Goal: Find specific page/section: Find specific page/section

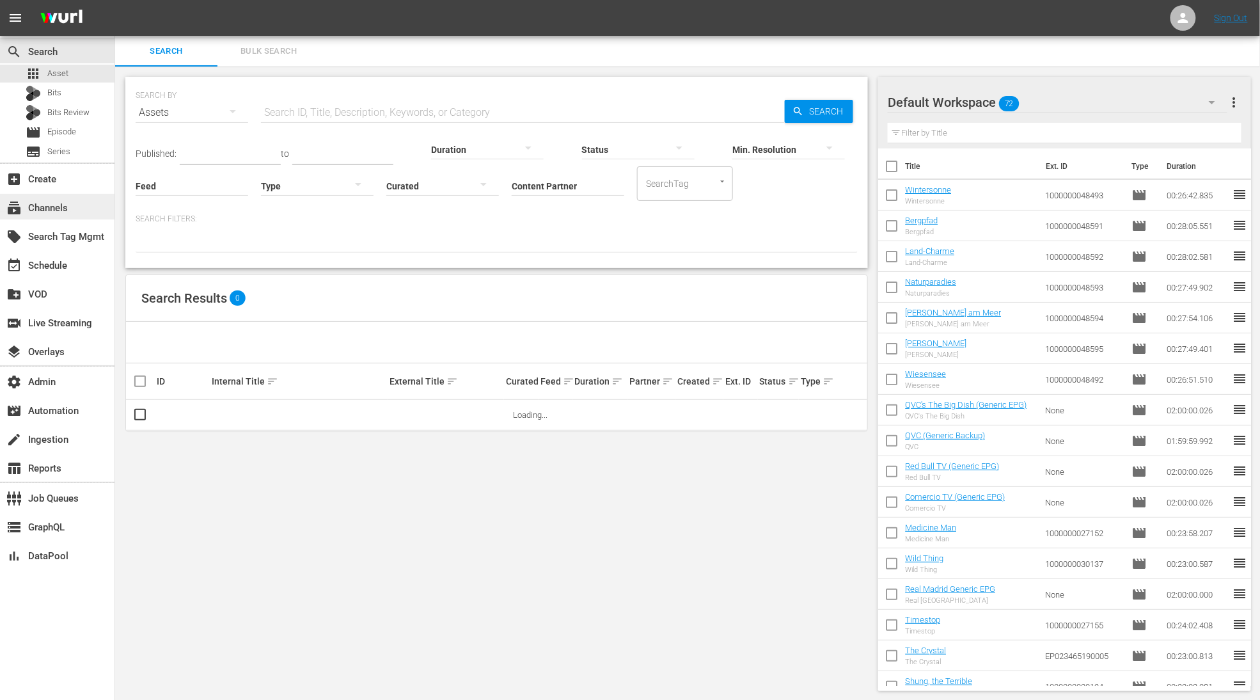
click at [38, 208] on div "subscriptions Channels" at bounding box center [36, 206] width 72 height 12
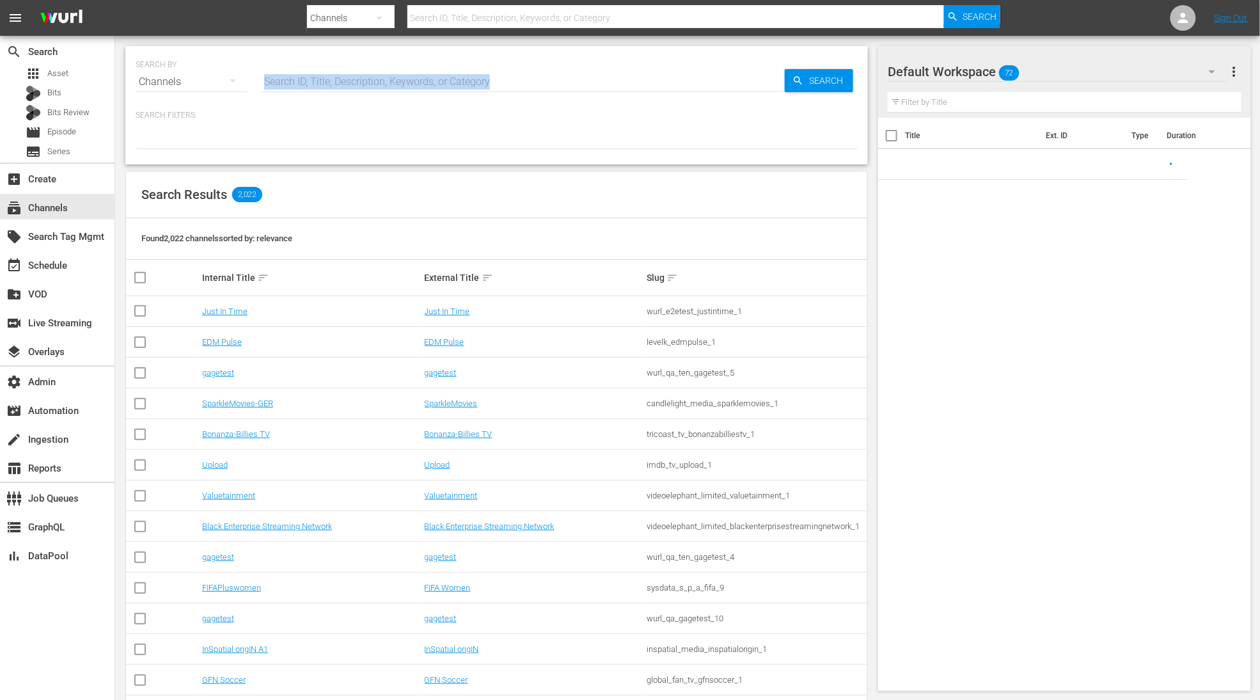
click at [348, 92] on div "Search ID, Title, Description, Keywords, or Category" at bounding box center [523, 82] width 524 height 31
click at [349, 77] on input "text" at bounding box center [523, 82] width 524 height 31
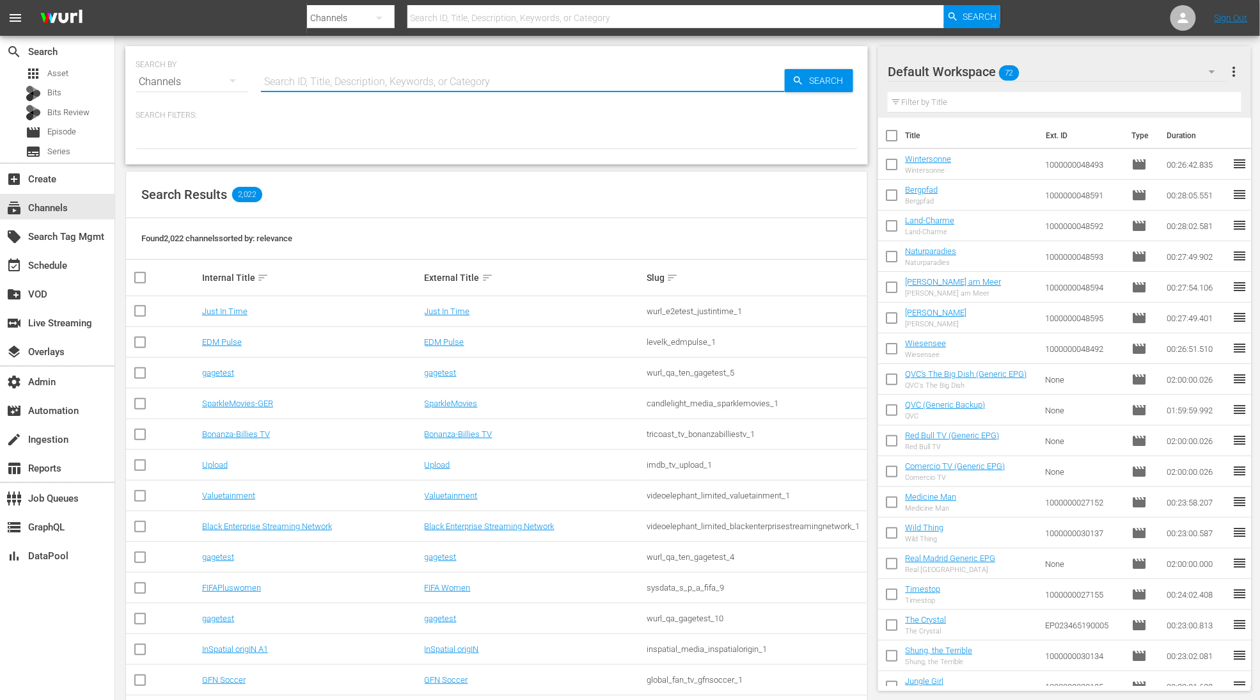
paste input "qvchsn_qvc_2"
type input "qvchsn_qvc_2"
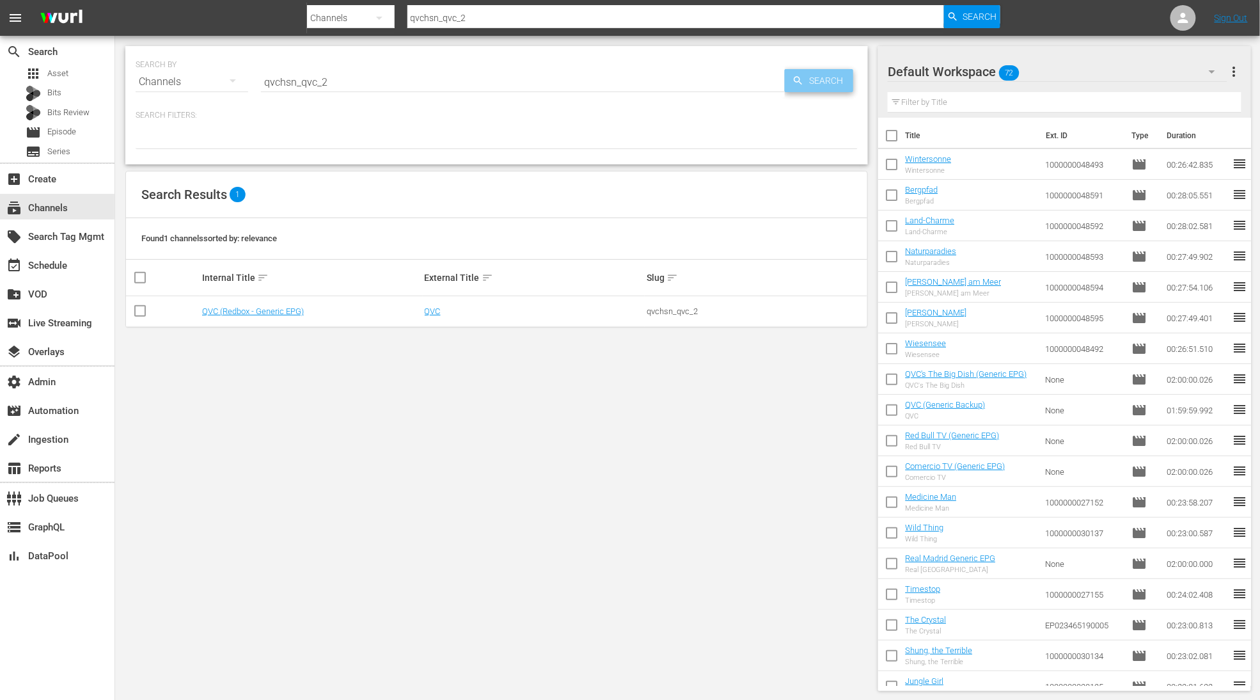
click at [812, 87] on span "Search" at bounding box center [828, 80] width 49 height 23
click at [437, 313] on link "QVC" at bounding box center [433, 311] width 16 height 10
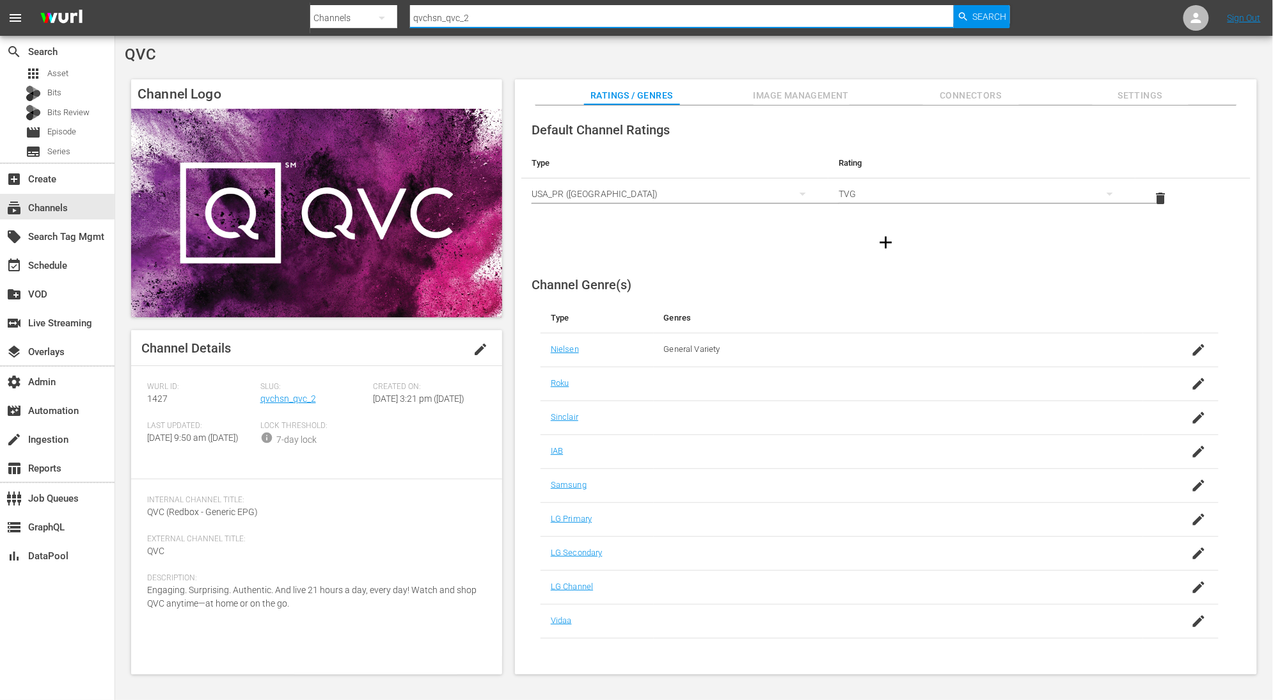
drag, startPoint x: 517, startPoint y: 22, endPoint x: 337, endPoint y: 8, distance: 180.9
click at [337, 8] on div "Search By Channels Search ID, Title, Description, Keywords, or Category qvchsn_…" at bounding box center [660, 18] width 700 height 31
paste input "scripps_gritxtra"
type input "scripps_gritxtra_2"
click at [998, 9] on span "Search" at bounding box center [990, 16] width 34 height 23
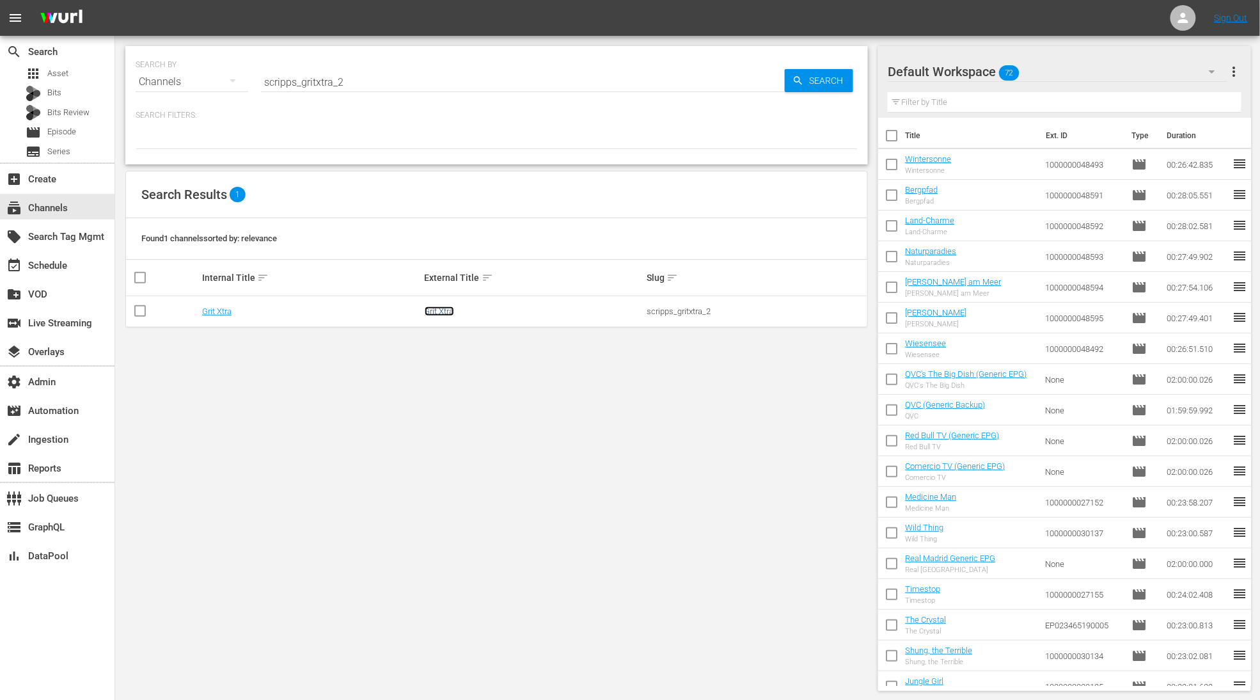
click at [451, 313] on link "Grit Xtra" at bounding box center [439, 311] width 29 height 10
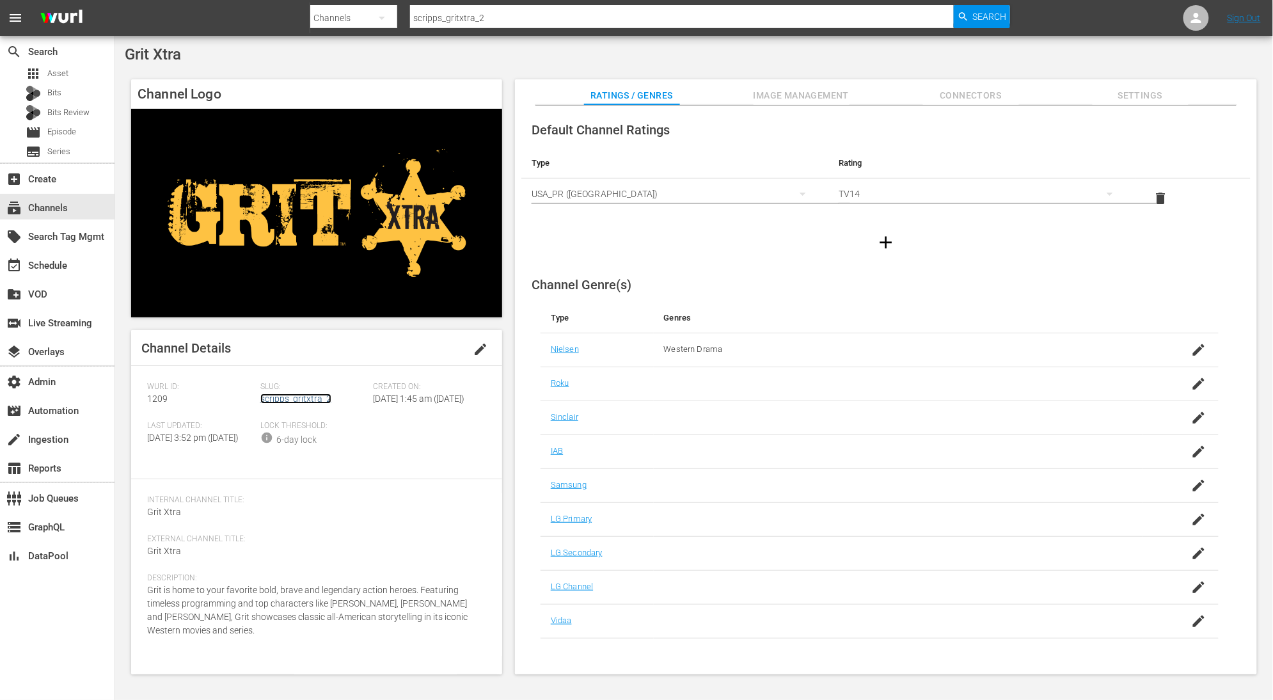
click at [311, 400] on link "scripps_gritxtra_2" at bounding box center [295, 398] width 71 height 10
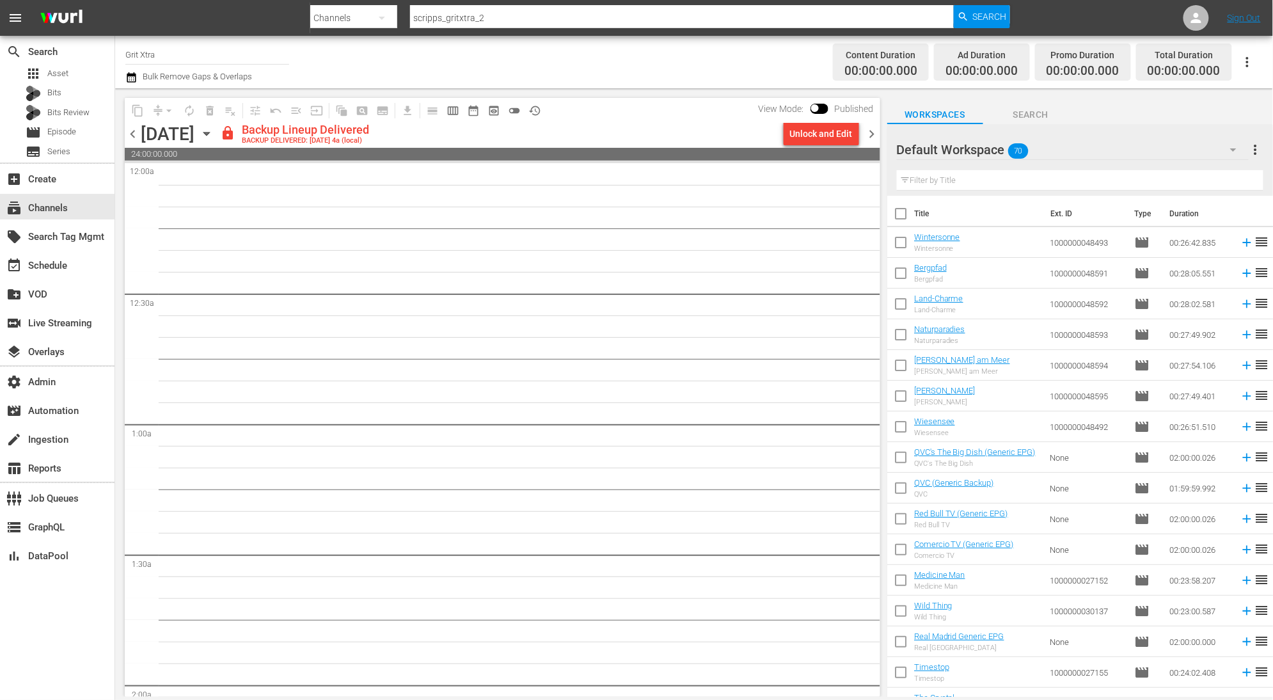
click at [519, 28] on div at bounding box center [660, 30] width 700 height 5
drag, startPoint x: 514, startPoint y: 15, endPoint x: 374, endPoint y: 6, distance: 140.9
click at [374, 6] on div "Search By Channels Search ID, Title, Description, Keywords, or Category scripps…" at bounding box center [660, 18] width 700 height 31
paste input "ionmystery"
type input "scripps_ionmystery_2"
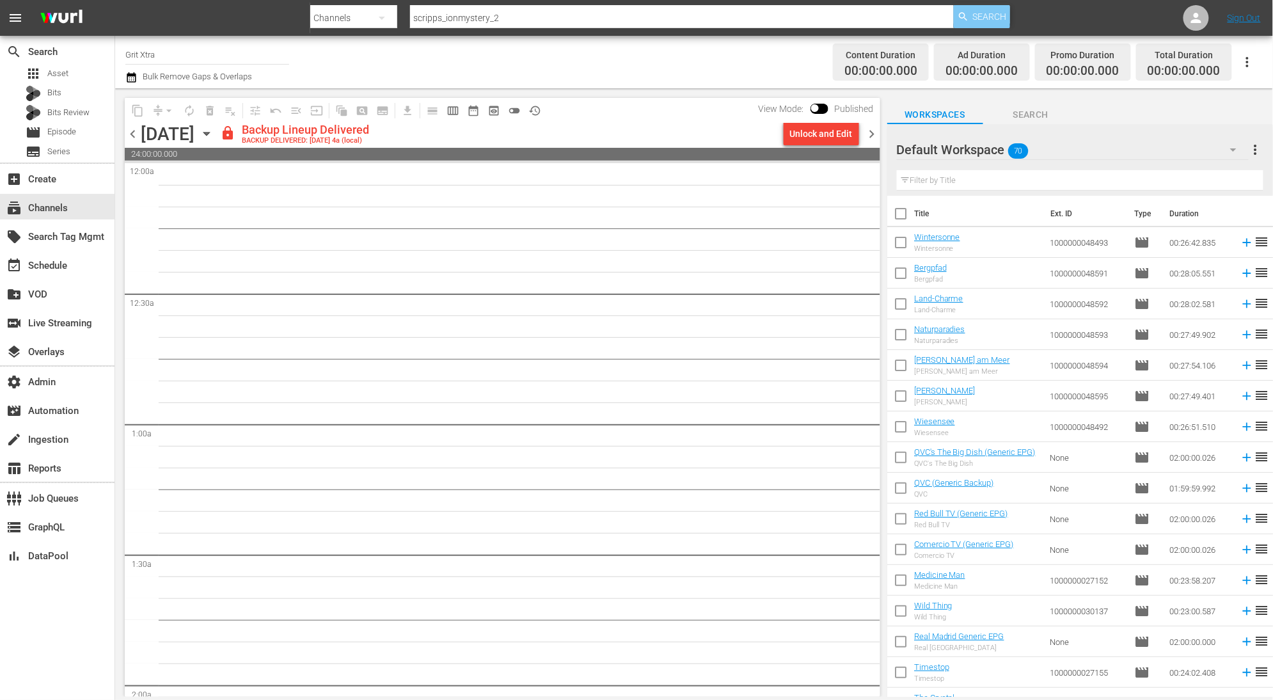
click at [980, 11] on span "Search" at bounding box center [990, 16] width 34 height 23
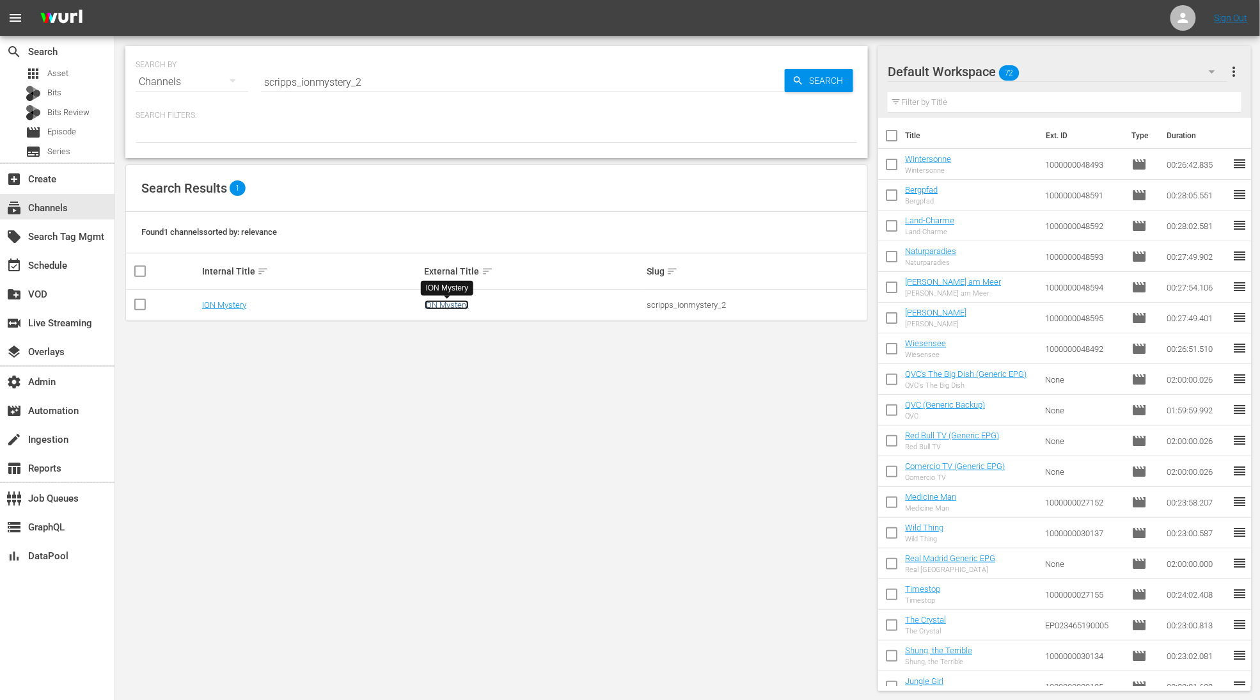
click at [465, 300] on link "ION Mystery" at bounding box center [447, 305] width 44 height 10
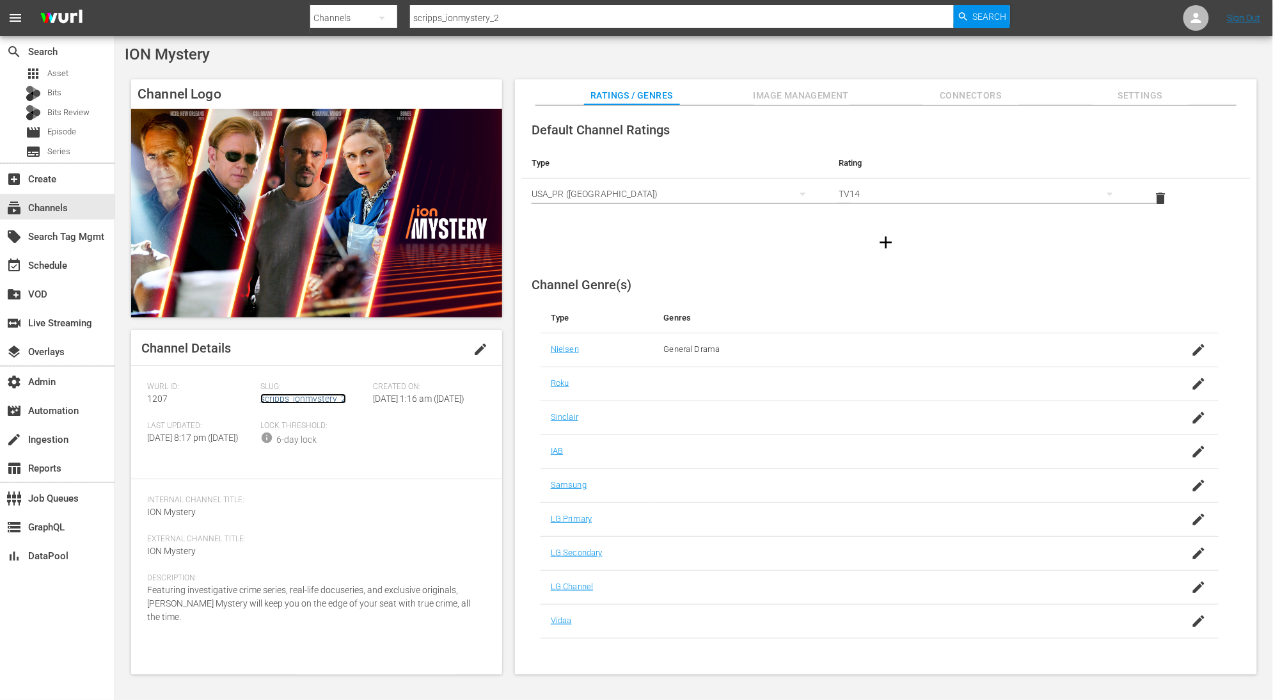
click at [307, 399] on link "scripps_ionmystery_2" at bounding box center [303, 398] width 86 height 10
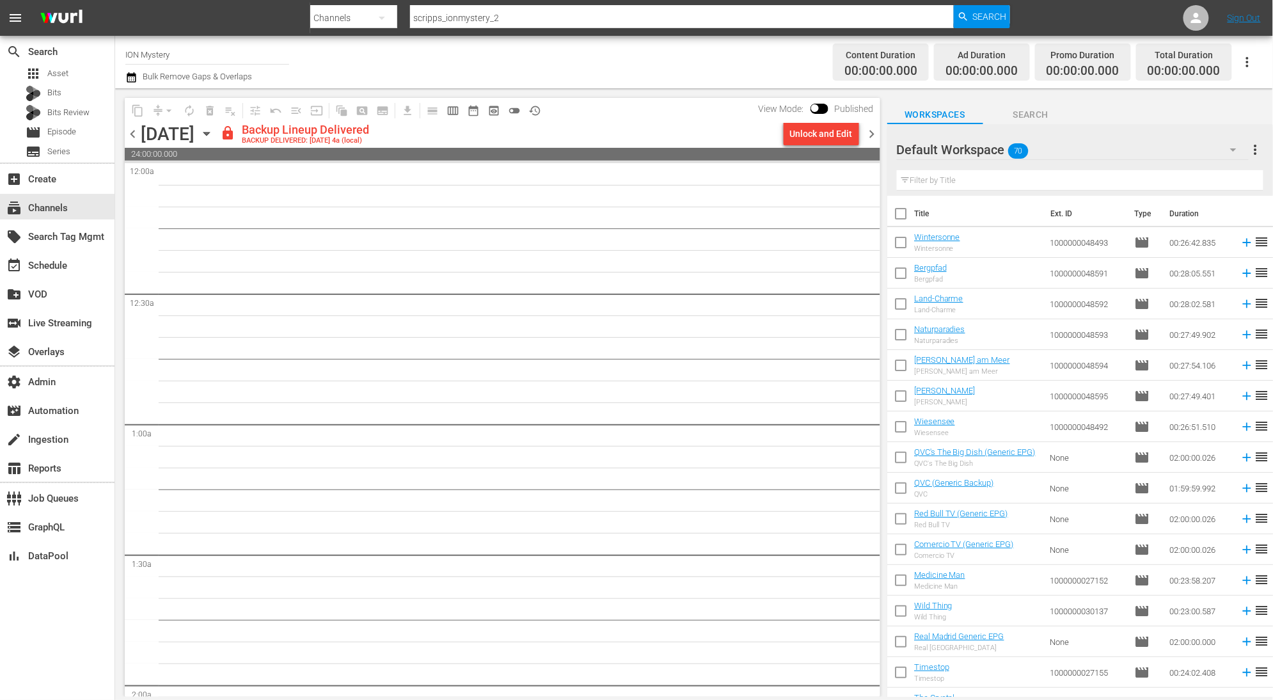
click at [608, 28] on div at bounding box center [660, 30] width 700 height 5
click at [593, 15] on input "scripps_ionmystery_2" at bounding box center [682, 18] width 544 height 31
paste input "ion_ion_plus"
drag, startPoint x: 593, startPoint y: 15, endPoint x: 377, endPoint y: 17, distance: 216.2
click at [377, 17] on div "Search By Channels Search ID, Title, Description, Keywords, or Category scripps…" at bounding box center [660, 18] width 700 height 31
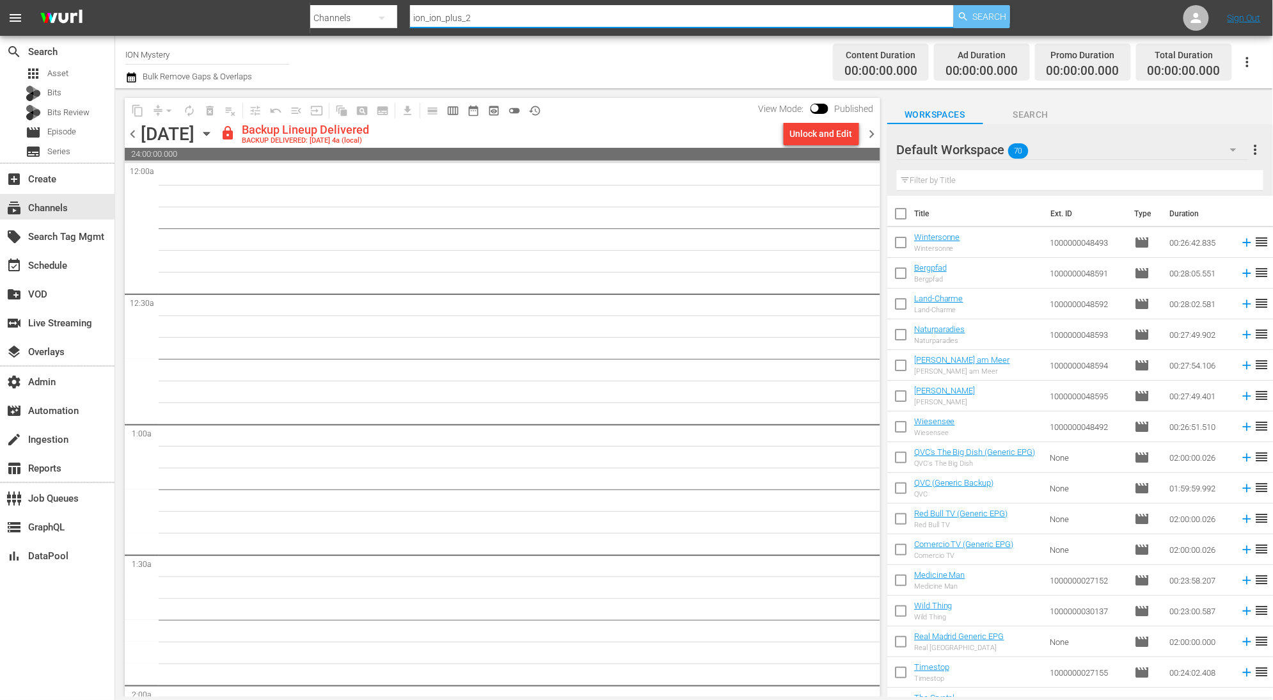
type input "ion_ion_plus_2"
click at [975, 15] on span "Search" at bounding box center [990, 16] width 34 height 23
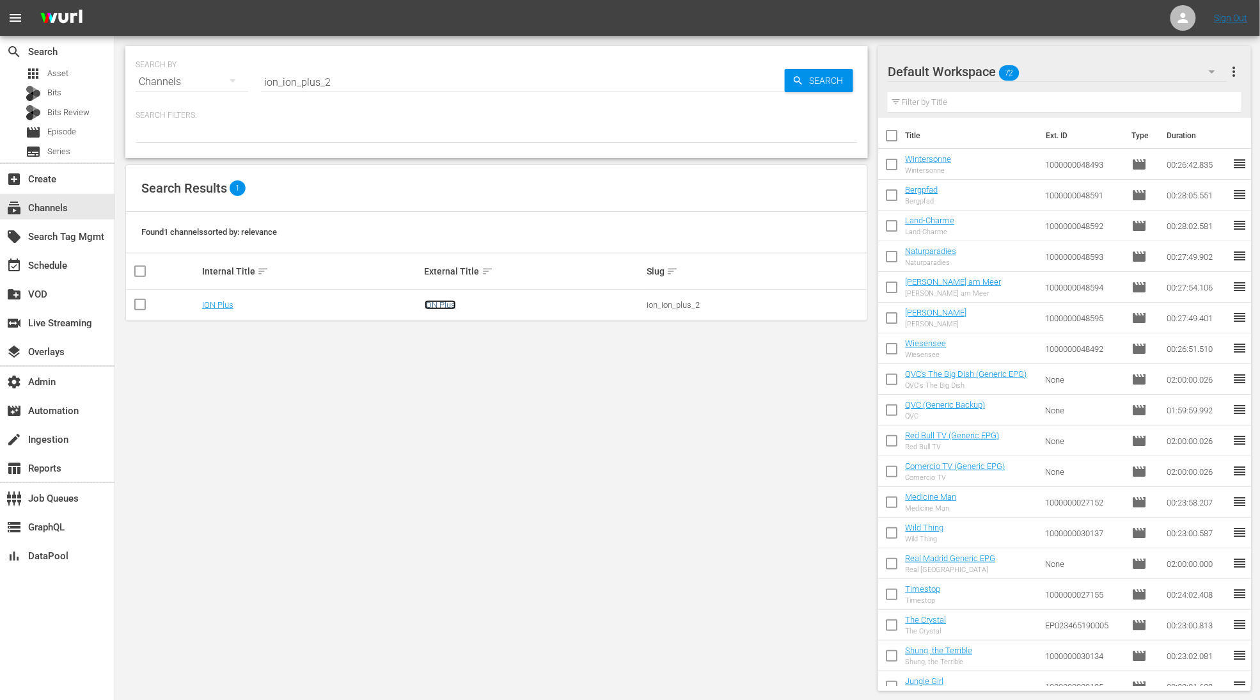
click at [436, 305] on link "ION Plus" at bounding box center [440, 305] width 31 height 10
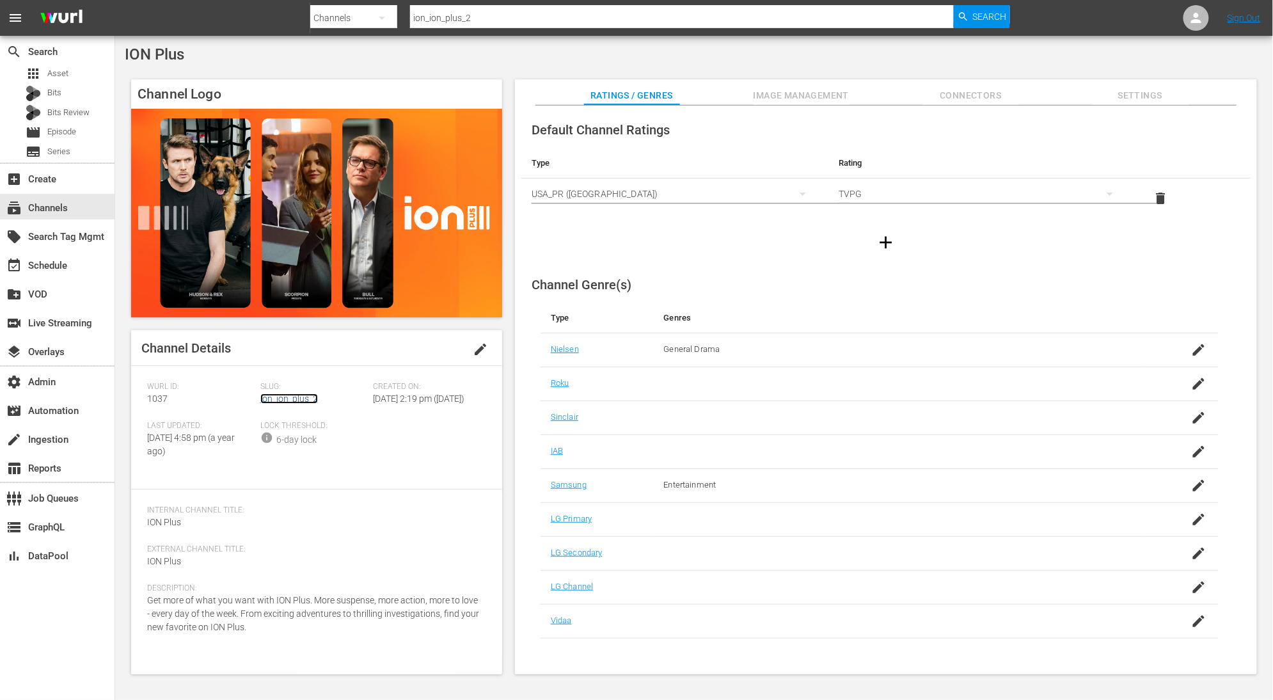
click at [310, 395] on link "ion_ion_plus_2" at bounding box center [289, 398] width 58 height 10
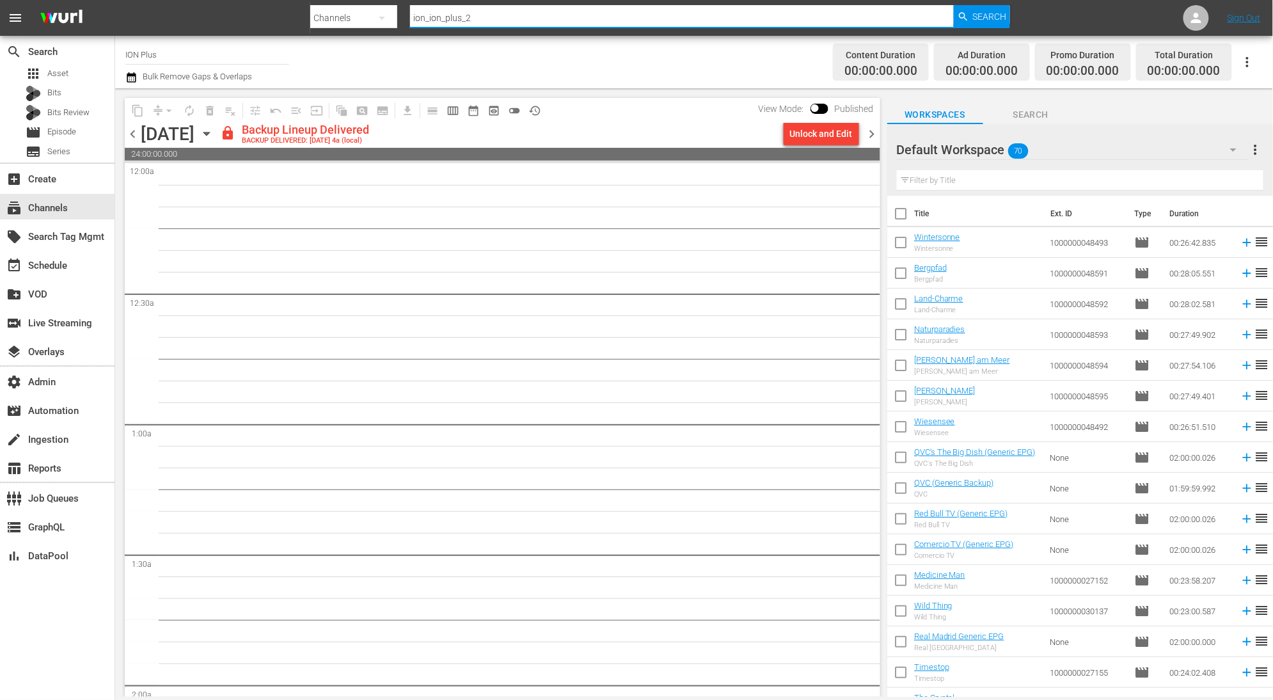
click at [512, 22] on input "ion_ion_plus_2" at bounding box center [682, 18] width 544 height 31
paste input "scripps_ion"
drag, startPoint x: 507, startPoint y: 21, endPoint x: 372, endPoint y: 23, distance: 135.0
click at [372, 23] on div "Search By Channels Search ID, Title, Description, Keywords, or Category ion_ion…" at bounding box center [660, 18] width 700 height 31
type input "scripps_ion_2"
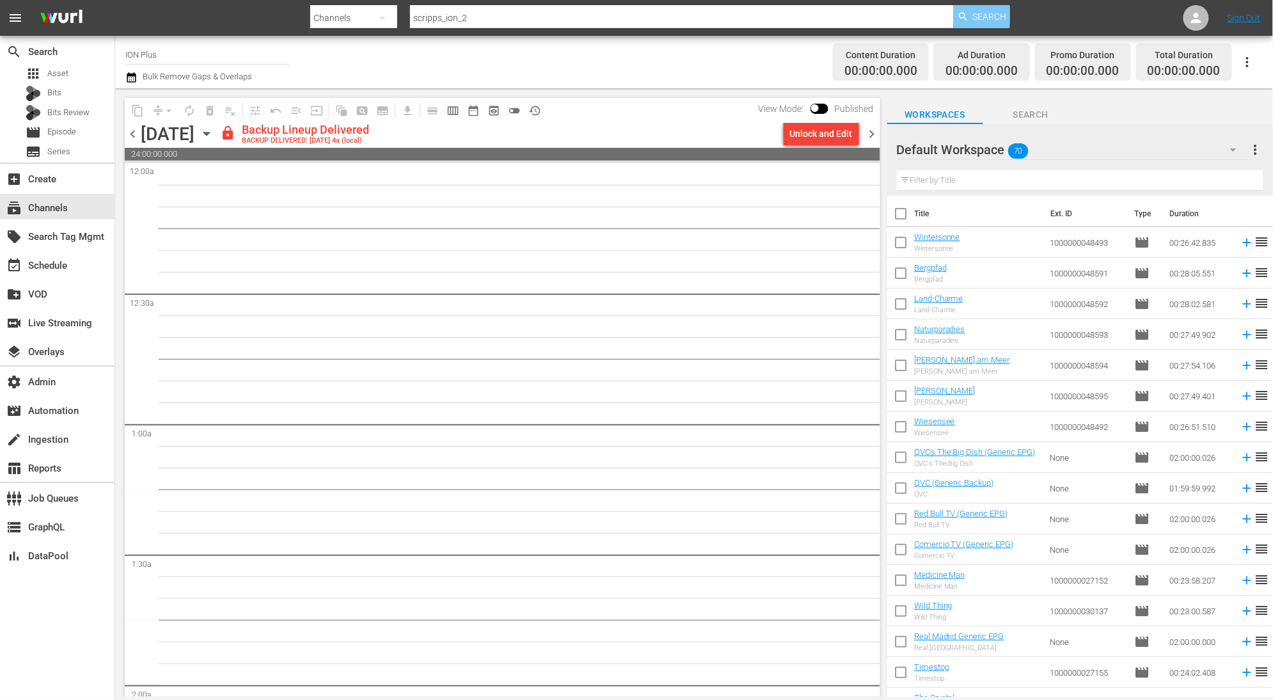
click at [980, 10] on span "Search" at bounding box center [990, 16] width 34 height 23
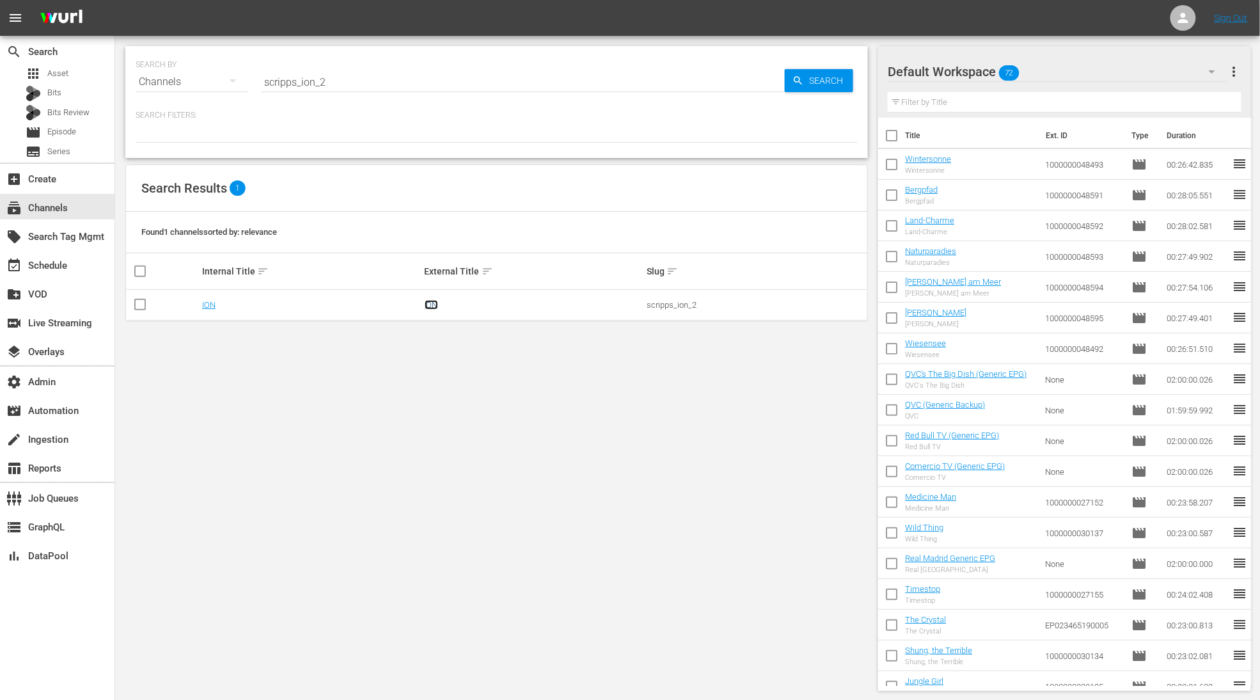
click at [432, 303] on link "ION" at bounding box center [431, 305] width 13 height 10
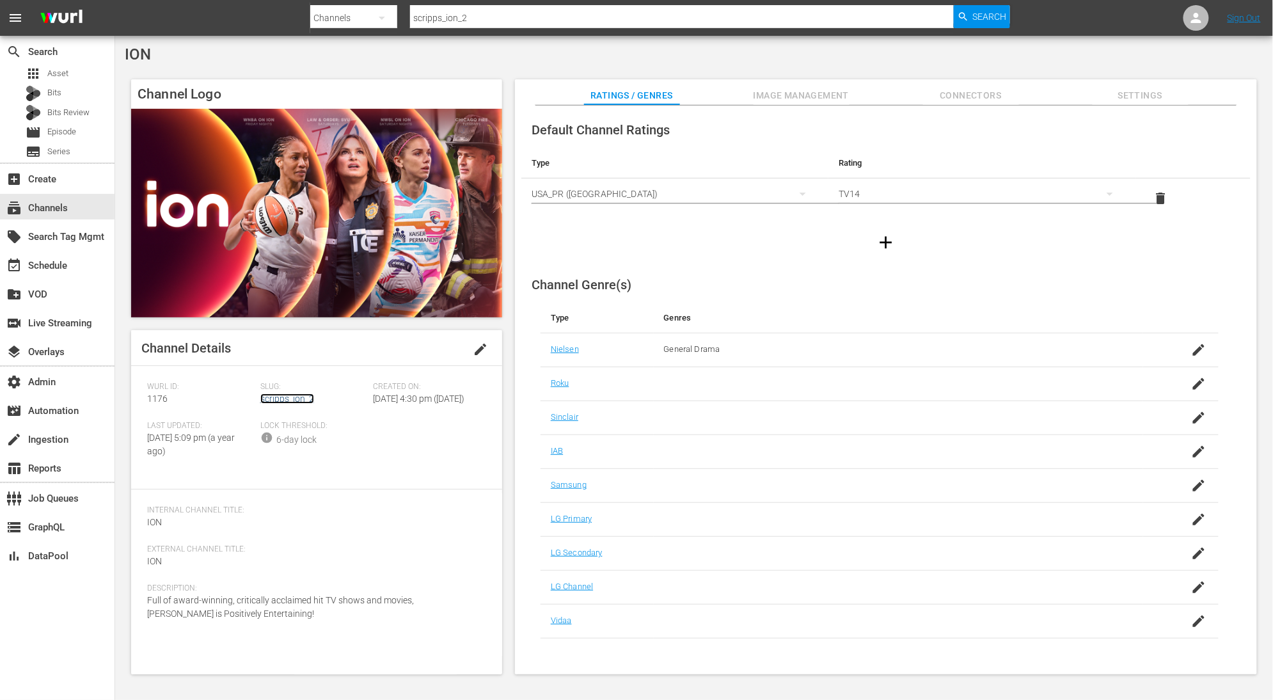
click at [297, 395] on link "scripps_ion_2" at bounding box center [287, 398] width 54 height 10
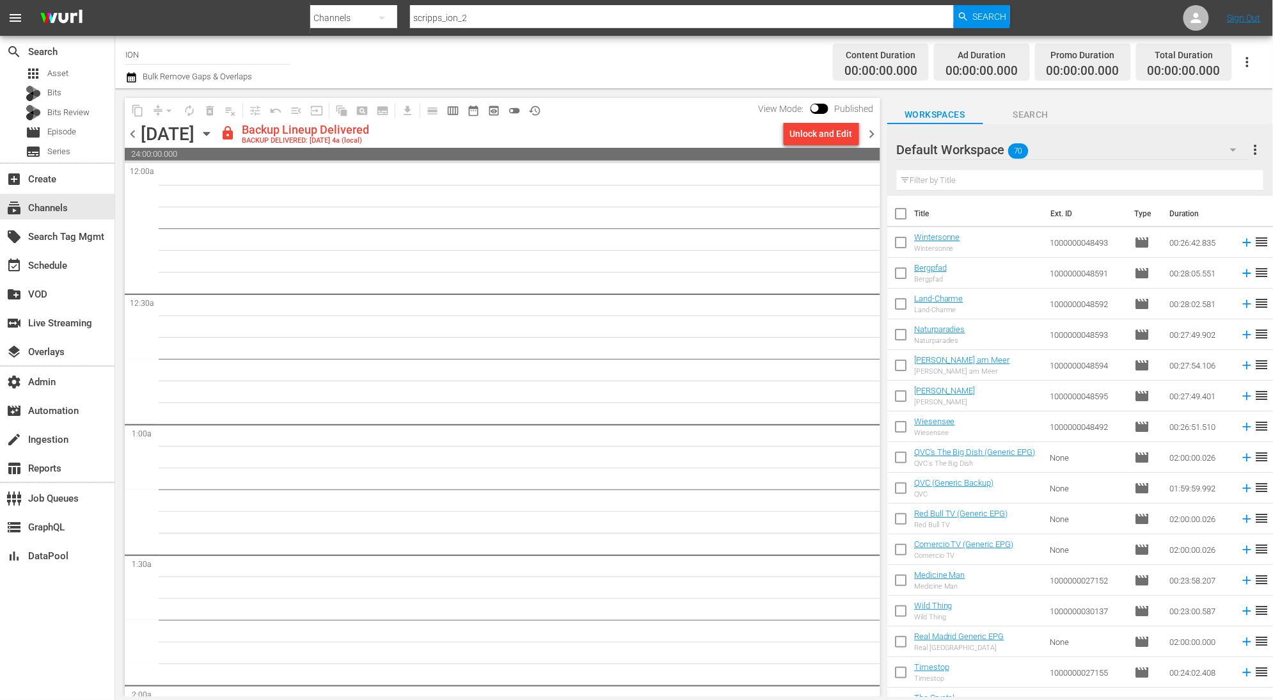
click at [481, 29] on div at bounding box center [660, 30] width 700 height 5
click at [482, 18] on input "scripps_ion_2" at bounding box center [682, 18] width 544 height 31
paste input "courttv_1"
drag, startPoint x: 482, startPoint y: 18, endPoint x: 423, endPoint y: 16, distance: 59.5
click at [423, 16] on input "scripps_ion_2" at bounding box center [682, 18] width 544 height 31
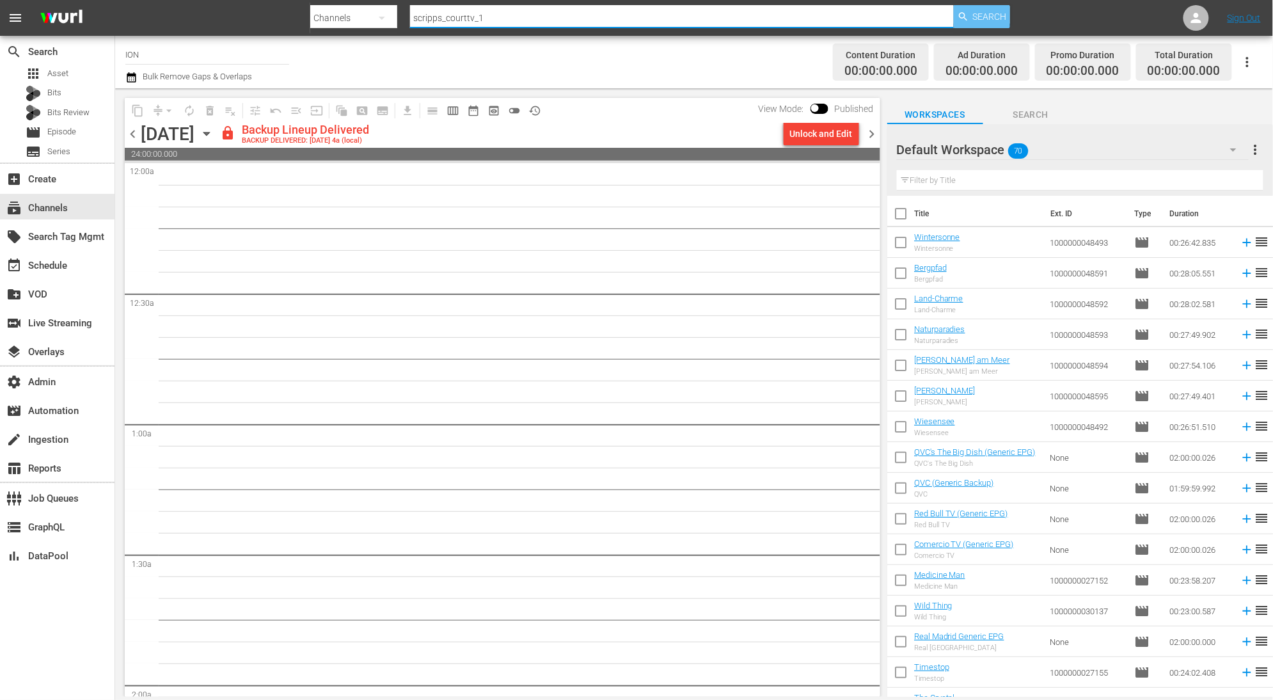
type input "scripps_courttv_1"
click at [973, 22] on span "Search" at bounding box center [990, 16] width 34 height 23
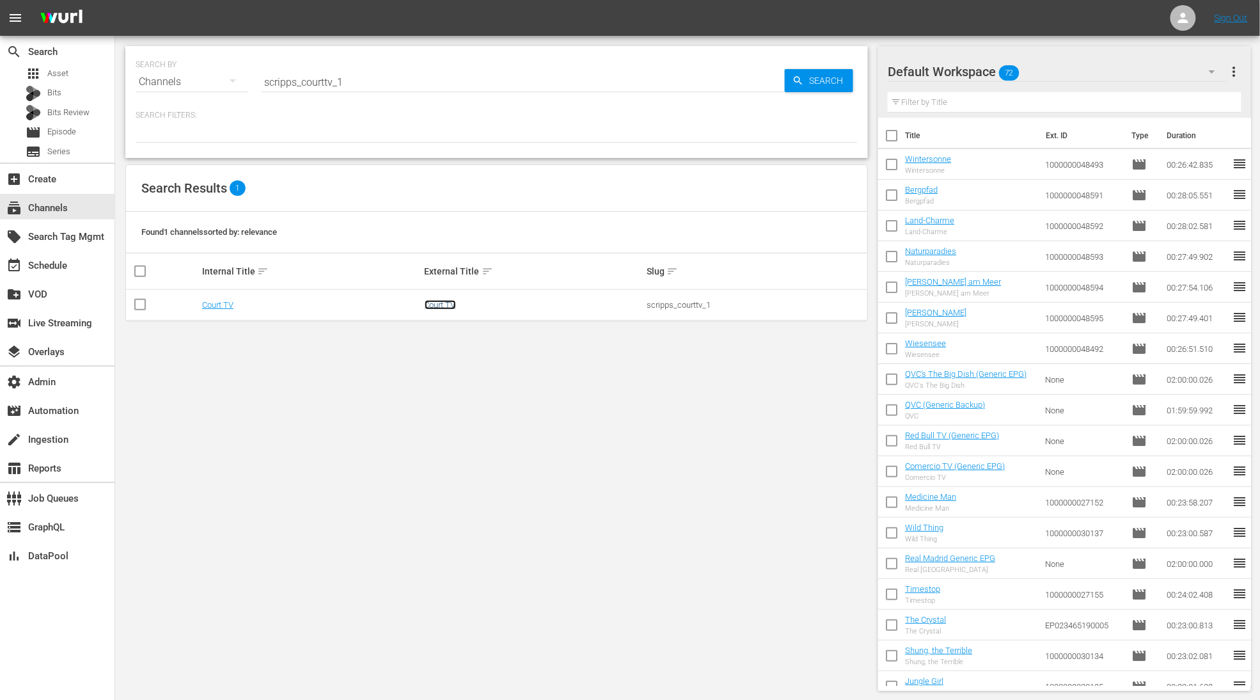
click at [447, 308] on link "Court TV" at bounding box center [440, 305] width 31 height 10
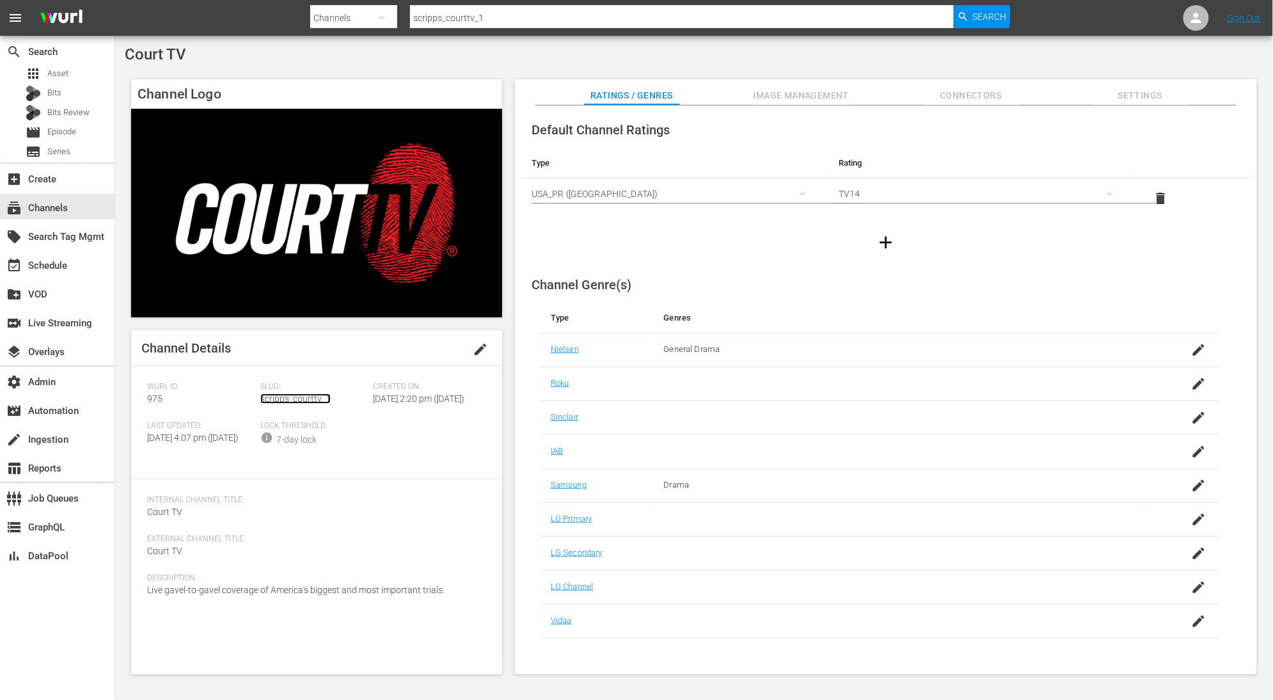
click at [297, 395] on link "scripps_courttv_1" at bounding box center [295, 398] width 70 height 10
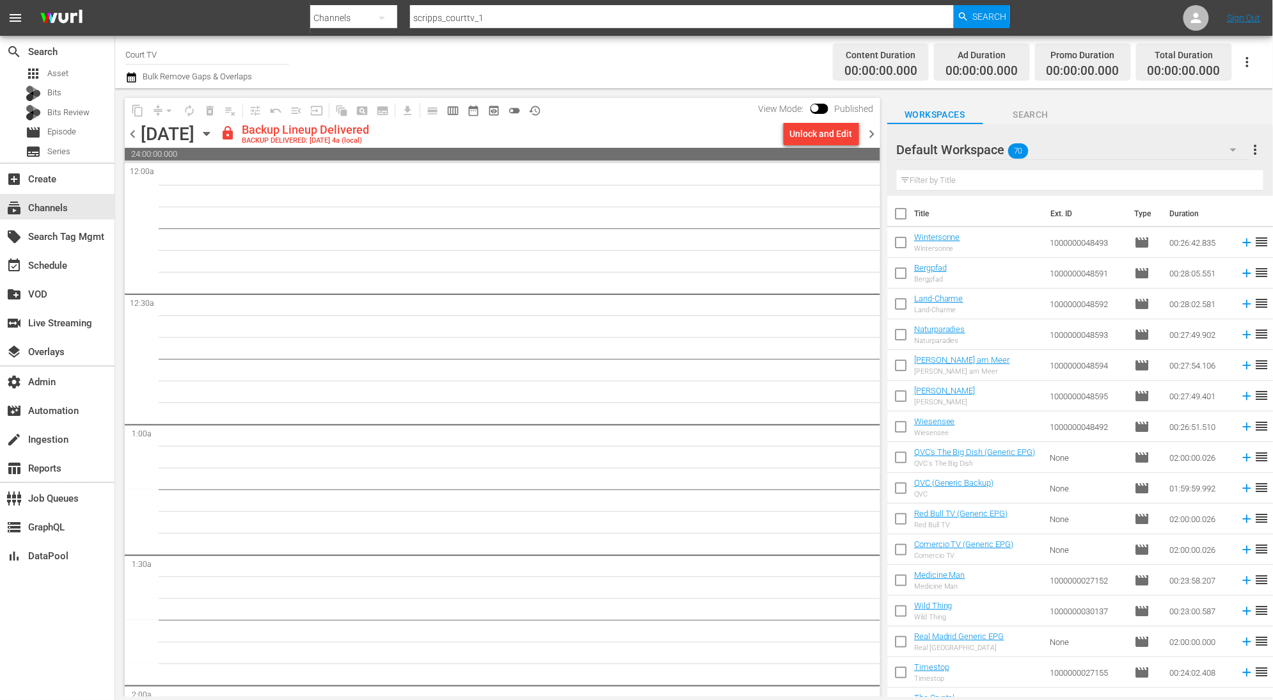
click at [579, 21] on input "scripps_courttv_1" at bounding box center [682, 18] width 544 height 31
drag, startPoint x: 579, startPoint y: 21, endPoint x: 491, endPoint y: 23, distance: 88.9
click at [491, 23] on input "scripps_courttv_1" at bounding box center [682, 18] width 544 height 31
paste input "qvchsn_hsn_2"
type input "qvchsn_hsn_2"
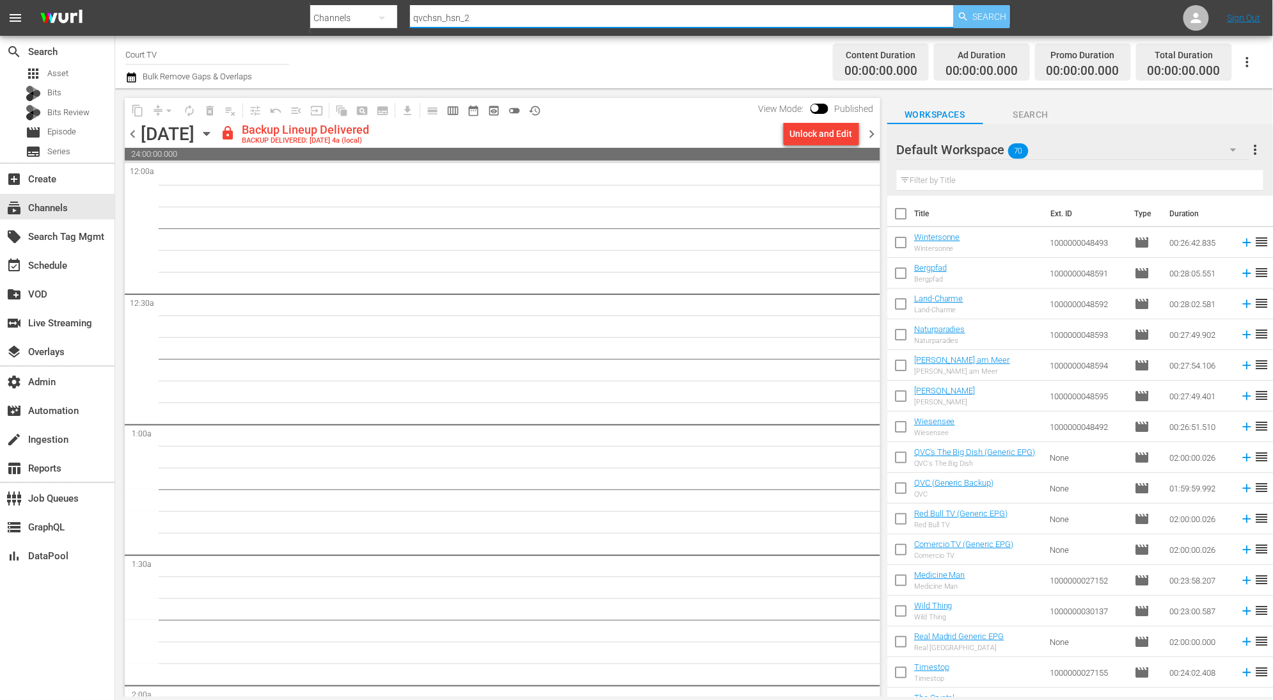
click at [989, 16] on span "Search" at bounding box center [990, 16] width 34 height 23
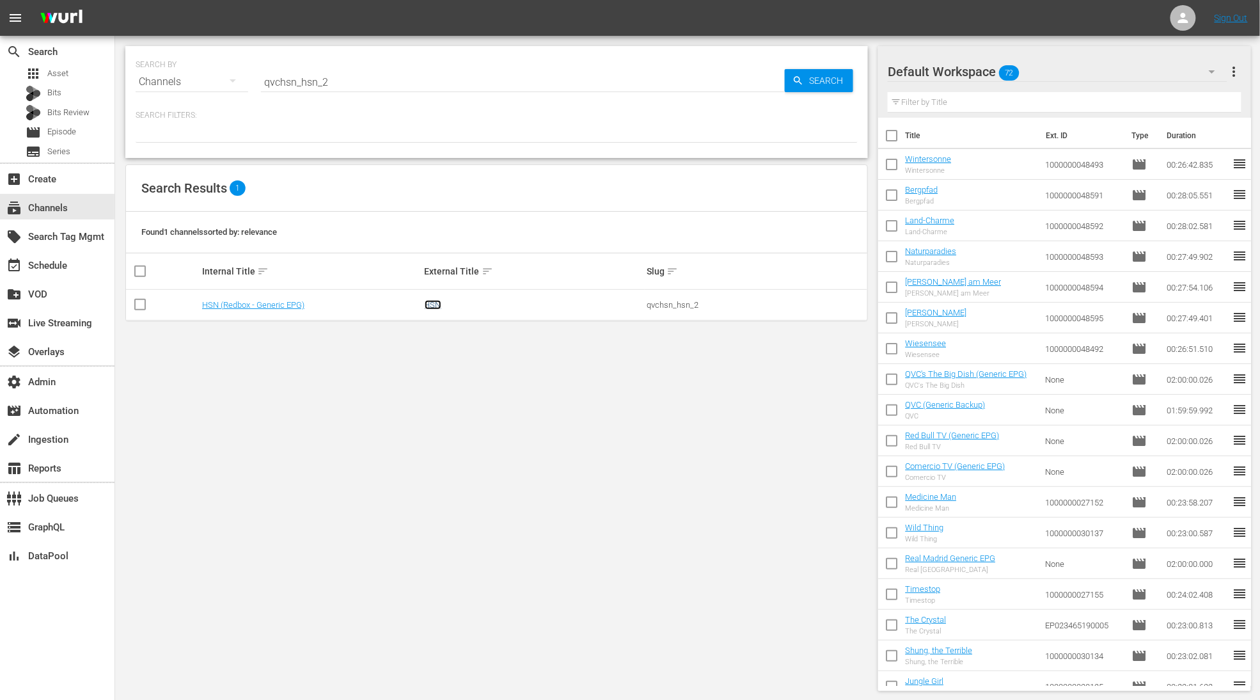
click at [434, 308] on link "HSN" at bounding box center [433, 305] width 17 height 10
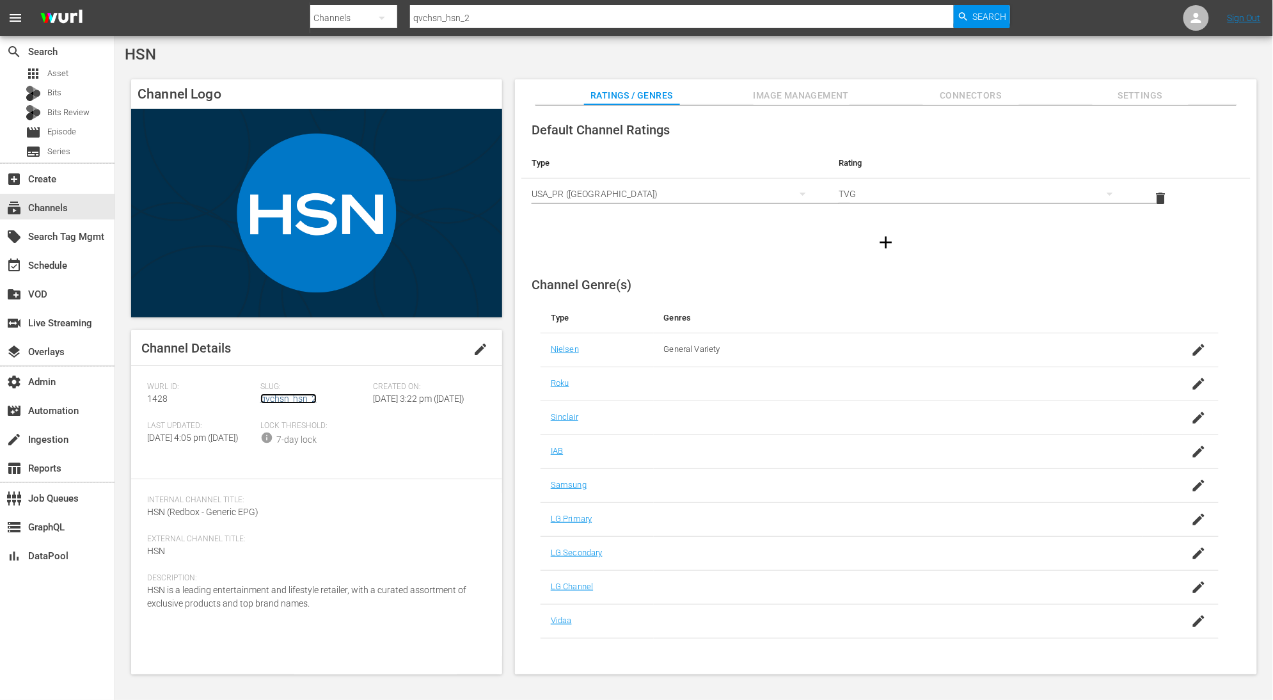
click at [304, 398] on link "qvchsn_hsn_2" at bounding box center [288, 398] width 56 height 10
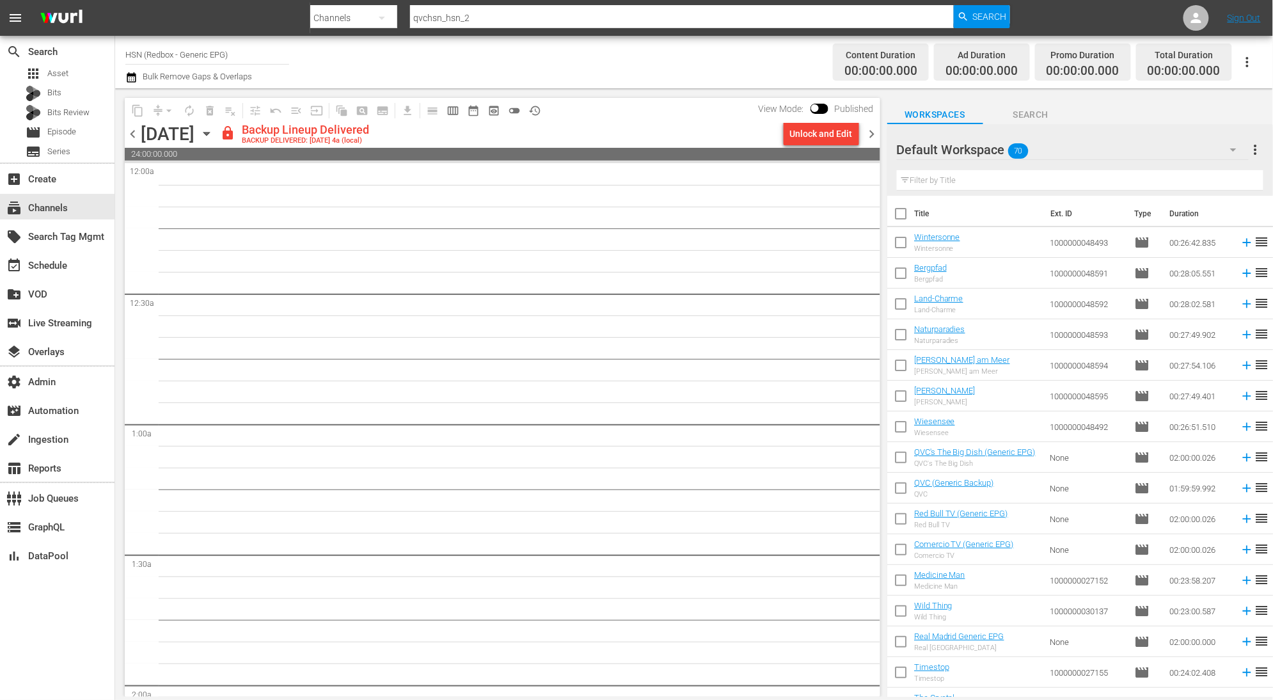
click at [546, 28] on div at bounding box center [660, 30] width 700 height 5
click at [545, 24] on input "qvchsn_hsn_2" at bounding box center [682, 18] width 544 height 31
paste input "scripps_bouncexl"
drag, startPoint x: 545, startPoint y: 24, endPoint x: 382, endPoint y: 11, distance: 163.0
click at [382, 11] on div "Search By Channels Search ID, Title, Description, Keywords, or Category scripps…" at bounding box center [660, 18] width 700 height 31
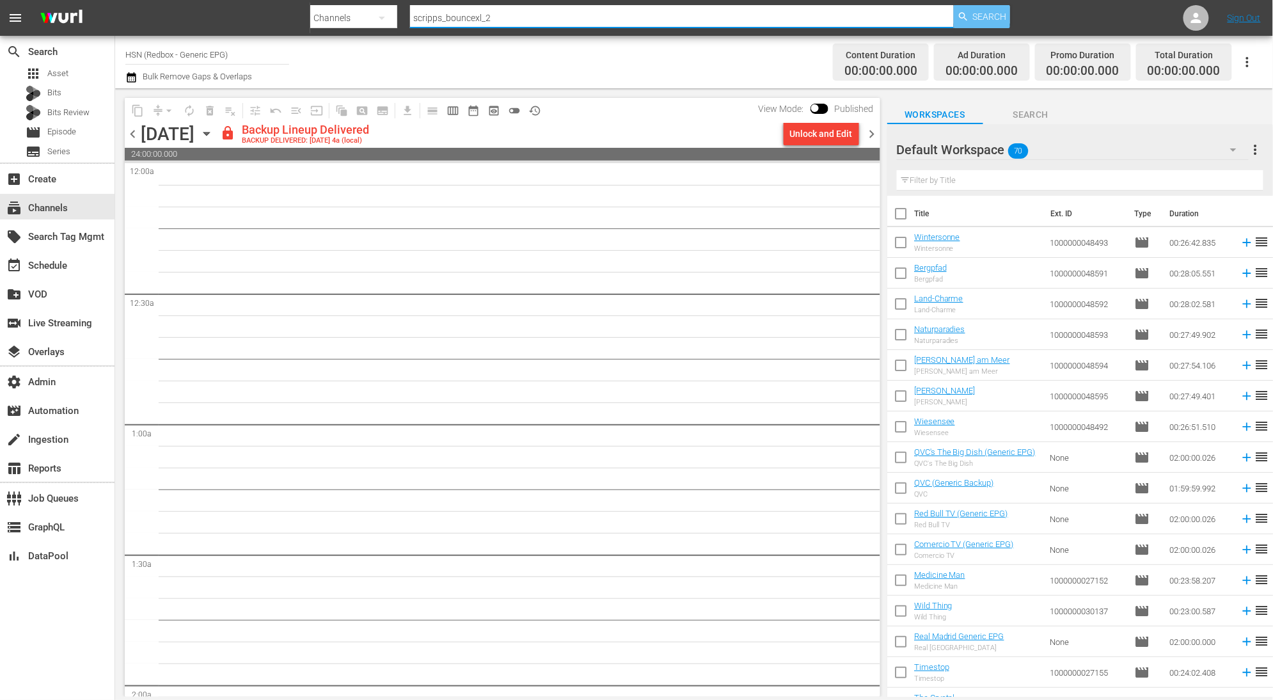
type input "scripps_bouncexl_2"
click at [971, 14] on div "Search" at bounding box center [982, 16] width 56 height 23
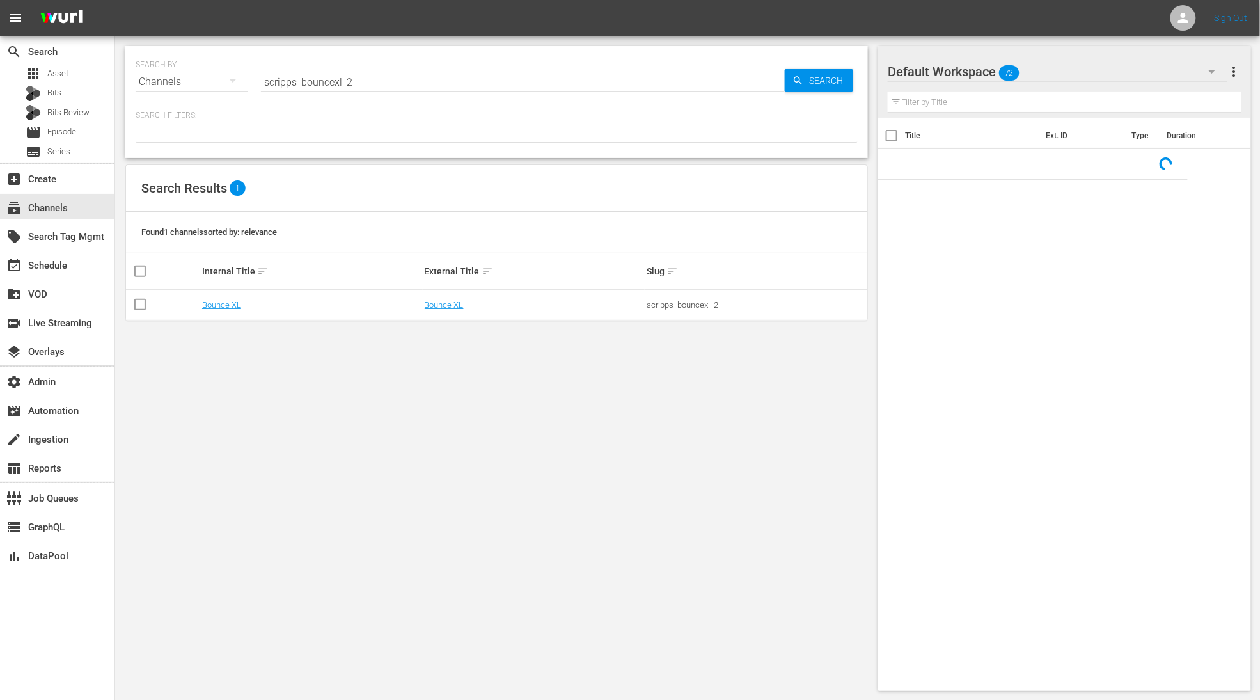
click at [459, 299] on td "Bounce XL" at bounding box center [534, 305] width 223 height 31
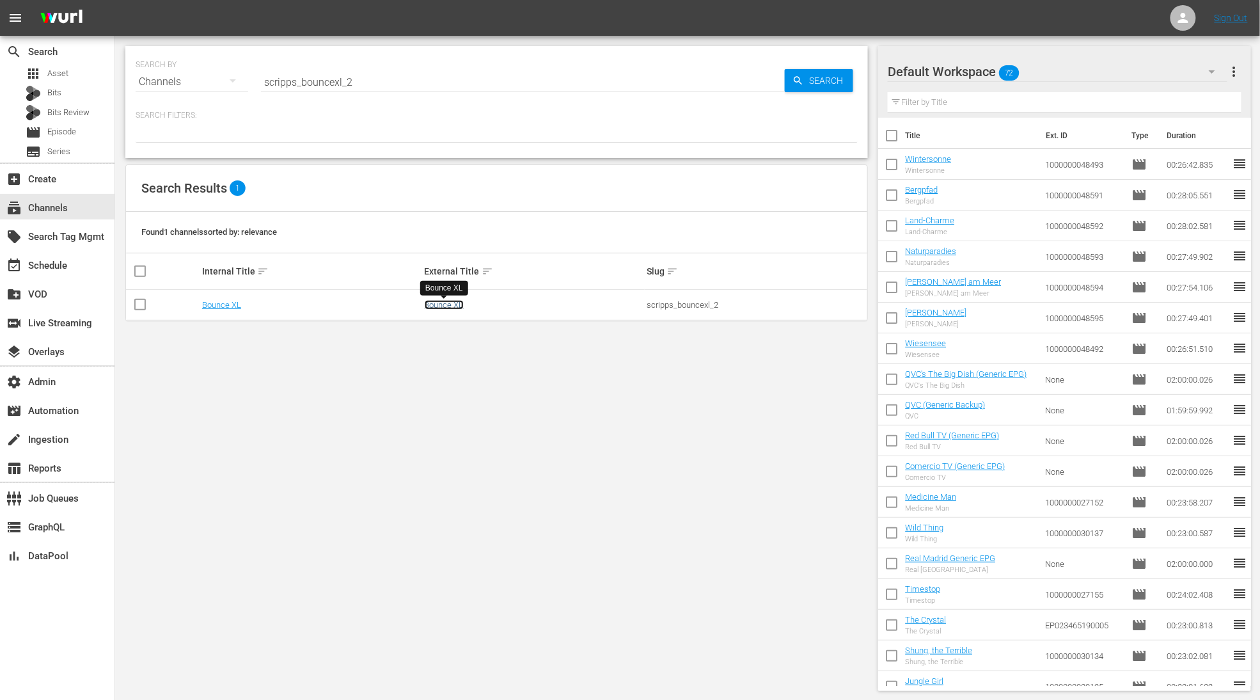
click at [447, 301] on link "Bounce XL" at bounding box center [444, 305] width 39 height 10
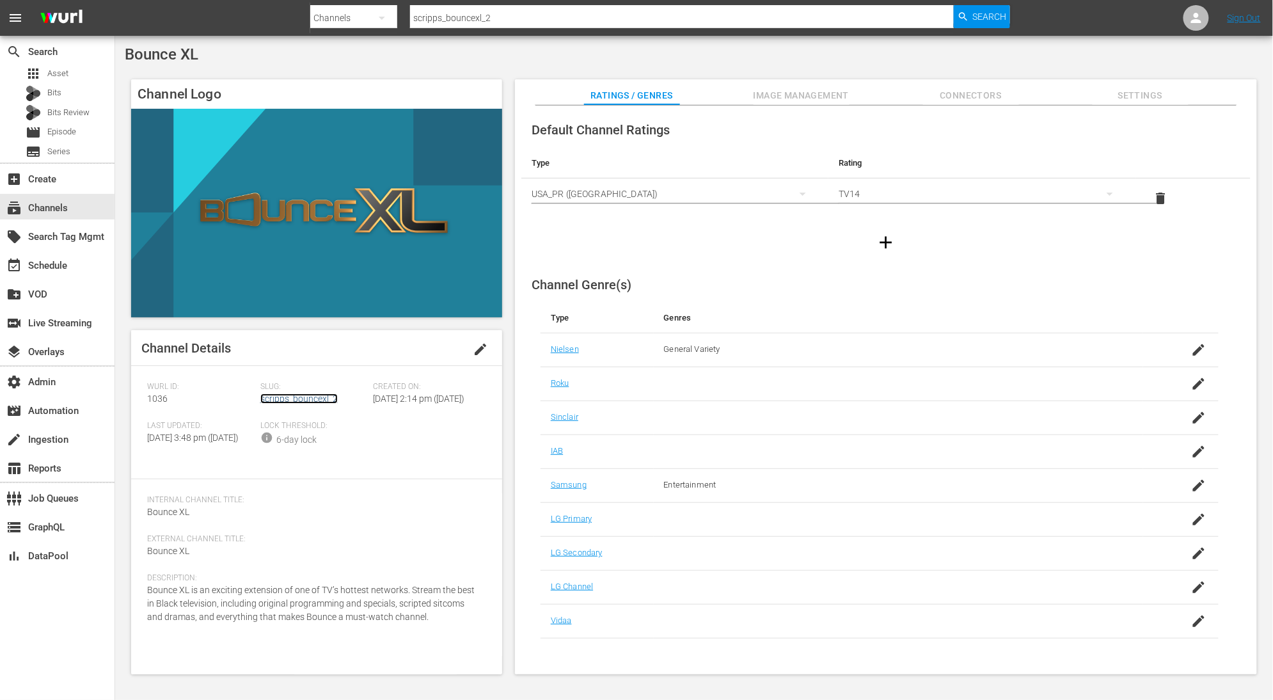
click at [312, 395] on link "scripps_bouncexl_2" at bounding box center [298, 398] width 77 height 10
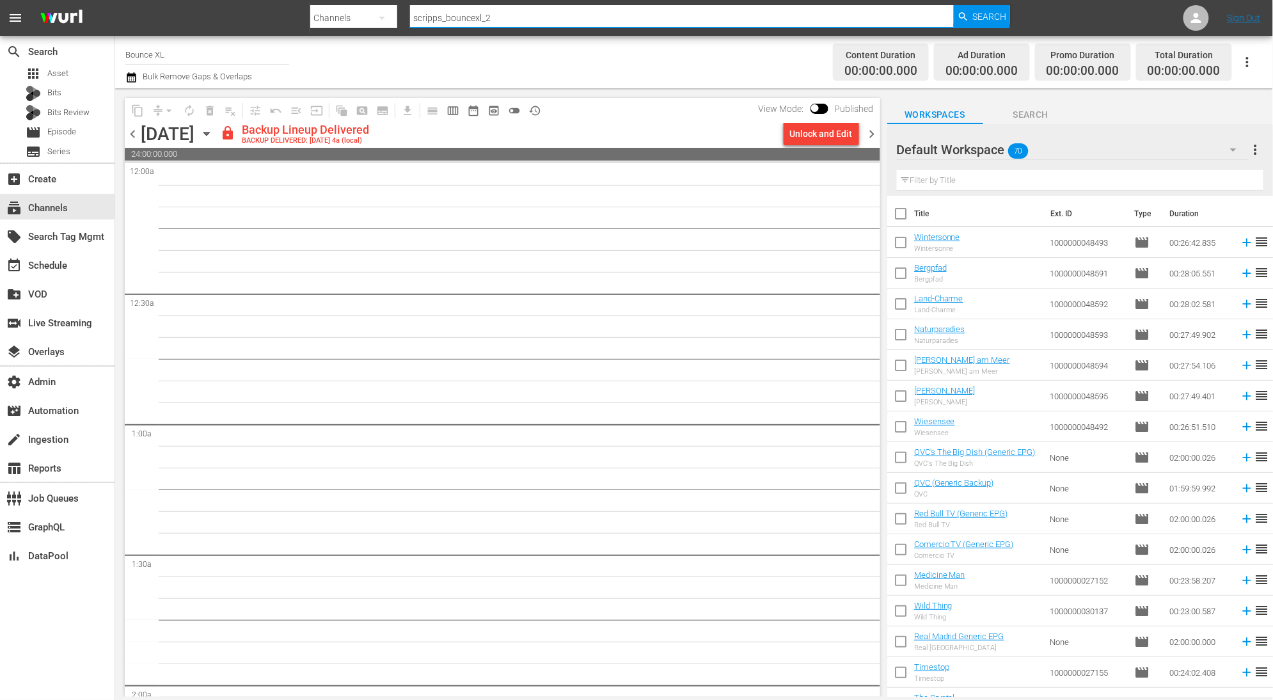
click at [501, 18] on input "scripps_bouncexl_2" at bounding box center [682, 18] width 544 height 31
drag, startPoint x: 501, startPoint y: 18, endPoint x: 448, endPoint y: 18, distance: 52.4
click at [448, 18] on input "scripps_bouncexl_2" at bounding box center [682, 18] width 544 height 31
paste input "newsy"
type input "scripps_newsy_2"
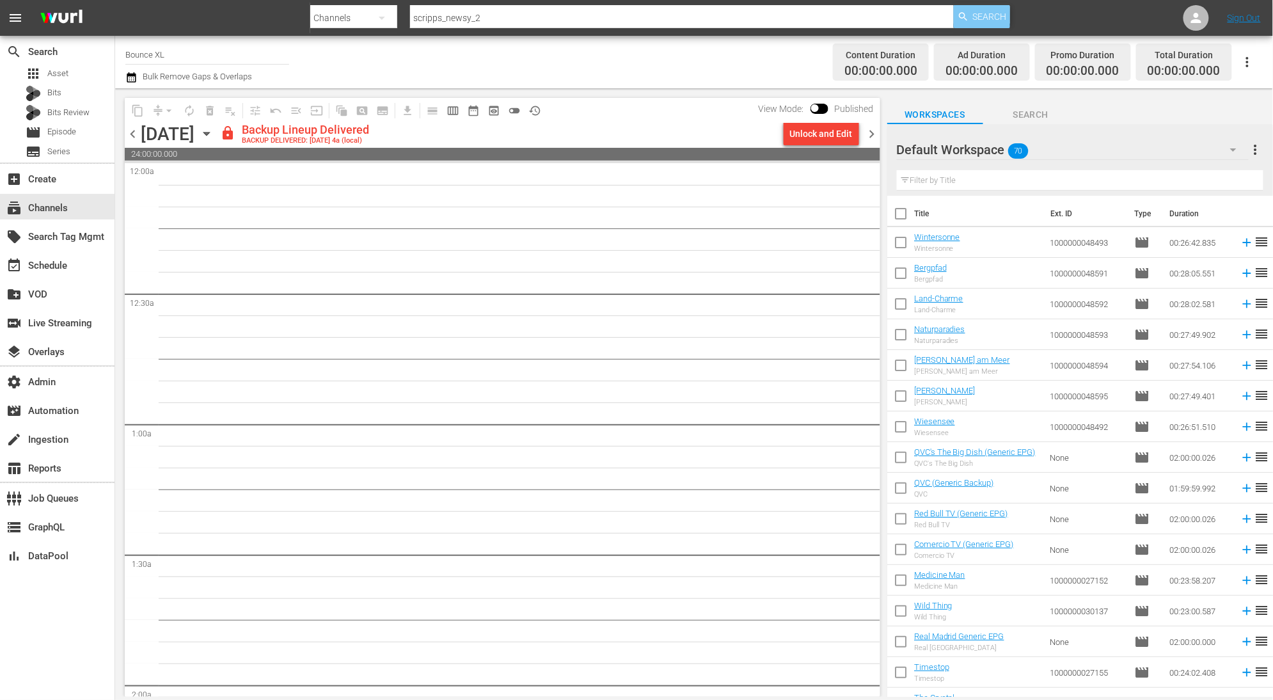
click at [976, 17] on span "Search" at bounding box center [990, 16] width 34 height 23
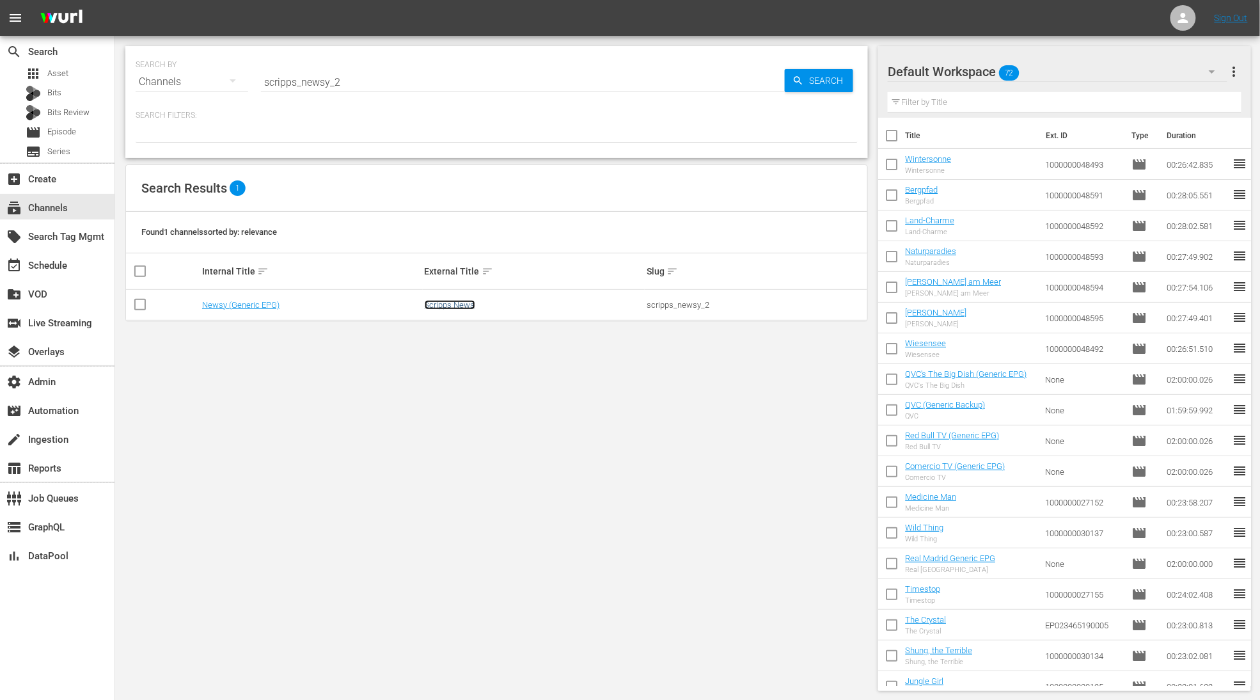
click at [448, 308] on link "Scripps News" at bounding box center [450, 305] width 51 height 10
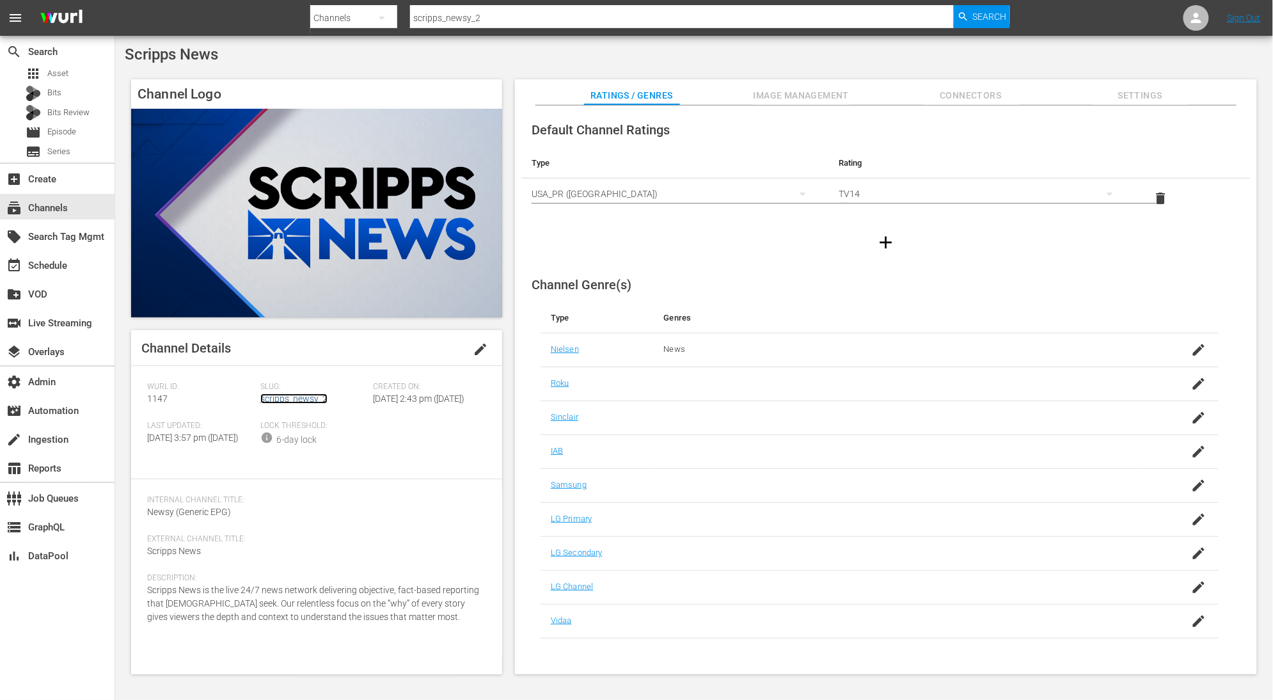
click at [308, 401] on link "scripps_newsy_2" at bounding box center [293, 398] width 67 height 10
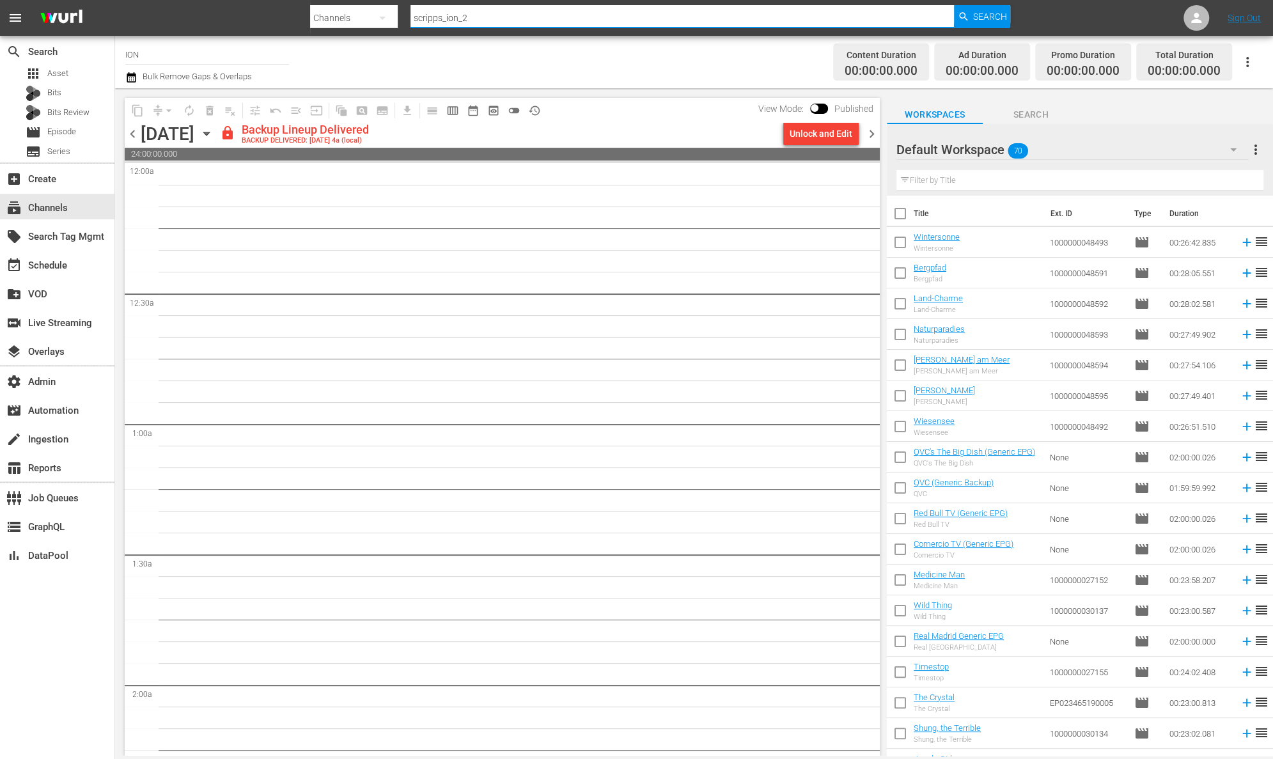
drag, startPoint x: 466, startPoint y: 18, endPoint x: 337, endPoint y: 18, distance: 128.6
click at [337, 18] on div "Search By Channels Search ID, Title, Description, Keywords, or Category scripps…" at bounding box center [660, 18] width 700 height 31
paste input "cheddar_cheddar_3"
type input "cheddar_cheddar_3"
click at [973, 22] on span "Search" at bounding box center [990, 16] width 34 height 23
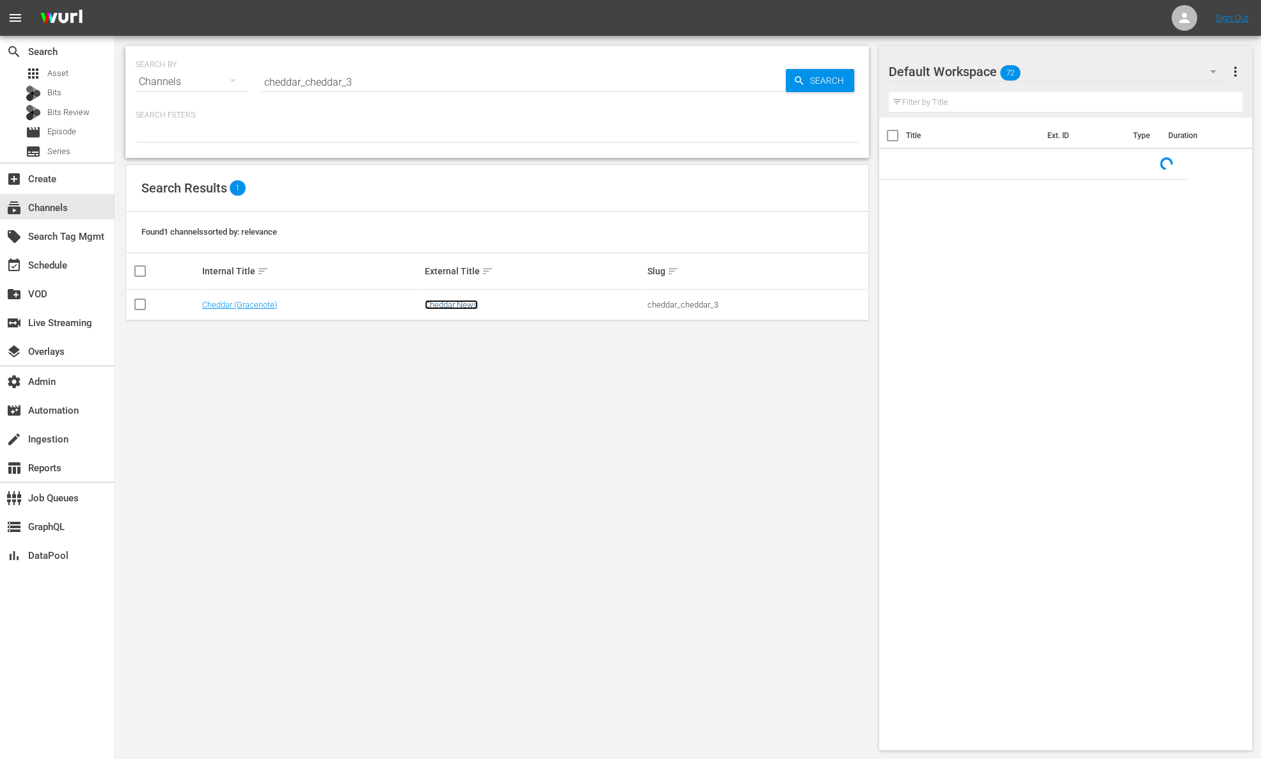
click at [470, 307] on link "Cheddar News" at bounding box center [451, 305] width 53 height 10
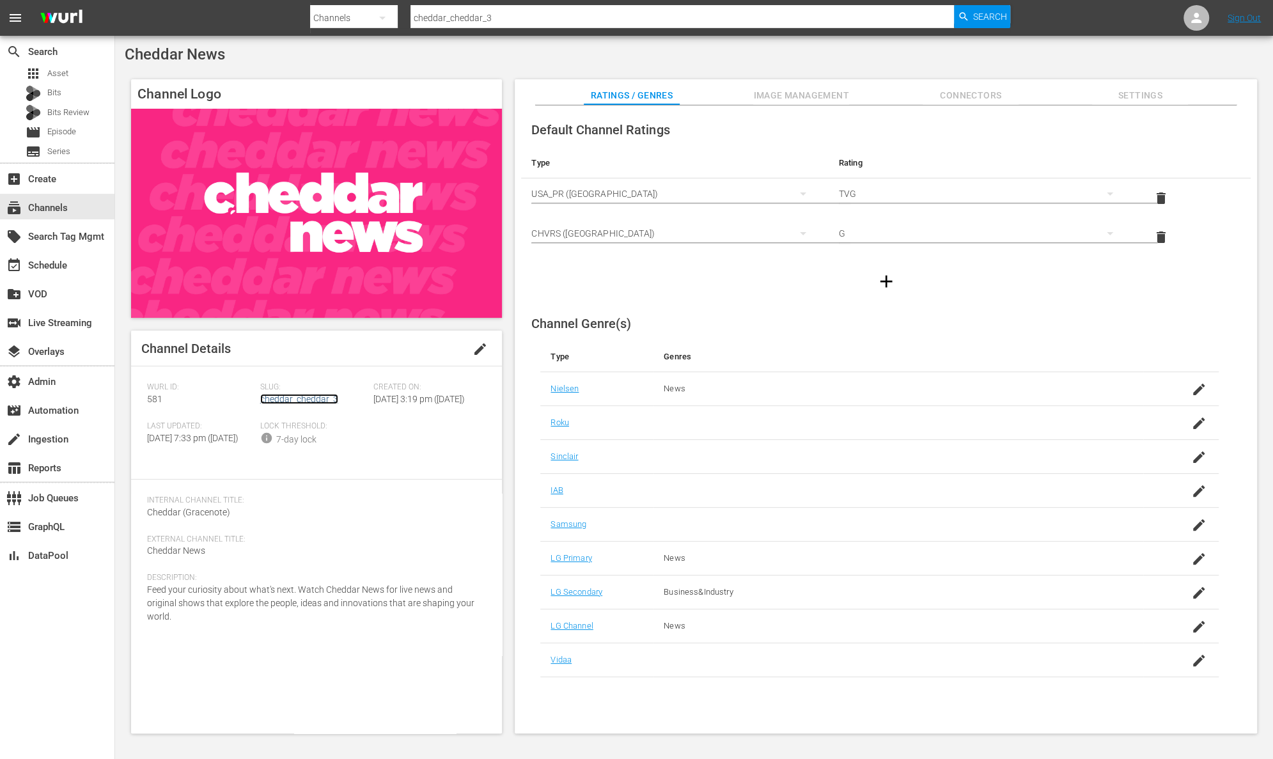
click at [322, 400] on link "cheddar_cheddar_3" at bounding box center [299, 399] width 78 height 10
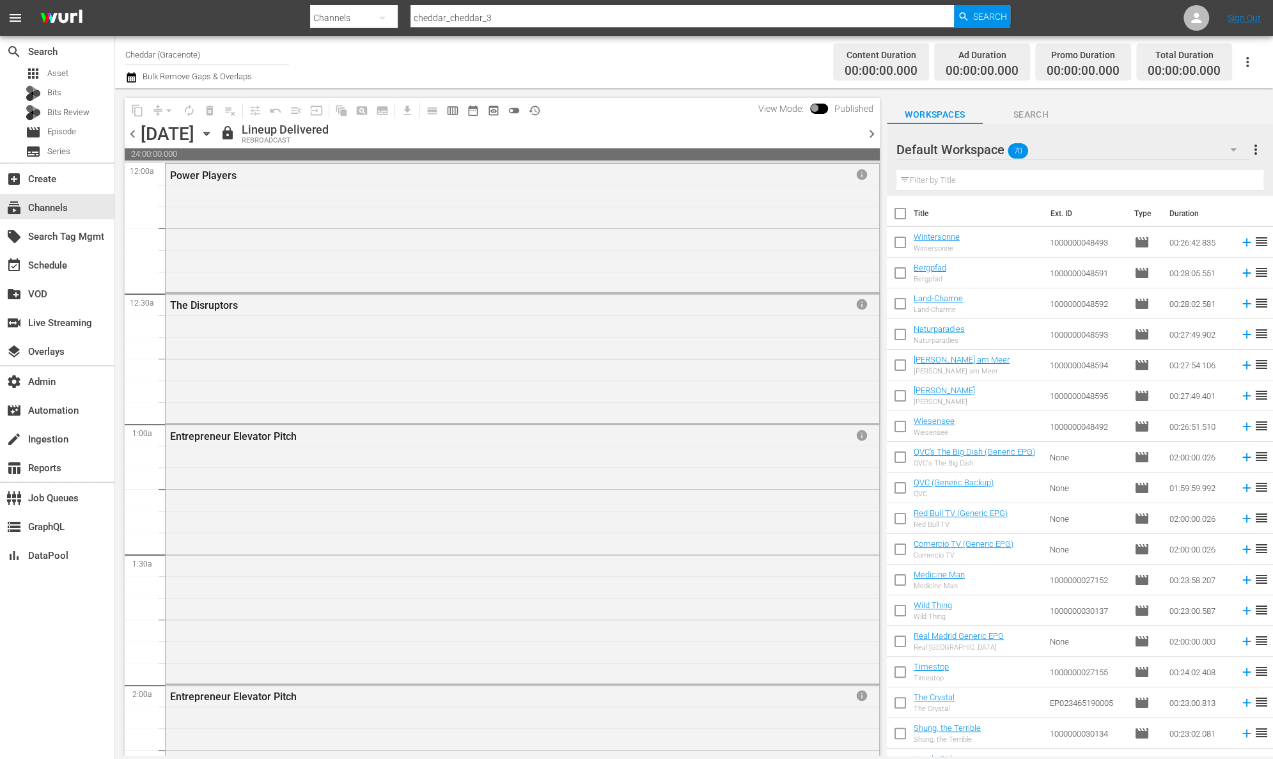
click at [508, 18] on input "cheddar_cheddar_3" at bounding box center [683, 18] width 544 height 31
drag, startPoint x: 514, startPoint y: 12, endPoint x: 407, endPoint y: 15, distance: 106.2
click at [375, 13] on div "Search By Channels Search ID, Title, Description, Keywords, or Category cheddar…" at bounding box center [660, 18] width 700 height 31
drag, startPoint x: 527, startPoint y: 15, endPoint x: 359, endPoint y: 15, distance: 167.6
click at [359, 15] on div "Search By Channels Search ID, Title, Description, Keywords, or Category cheddar…" at bounding box center [660, 18] width 700 height 31
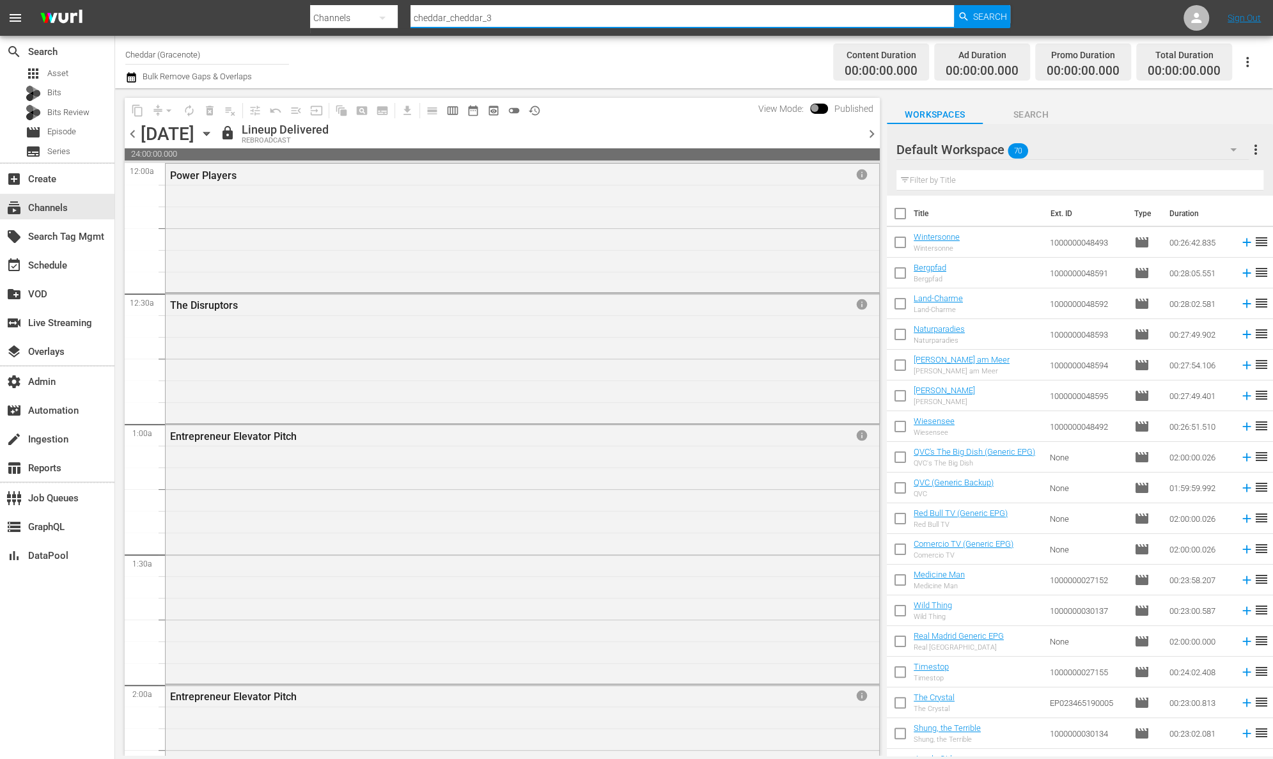
paste input "hsn_samsung"
type input "hsn_samsung"
click at [985, 16] on span "Search" at bounding box center [990, 16] width 34 height 23
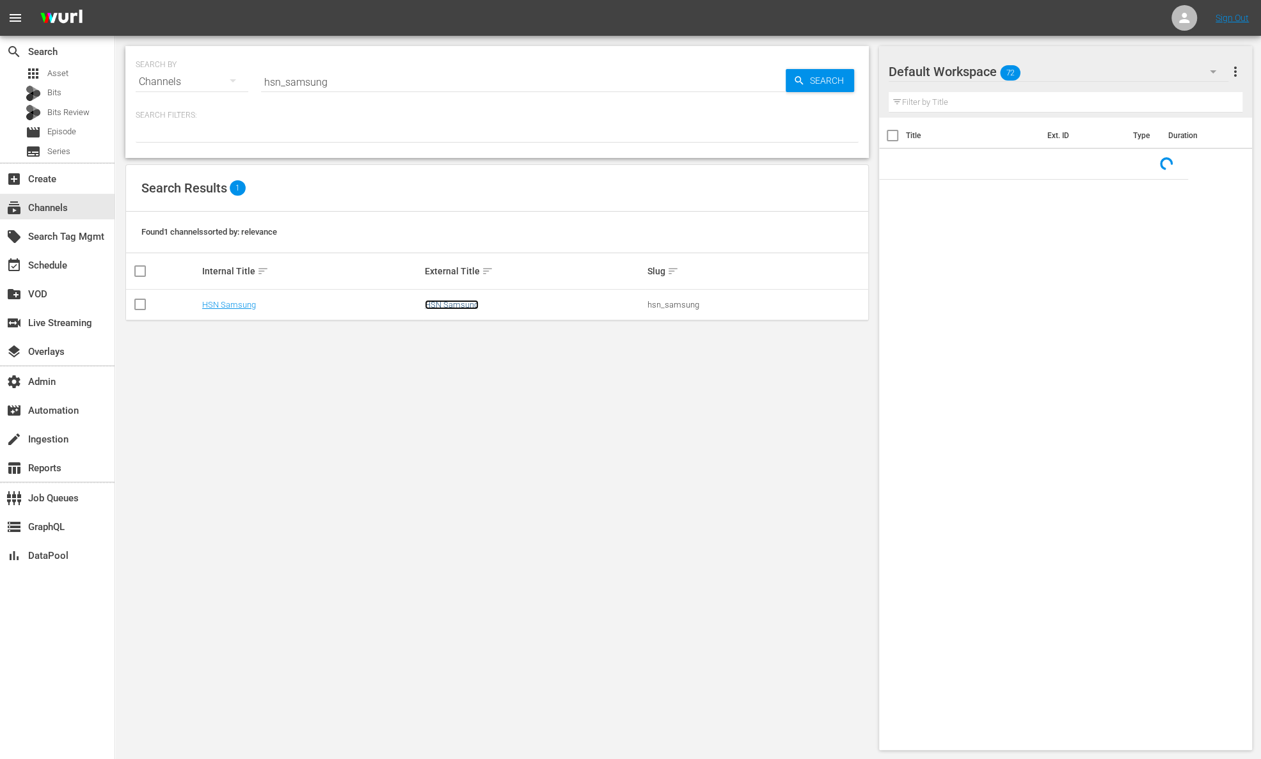
click at [452, 307] on link "HSN Samsung" at bounding box center [452, 305] width 54 height 10
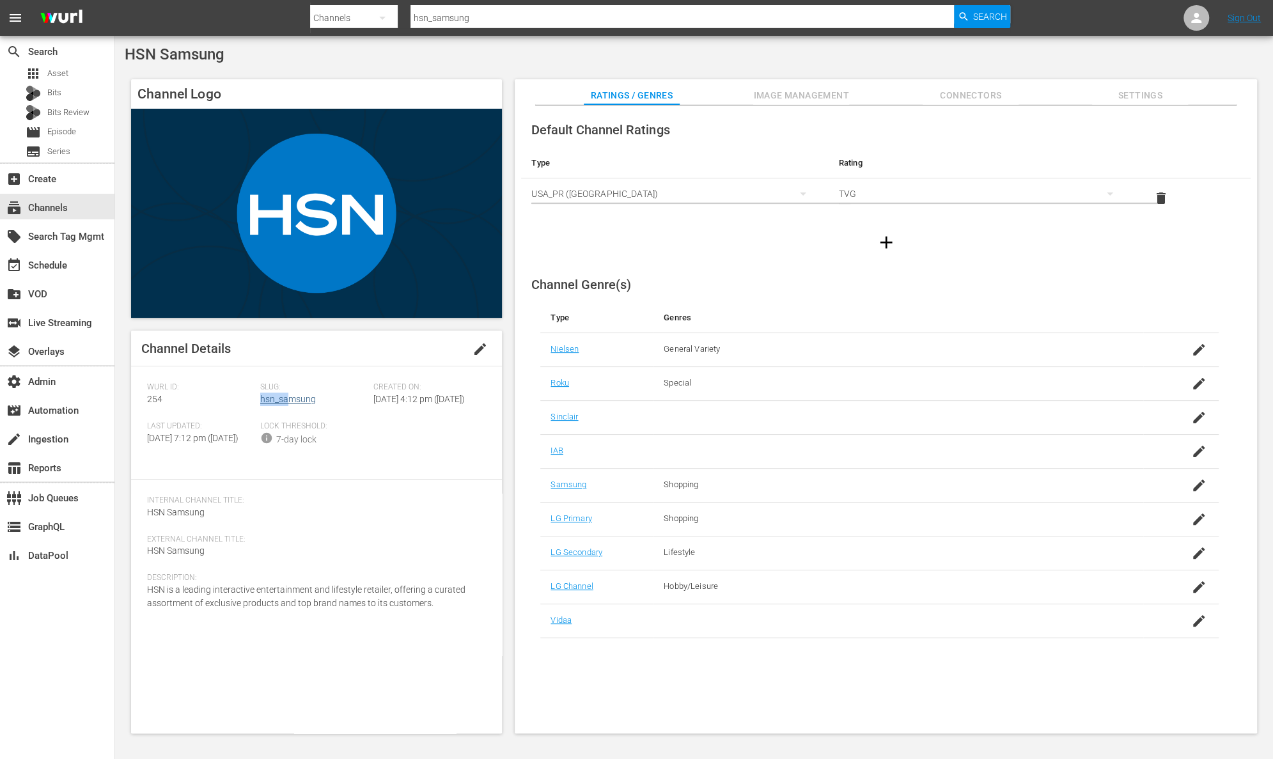
click at [291, 400] on div "Slug: hsn_samsung" at bounding box center [316, 401] width 113 height 39
click at [297, 399] on link "hsn_samsung" at bounding box center [288, 399] width 56 height 10
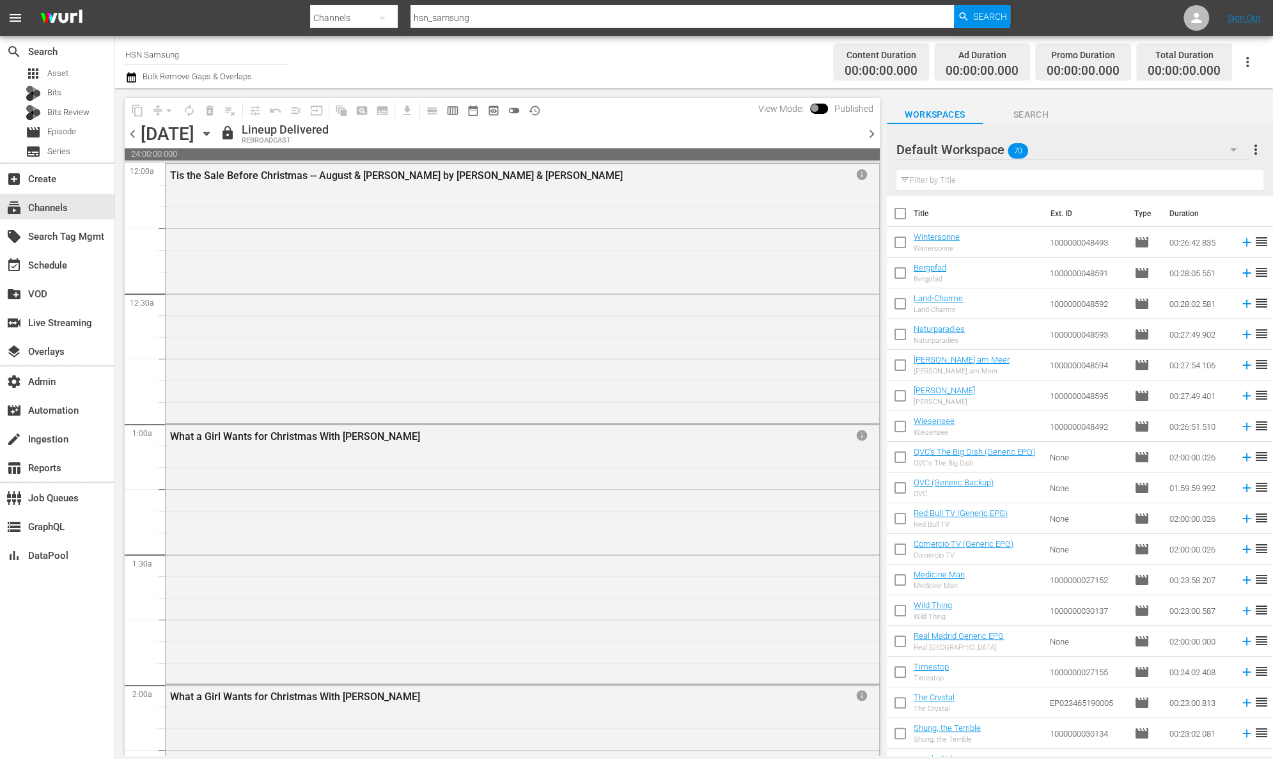
click at [498, 15] on input "hsn_samsung" at bounding box center [683, 18] width 544 height 31
drag, startPoint x: 497, startPoint y: 18, endPoint x: 401, endPoint y: 18, distance: 95.9
click at [401, 18] on div "Search By Channels Search ID, Title, Description, Keywords, or Category hsn_sam…" at bounding box center [660, 18] width 700 height 31
paste input "qvc"
type input "qvc_samsung"
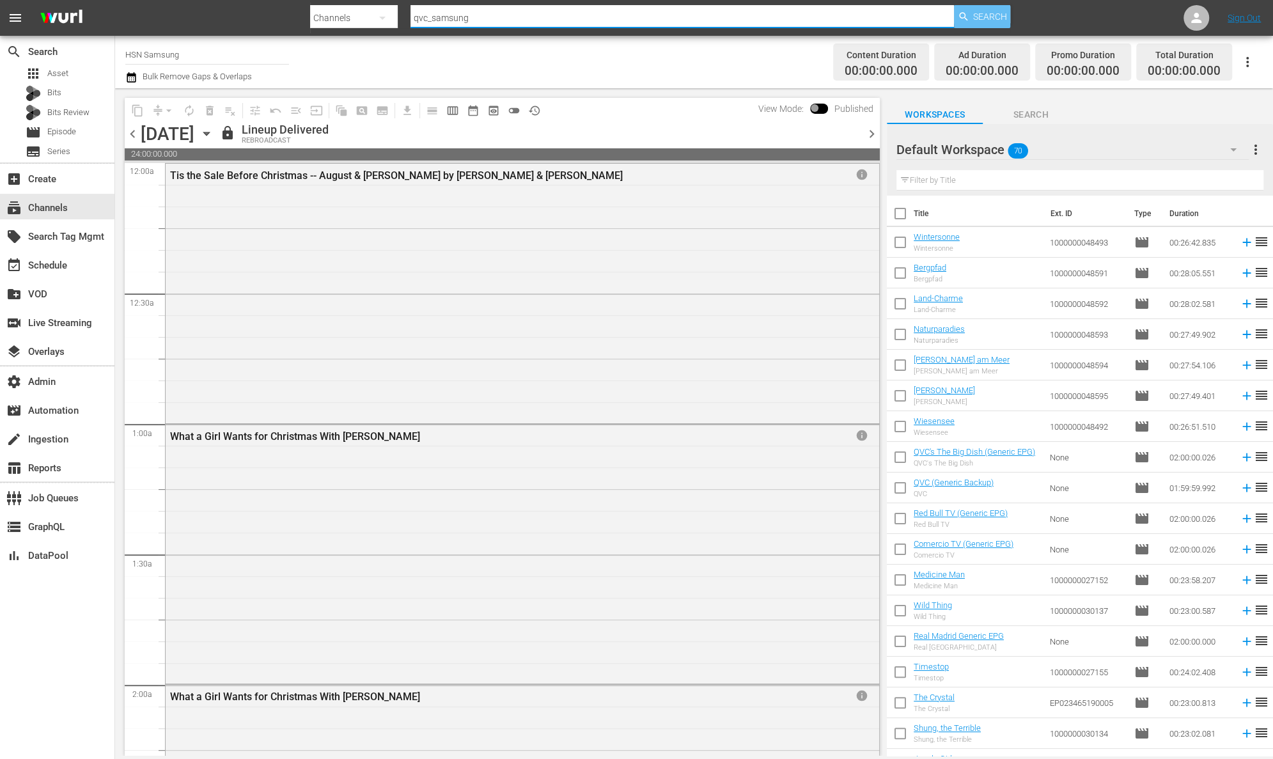
click at [979, 17] on span "Search" at bounding box center [990, 16] width 34 height 23
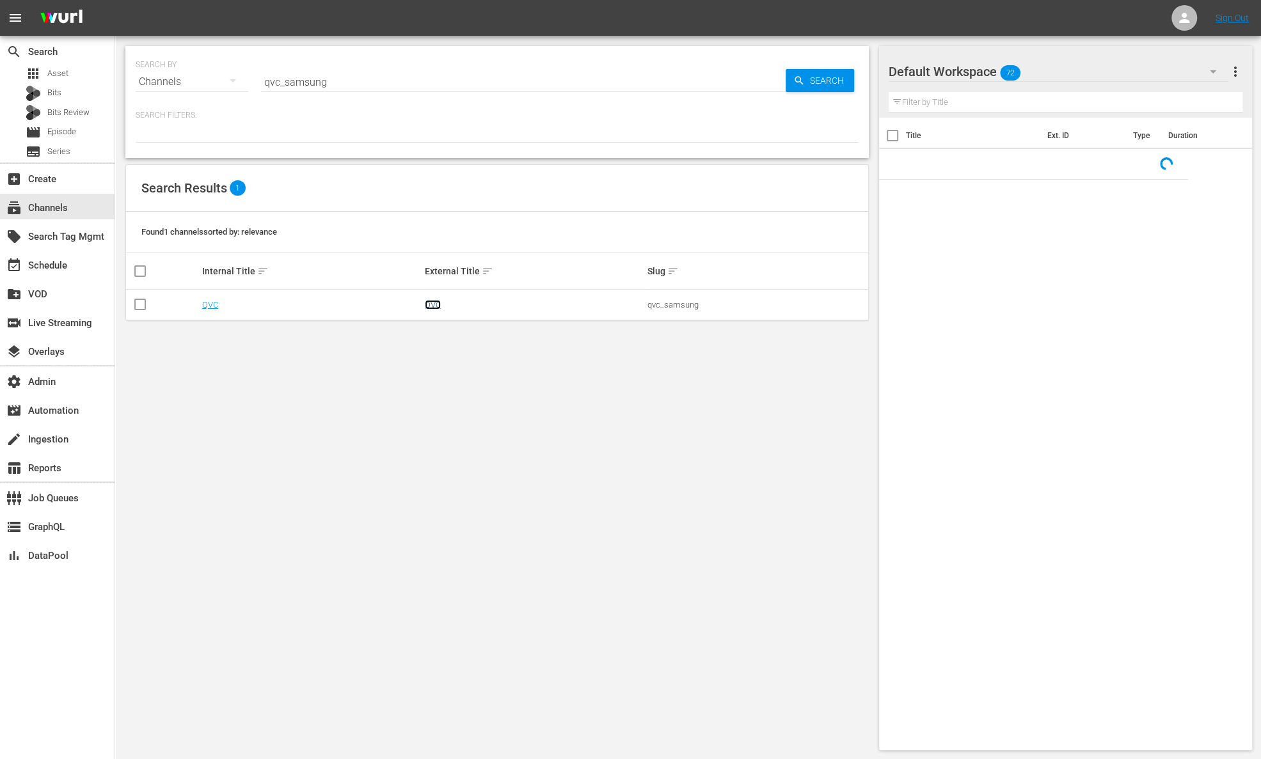
click at [436, 306] on link "QVC" at bounding box center [433, 305] width 16 height 10
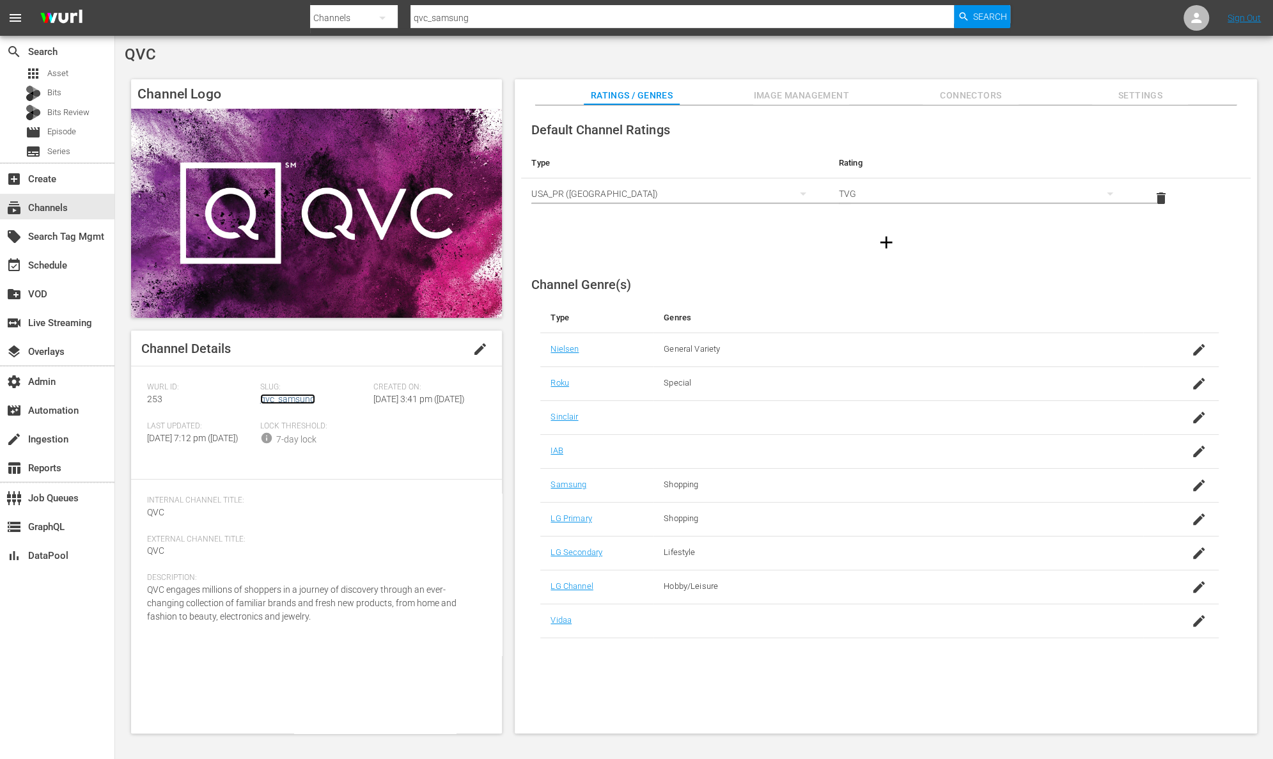
click at [274, 400] on link "qvc_samsung" at bounding box center [287, 399] width 55 height 10
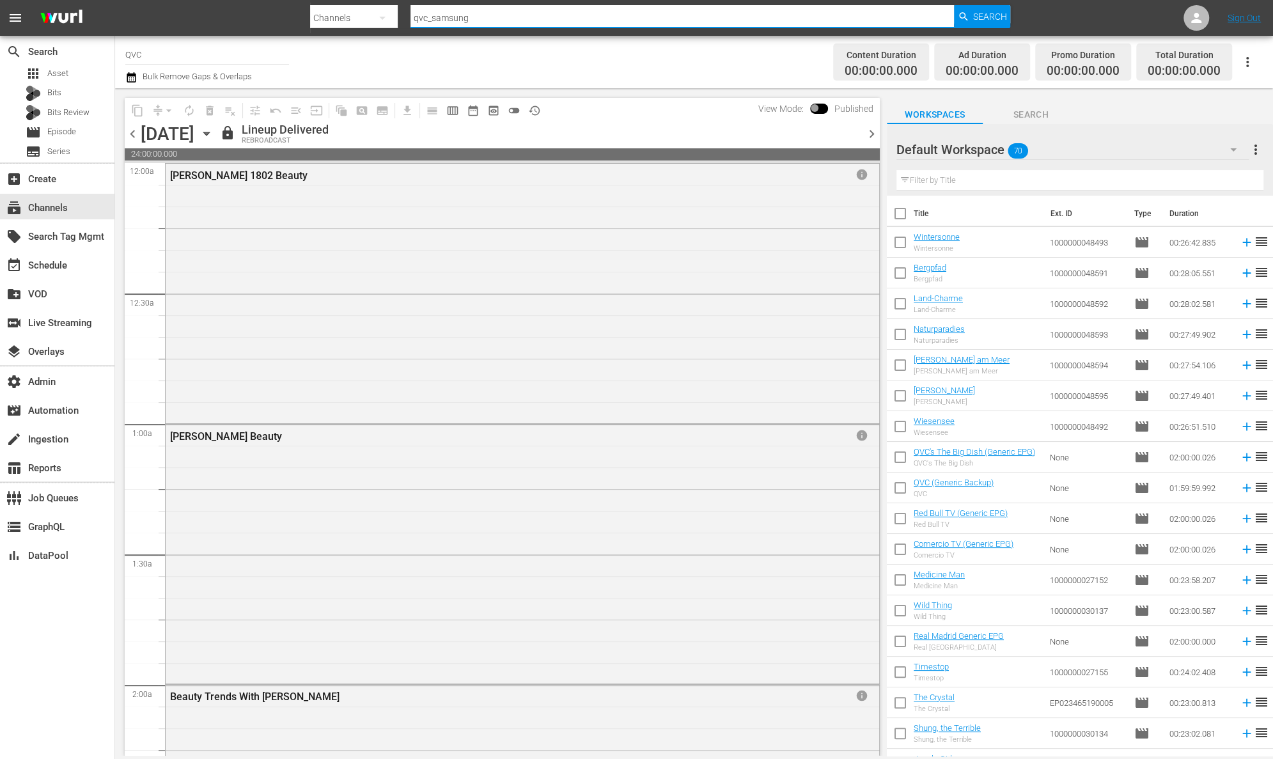
drag, startPoint x: 544, startPoint y: 17, endPoint x: 381, endPoint y: 14, distance: 162.5
click at [381, 14] on div "Search By Channels Search ID, Title, Description, Keywords, or Category qvc_sam…" at bounding box center [660, 18] width 700 height 31
paste input "scripps_bouncexl_1"
type input "scripps_bouncexl_1"
click at [987, 12] on span "Search" at bounding box center [990, 16] width 34 height 23
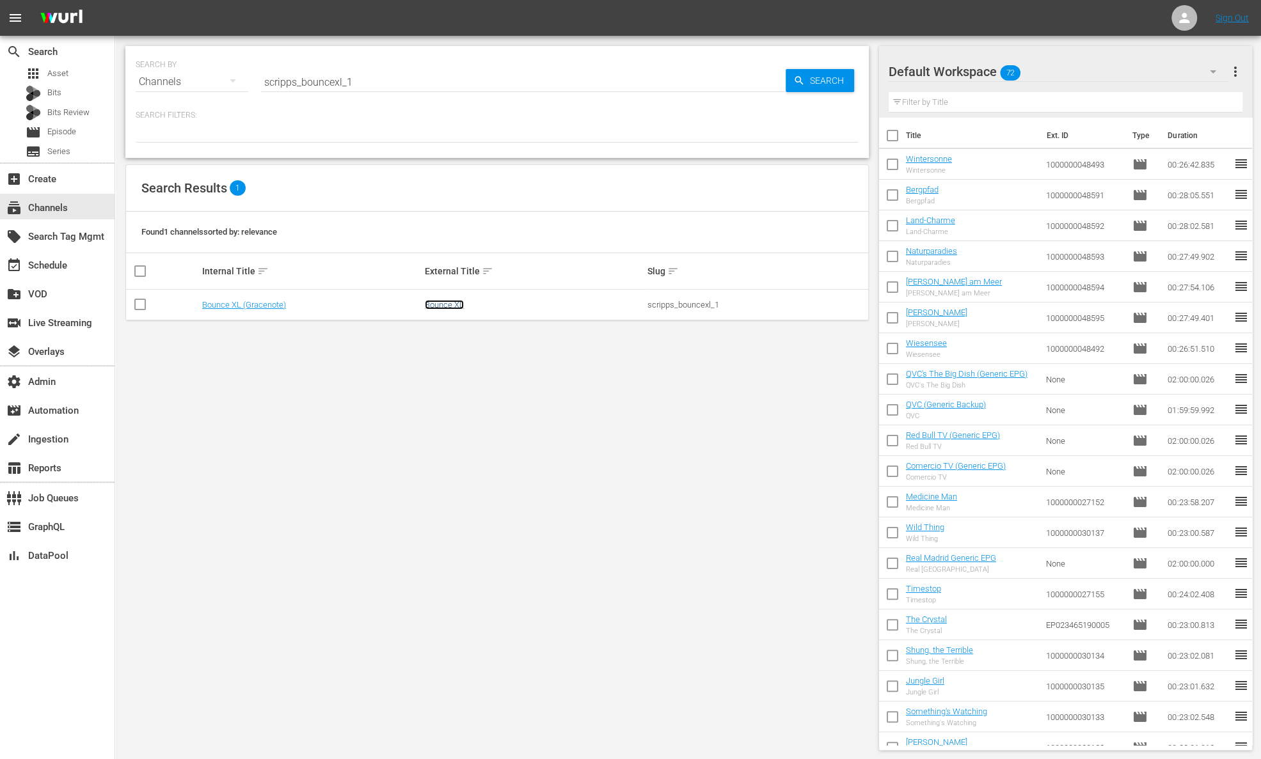
click at [450, 301] on link "Bounce XL" at bounding box center [444, 305] width 39 height 10
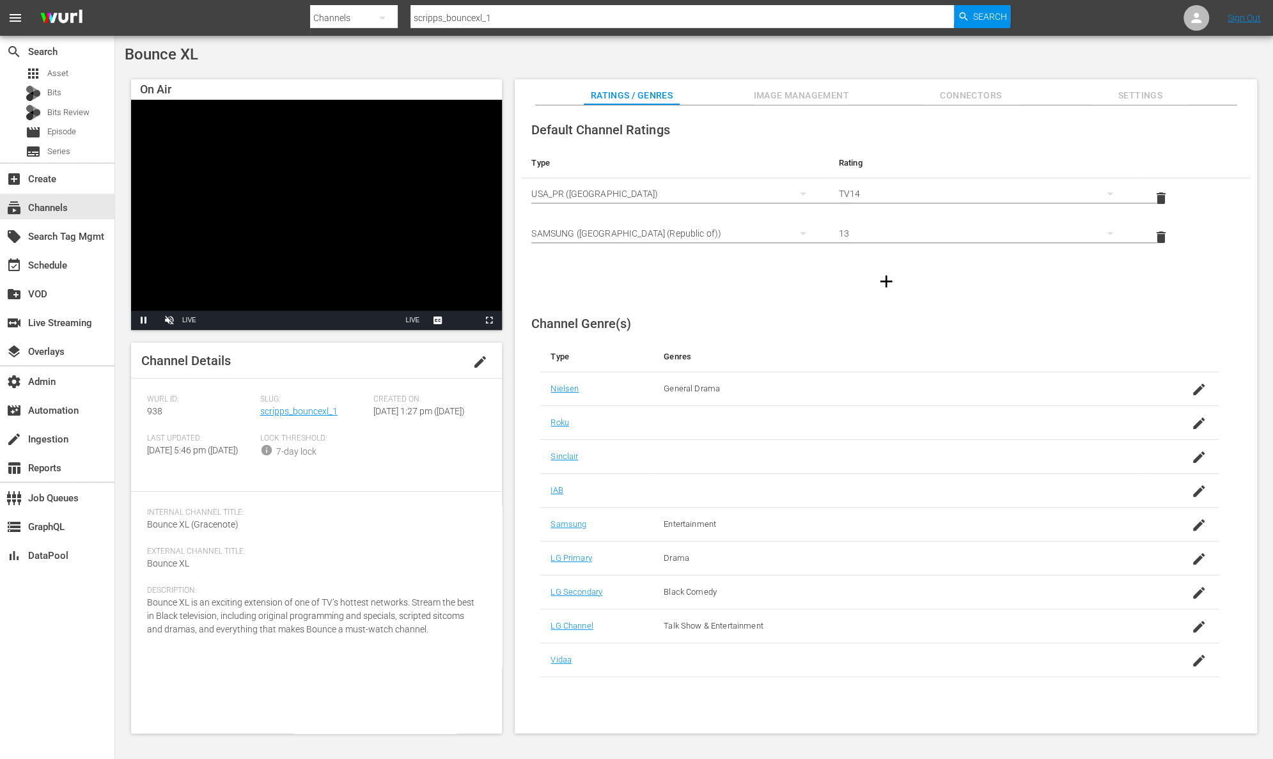
click at [306, 391] on div "Channel Details edit Wurl ID: 938 Slug: scripps_bouncexl_1 Created On: Fri July…" at bounding box center [316, 538] width 371 height 391
click at [306, 408] on link "scripps_bouncexl_1" at bounding box center [298, 411] width 77 height 10
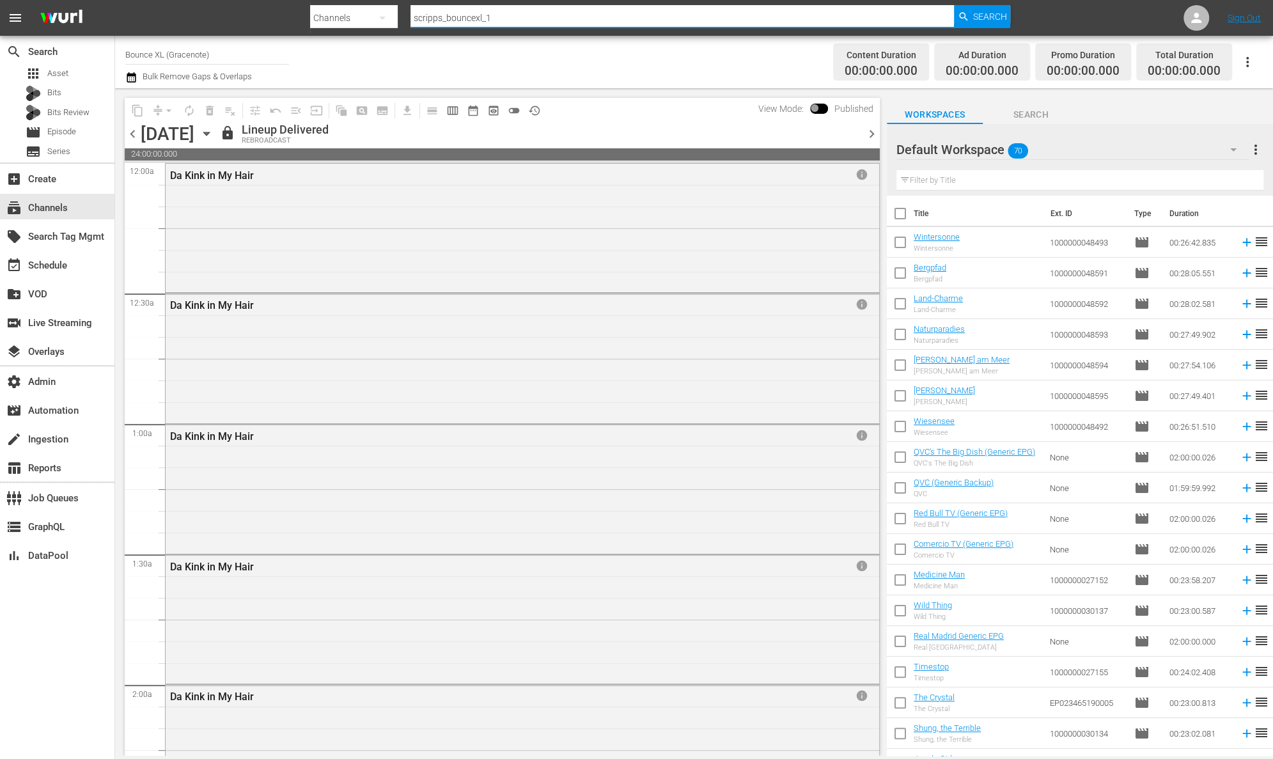
drag, startPoint x: 417, startPoint y: 22, endPoint x: 317, endPoint y: 15, distance: 100.6
click at [317, 15] on div "Search By Channels Search ID, Title, Description, Keywords, or Category scripps…" at bounding box center [660, 18] width 700 height 31
paste input "ion_ion_plus"
type input "ion_ion_plus_1"
click at [984, 18] on span "Search" at bounding box center [990, 16] width 34 height 23
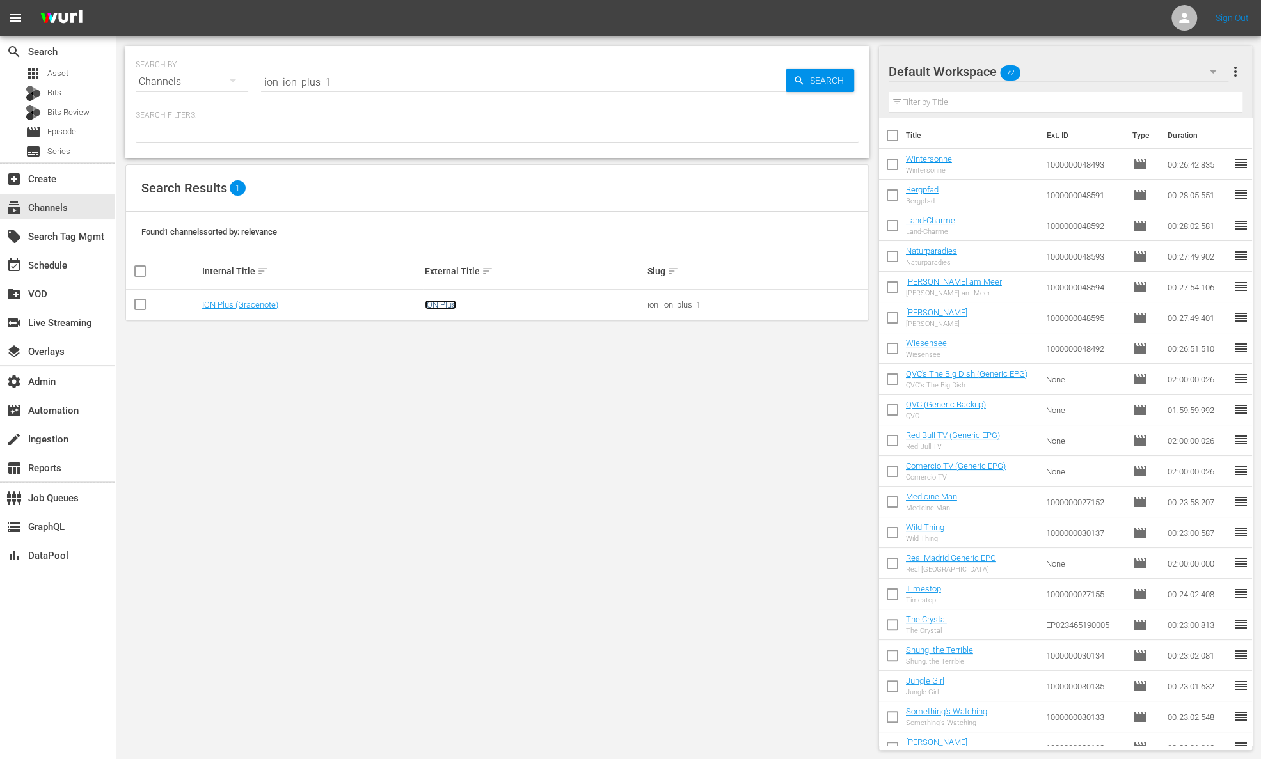
click at [434, 302] on link "ION Plus" at bounding box center [440, 305] width 31 height 10
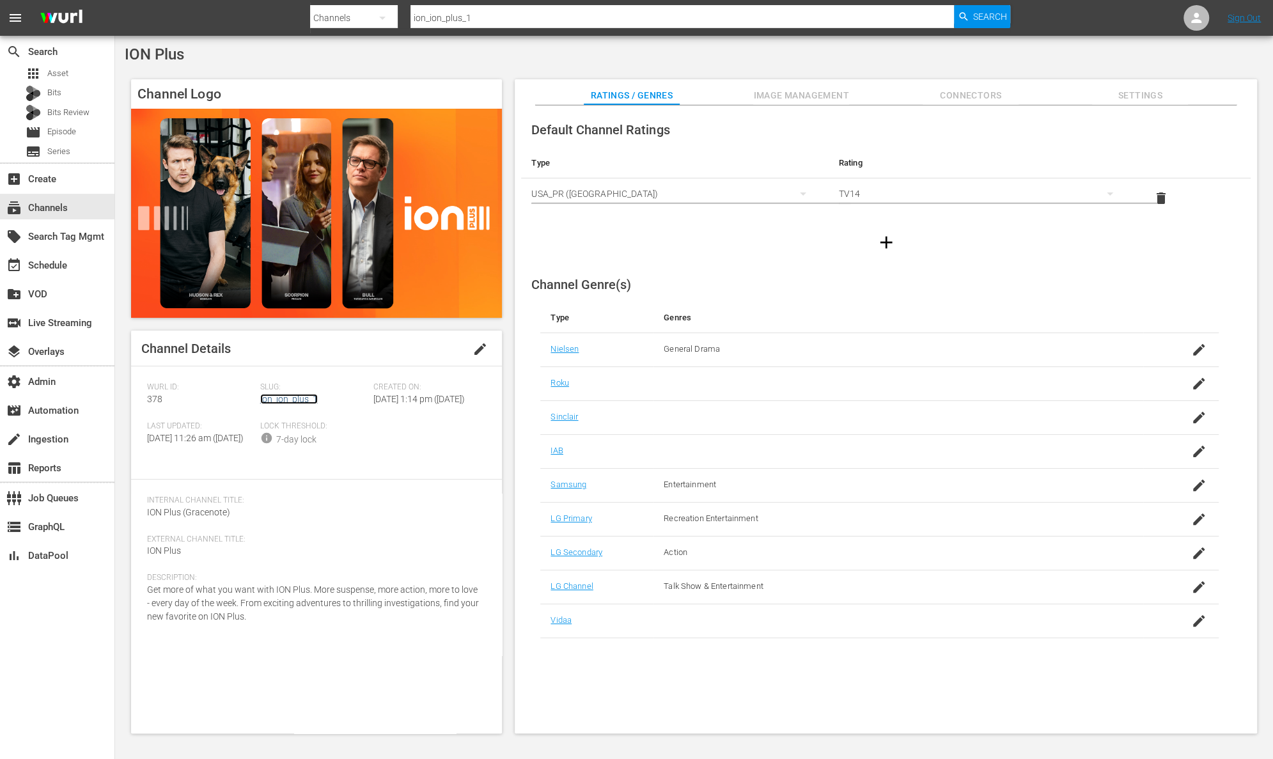
click at [280, 395] on link "ion_ion_plus_1" at bounding box center [289, 399] width 58 height 10
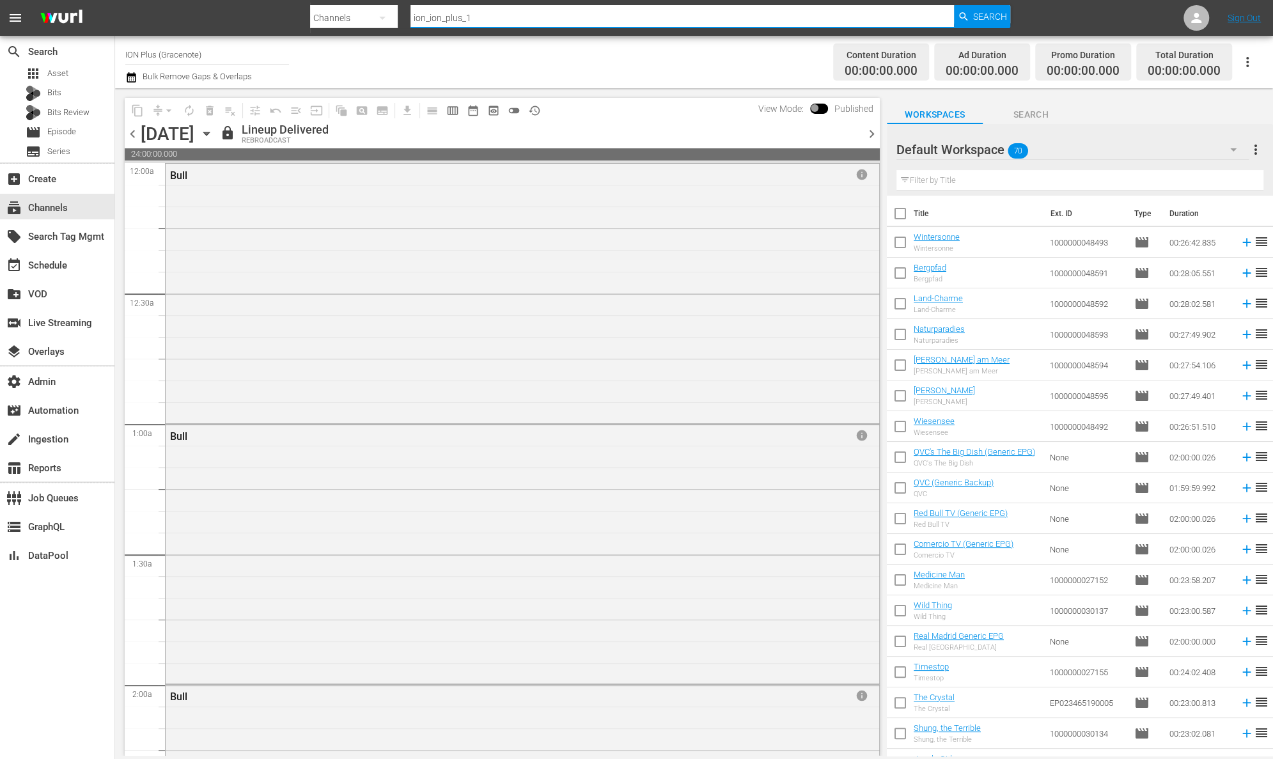
drag, startPoint x: 528, startPoint y: 18, endPoint x: 390, endPoint y: 17, distance: 138.1
click at [390, 17] on div "Search By Channels Search ID, Title, Description, Keywords, or Category ion_ion…" at bounding box center [660, 18] width 700 height 31
paste input "scripps_courttv_2"
type input "scripps_courttv_2"
click at [982, 15] on span "Search" at bounding box center [990, 16] width 34 height 23
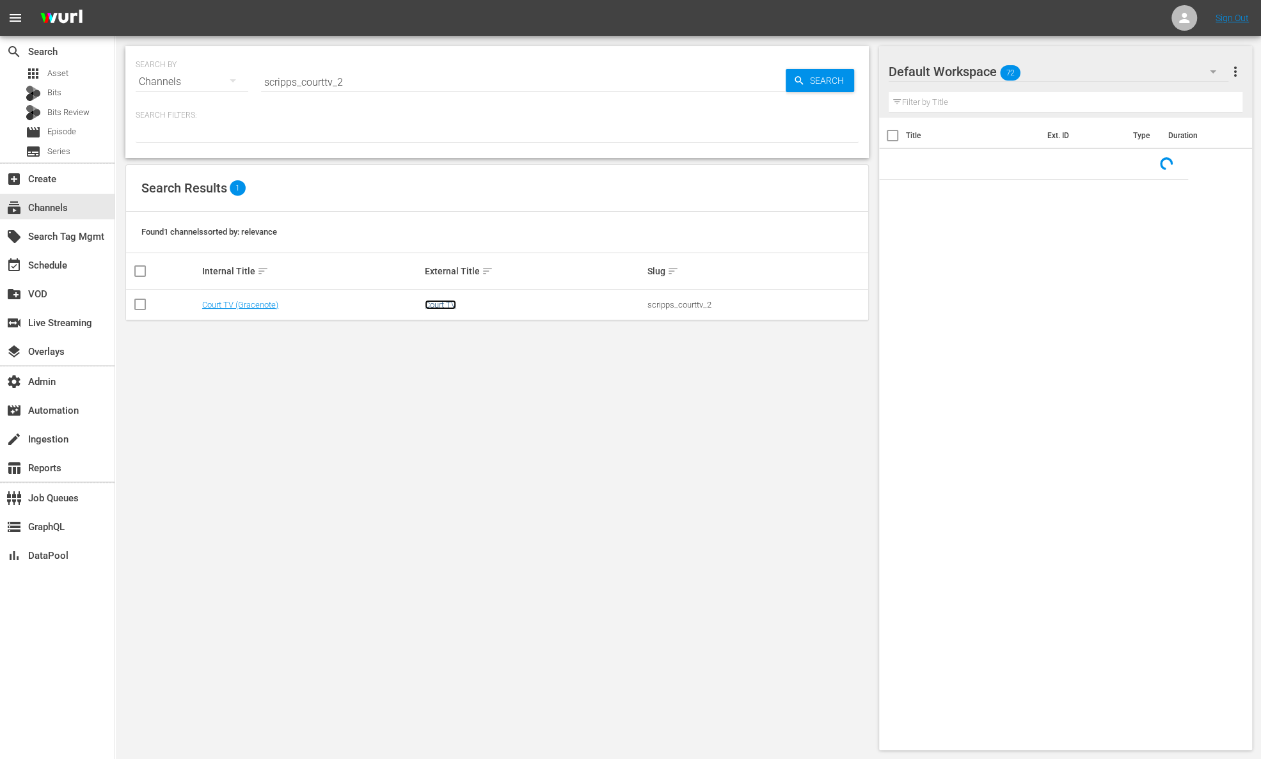
click at [448, 303] on link "Court TV" at bounding box center [440, 305] width 31 height 10
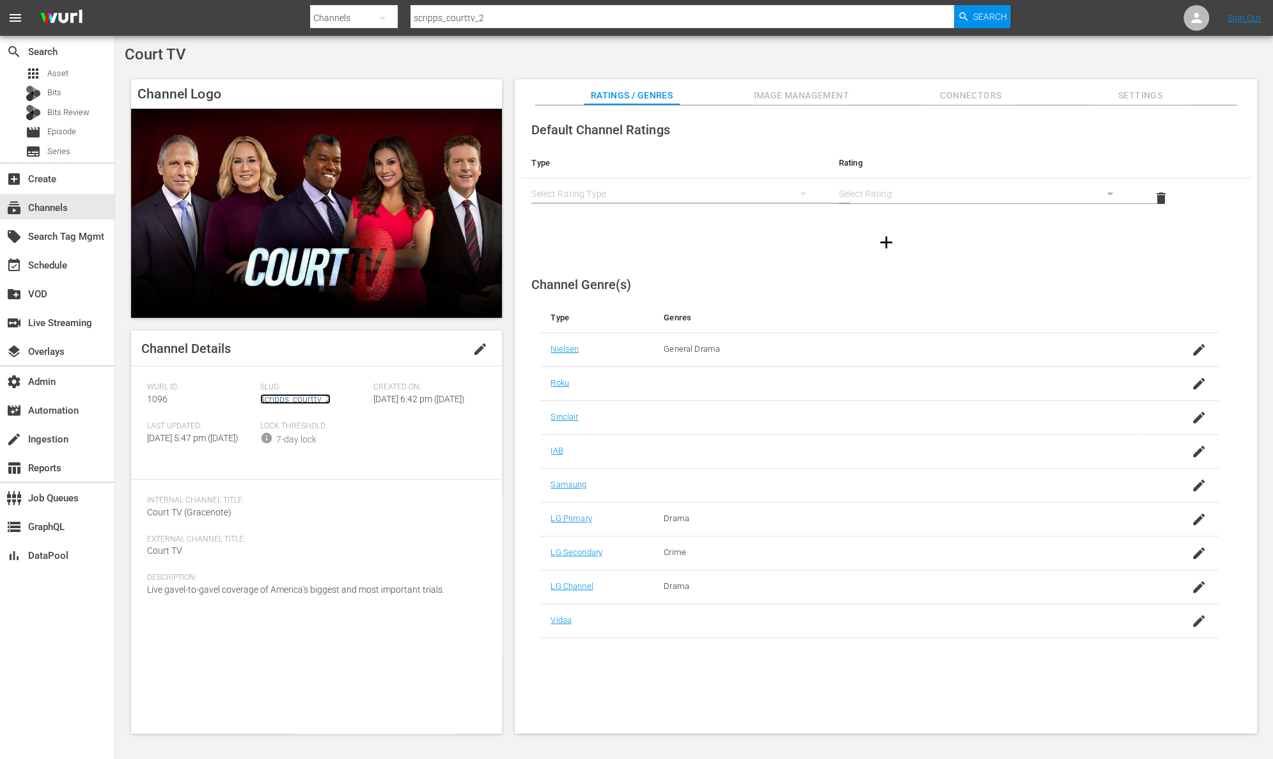
click at [319, 399] on link "scripps_courttv_2" at bounding box center [295, 399] width 70 height 10
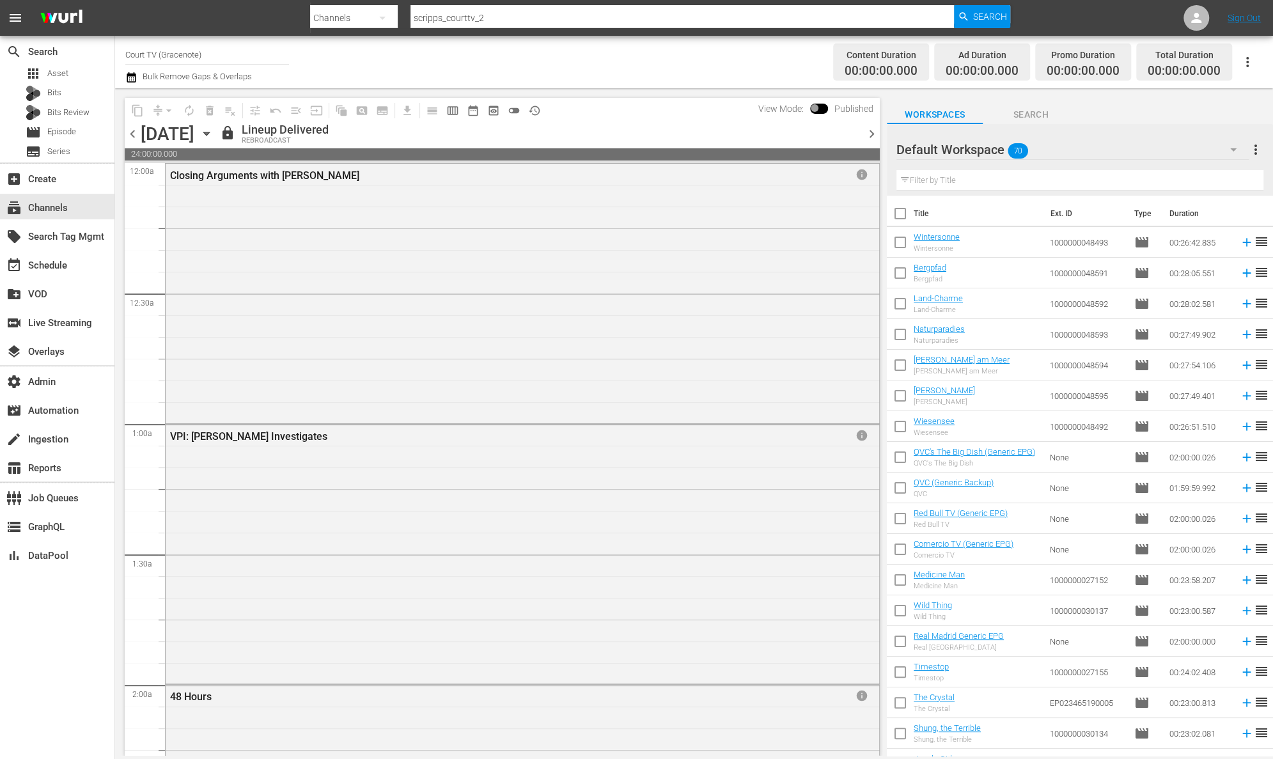
click at [530, 22] on input "scripps_courttv_2" at bounding box center [683, 18] width 544 height 31
drag, startPoint x: 475, startPoint y: 21, endPoint x: 352, endPoint y: 21, distance: 122.8
click at [352, 21] on div "Search By Channels Search ID, Title, Description, Keywords, or Category scripps…" at bounding box center [660, 18] width 700 height 31
paste input "newsy_1"
type input "scripps_newsy_1"
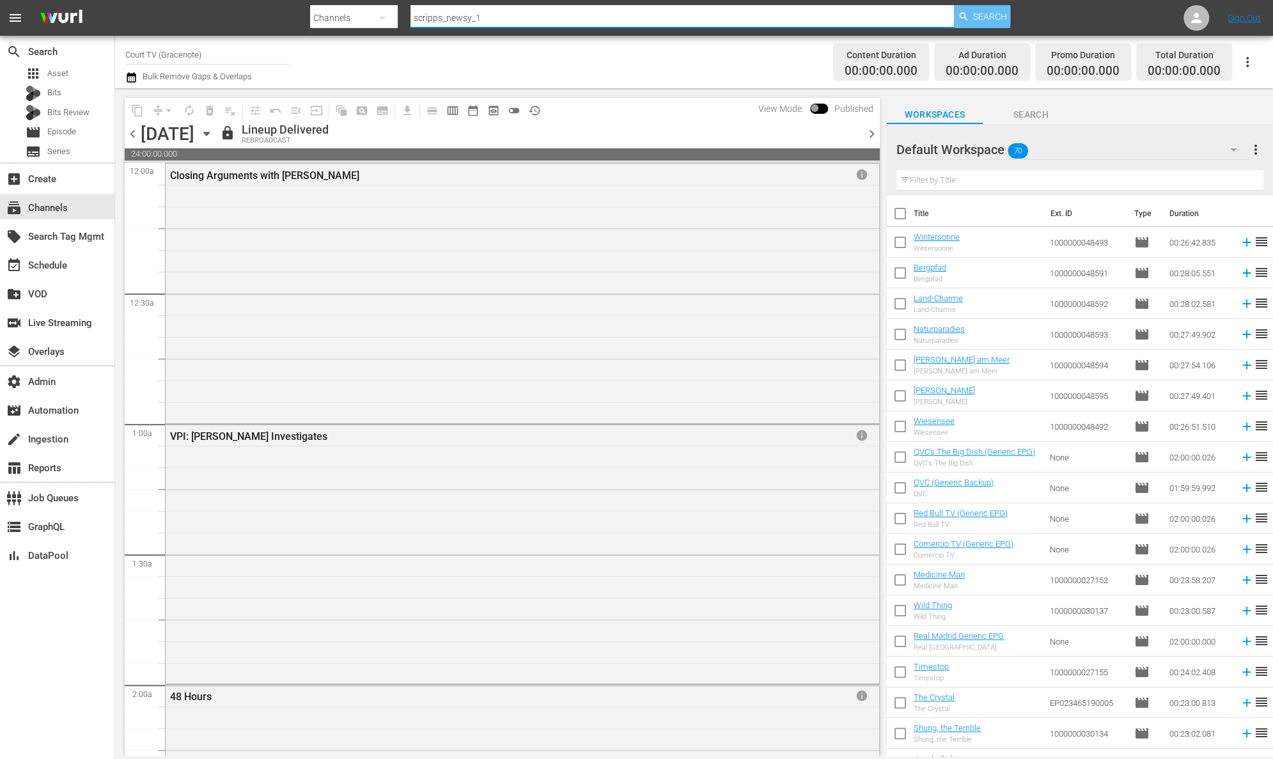
click at [983, 18] on span "Search" at bounding box center [990, 16] width 34 height 23
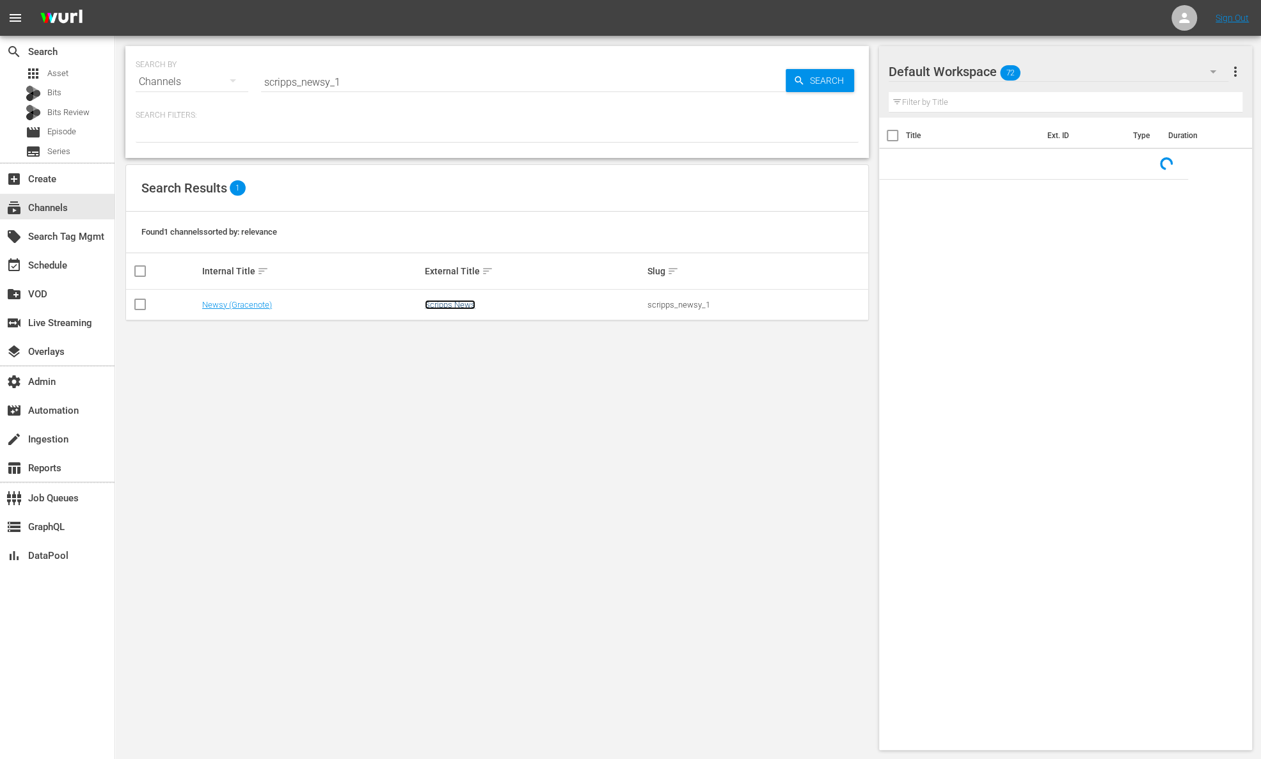
click at [461, 300] on link "Scripps News" at bounding box center [450, 305] width 51 height 10
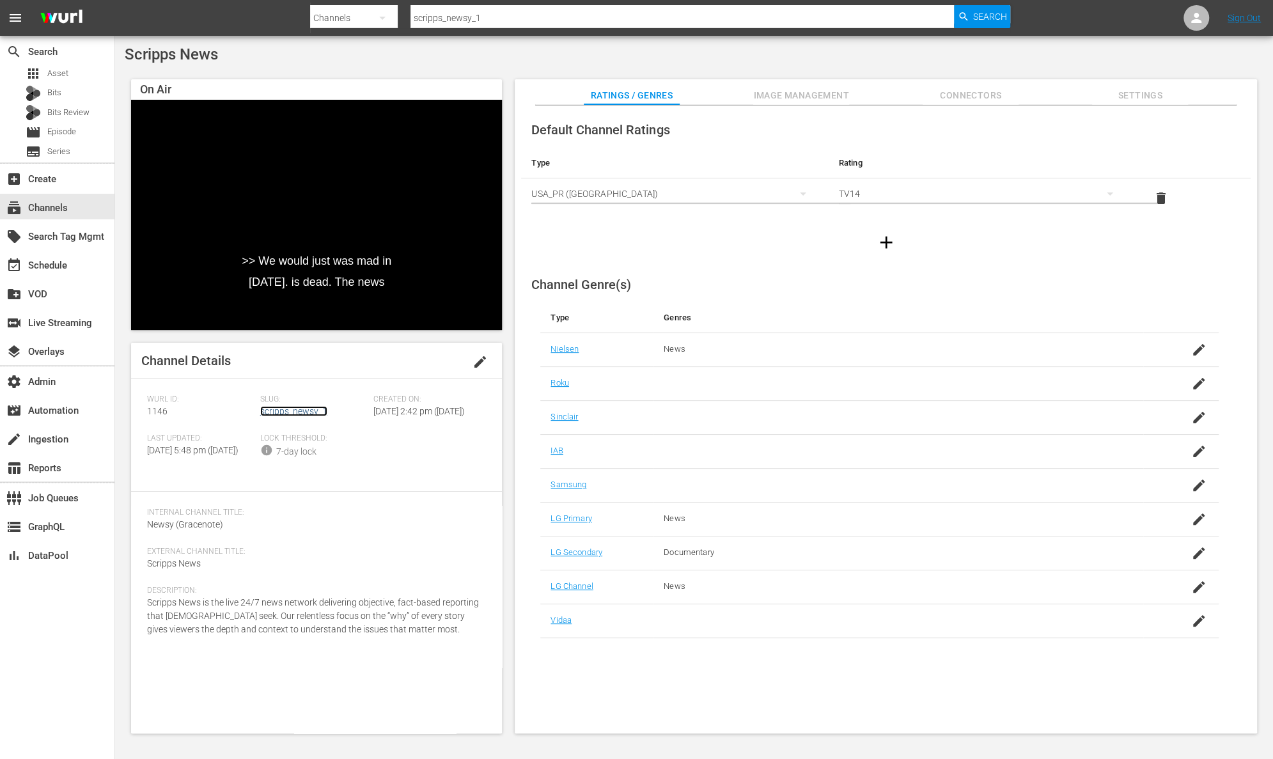
click at [304, 414] on link "scripps_newsy_1" at bounding box center [293, 411] width 67 height 10
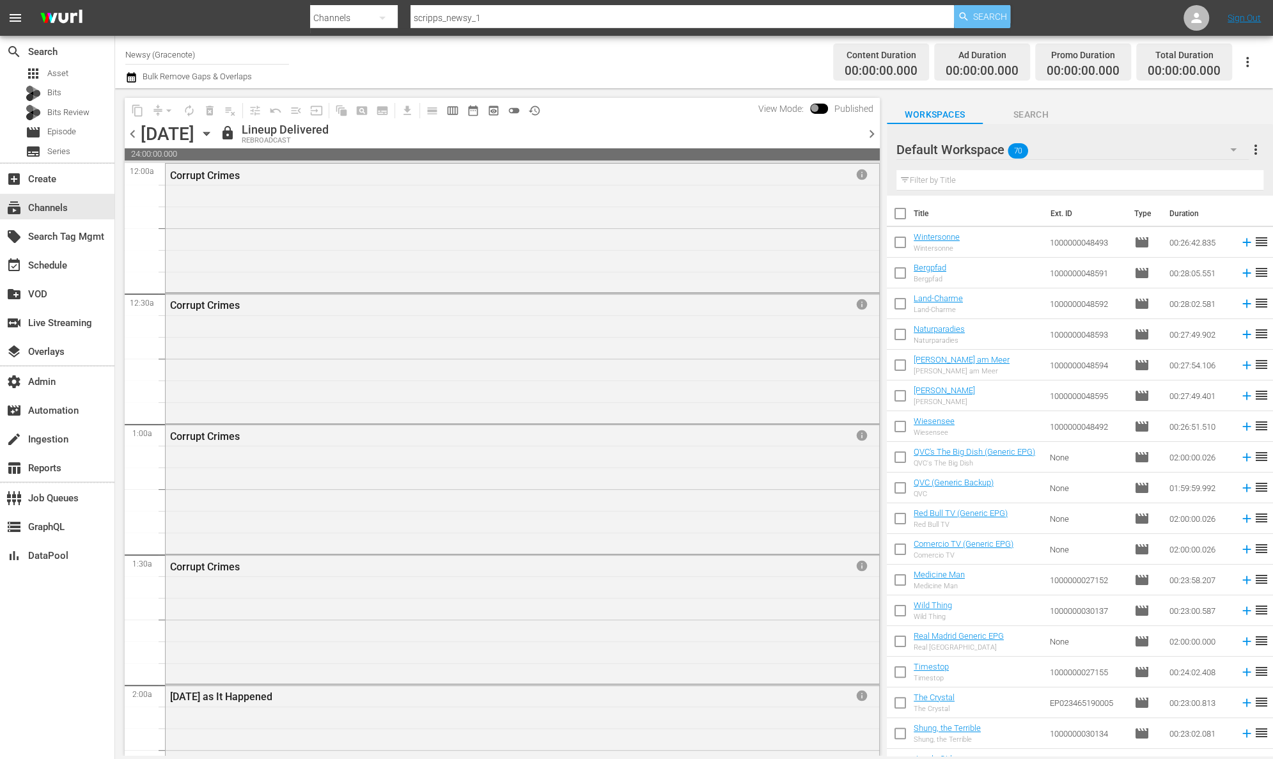
click at [991, 17] on span "Search" at bounding box center [990, 16] width 34 height 23
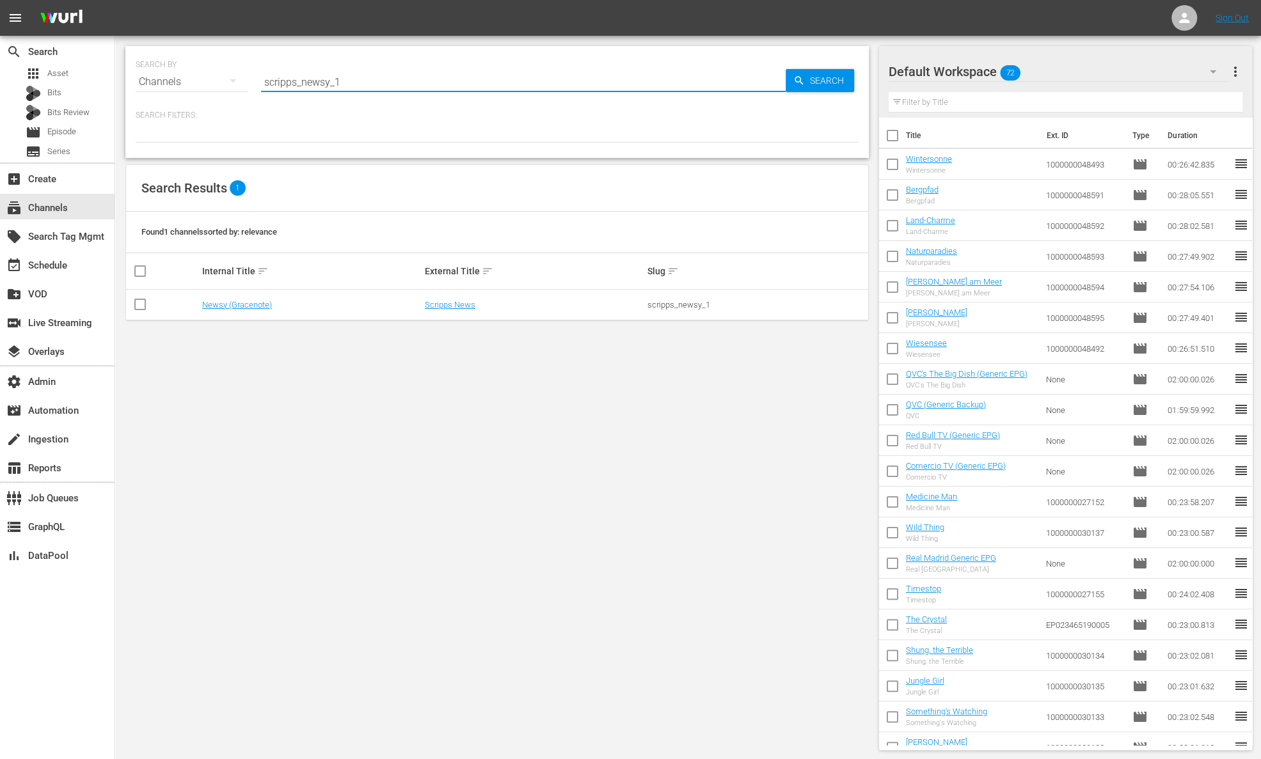
drag, startPoint x: 364, startPoint y: 81, endPoint x: 232, endPoint y: 82, distance: 131.8
click at [232, 82] on div "SEARCH BY Search By Channels Search ID, Title, Description, Keywords, or Catego…" at bounding box center [497, 74] width 723 height 46
paste input "ionmyster"
type input "scripps_ionmystery_1"
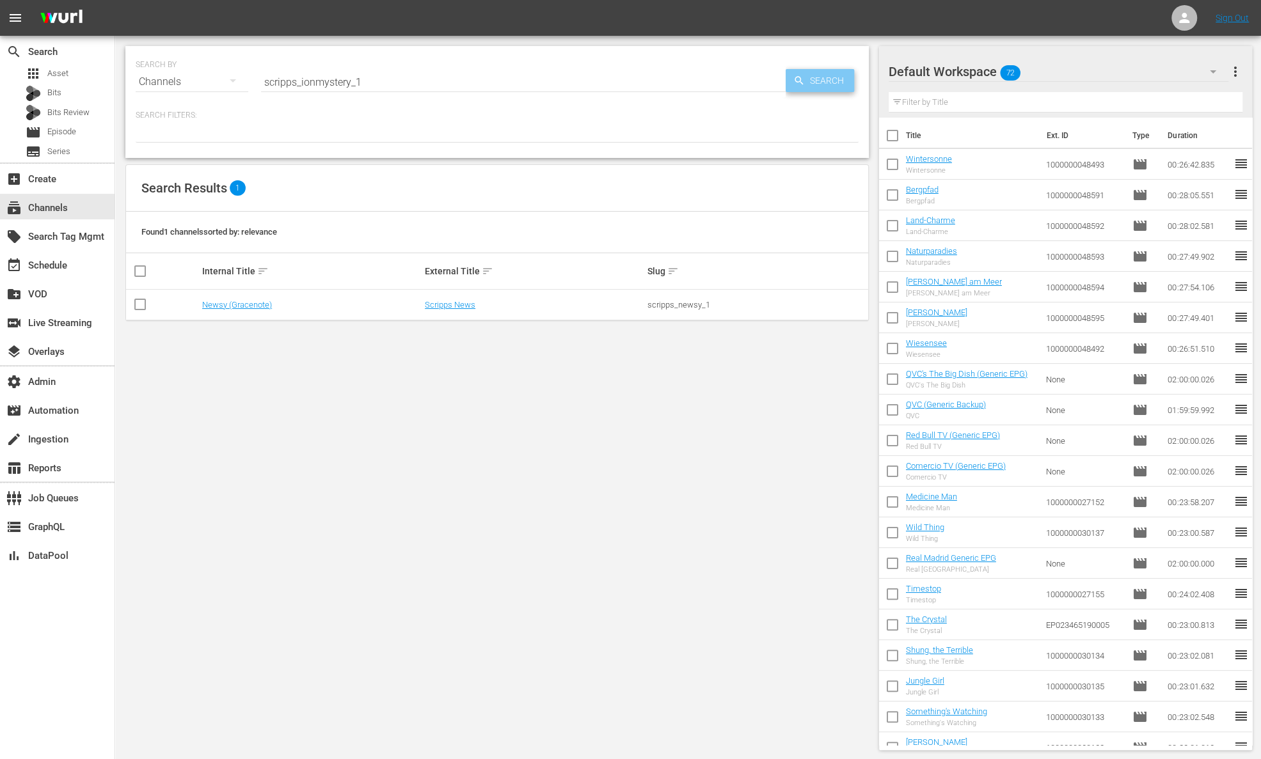
click at [819, 76] on span "Search" at bounding box center [829, 80] width 49 height 23
click at [460, 306] on link "ION Mystery" at bounding box center [447, 305] width 44 height 10
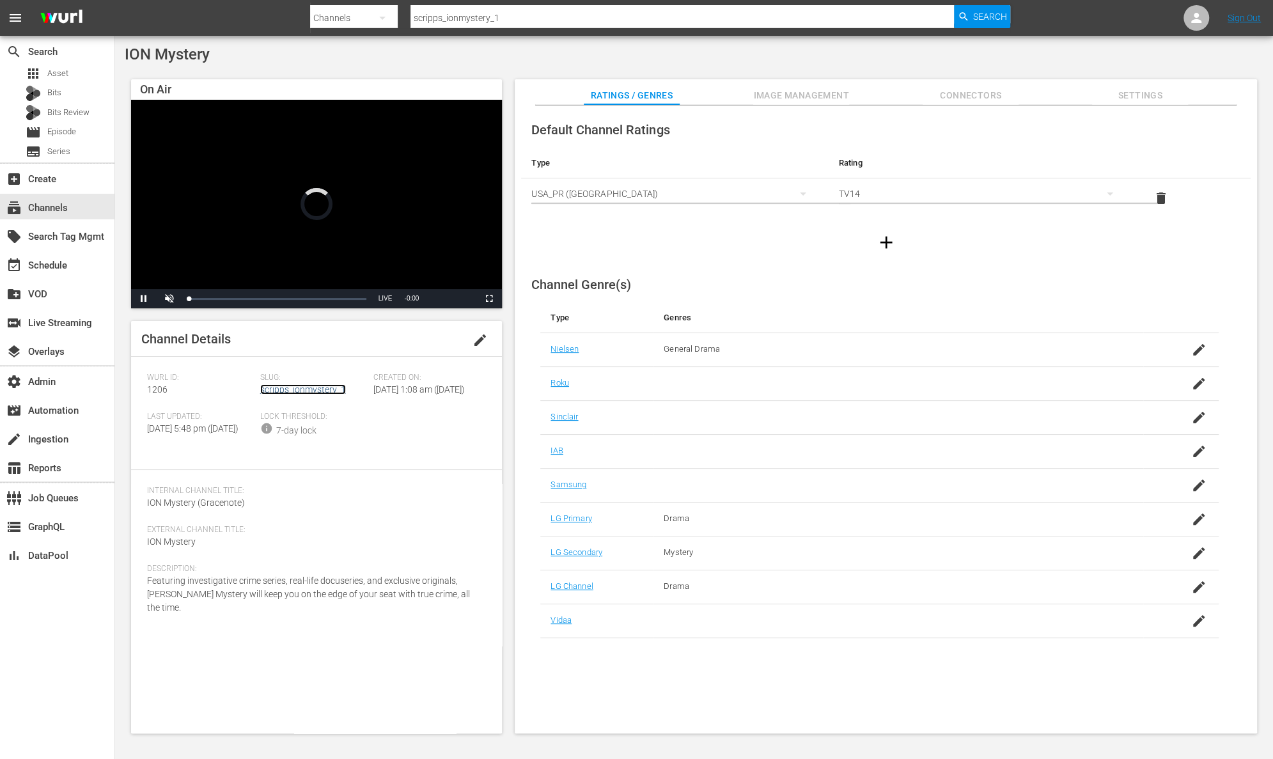
click at [328, 393] on link "scripps_ionmystery_1" at bounding box center [303, 389] width 86 height 10
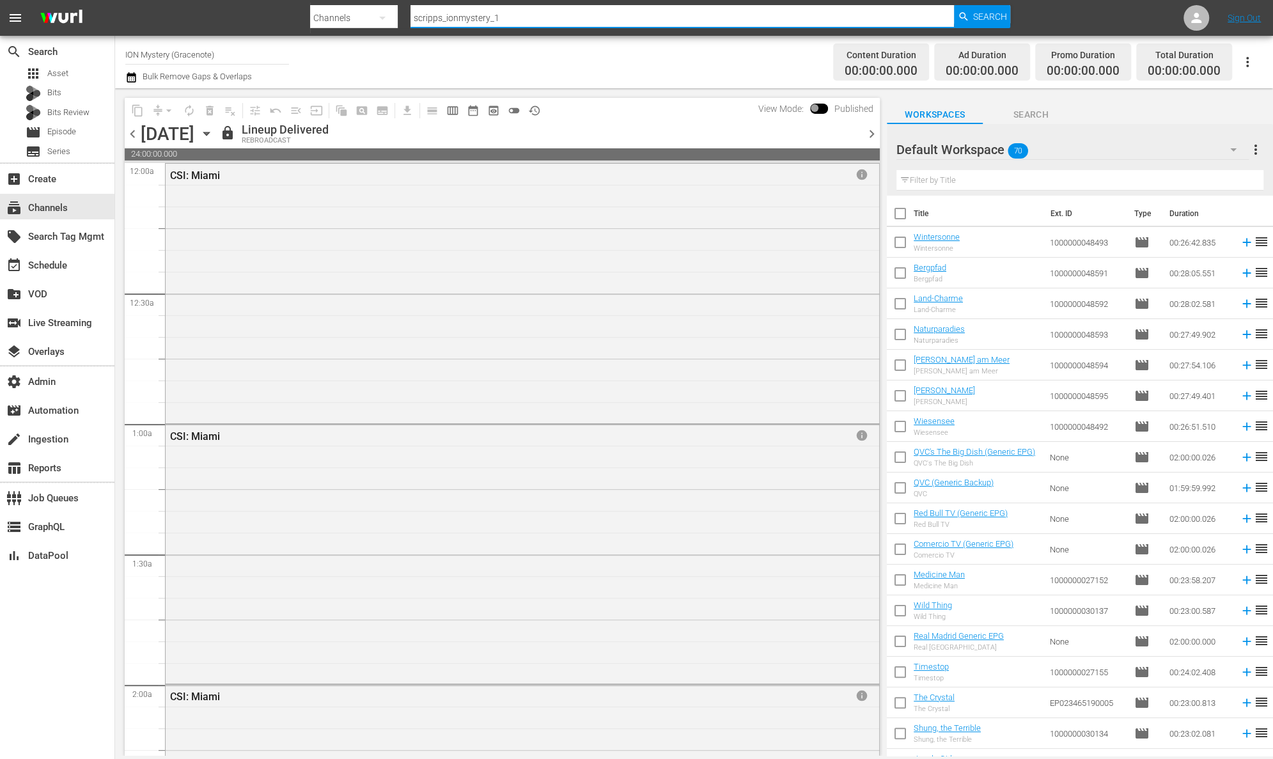
drag, startPoint x: 515, startPoint y: 16, endPoint x: 387, endPoint y: 17, distance: 128.6
click at [387, 17] on div "Search By Channels Search ID, Title, Description, Keywords, or Category scripps…" at bounding box center [660, 18] width 700 height 31
paste input "gritxtra"
type input "scripps_gritxtra_1"
click at [988, 17] on span "Search" at bounding box center [990, 16] width 34 height 23
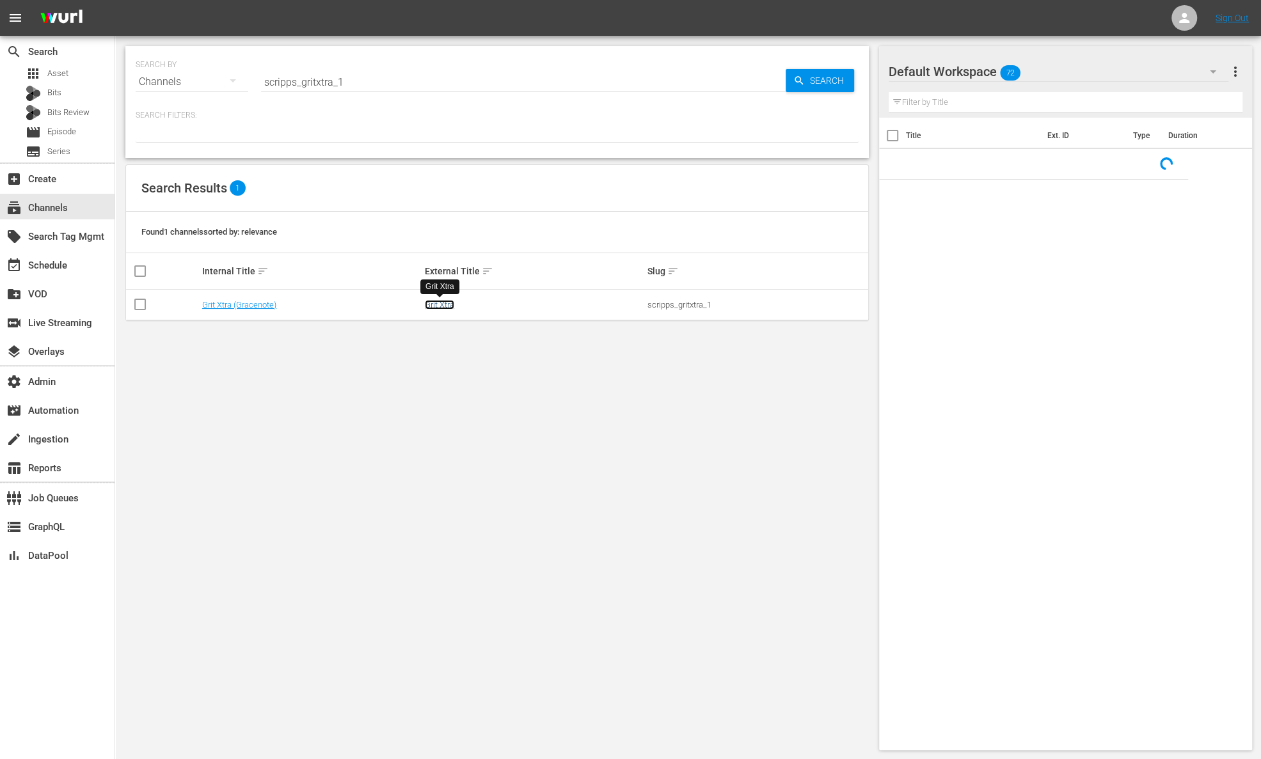
click at [448, 304] on link "Grit Xtra" at bounding box center [439, 305] width 29 height 10
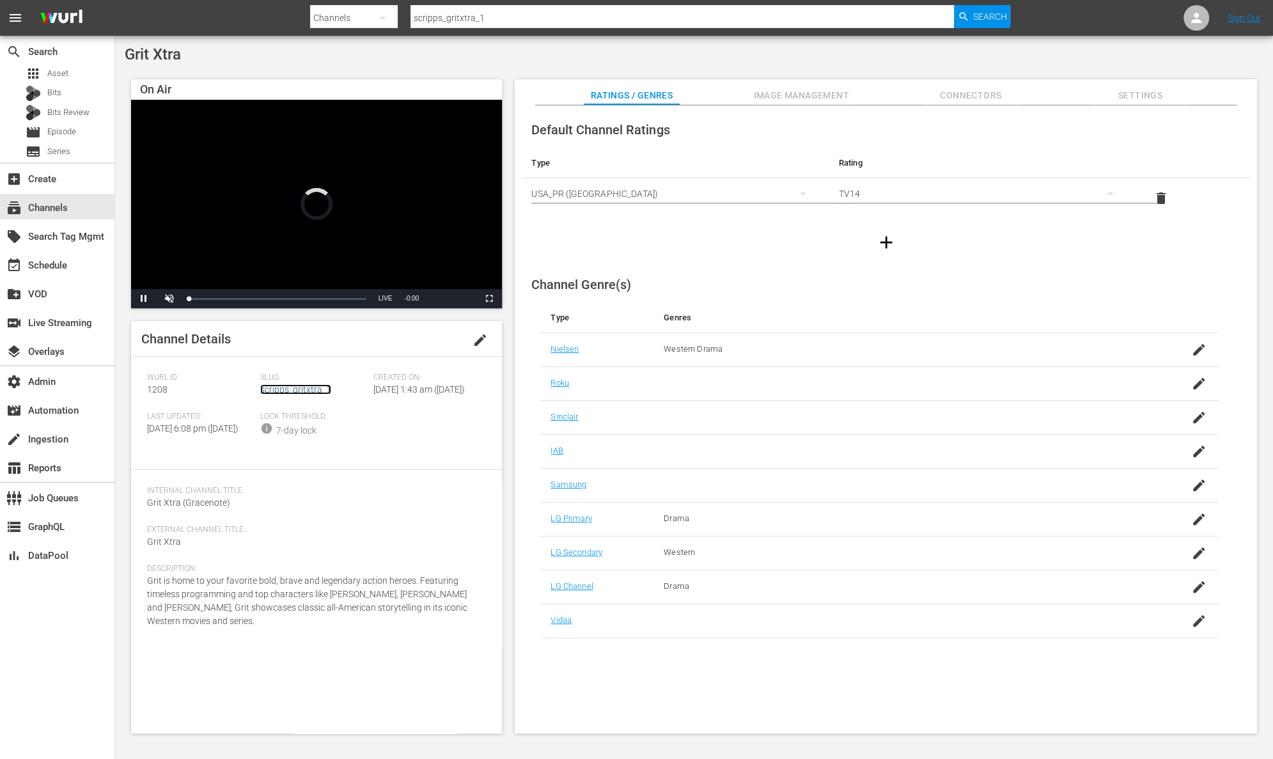
click at [306, 389] on link "scripps_gritxtra_1" at bounding box center [295, 389] width 71 height 10
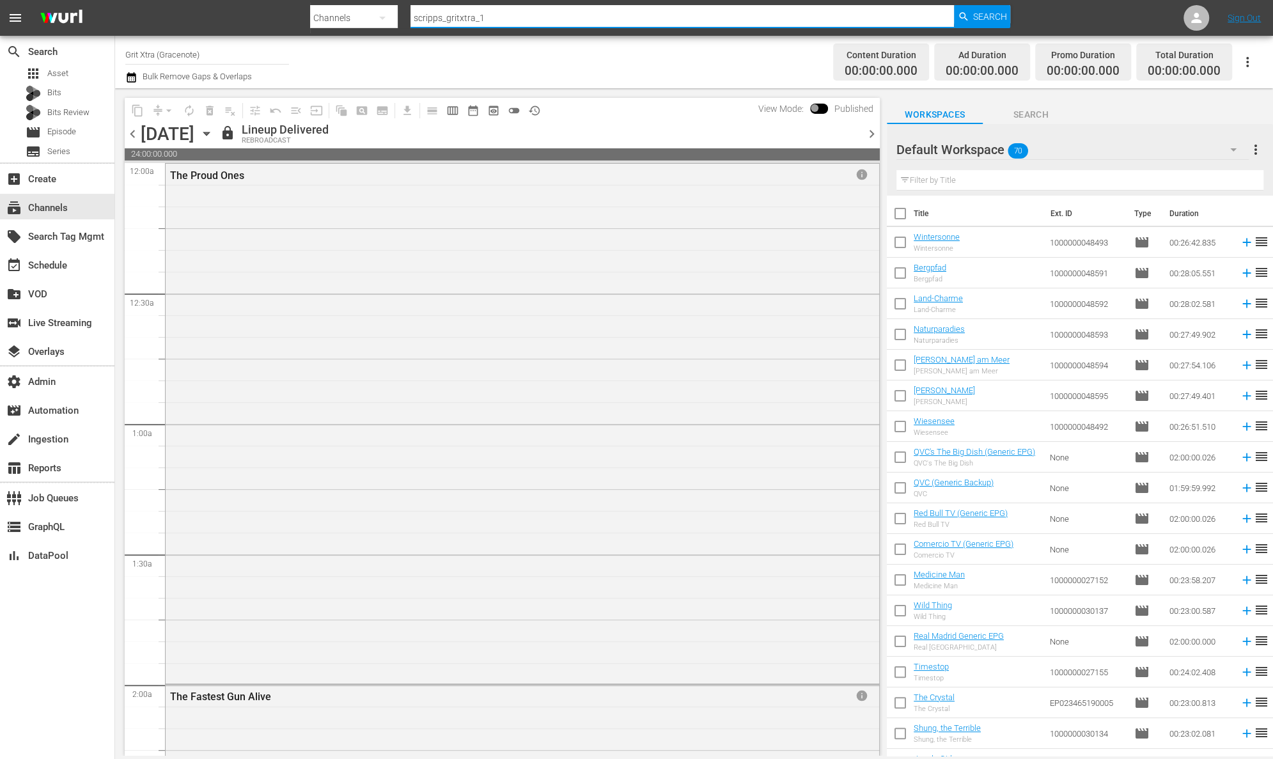
drag, startPoint x: 561, startPoint y: 23, endPoint x: 386, endPoint y: 22, distance: 175.2
click at [386, 22] on div "Search By Channels Search ID, Title, Description, Keywords, or Category scripps…" at bounding box center [660, 18] width 700 height 31
paste input "ion"
type input "scripps_ion_1"
click at [985, 17] on span "Search" at bounding box center [990, 16] width 34 height 23
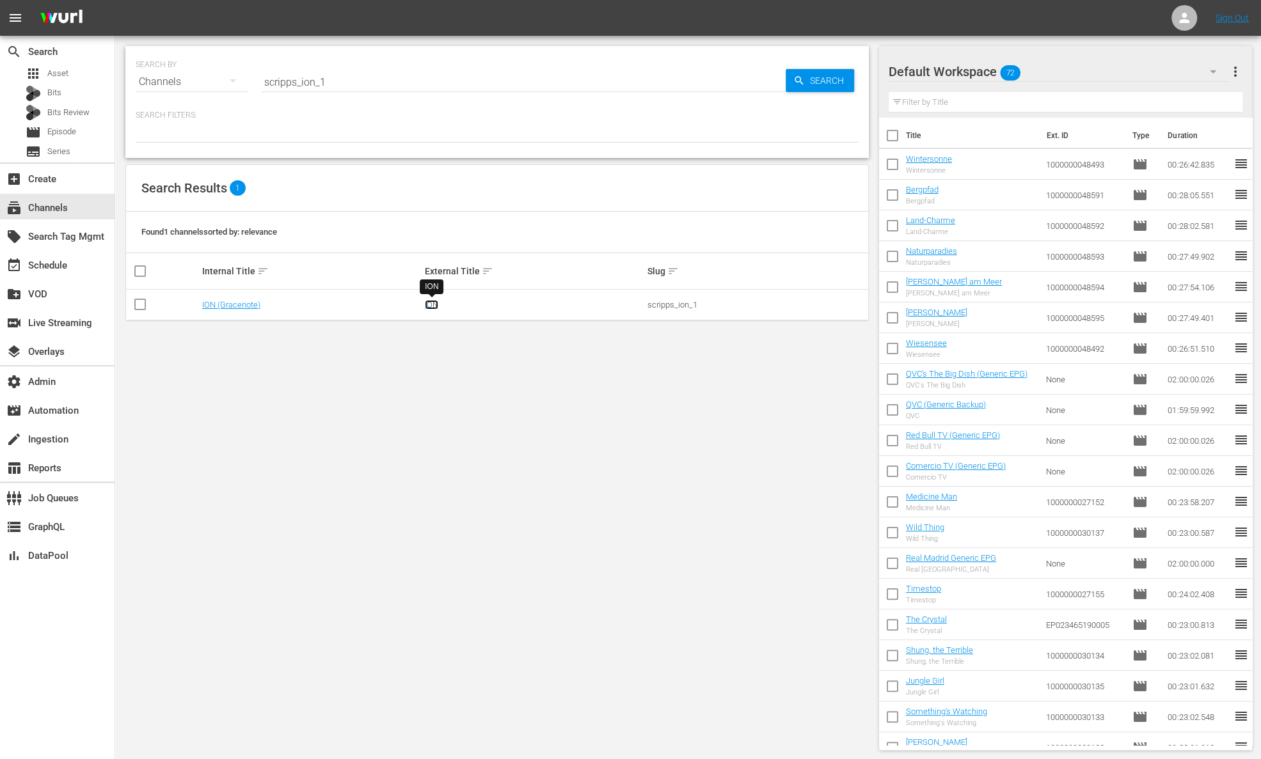
click at [430, 303] on link "ION" at bounding box center [431, 305] width 13 height 10
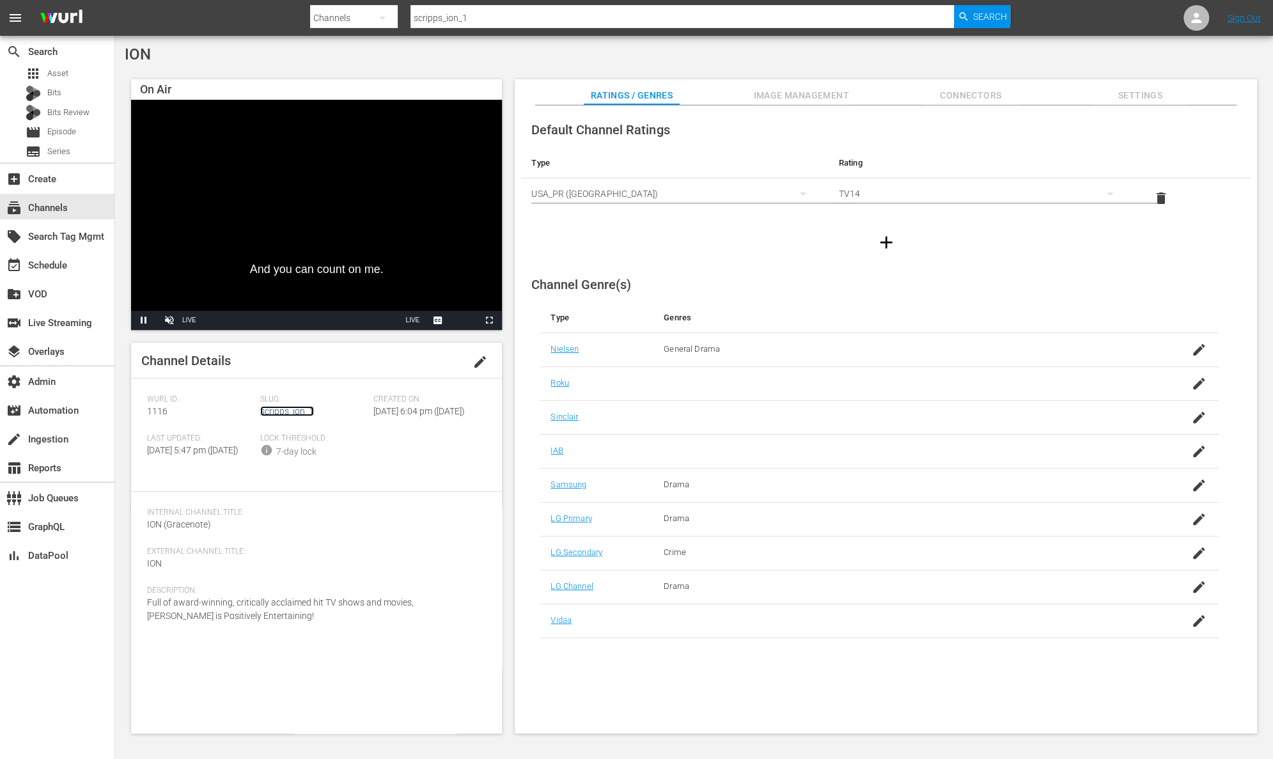
click at [297, 409] on link "scripps_ion_1" at bounding box center [287, 411] width 54 height 10
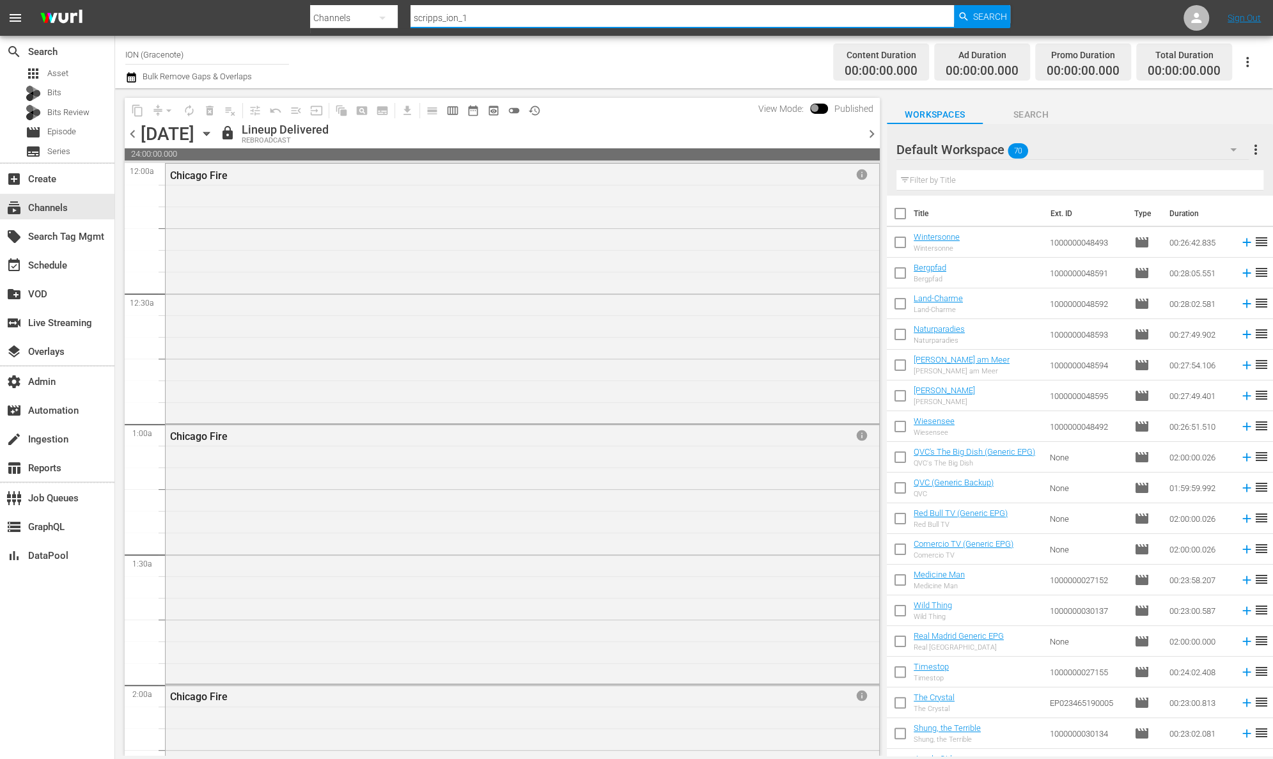
drag, startPoint x: 560, startPoint y: 17, endPoint x: 375, endPoint y: 20, distance: 184.2
click at [375, 20] on div "Search By Channels Search ID, Title, Description, Keywords, or Category scripps…" at bounding box center [660, 18] width 700 height 31
paste input "cheddar_cheddar_3"
type input "cheddar_cheddar_3"
click at [1002, 21] on span "Search" at bounding box center [990, 16] width 34 height 23
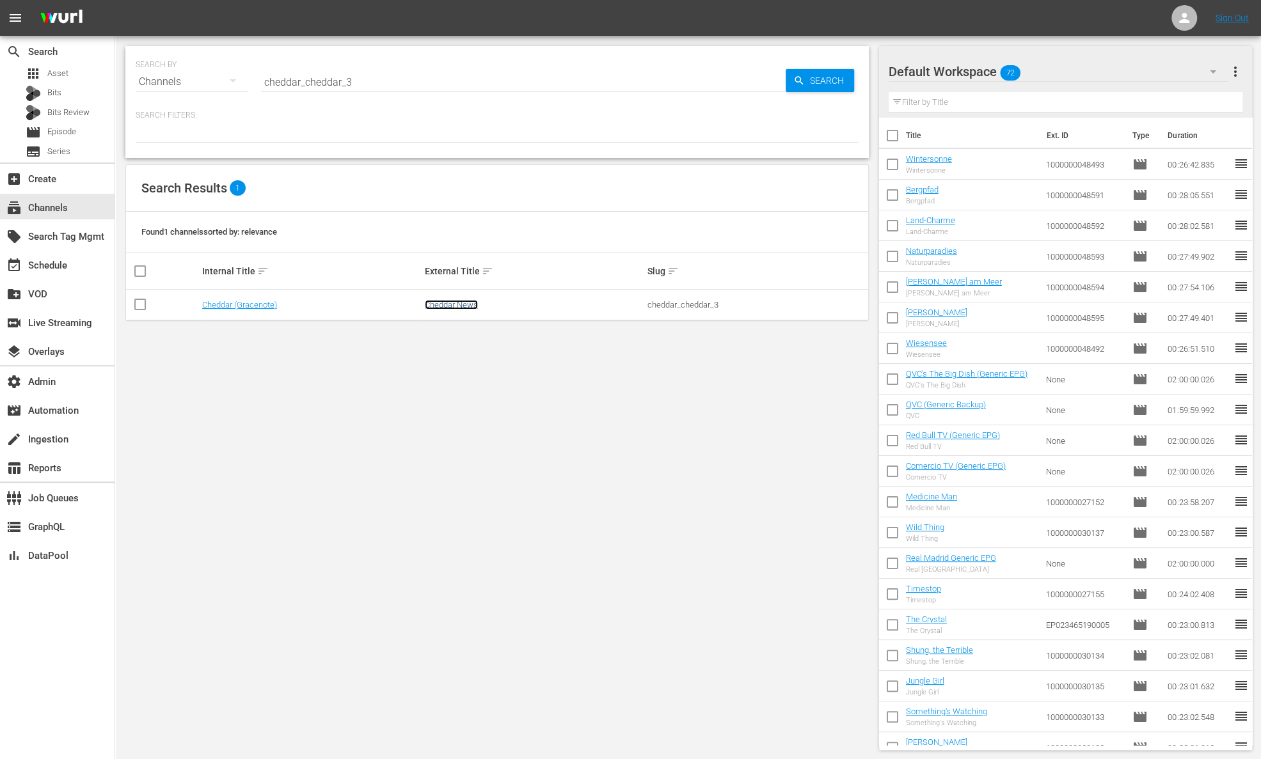
click at [473, 304] on link "Cheddar News" at bounding box center [451, 305] width 53 height 10
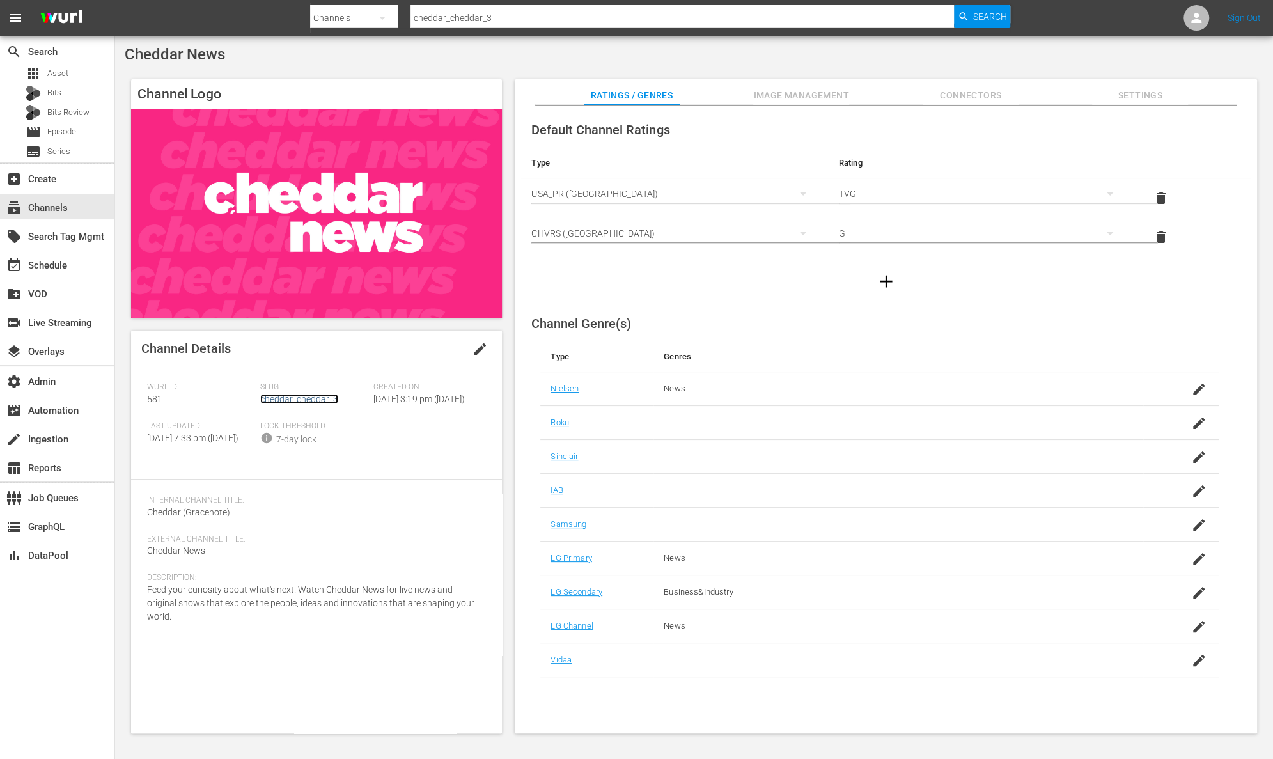
click at [319, 398] on link "cheddar_cheddar_3" at bounding box center [299, 399] width 78 height 10
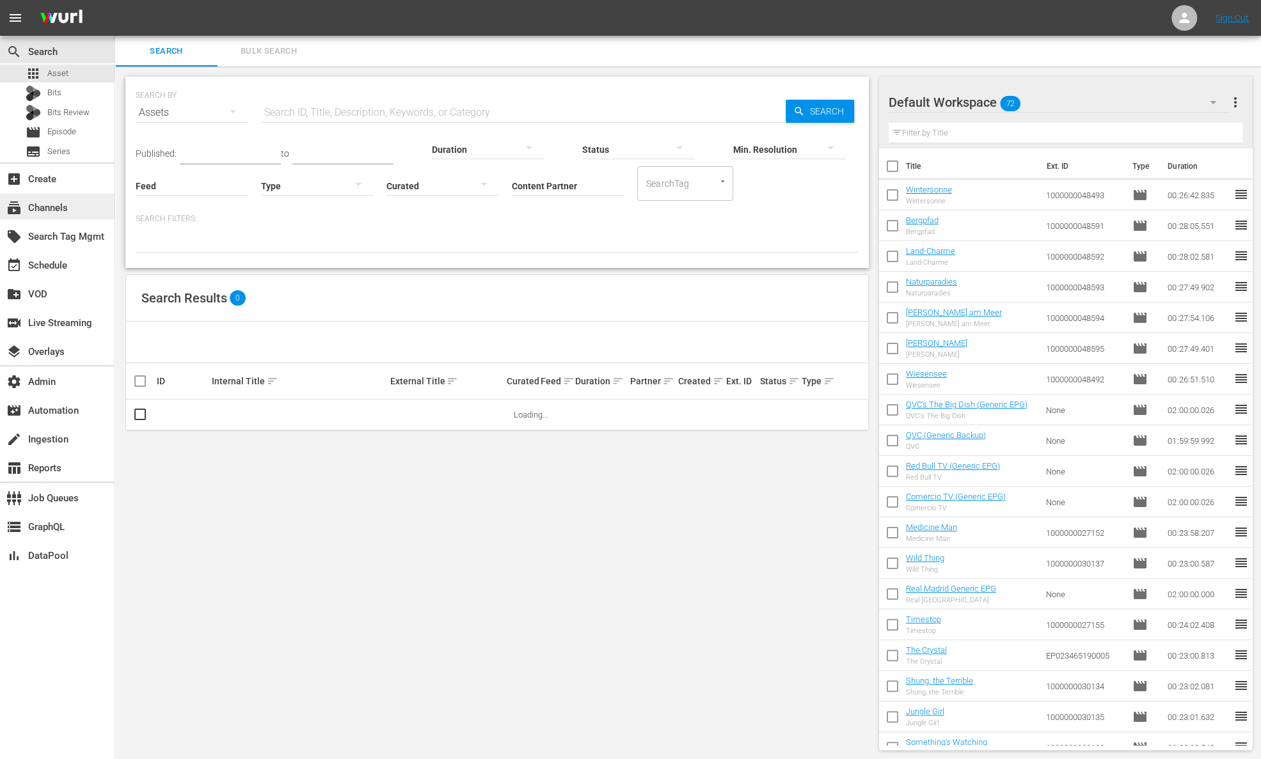
click at [60, 212] on div "subscriptions Channels" at bounding box center [36, 206] width 72 height 12
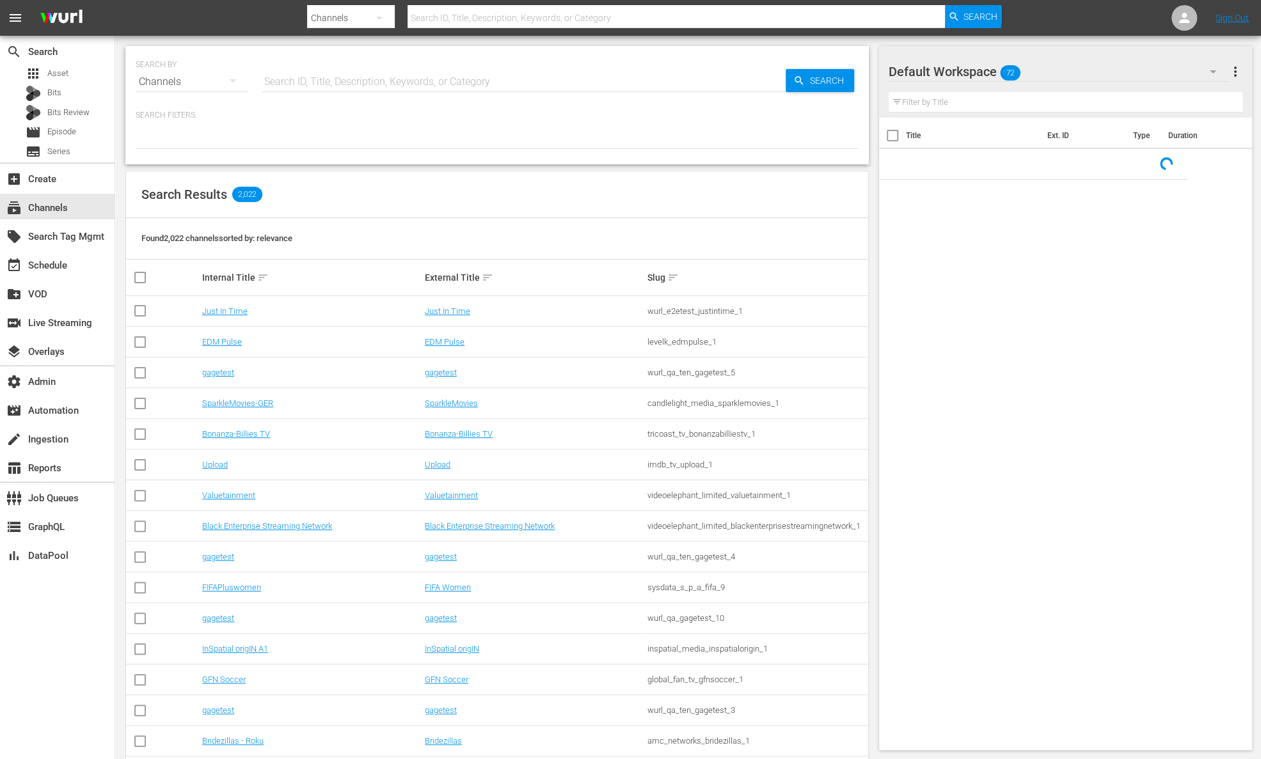
click at [363, 88] on input "text" at bounding box center [523, 82] width 524 height 31
paste input "hemisphere_media_group_wapa_1"
type input "hemisphere_media_group_wapa_1"
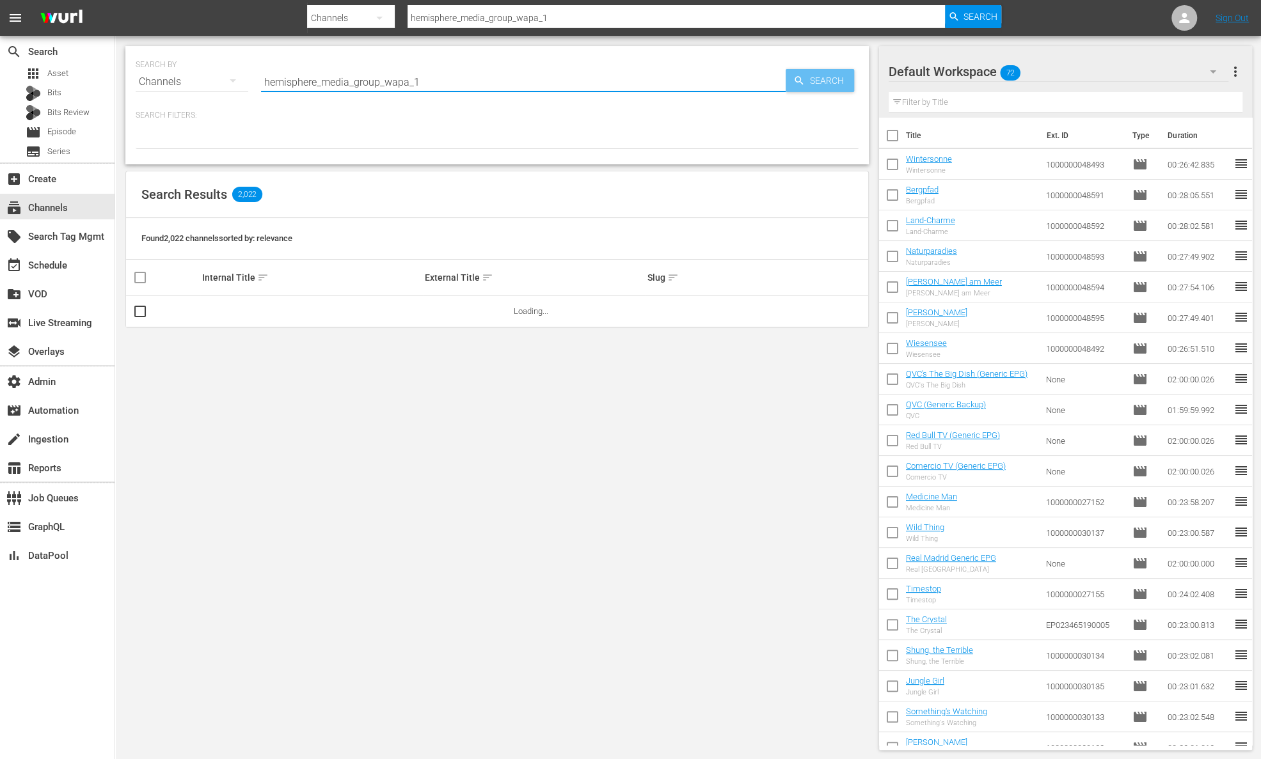
type input "hemisphere_media_group_wapa_1"
click at [808, 82] on span "Search" at bounding box center [829, 80] width 49 height 23
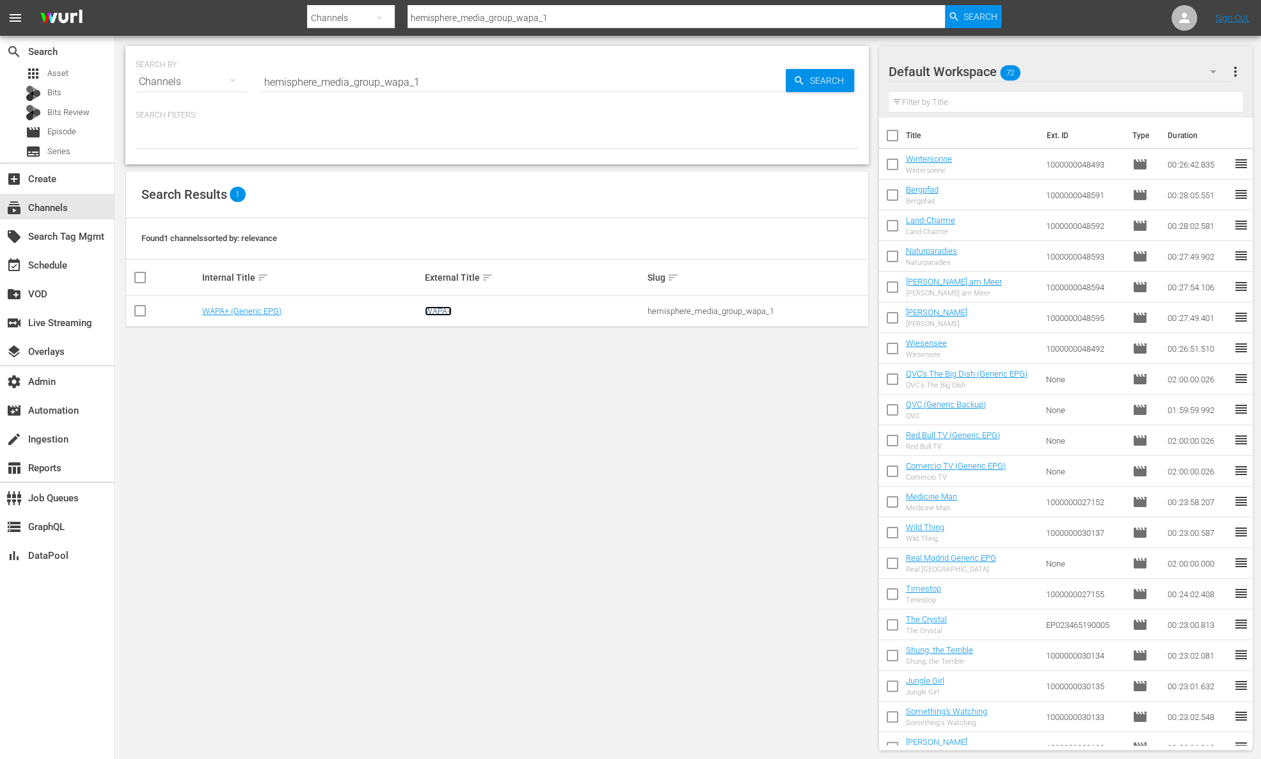
click at [450, 309] on link "WAPA+" at bounding box center [438, 311] width 27 height 10
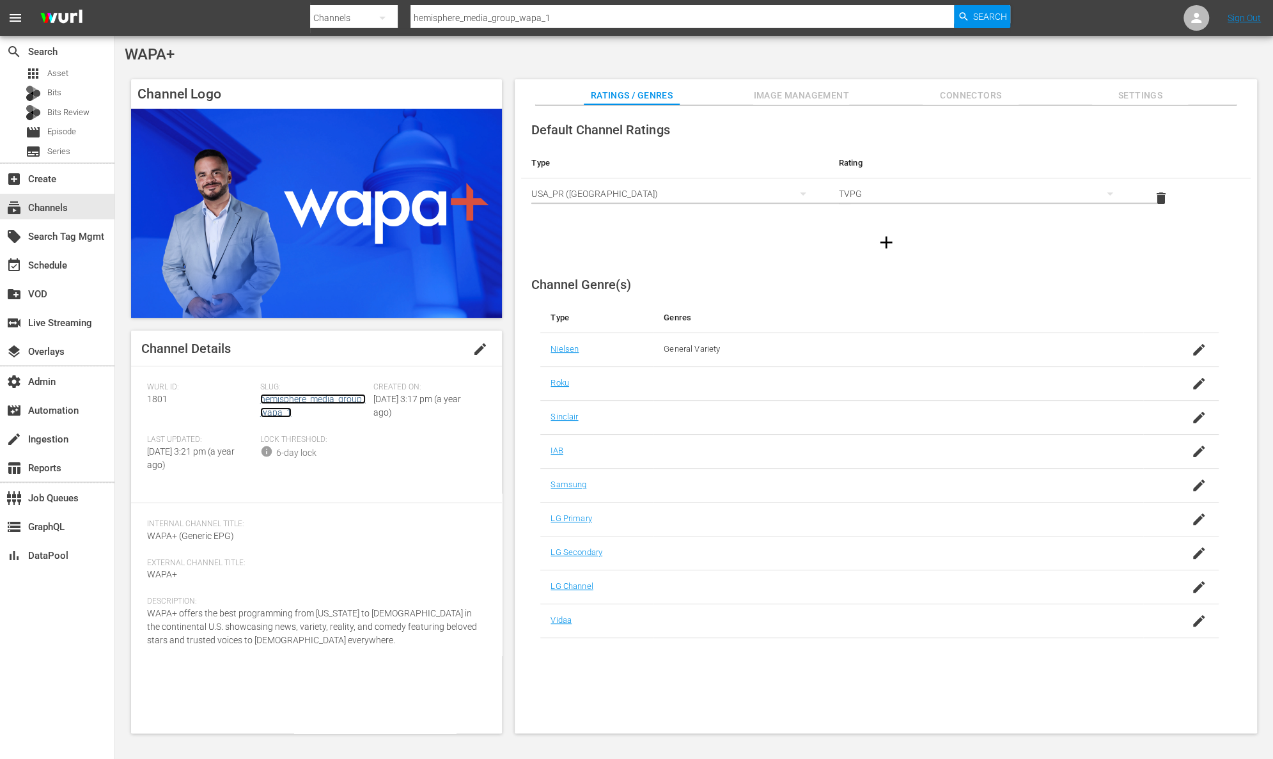
click at [351, 394] on link "hemisphere_media_group_wapa_1" at bounding box center [313, 406] width 106 height 24
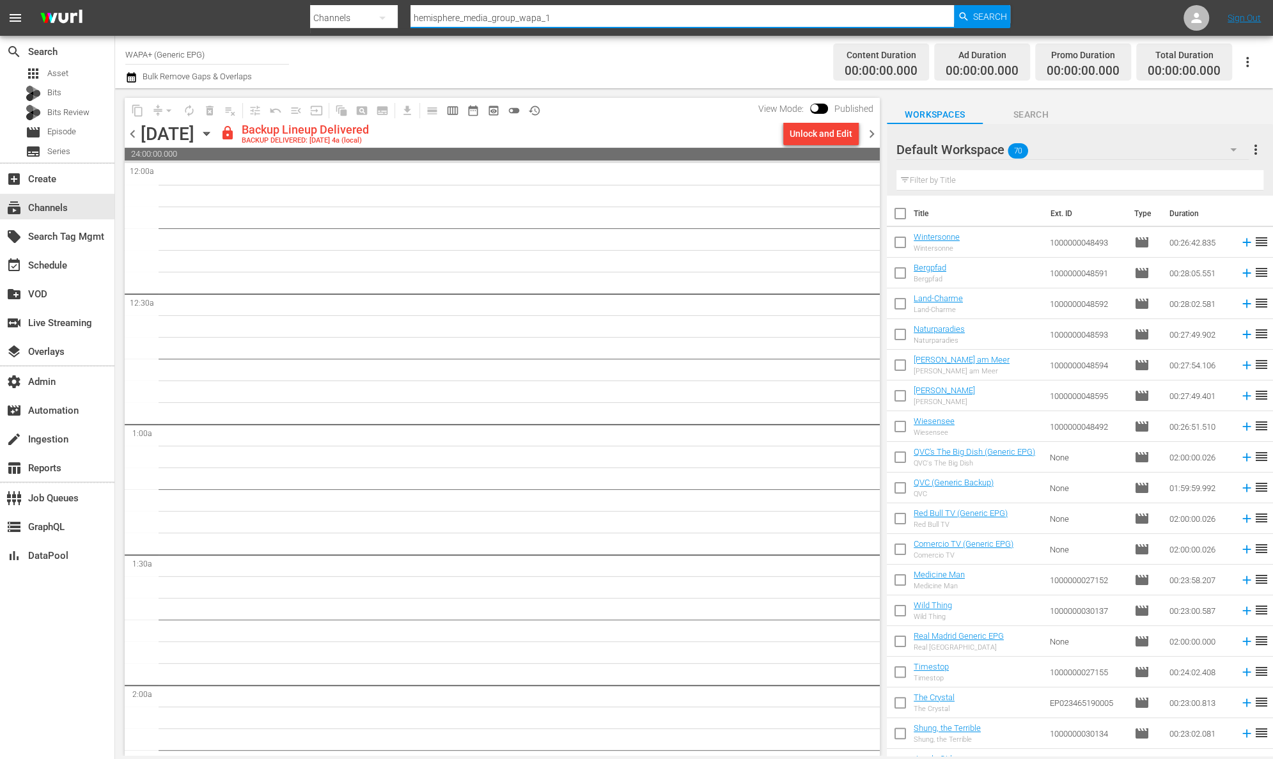
drag, startPoint x: 606, startPoint y: 17, endPoint x: 340, endPoint y: -2, distance: 267.3
click at [340, 0] on html "menu Search By Channels Search ID, Title, Description, Keywords, or Category he…" at bounding box center [636, 379] width 1273 height 759
type input "s"
type input "wapa"
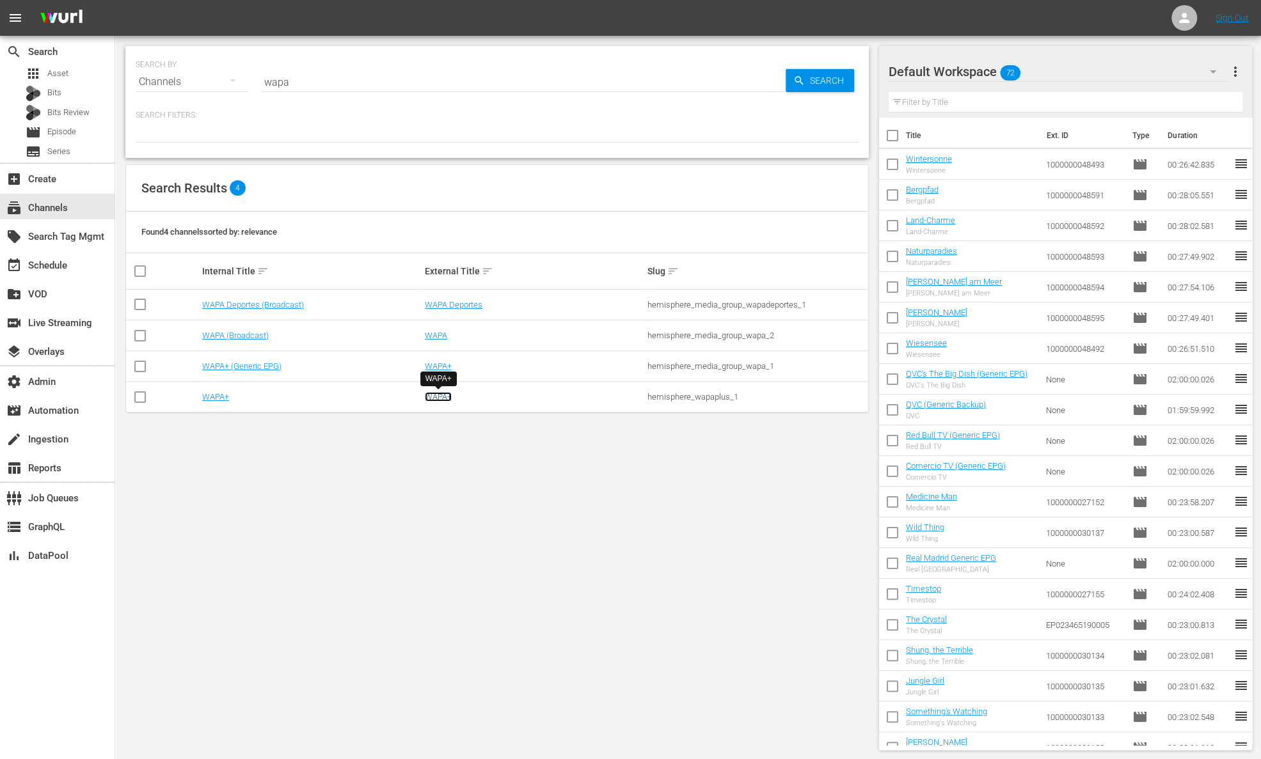
click at [433, 394] on link "WAPA+" at bounding box center [438, 397] width 27 height 10
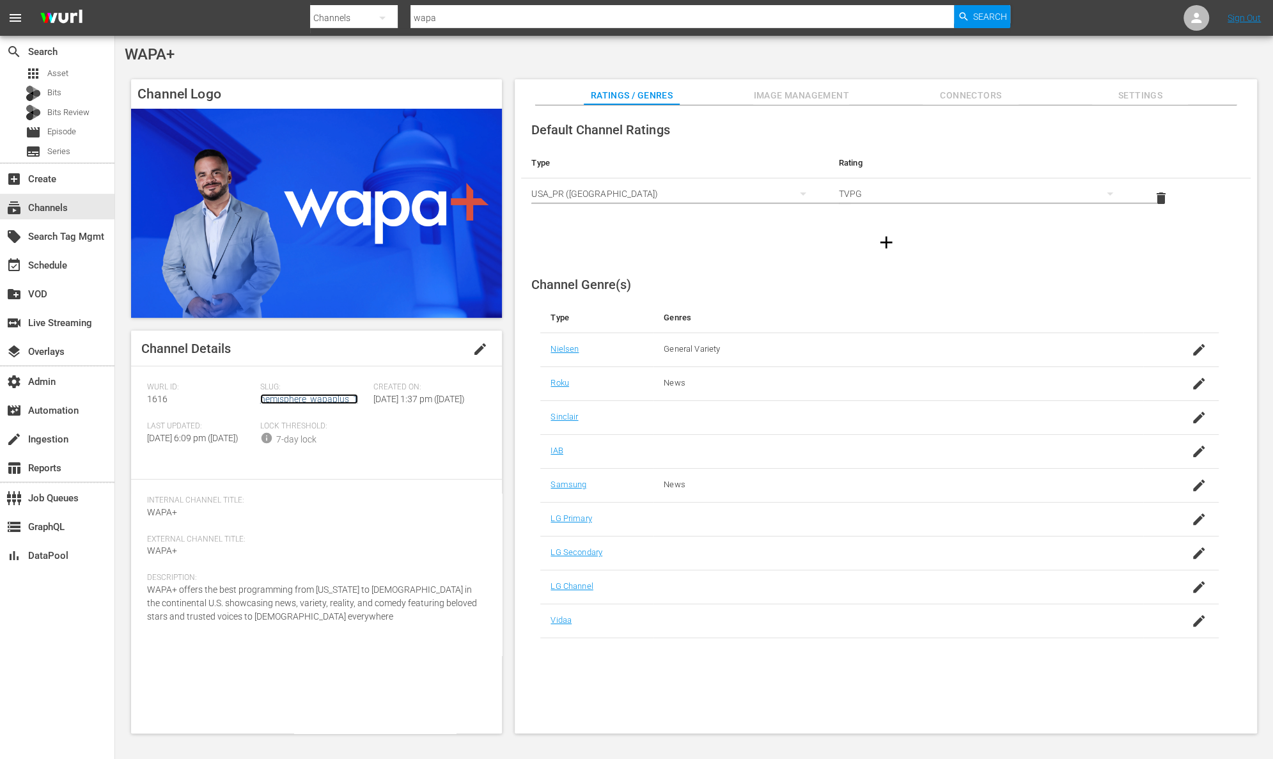
click at [343, 398] on link "hemisphere_wapaplus_1" at bounding box center [309, 399] width 98 height 10
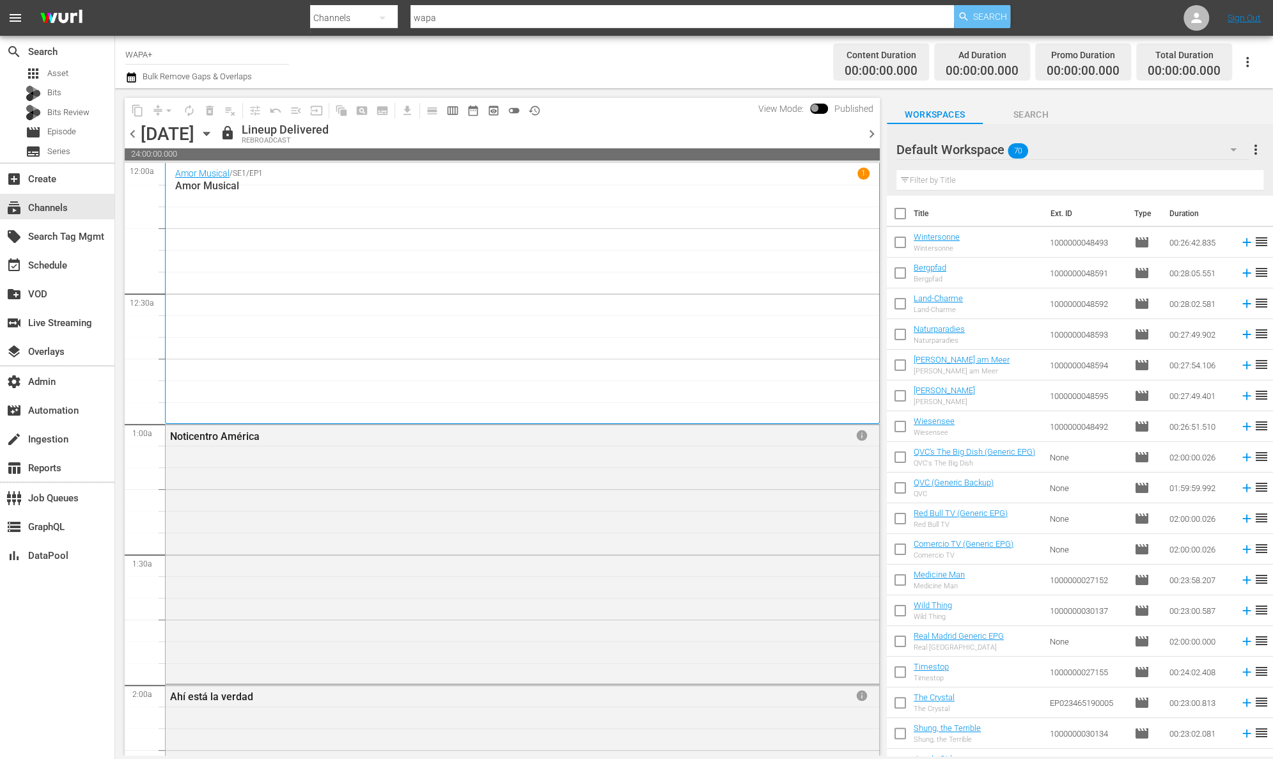
click at [980, 19] on span "Search" at bounding box center [990, 16] width 34 height 23
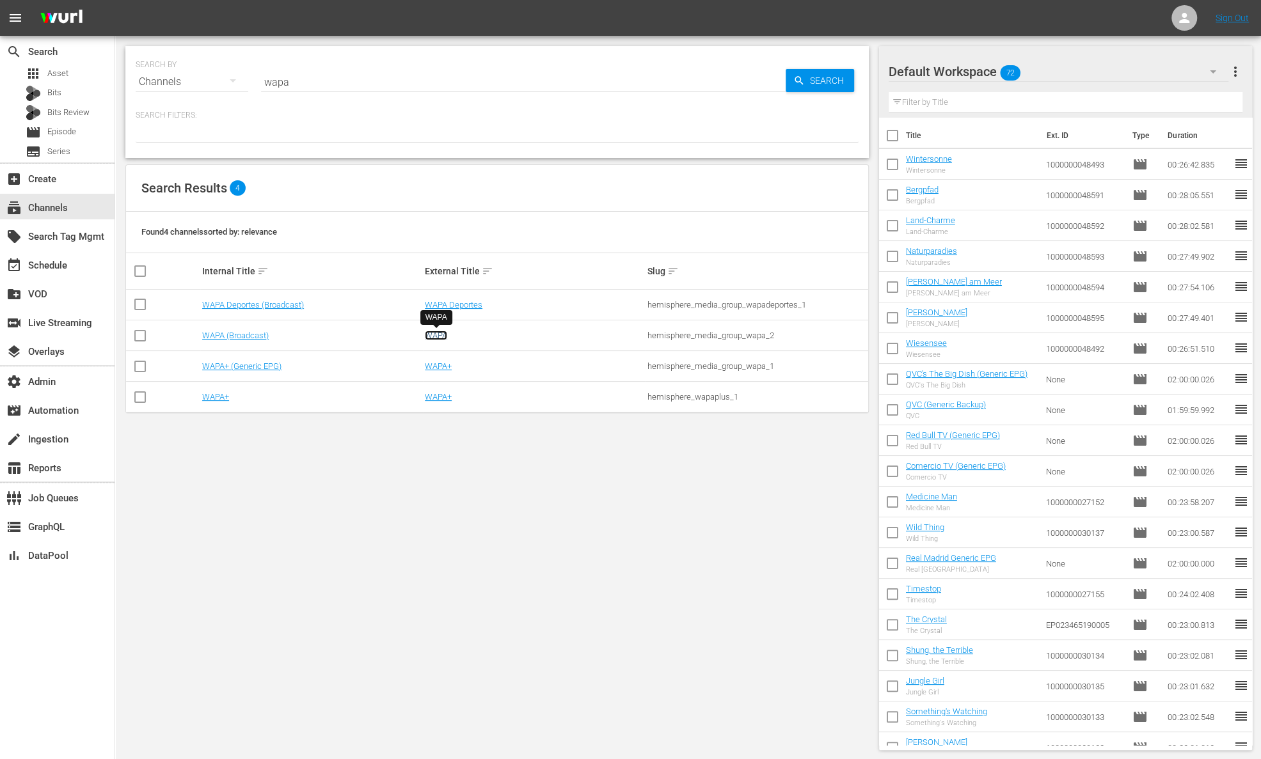
click at [440, 333] on link "WAPA" at bounding box center [436, 336] width 22 height 10
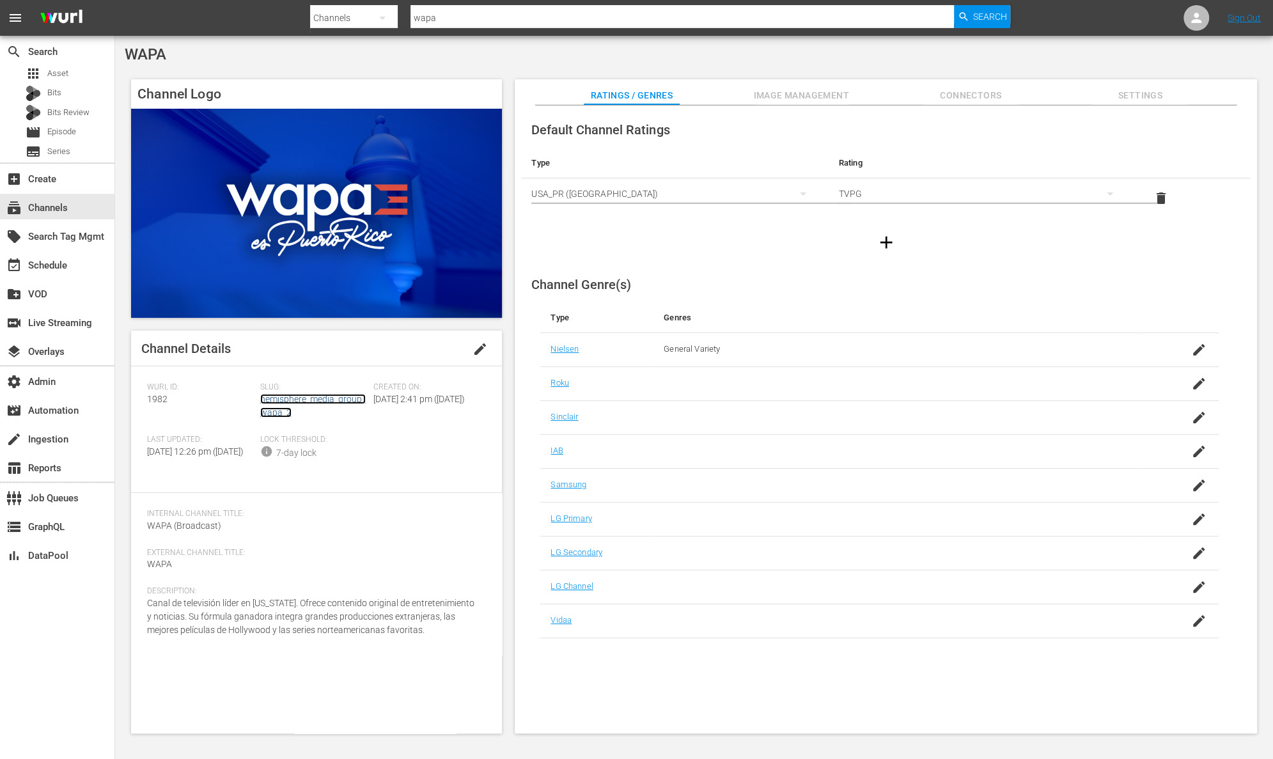
click at [341, 402] on link "hemisphere_media_group_wapa_2" at bounding box center [313, 406] width 106 height 24
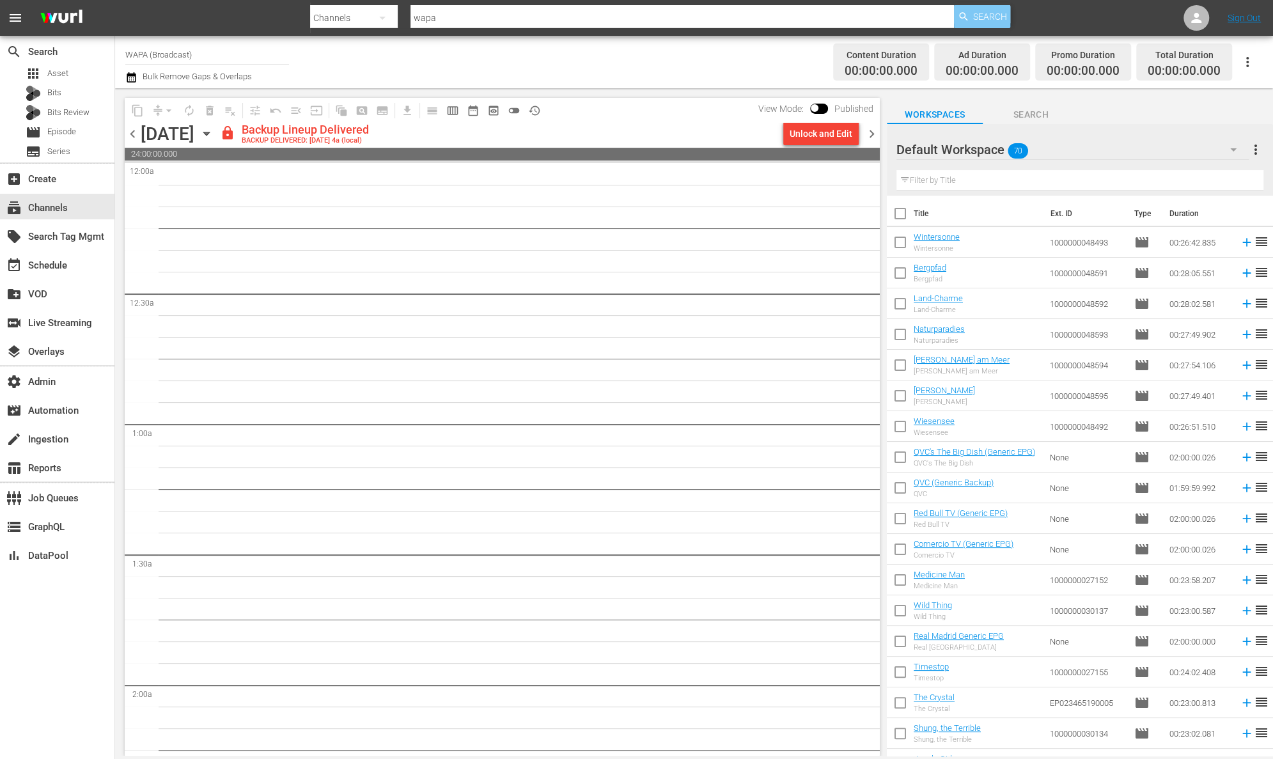
click at [977, 21] on span "Search" at bounding box center [990, 16] width 34 height 23
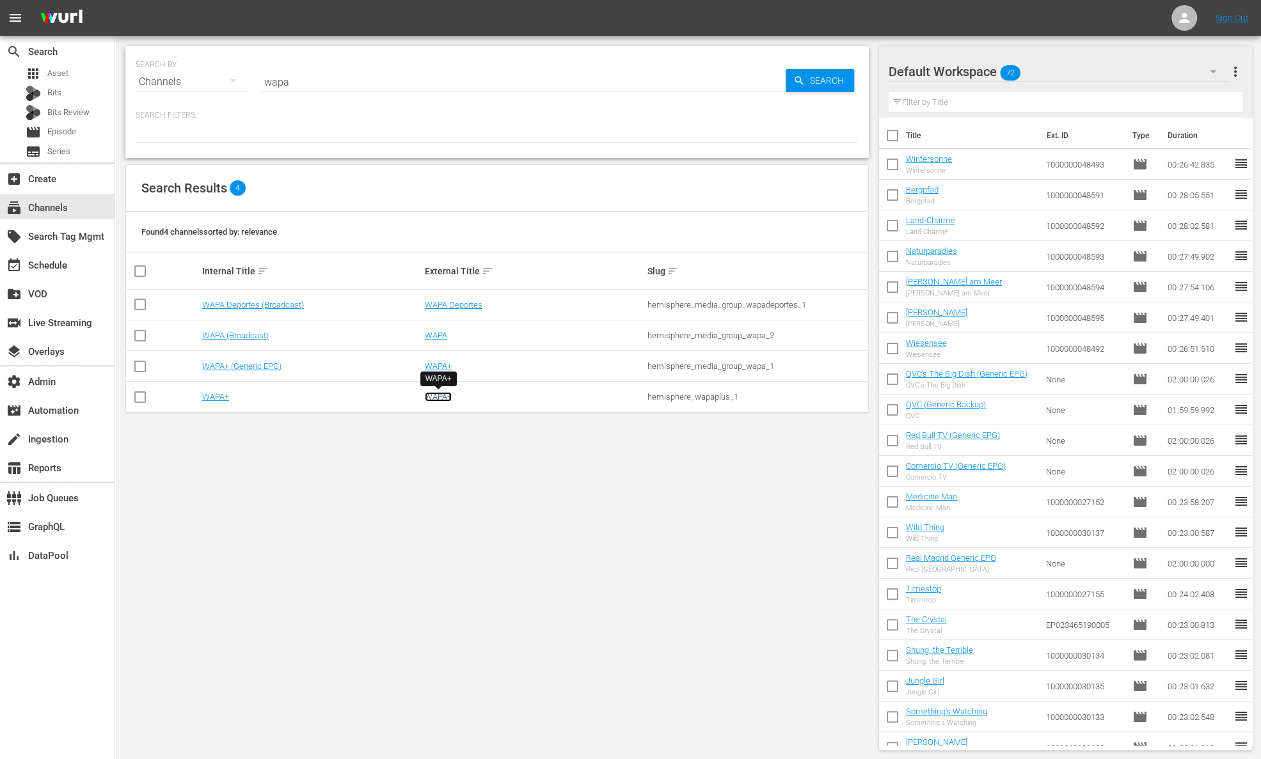
click at [446, 393] on link "WAPA+" at bounding box center [438, 397] width 27 height 10
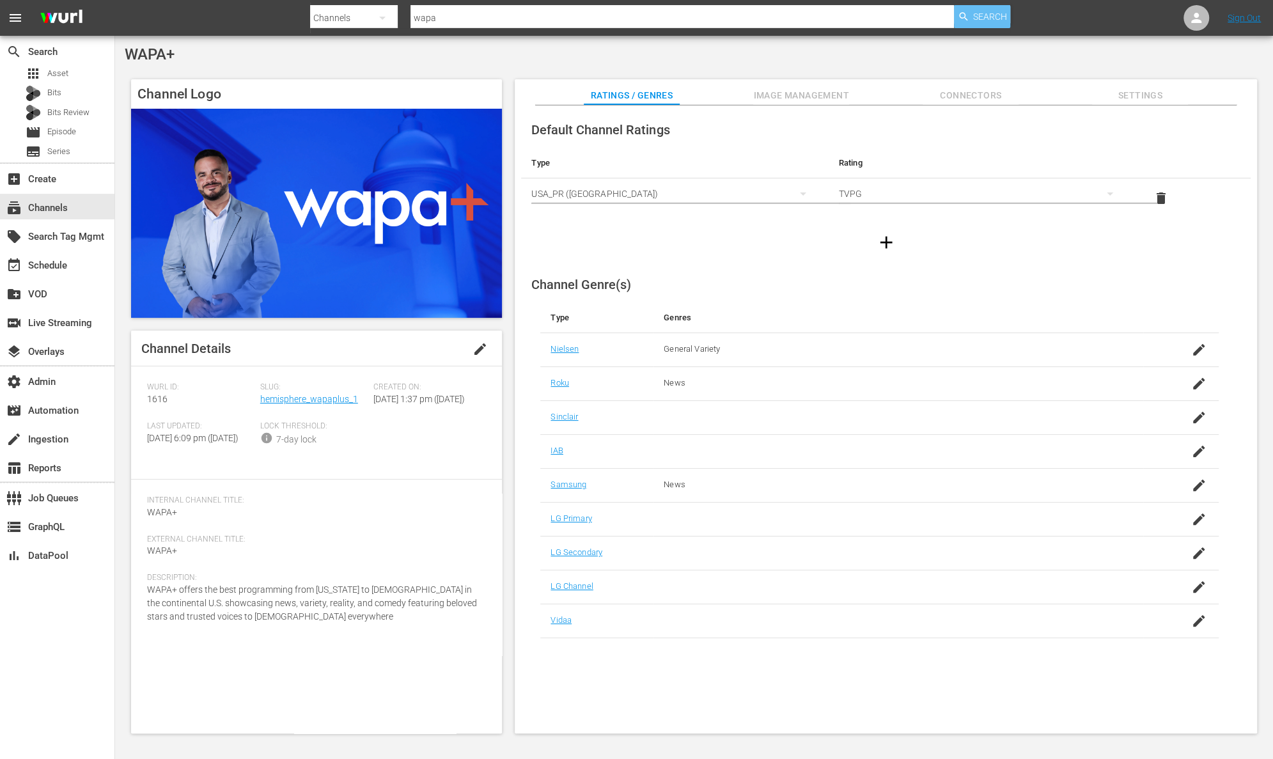
click at [975, 20] on span "Search" at bounding box center [990, 16] width 34 height 23
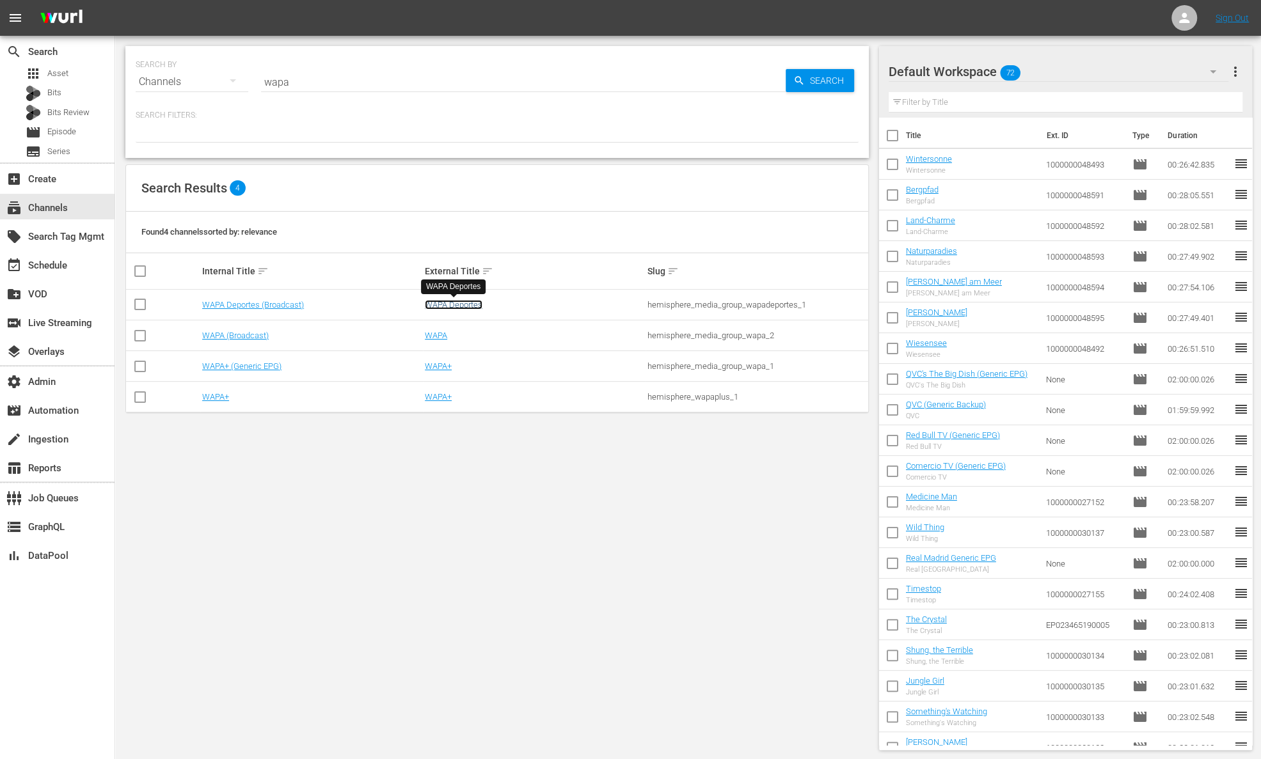
click at [453, 306] on link "WAPA Deportes" at bounding box center [454, 305] width 58 height 10
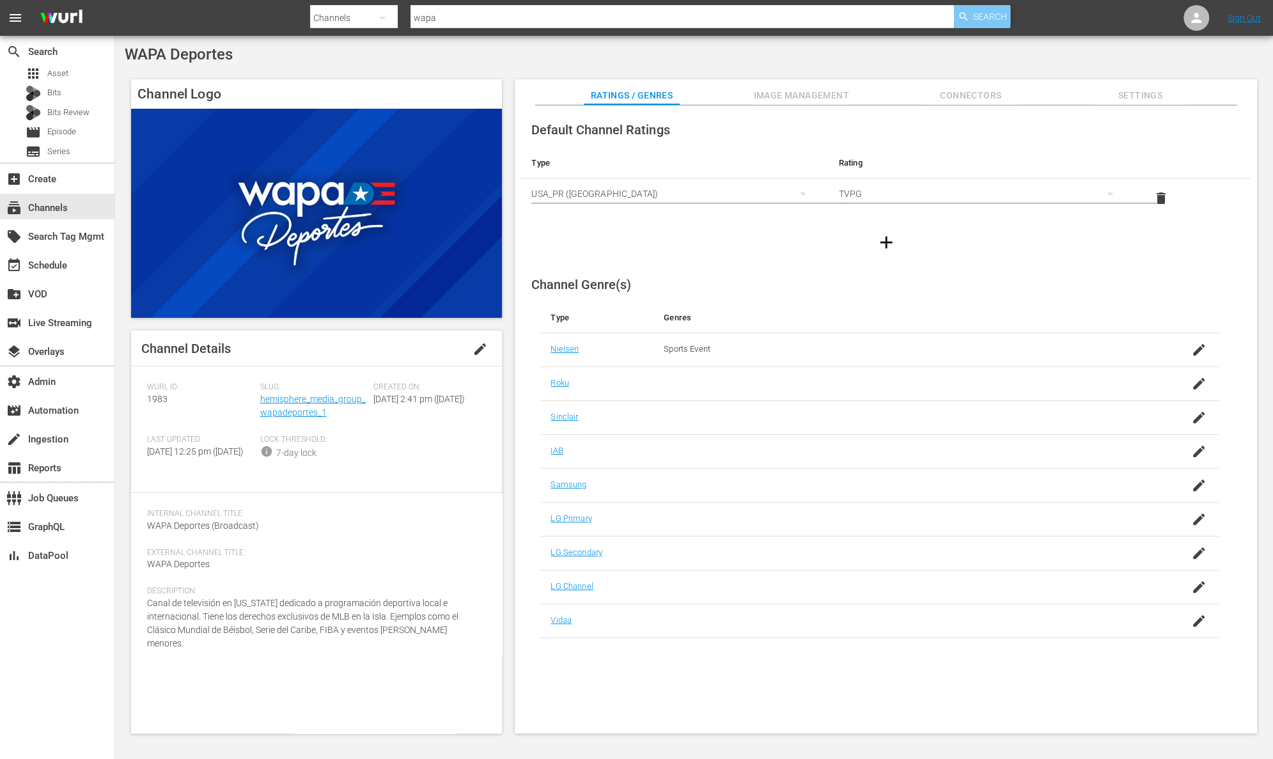
click at [988, 17] on span "Search" at bounding box center [990, 16] width 34 height 23
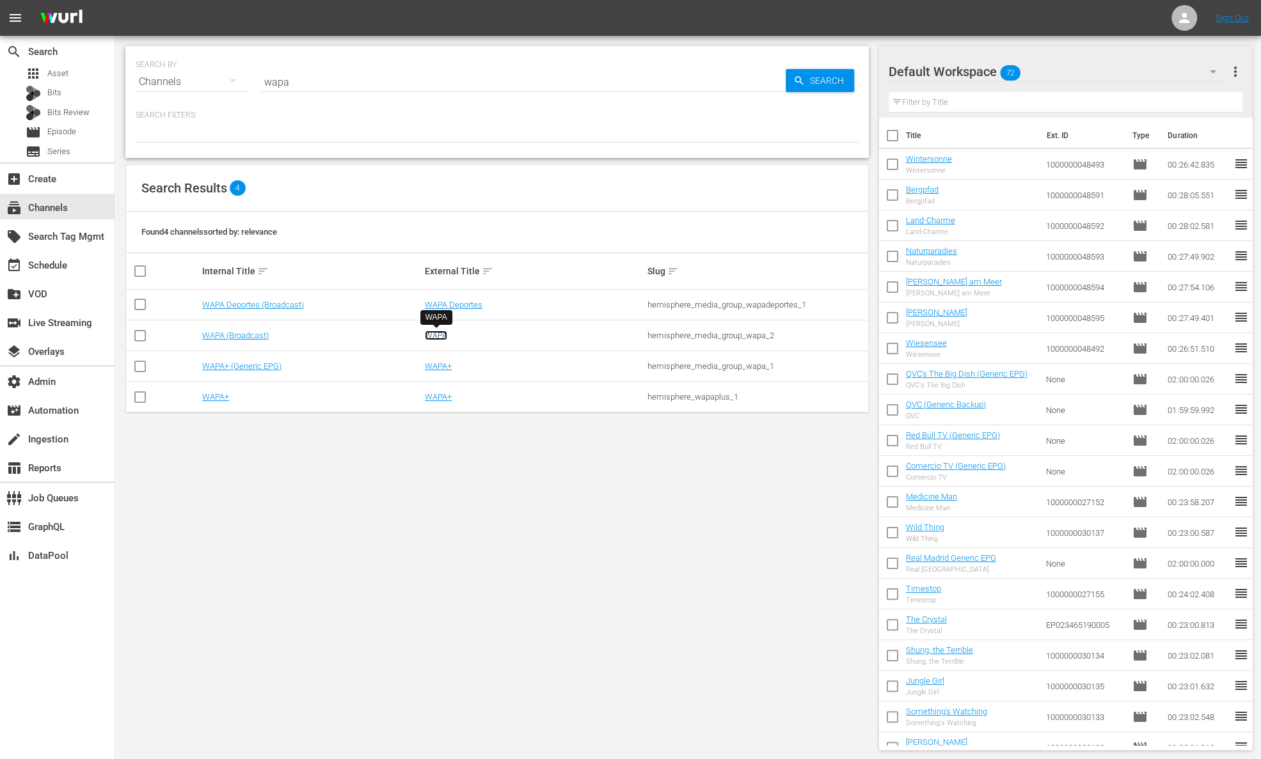
click at [439, 335] on link "WAPA" at bounding box center [436, 336] width 22 height 10
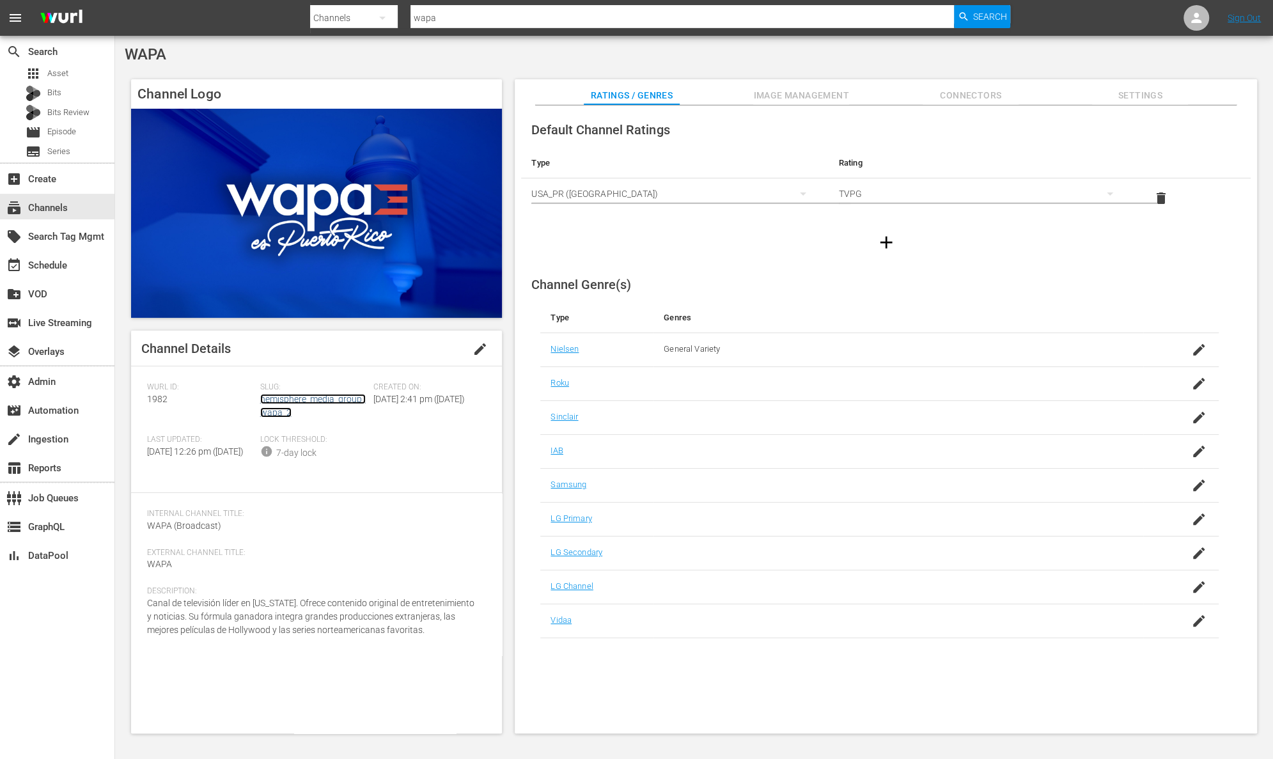
click at [336, 395] on link "hemisphere_media_group_wapa_2" at bounding box center [313, 406] width 106 height 24
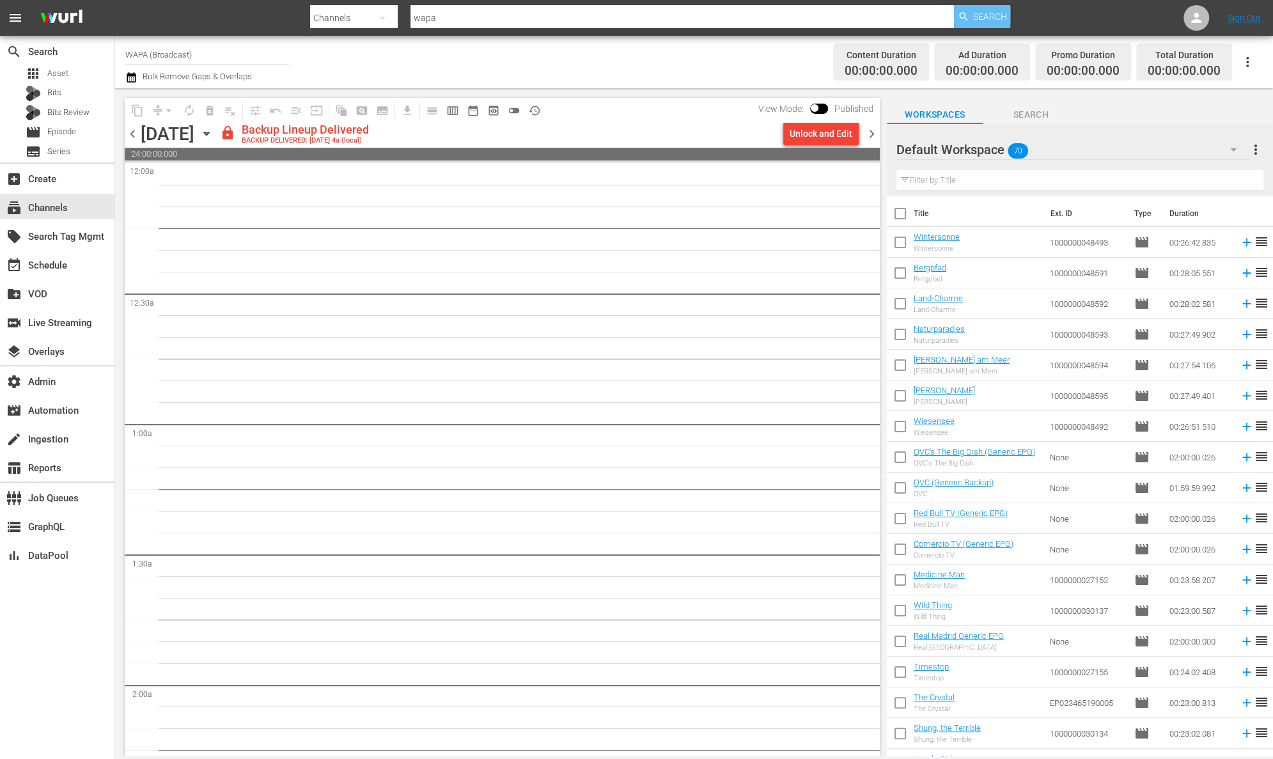
click at [980, 18] on span "Search" at bounding box center [990, 16] width 34 height 23
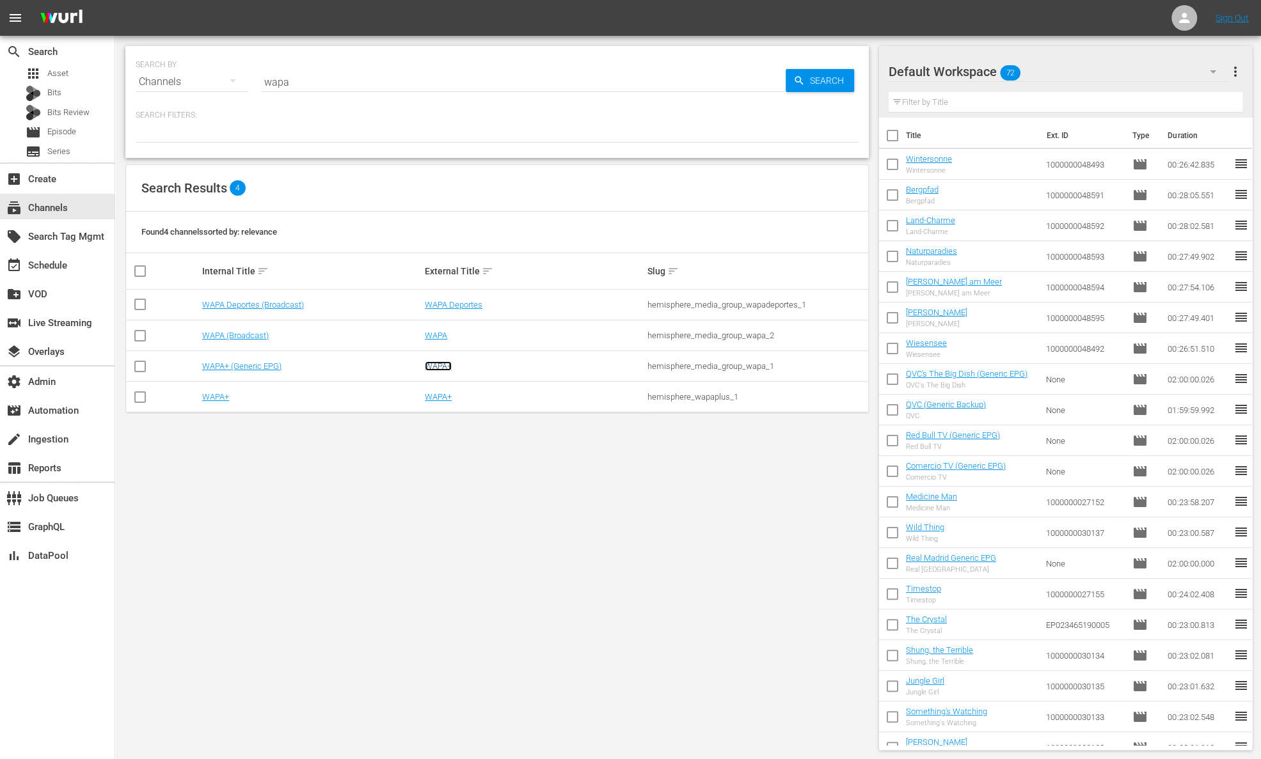
click at [439, 369] on link "WAPA+" at bounding box center [438, 366] width 27 height 10
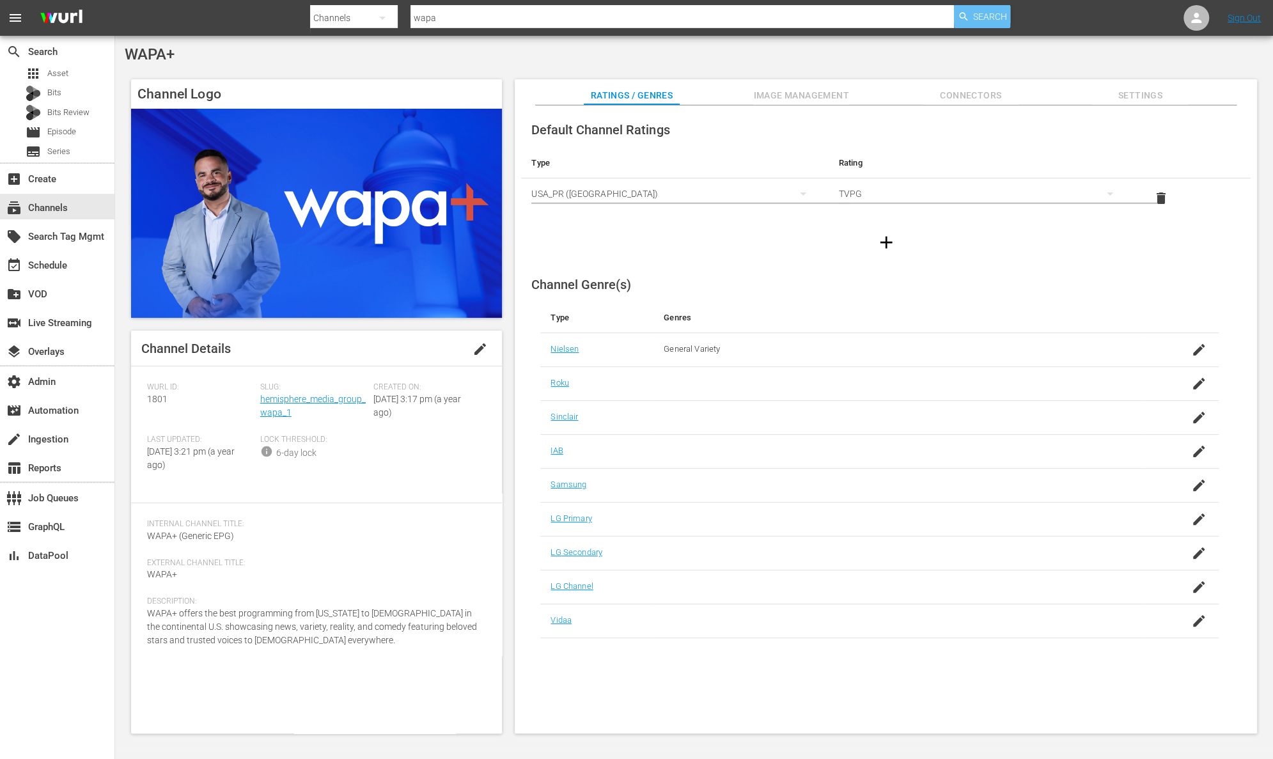
click at [980, 18] on span "Search" at bounding box center [990, 16] width 34 height 23
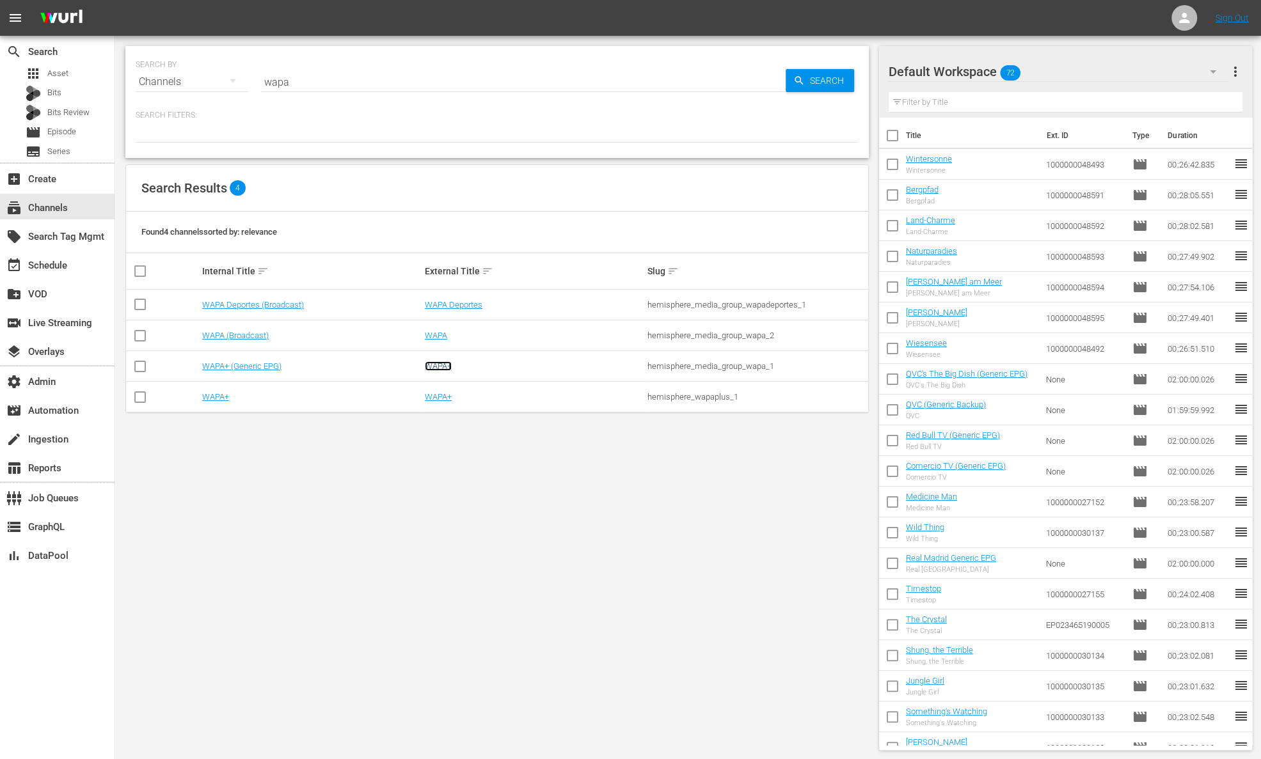
click at [431, 368] on link "WAPA+" at bounding box center [438, 366] width 27 height 10
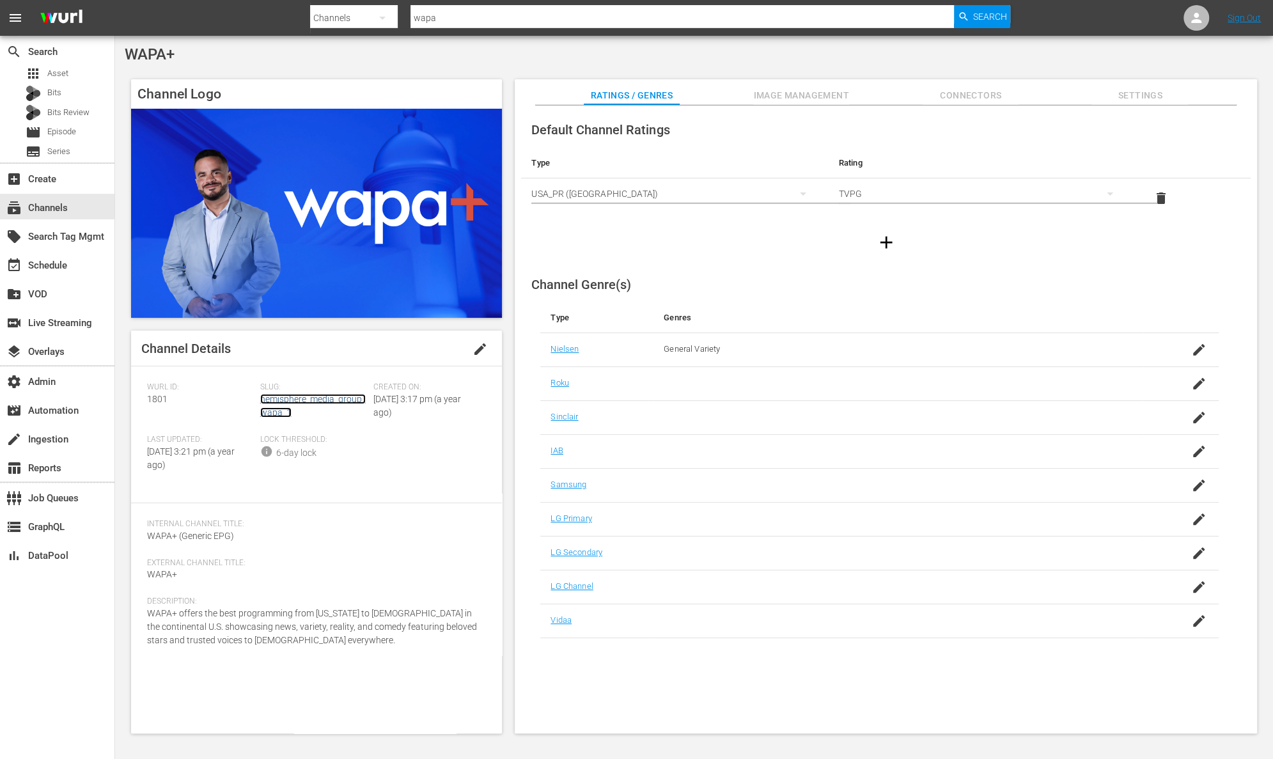
click at [332, 402] on link "hemisphere_media_group_wapa_1" at bounding box center [313, 406] width 106 height 24
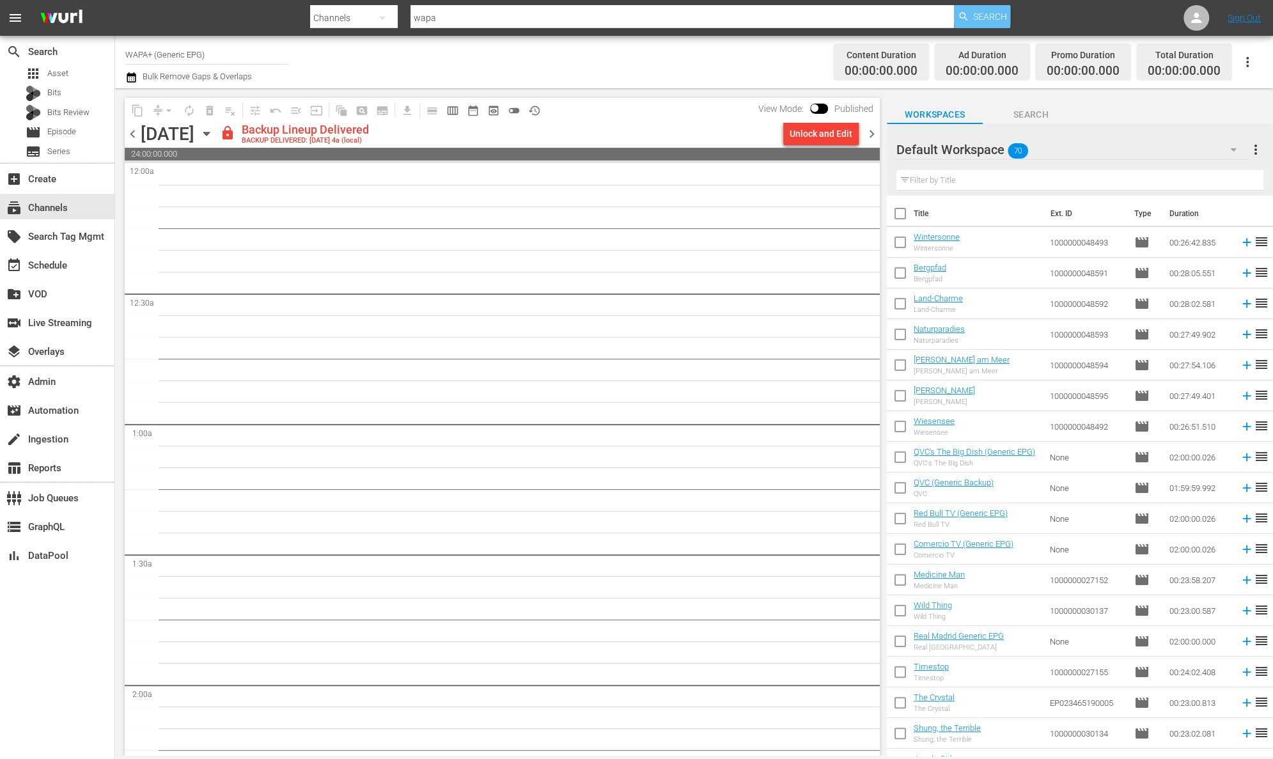
click at [979, 20] on span "Search" at bounding box center [990, 16] width 34 height 23
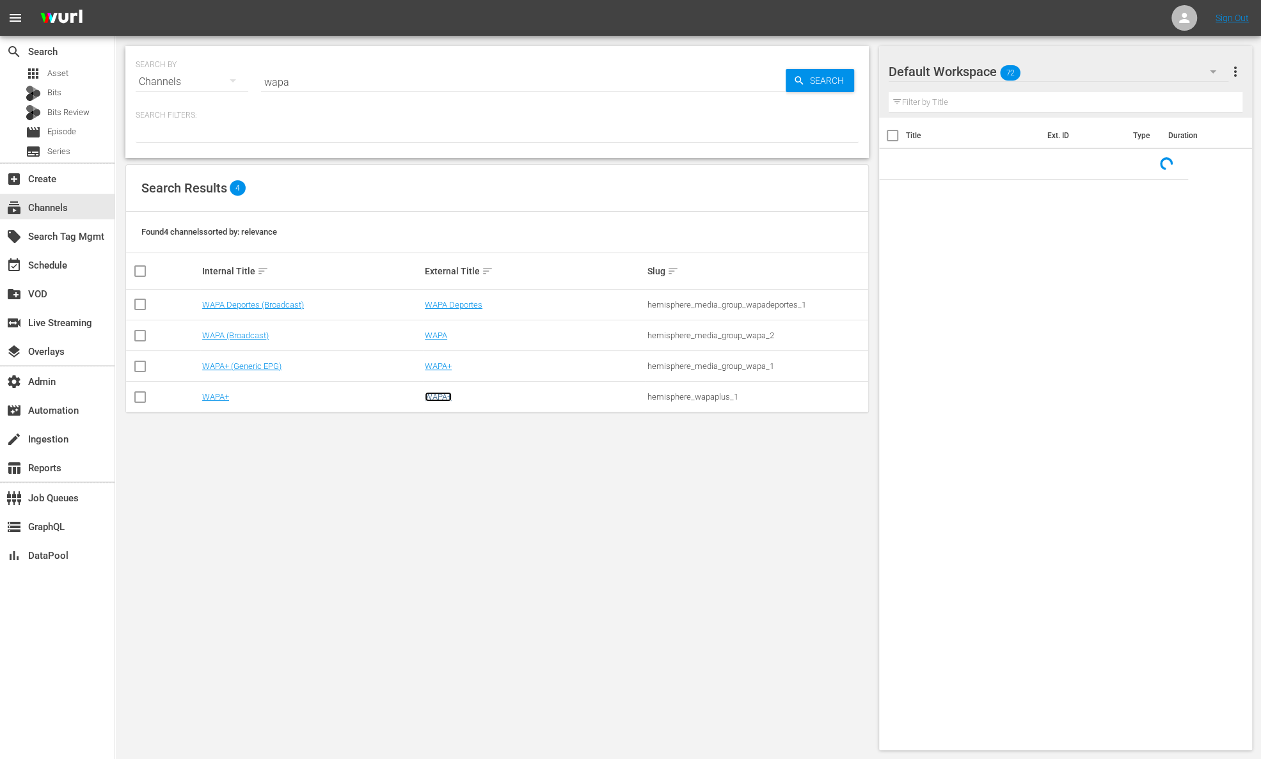
click at [446, 398] on link "WAPA+" at bounding box center [438, 397] width 27 height 10
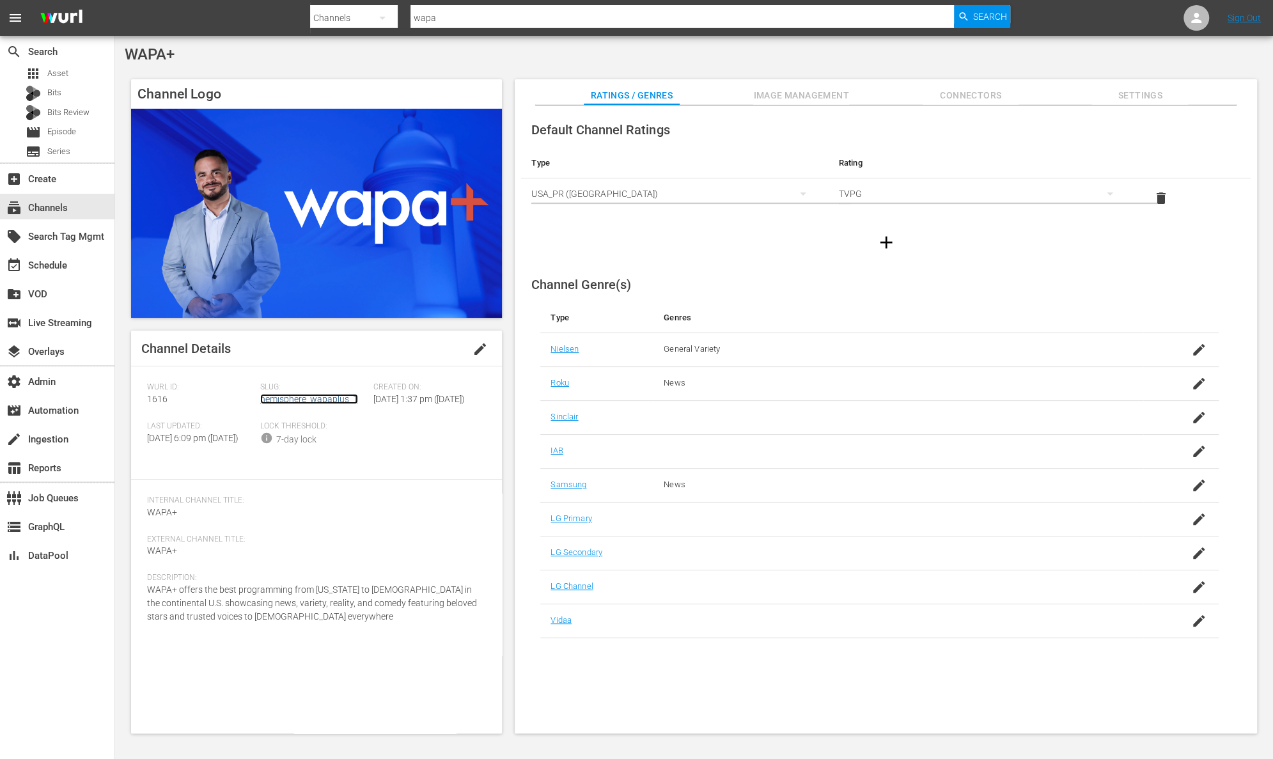
click at [309, 394] on link "hemisphere_wapaplus_1" at bounding box center [309, 399] width 98 height 10
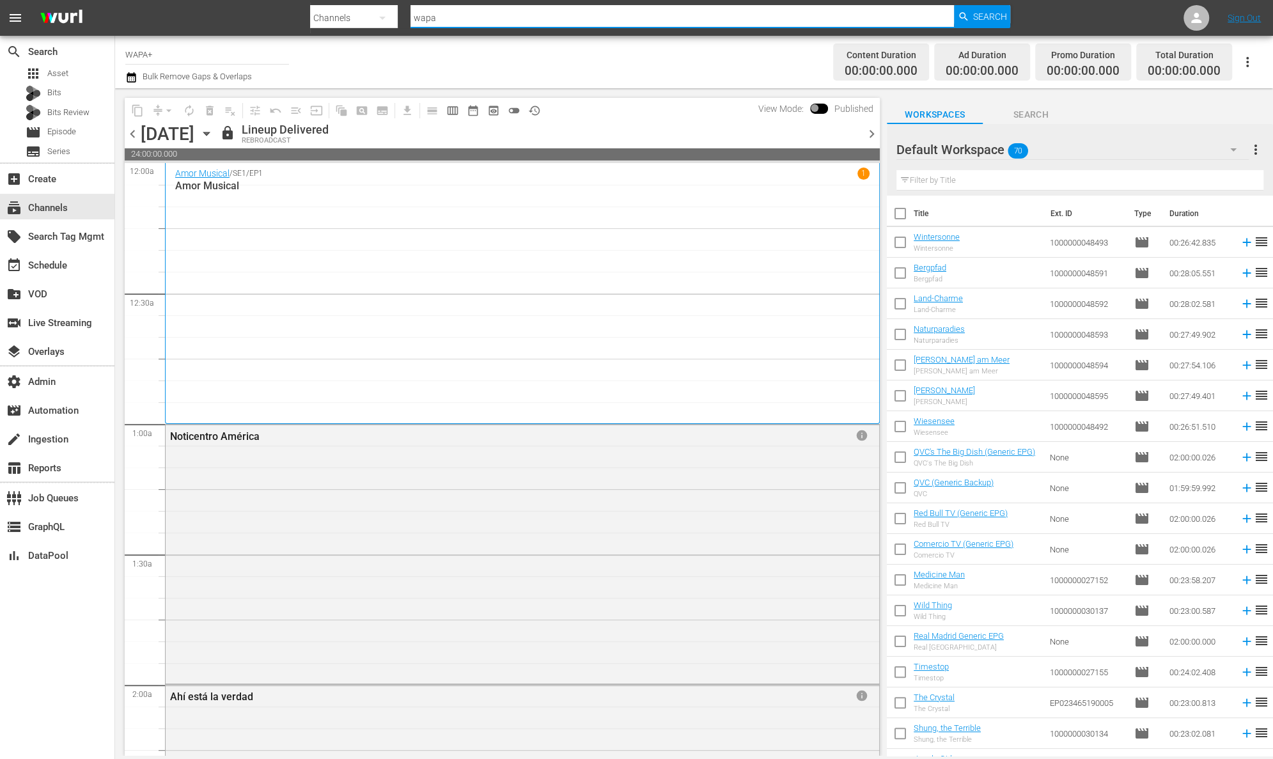
paste input "hemisphere_media_group_todonovelas_2"
drag, startPoint x: 495, startPoint y: 18, endPoint x: 371, endPoint y: 11, distance: 124.3
click at [354, 11] on div "Search By Channels Search ID, Title, Description, Keywords, or Category hemisph…" at bounding box center [660, 18] width 700 height 31
type input "hemisphere_media_group_todonovelas_2"
click at [995, 15] on span "Search" at bounding box center [990, 16] width 34 height 23
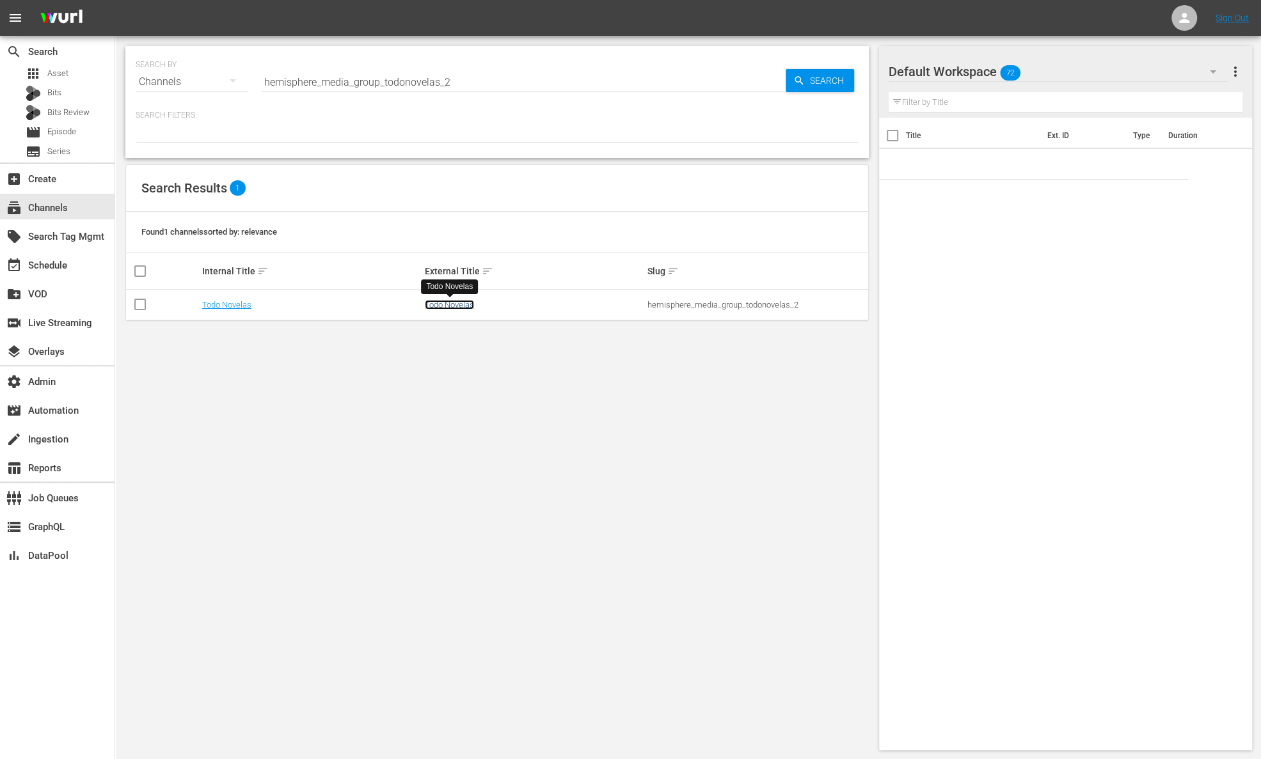
click at [455, 307] on link "Todo Novelas" at bounding box center [449, 305] width 49 height 10
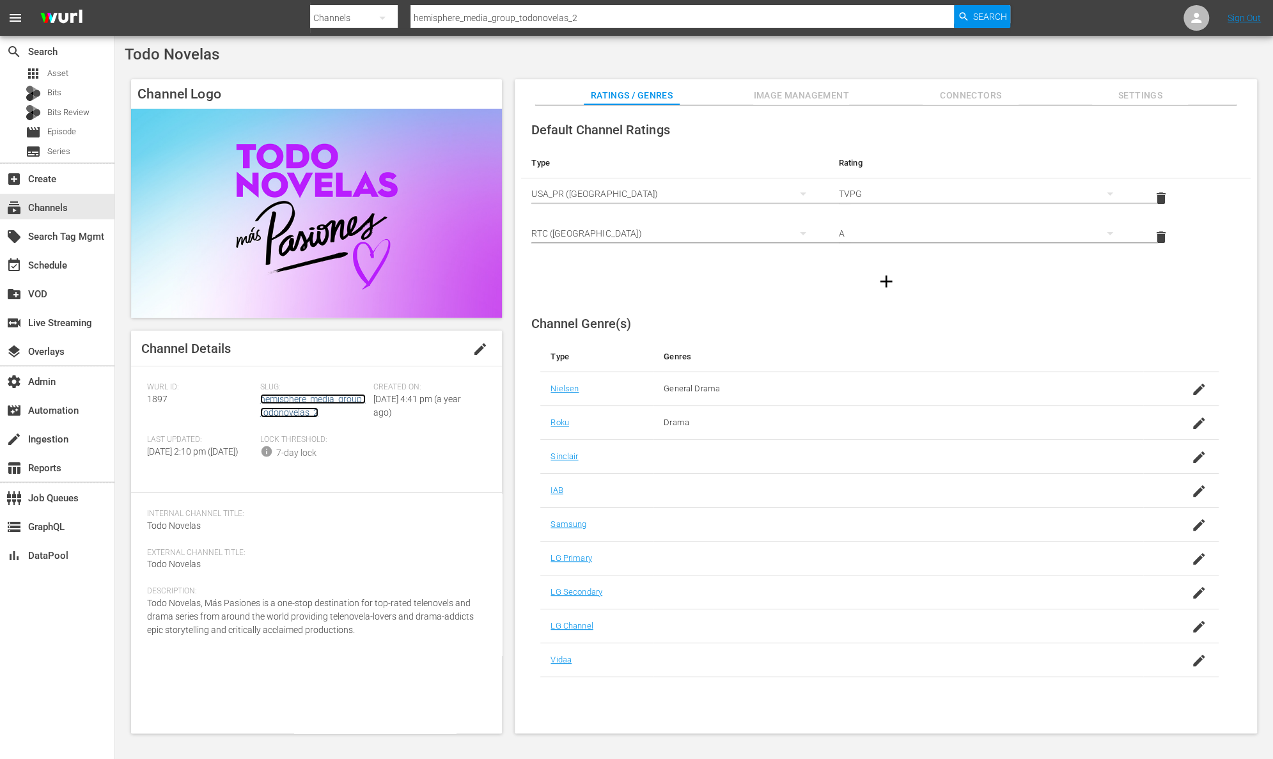
click at [308, 413] on link "hemisphere_media_group_todonovelas_2" at bounding box center [313, 406] width 106 height 24
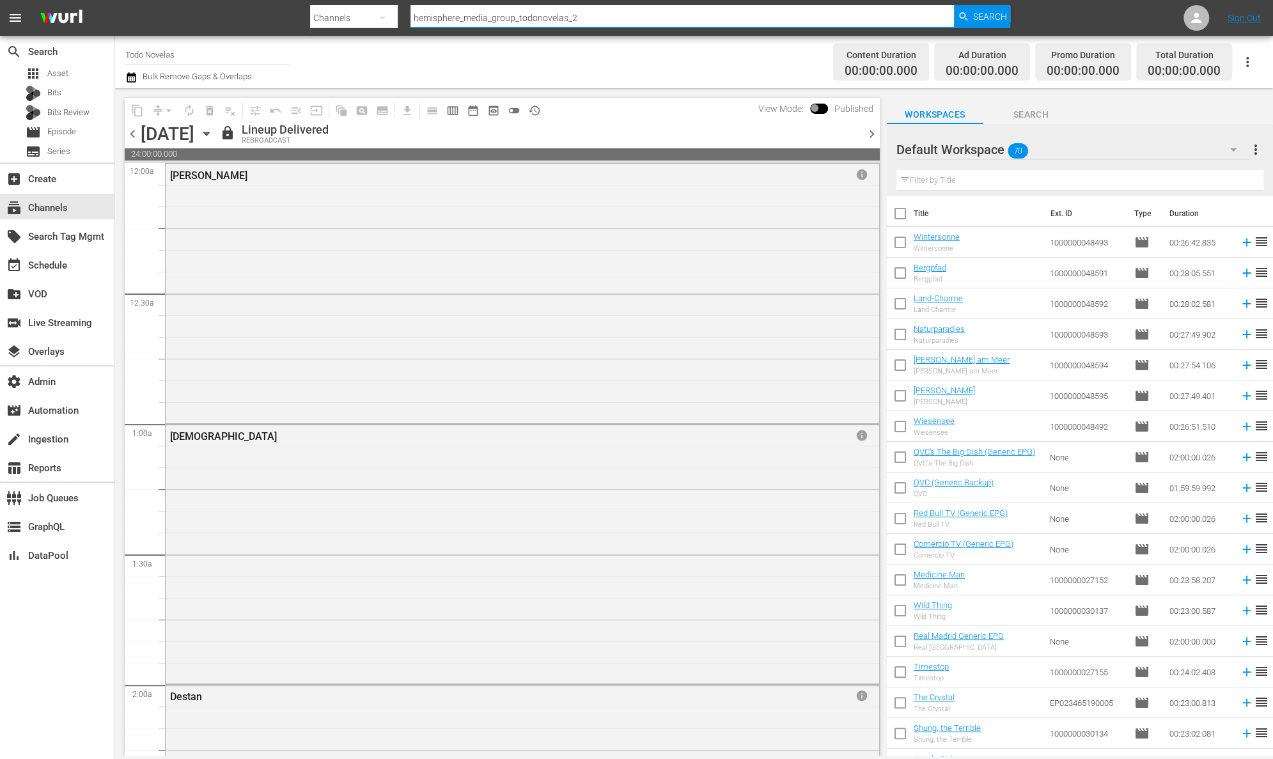
drag, startPoint x: 603, startPoint y: 16, endPoint x: 313, endPoint y: -13, distance: 291.8
click at [313, 0] on html "menu Search By Channels Search ID, Title, Description, Keywords, or Category he…" at bounding box center [636, 379] width 1273 height 759
type input "todo"
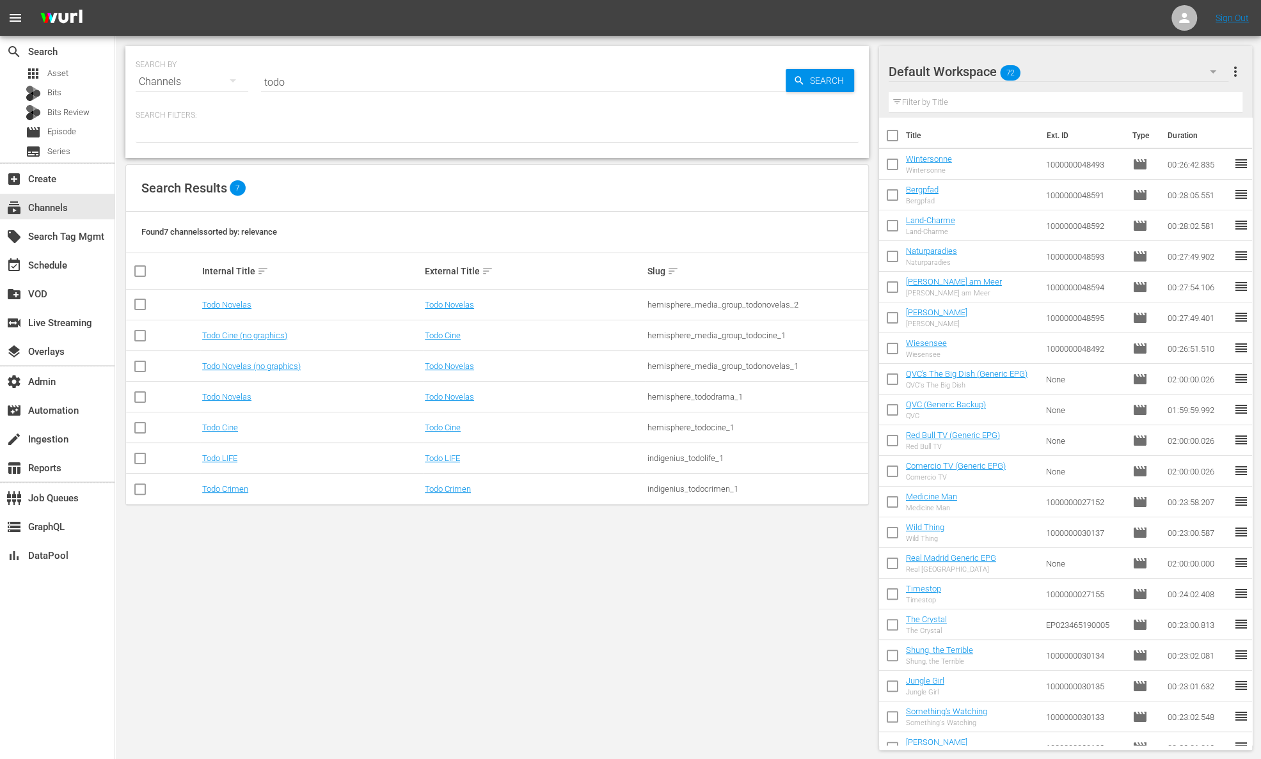
click at [359, 85] on input "todo" at bounding box center [523, 82] width 524 height 31
type input "todo novelas"
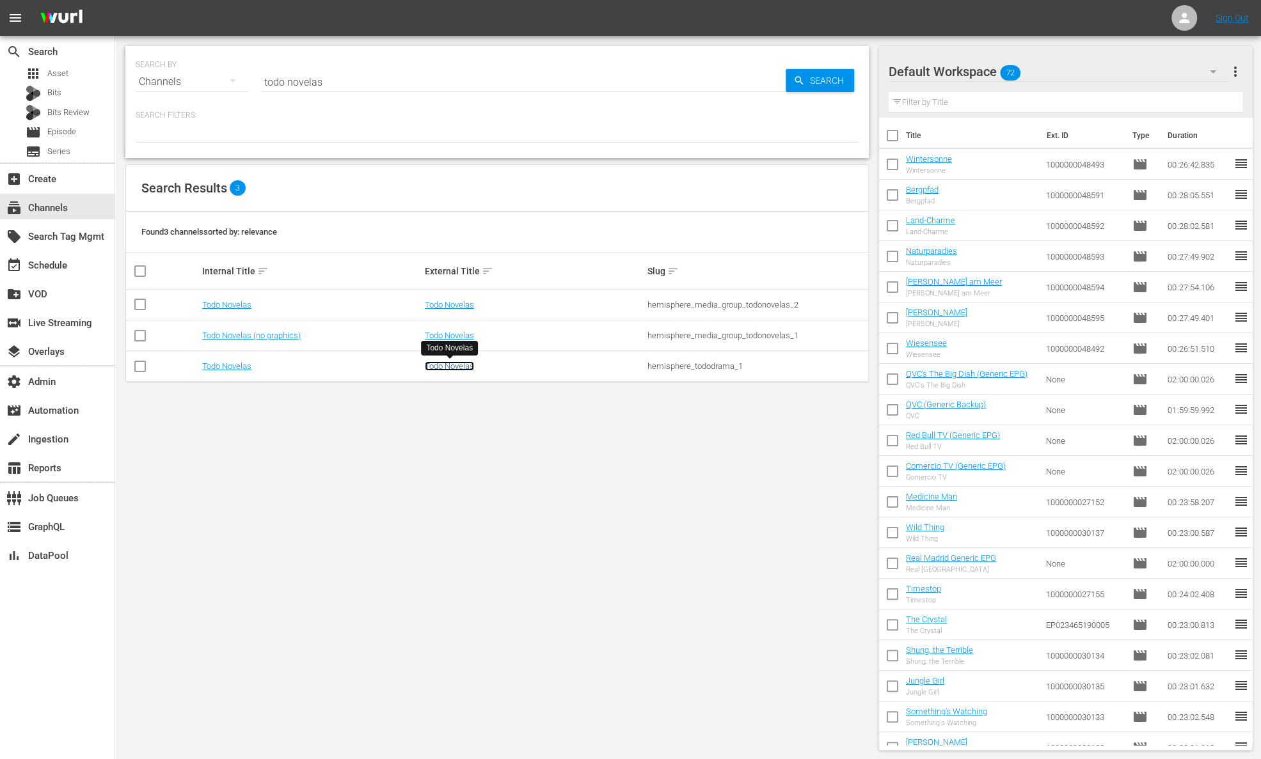
click at [448, 366] on link "Todo Novelas" at bounding box center [449, 366] width 49 height 10
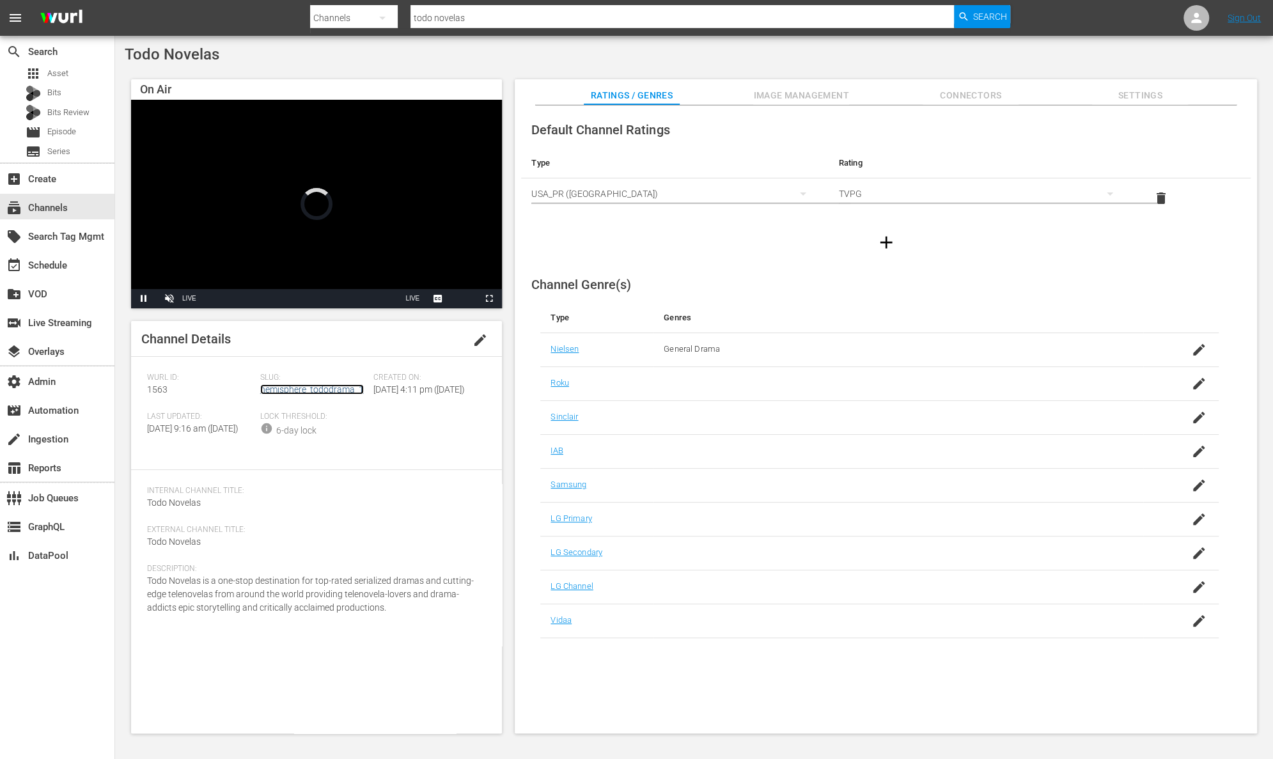
click at [311, 393] on link "hemisphere_tododrama_1" at bounding box center [312, 389] width 104 height 10
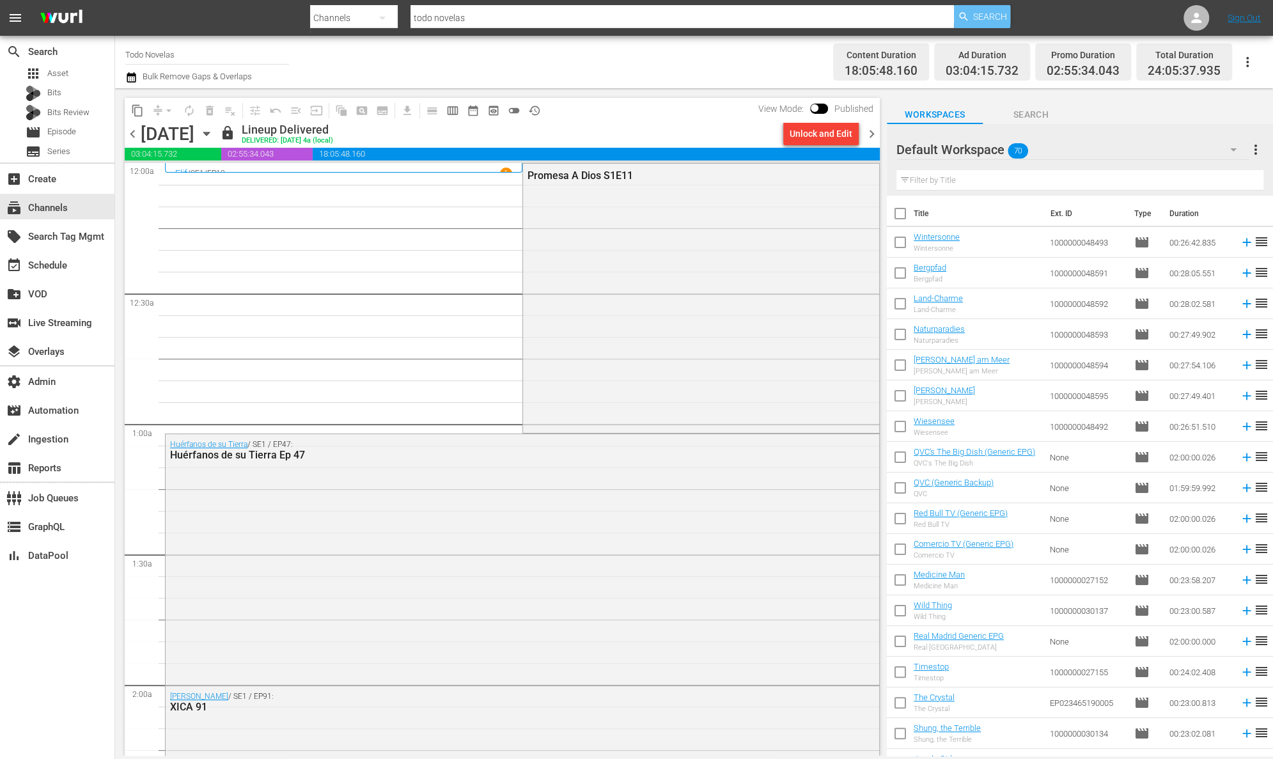
click at [979, 13] on span "Search" at bounding box center [990, 16] width 34 height 23
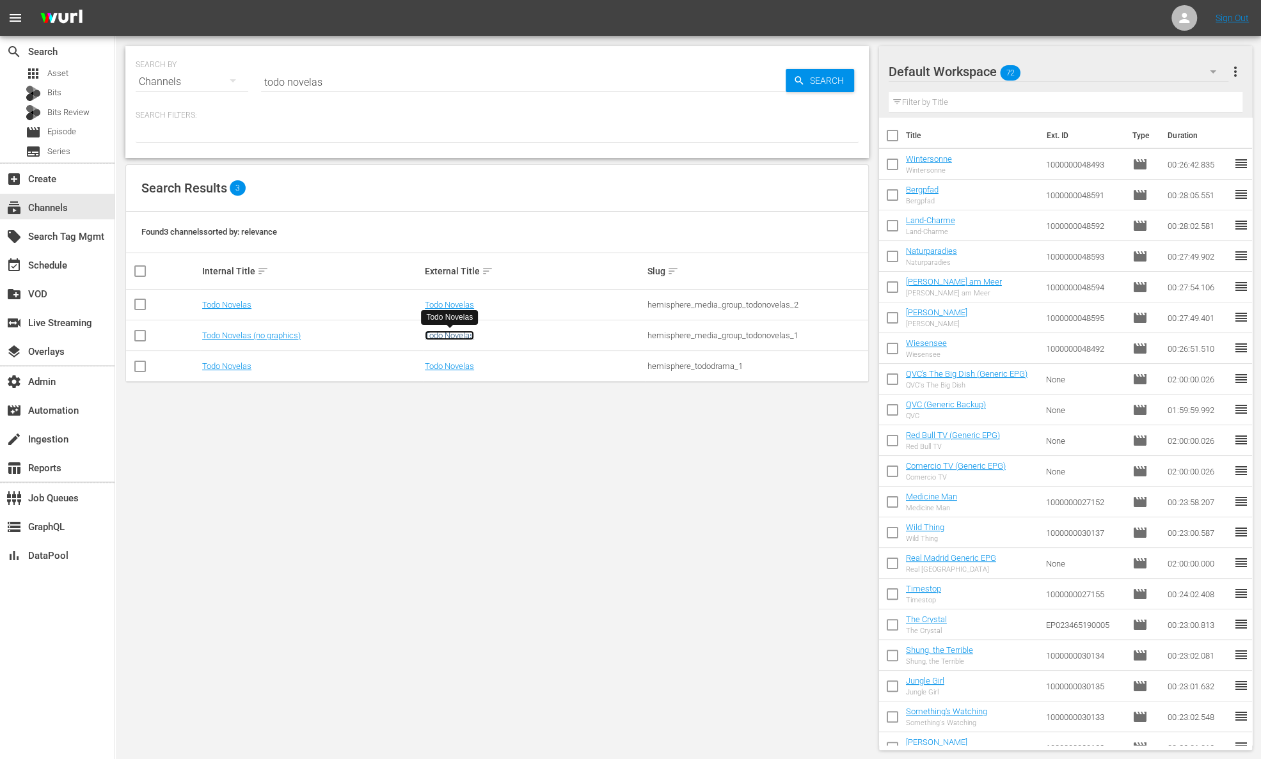
click at [456, 333] on link "Todo Novelas" at bounding box center [449, 336] width 49 height 10
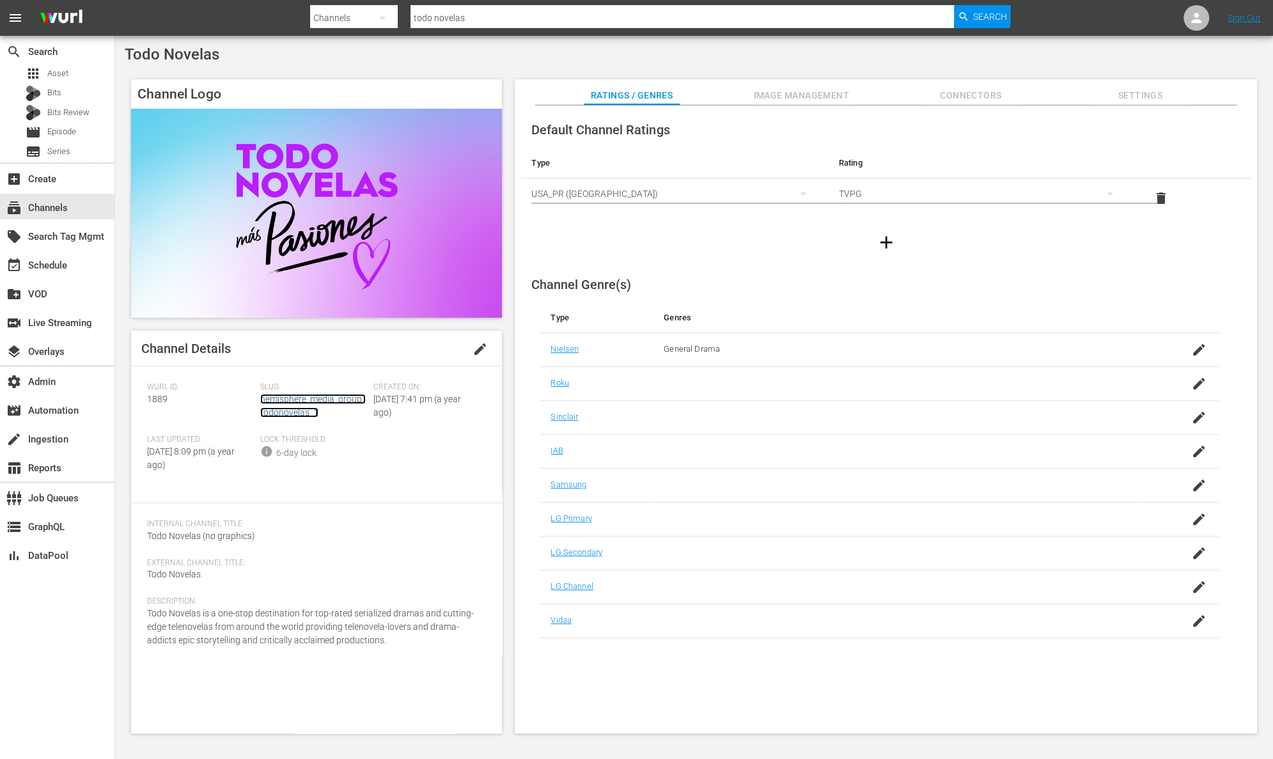
click at [306, 396] on link "hemisphere_media_group_todonovelas_1" at bounding box center [313, 406] width 106 height 24
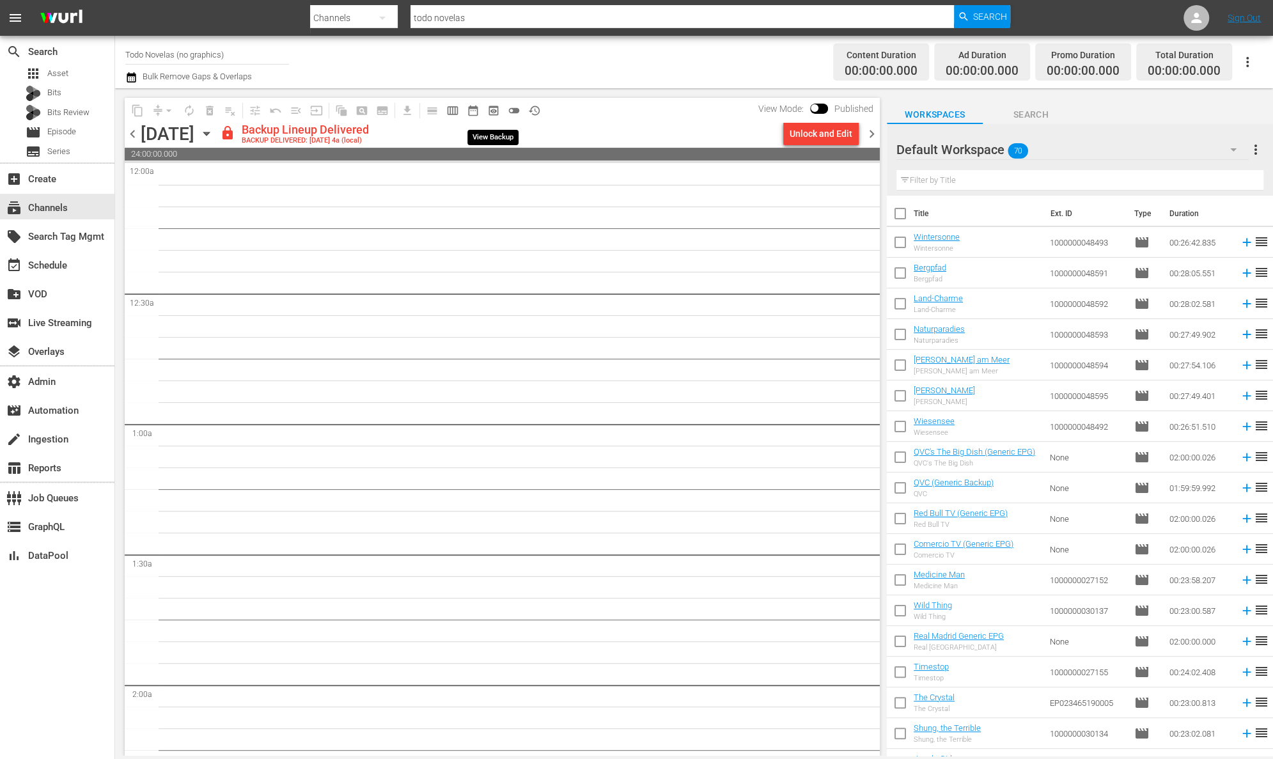
click at [493, 114] on span "preview_outlined" at bounding box center [493, 110] width 13 height 13
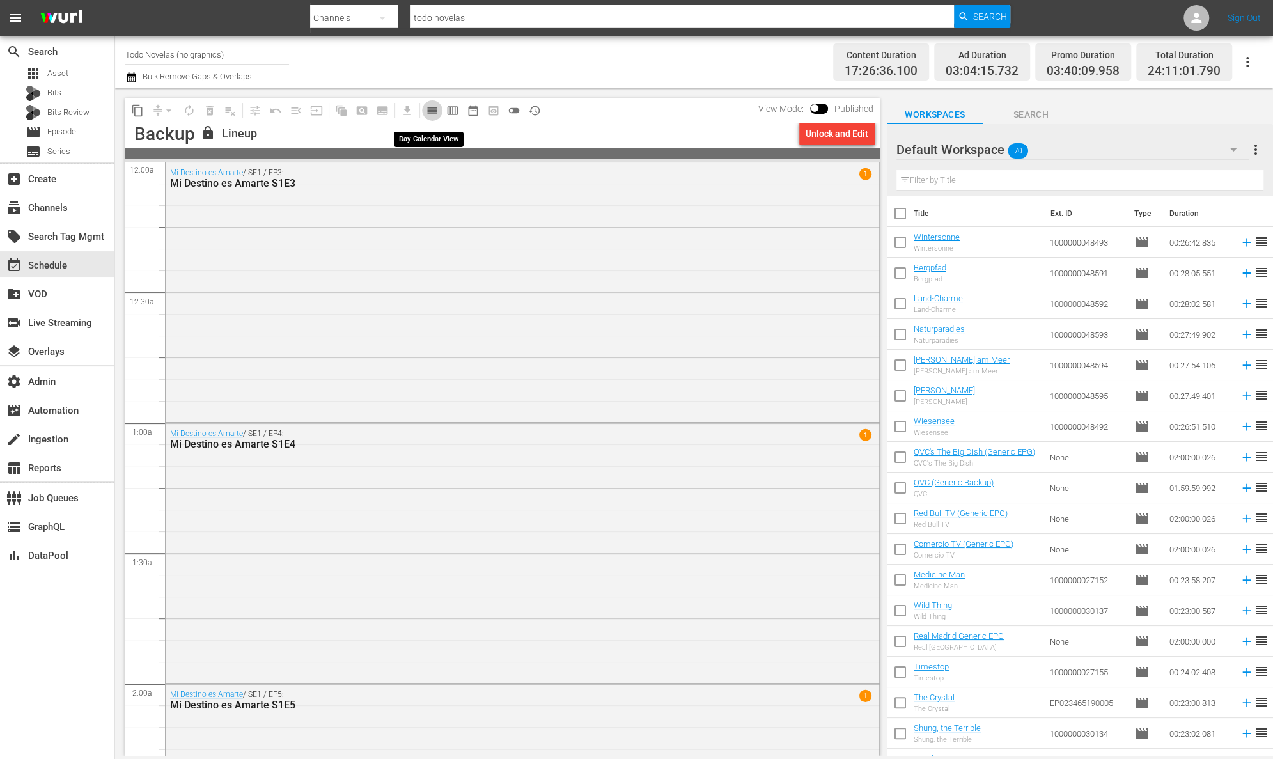
click at [430, 111] on span "calendar_view_day_outlined" at bounding box center [432, 110] width 13 height 13
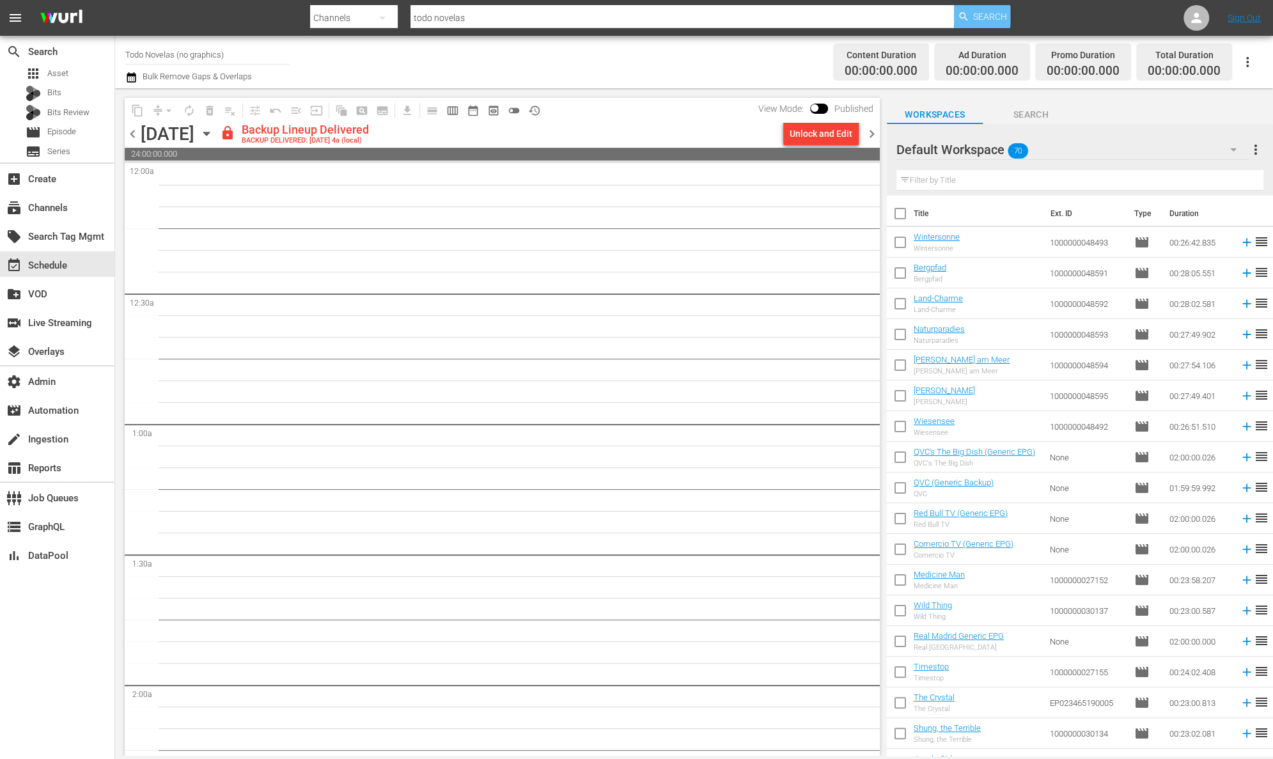
click at [999, 10] on span "Search" at bounding box center [990, 16] width 34 height 23
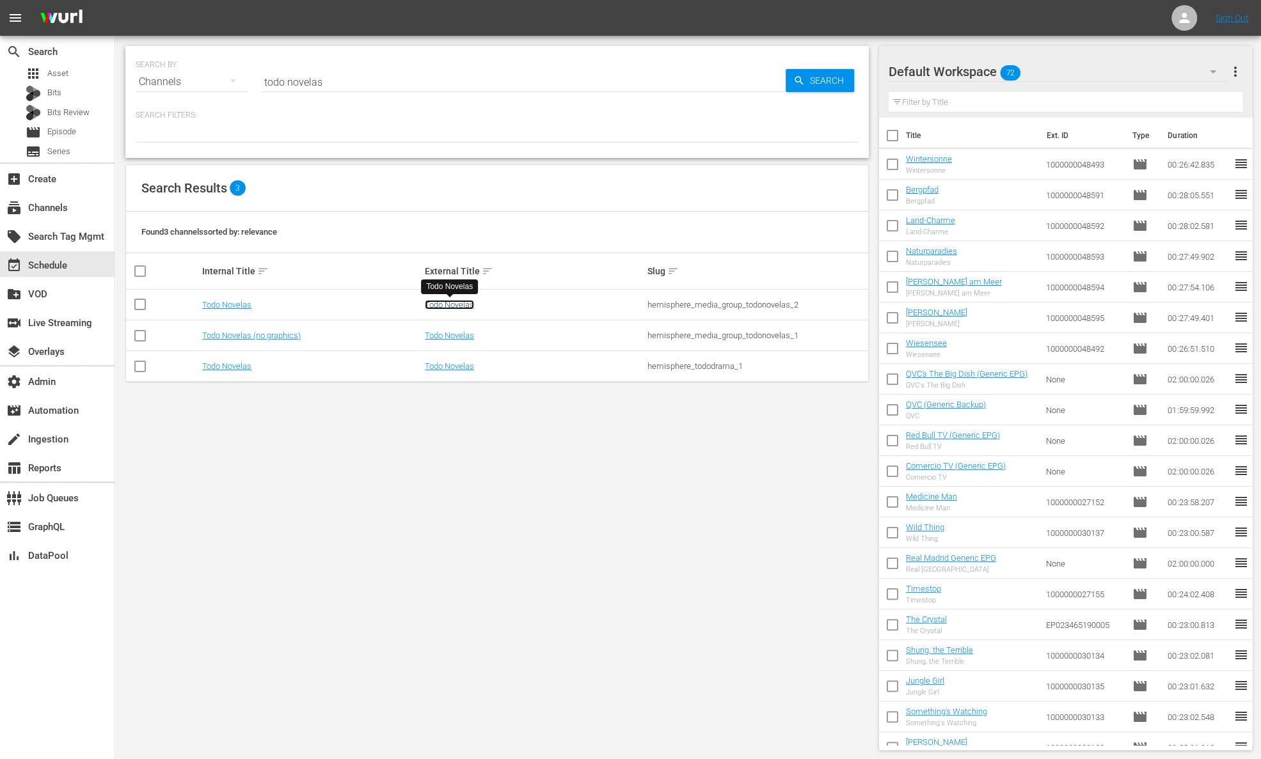
click at [462, 305] on link "Todo Novelas" at bounding box center [449, 305] width 49 height 10
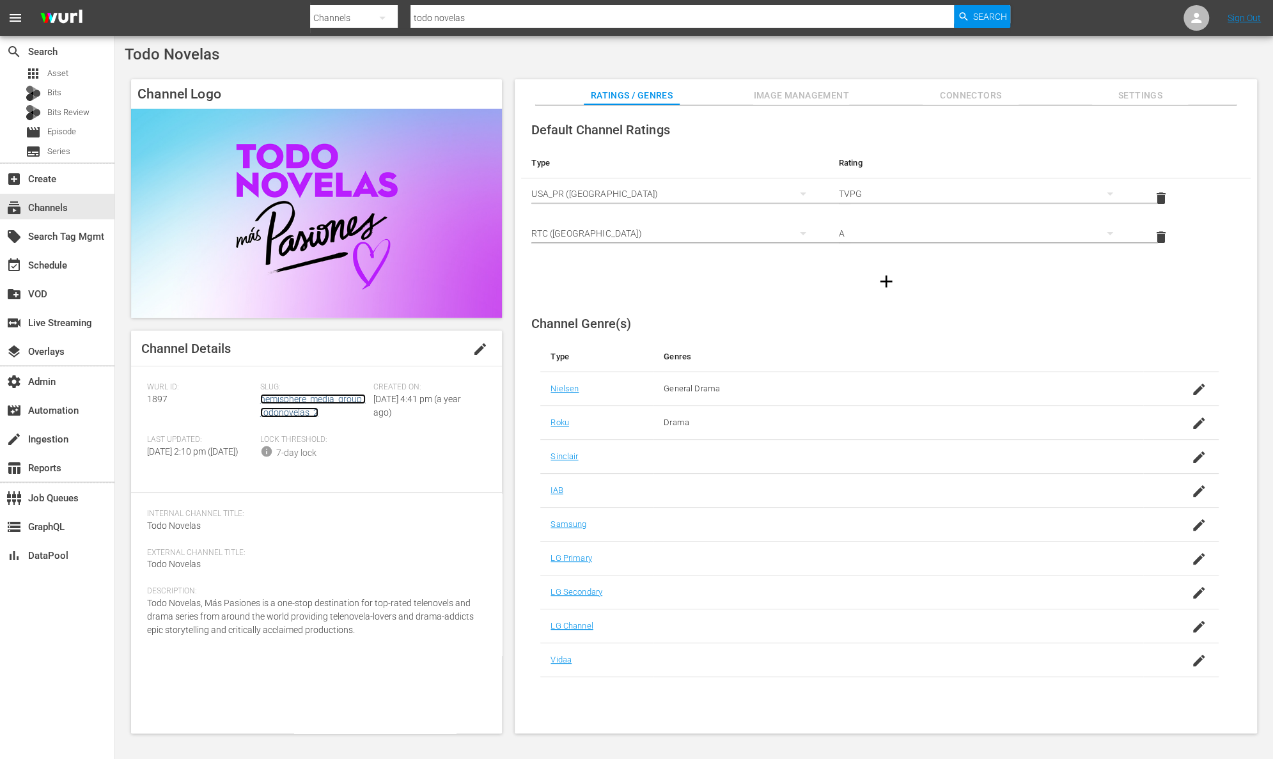
click at [308, 411] on link "hemisphere_media_group_todonovelas_2" at bounding box center [313, 406] width 106 height 24
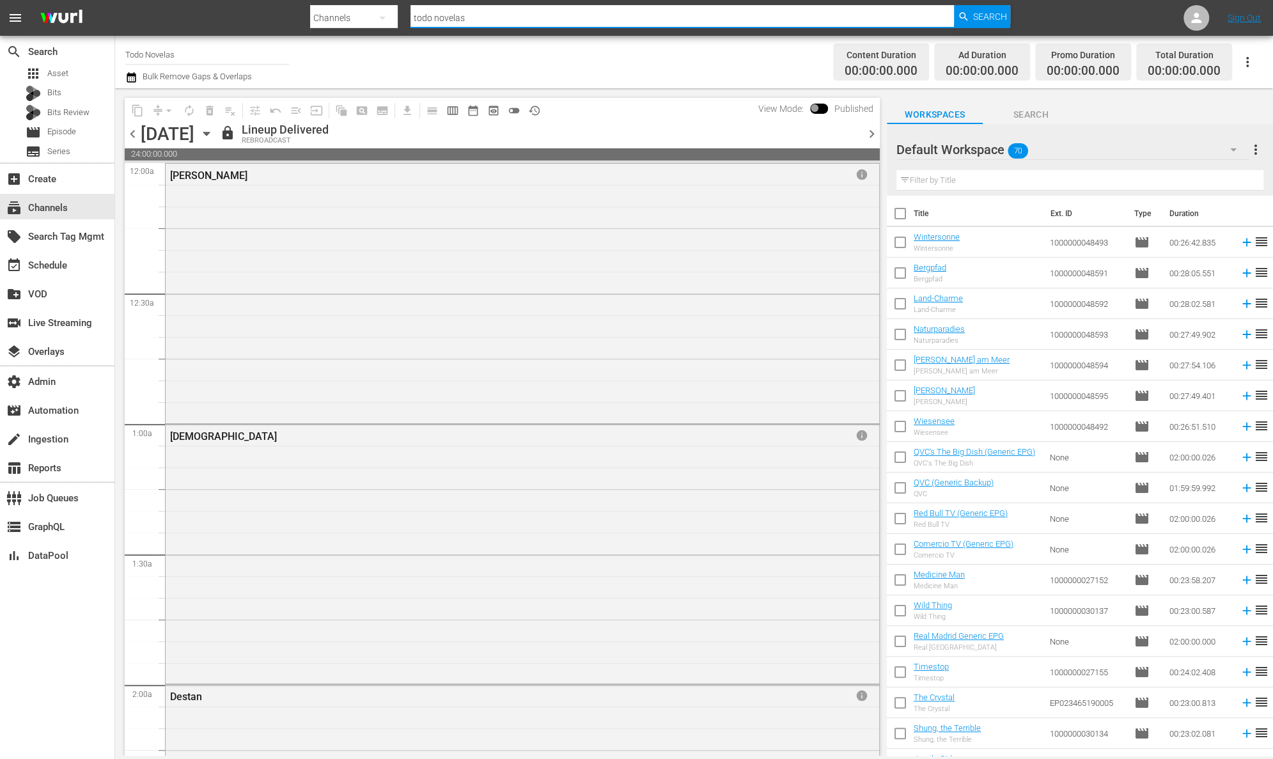
click at [578, 14] on input "todo novelas" at bounding box center [683, 18] width 544 height 31
type input "todo cine"
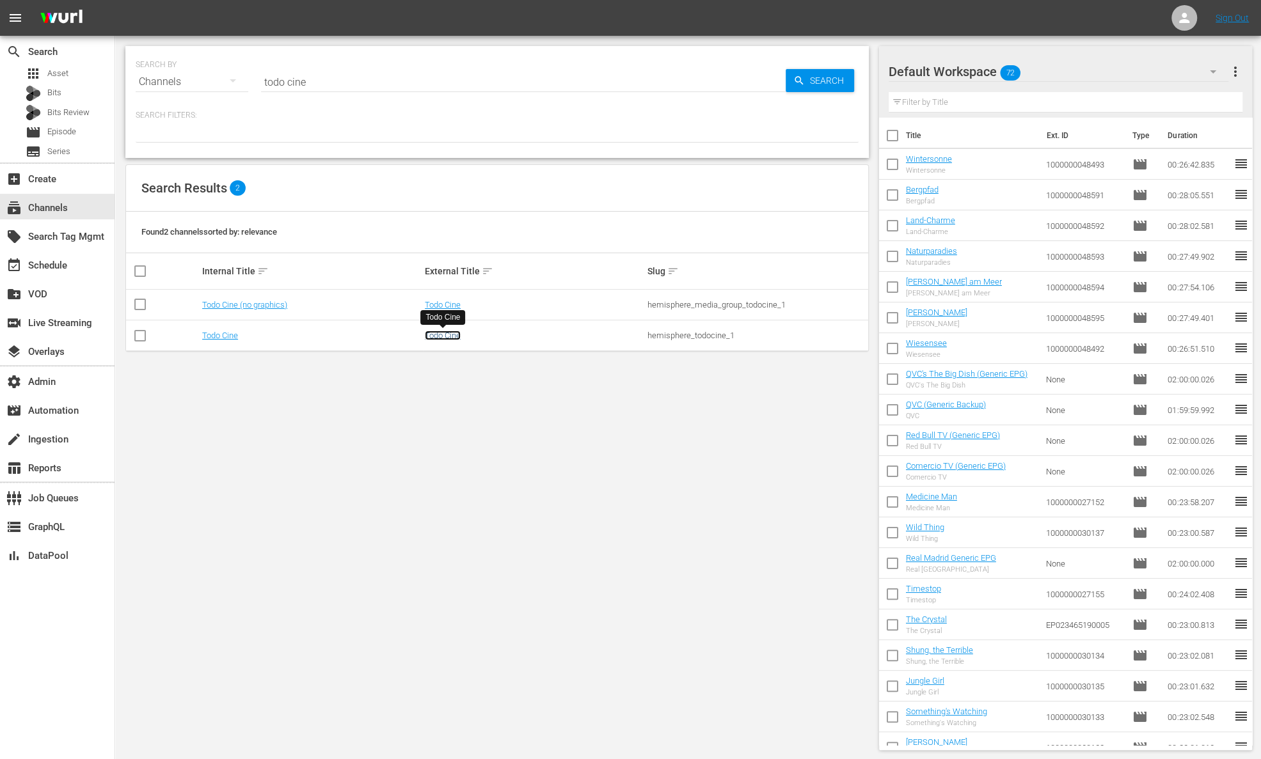
click at [440, 335] on link "Todo Cine" at bounding box center [443, 336] width 36 height 10
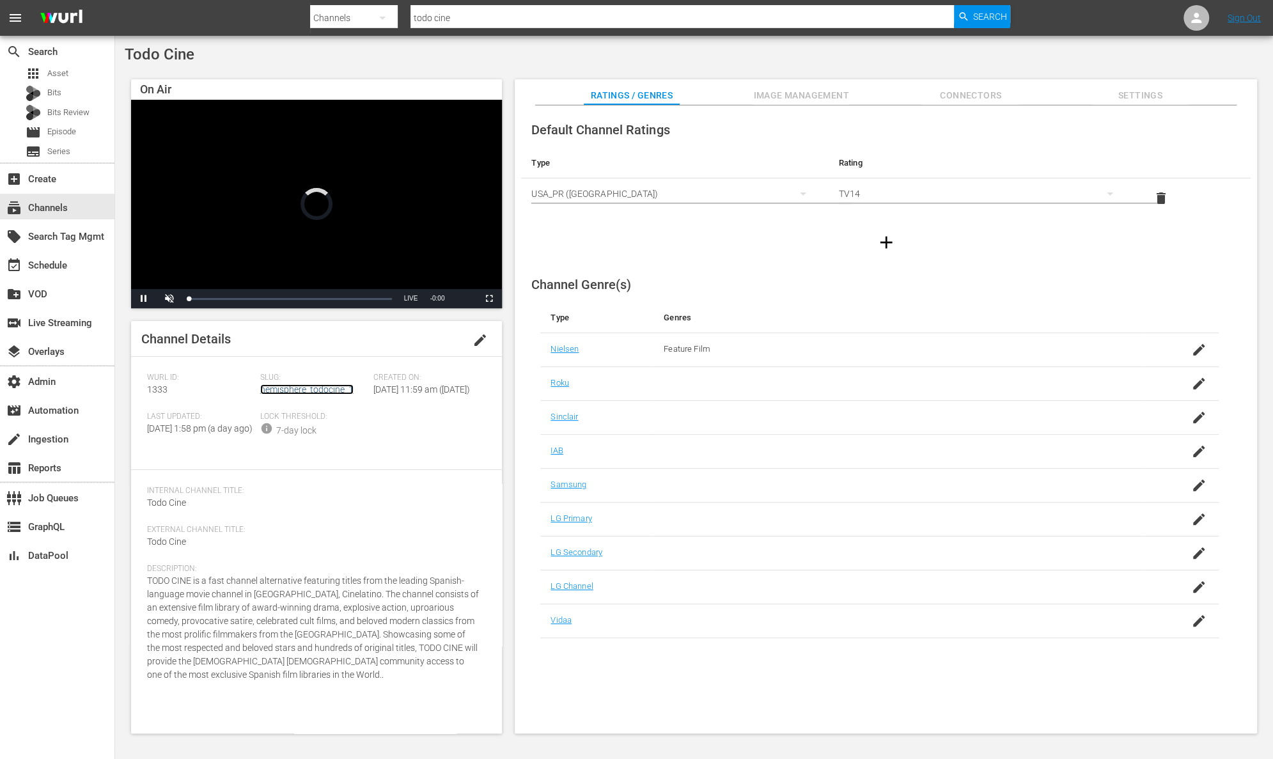
click at [278, 393] on link "hemisphere_todocine_1" at bounding box center [306, 389] width 93 height 10
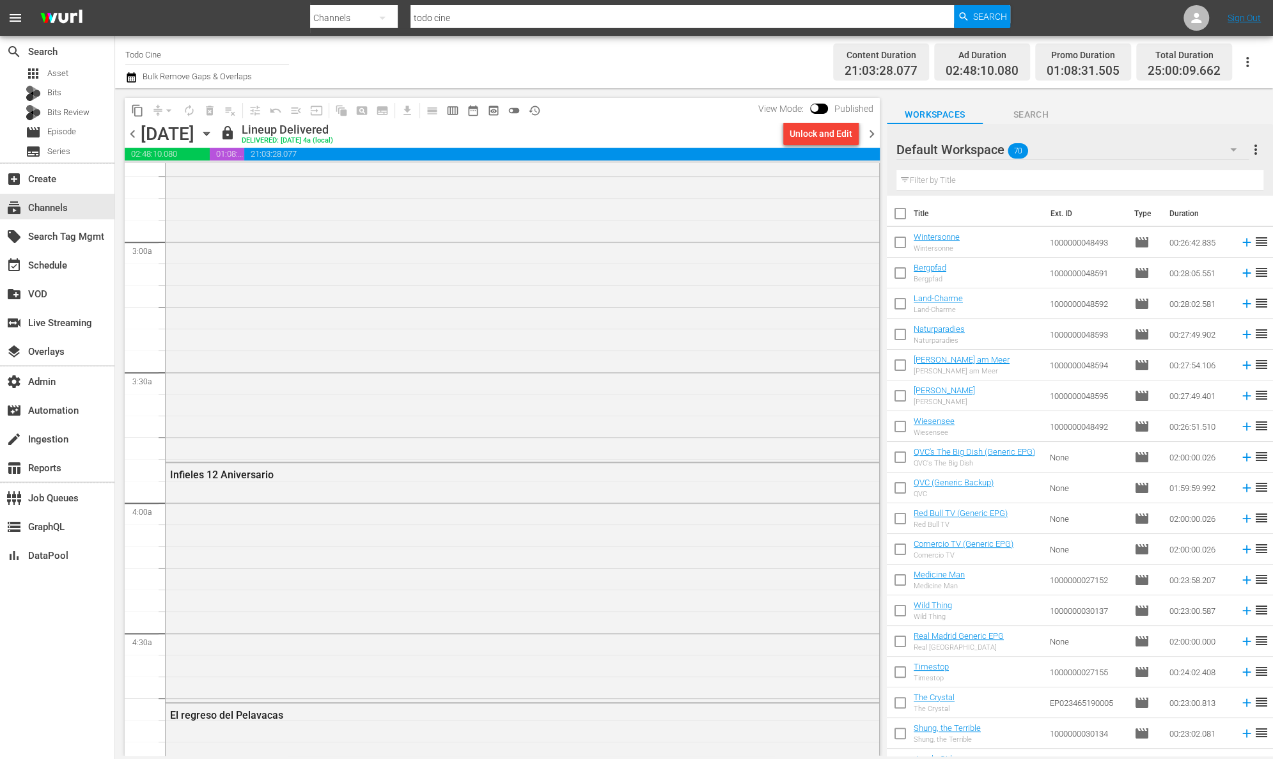
scroll to position [769, 0]
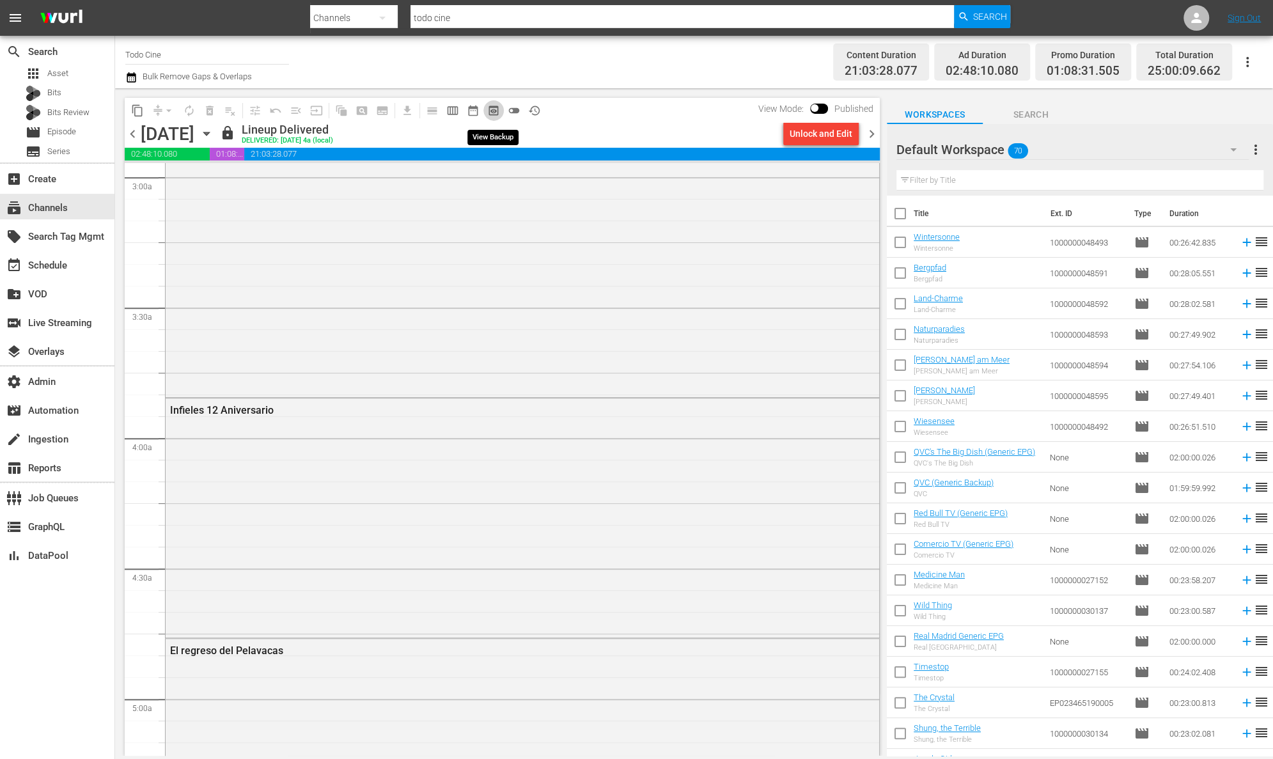
click at [496, 108] on span "preview_outlined" at bounding box center [493, 110] width 13 height 13
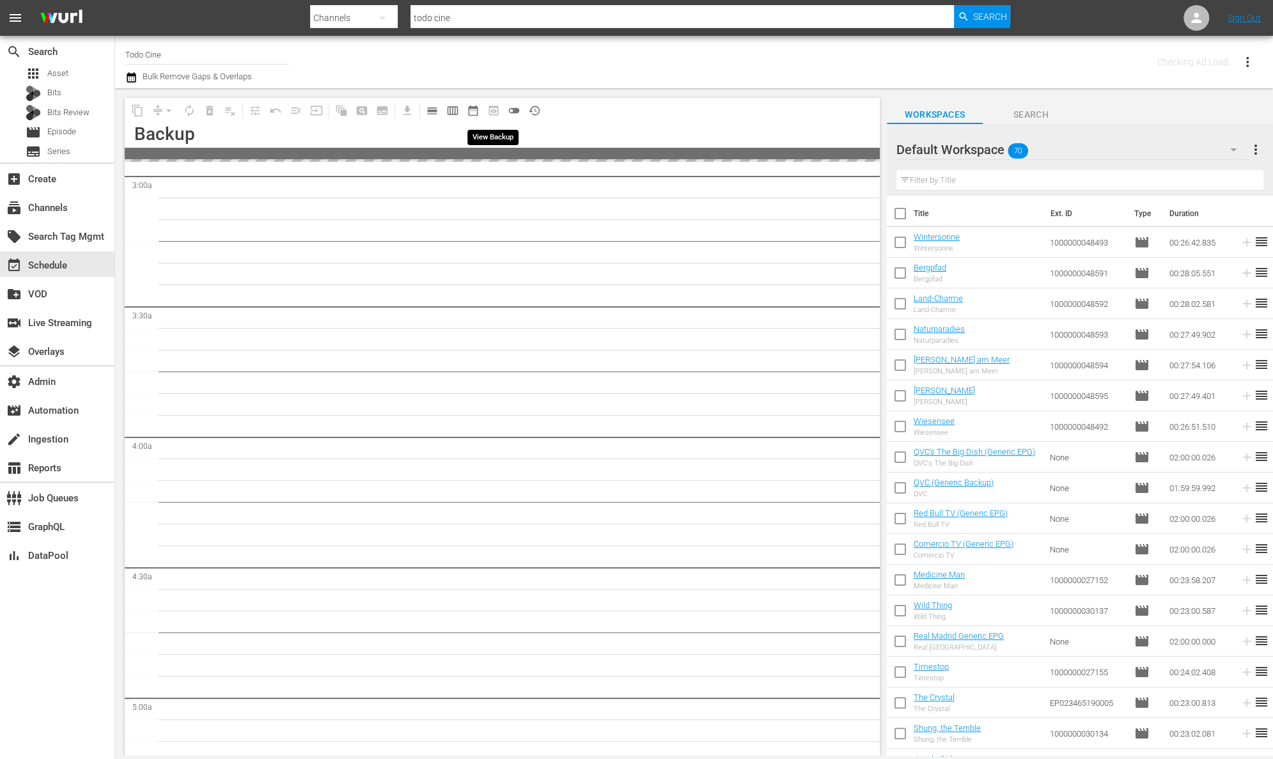
scroll to position [812, 0]
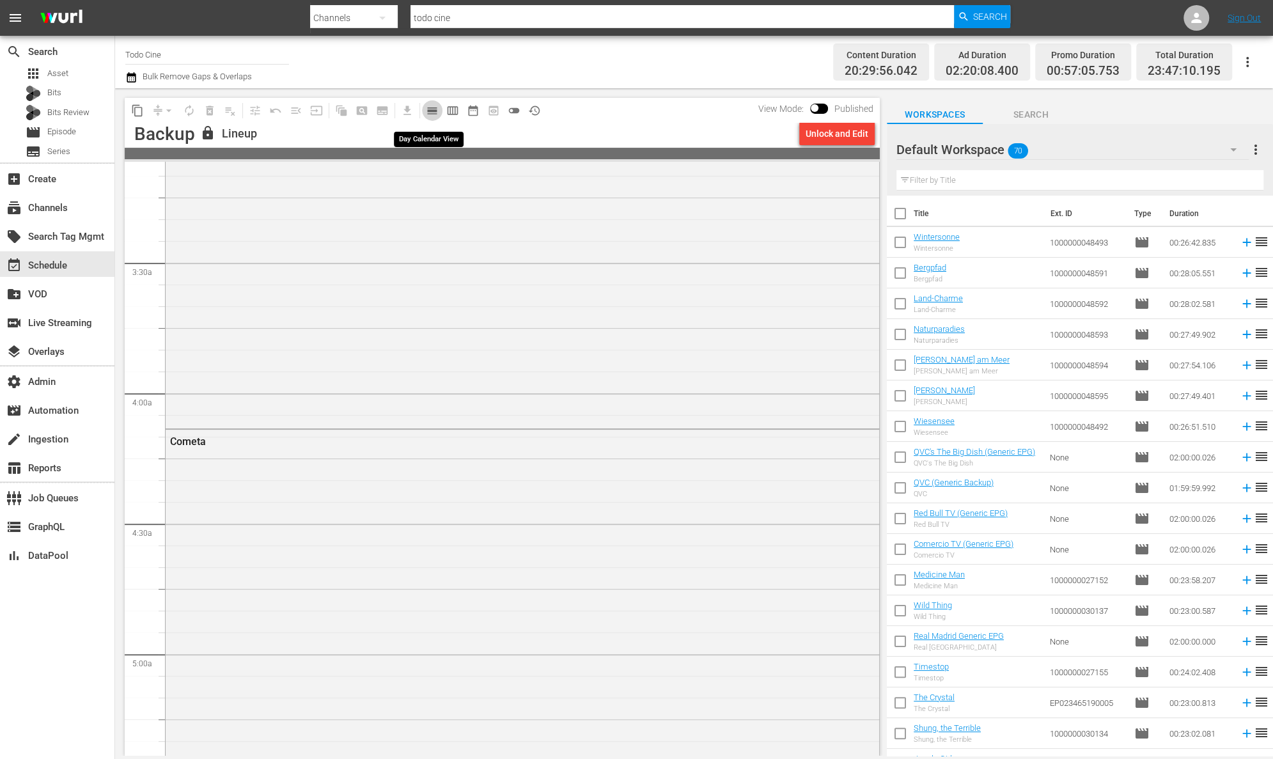
click at [437, 109] on span "calendar_view_day_outlined" at bounding box center [432, 110] width 13 height 13
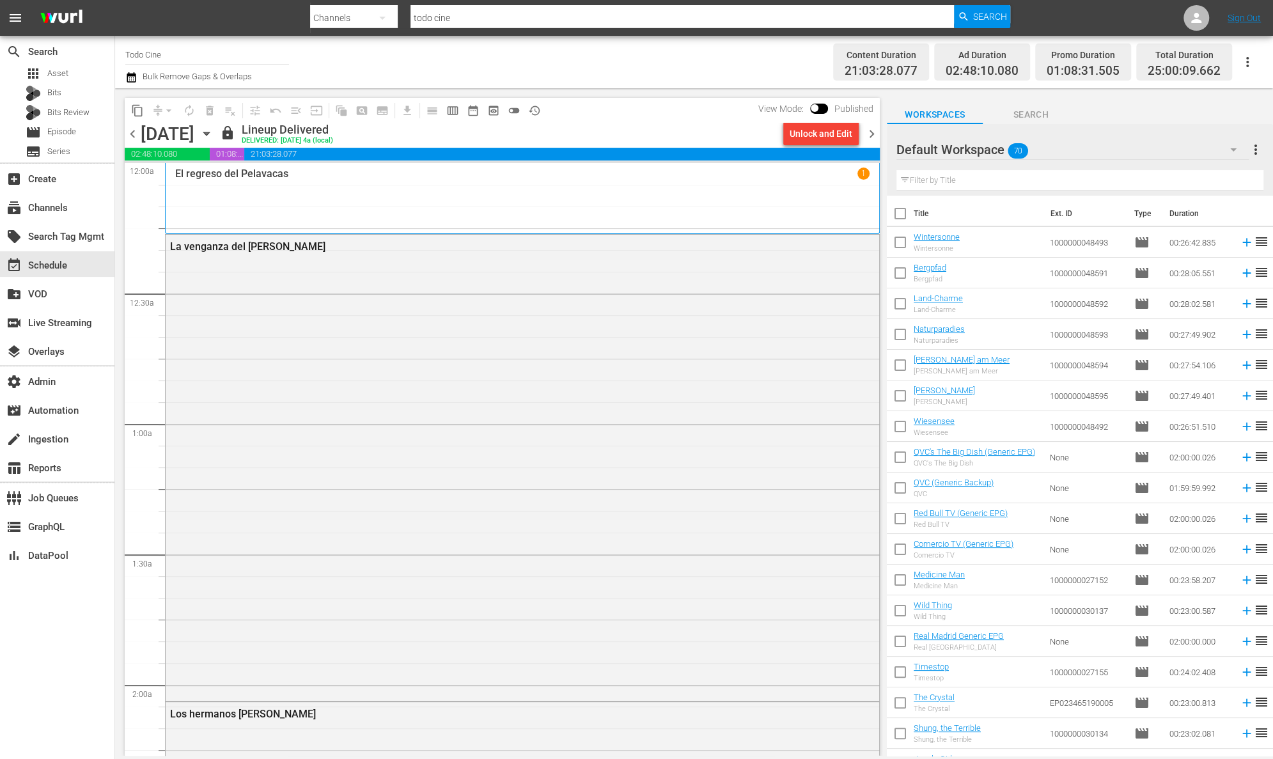
click at [469, 20] on input "todo cine" at bounding box center [683, 18] width 544 height 31
type input "todo novelas"
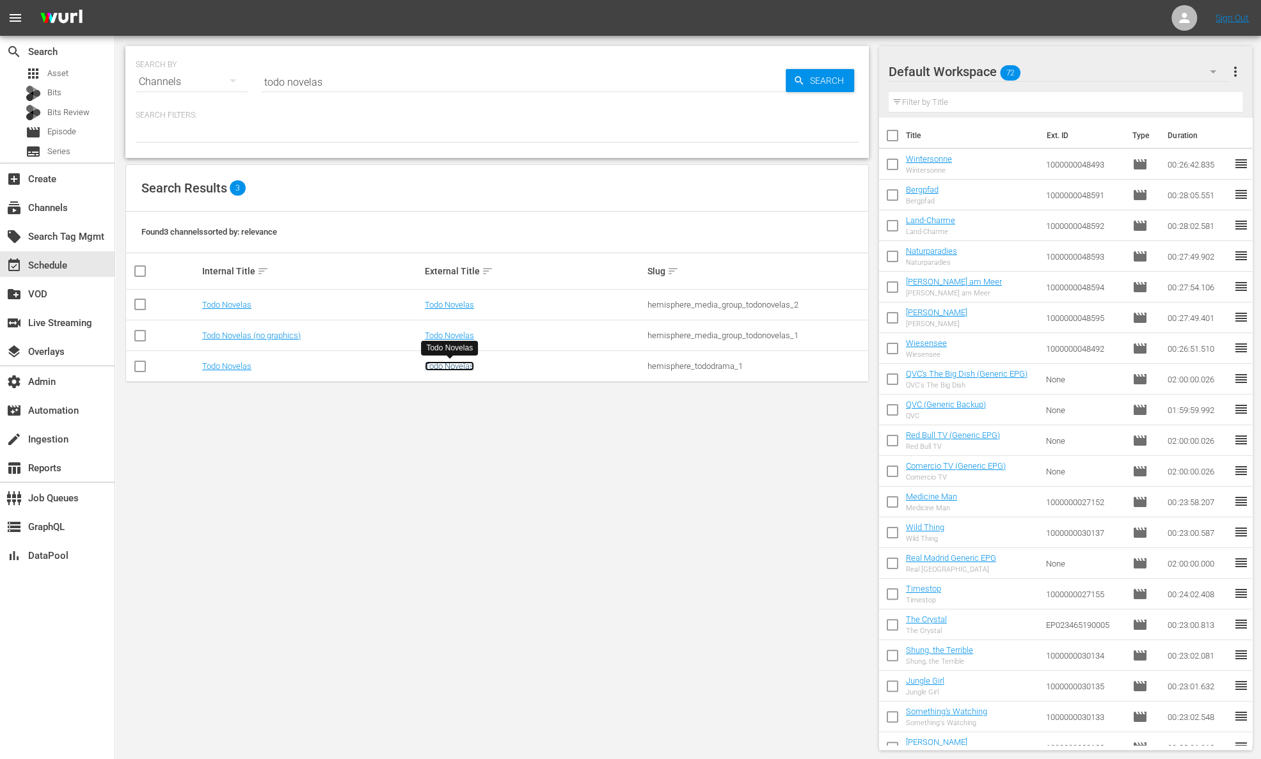
click at [445, 366] on link "Todo Novelas" at bounding box center [449, 366] width 49 height 10
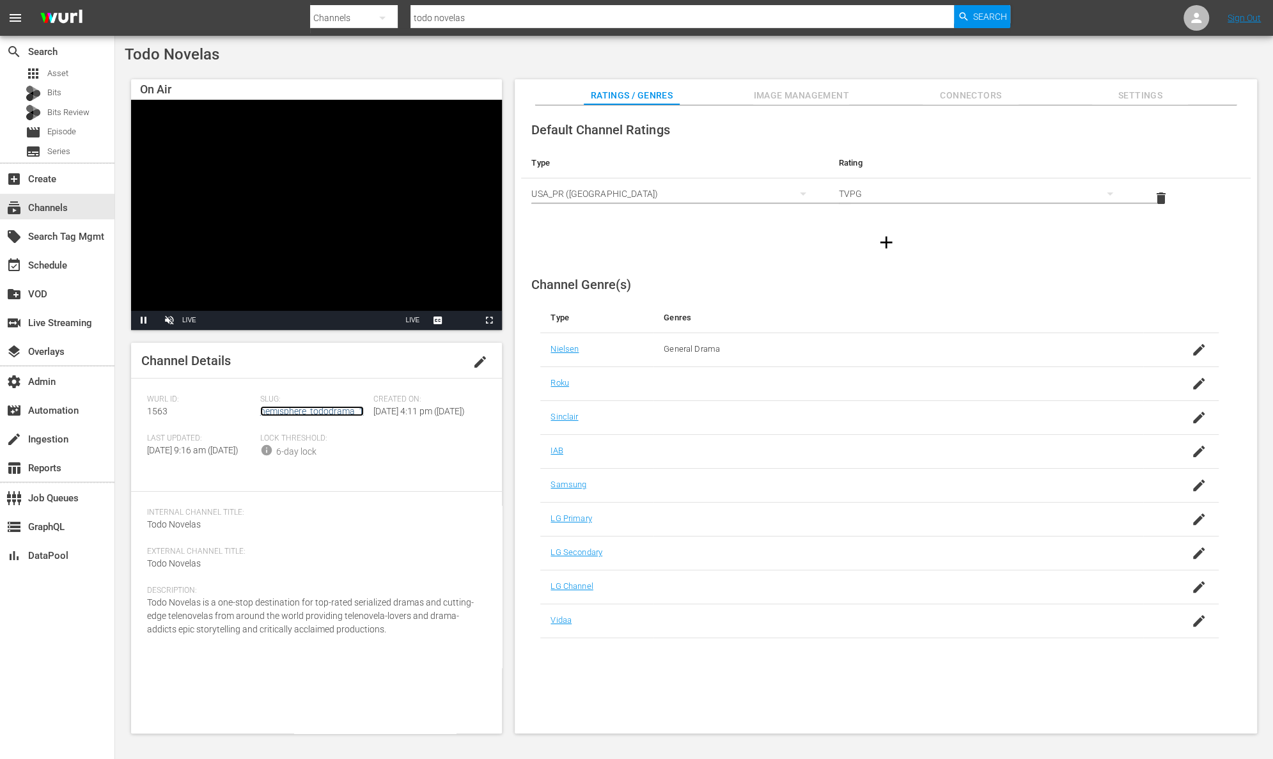
click at [329, 412] on link "hemisphere_tododrama_1" at bounding box center [312, 411] width 104 height 10
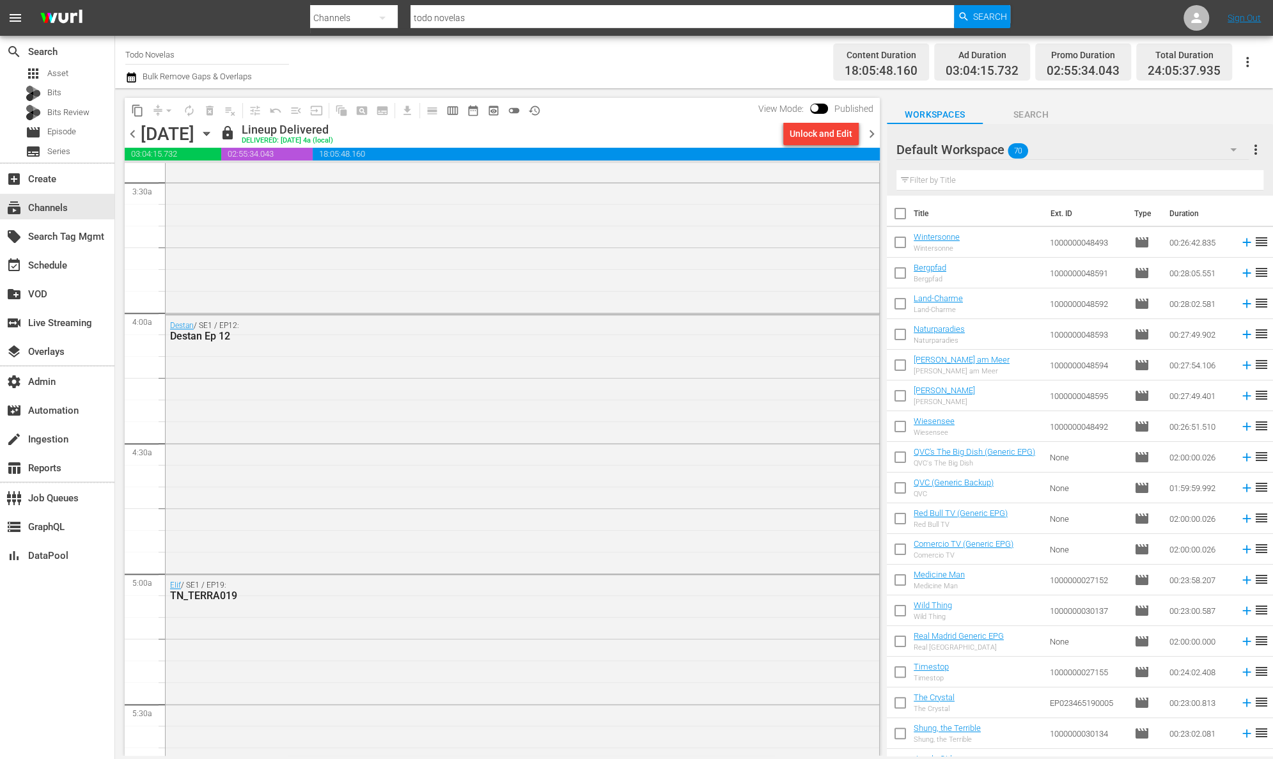
scroll to position [996, 0]
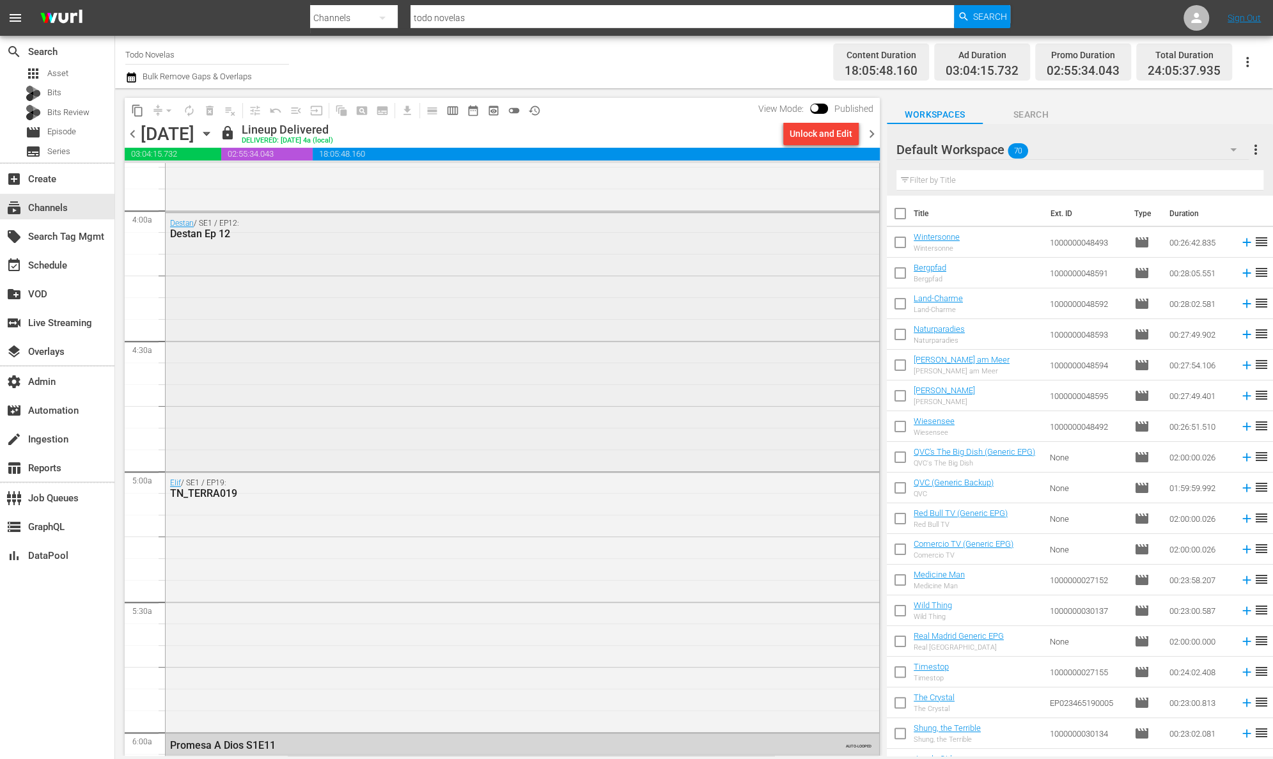
click at [442, 372] on div "Destan / SE1 / EP12: Destan Ep 12" at bounding box center [523, 341] width 714 height 256
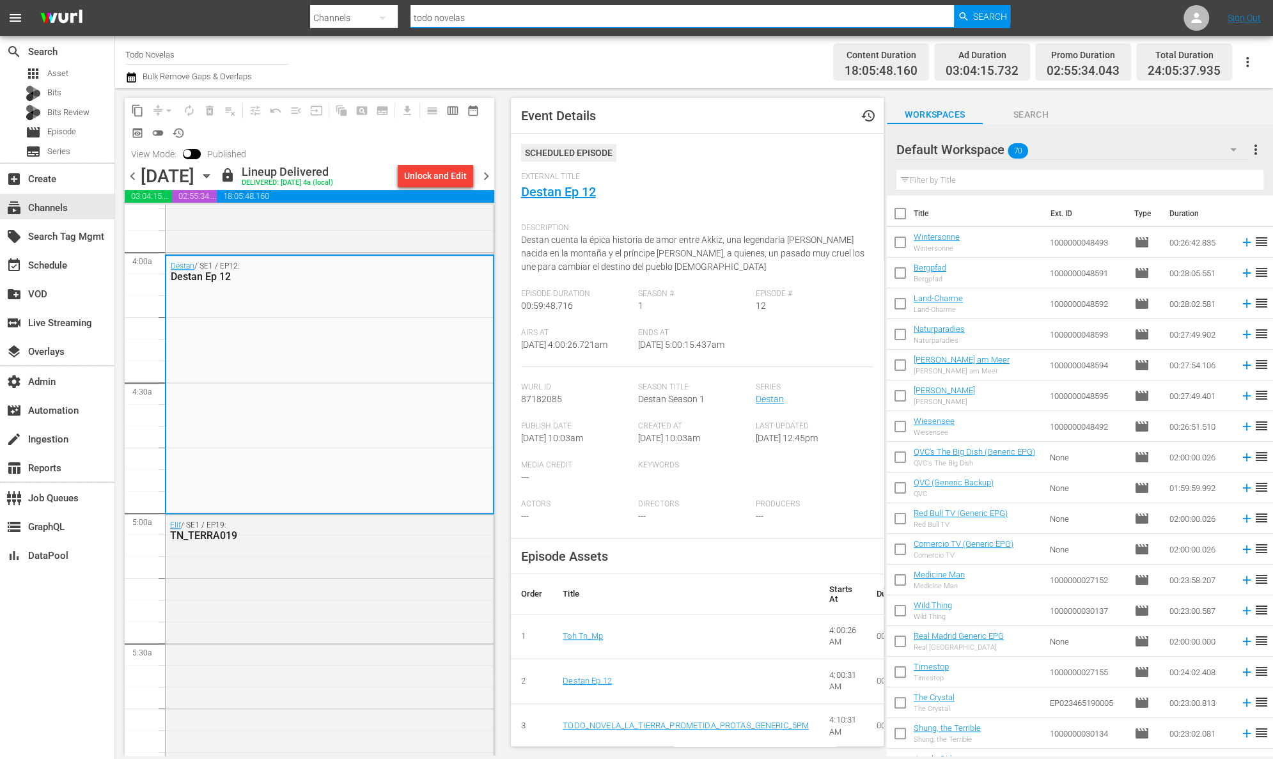
drag, startPoint x: 480, startPoint y: 14, endPoint x: 348, endPoint y: 6, distance: 132.0
click at [348, 6] on div "Search By Channels Search ID, Title, Description, Keywords, or Category todo no…" at bounding box center [660, 18] width 700 height 31
type input "wapa"
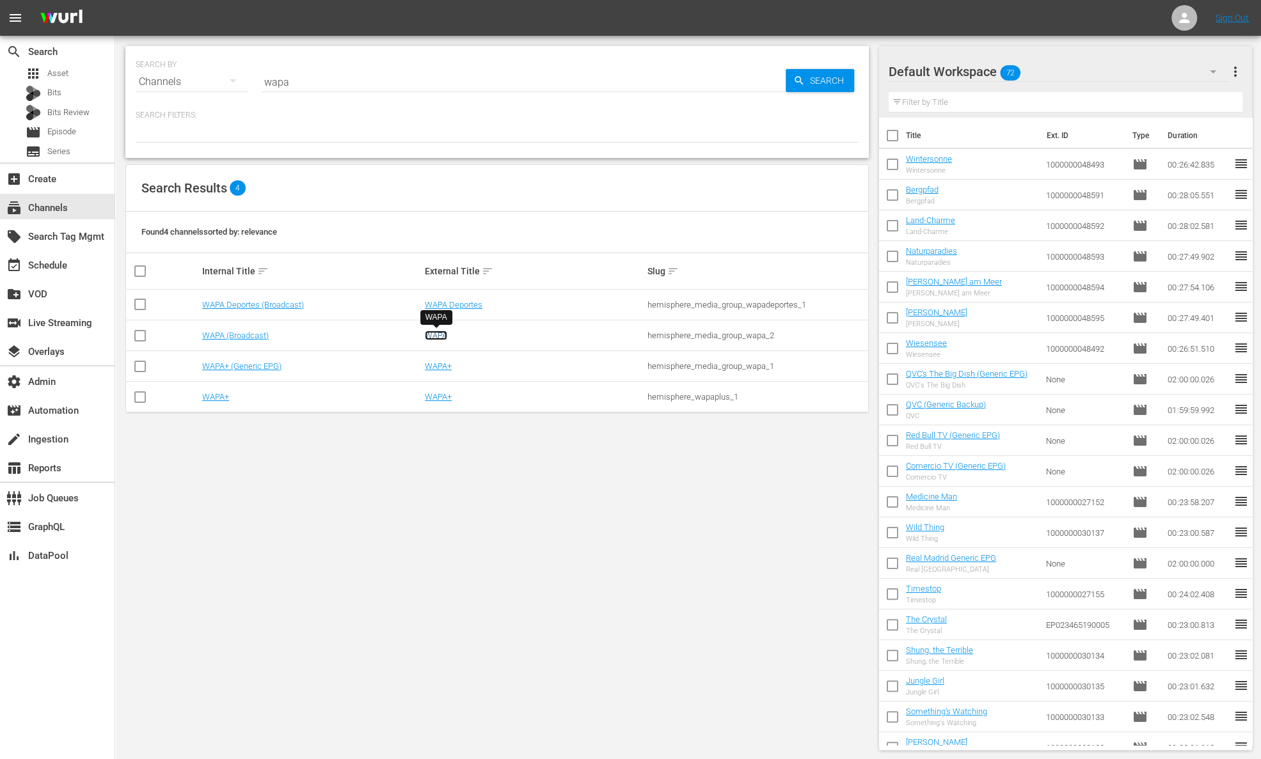
click at [432, 334] on link "WAPA" at bounding box center [436, 336] width 22 height 10
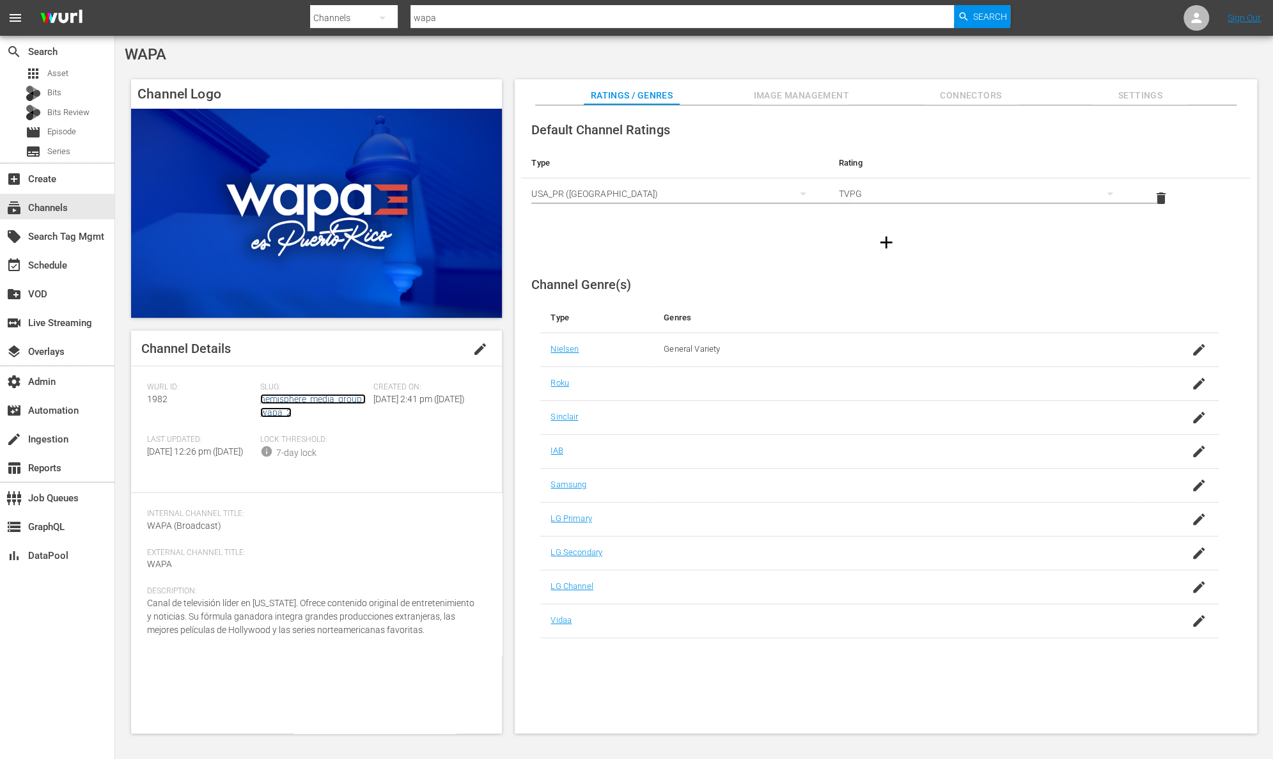
click at [281, 397] on link "hemisphere_media_group_wapa_2" at bounding box center [313, 406] width 106 height 24
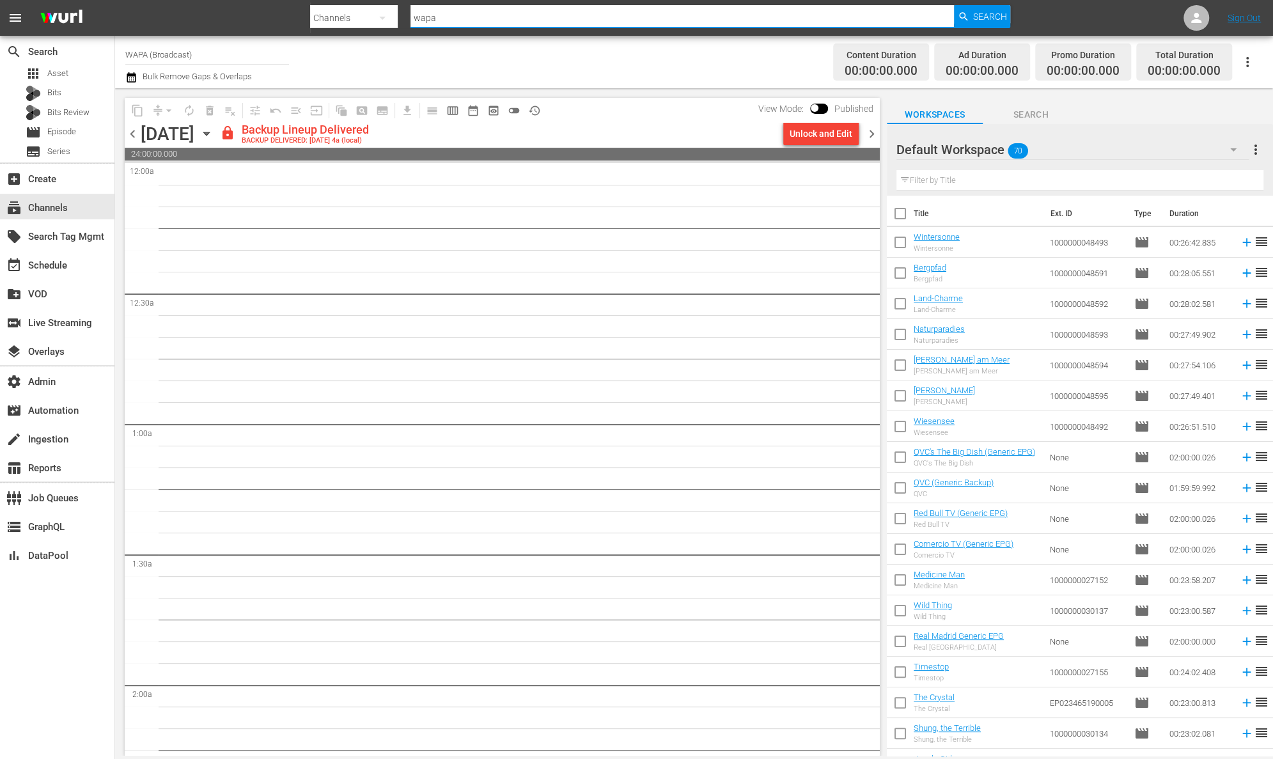
drag, startPoint x: 743, startPoint y: 24, endPoint x: 422, endPoint y: 0, distance: 321.3
click at [422, 0] on nav "menu Search By Channels Search ID, Title, Description, Keywords, or Category wa…" at bounding box center [636, 18] width 1273 height 36
type input "todo"
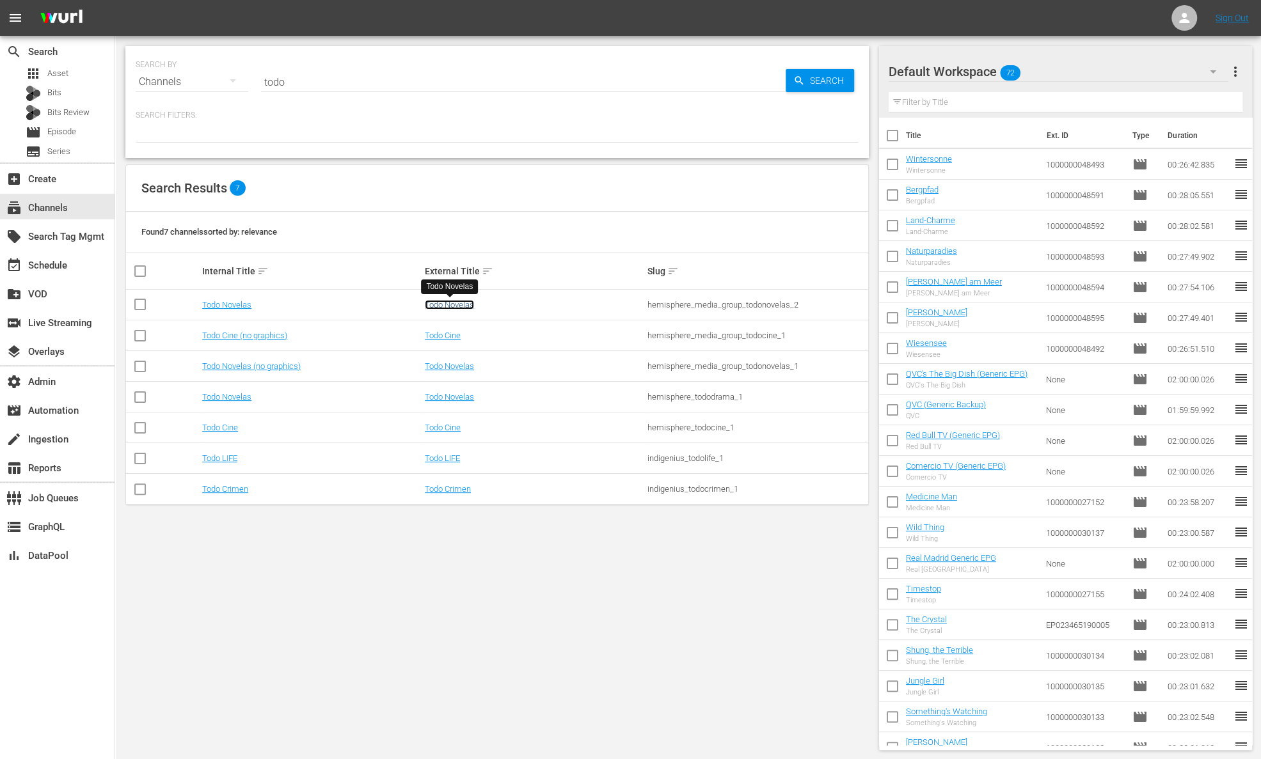
click at [459, 305] on link "Todo Novelas" at bounding box center [449, 305] width 49 height 10
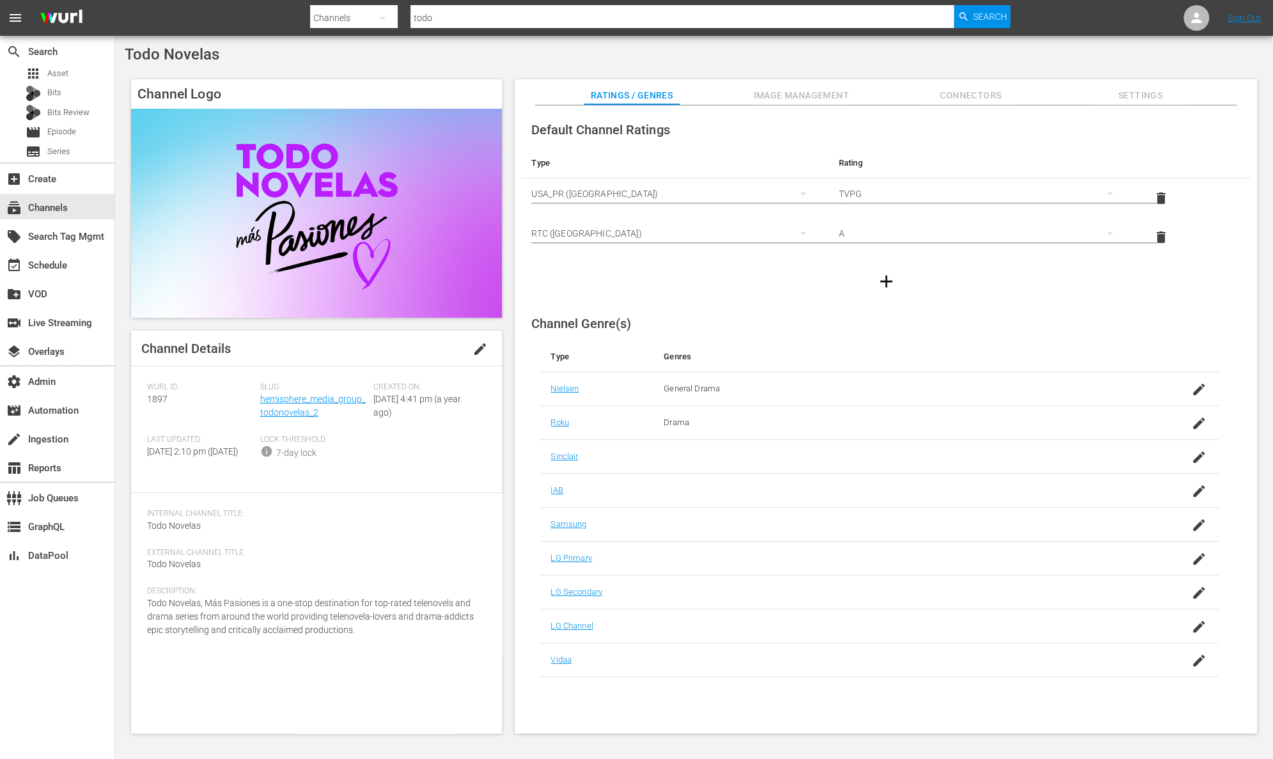
click at [1134, 96] on span "Settings" at bounding box center [1140, 96] width 96 height 16
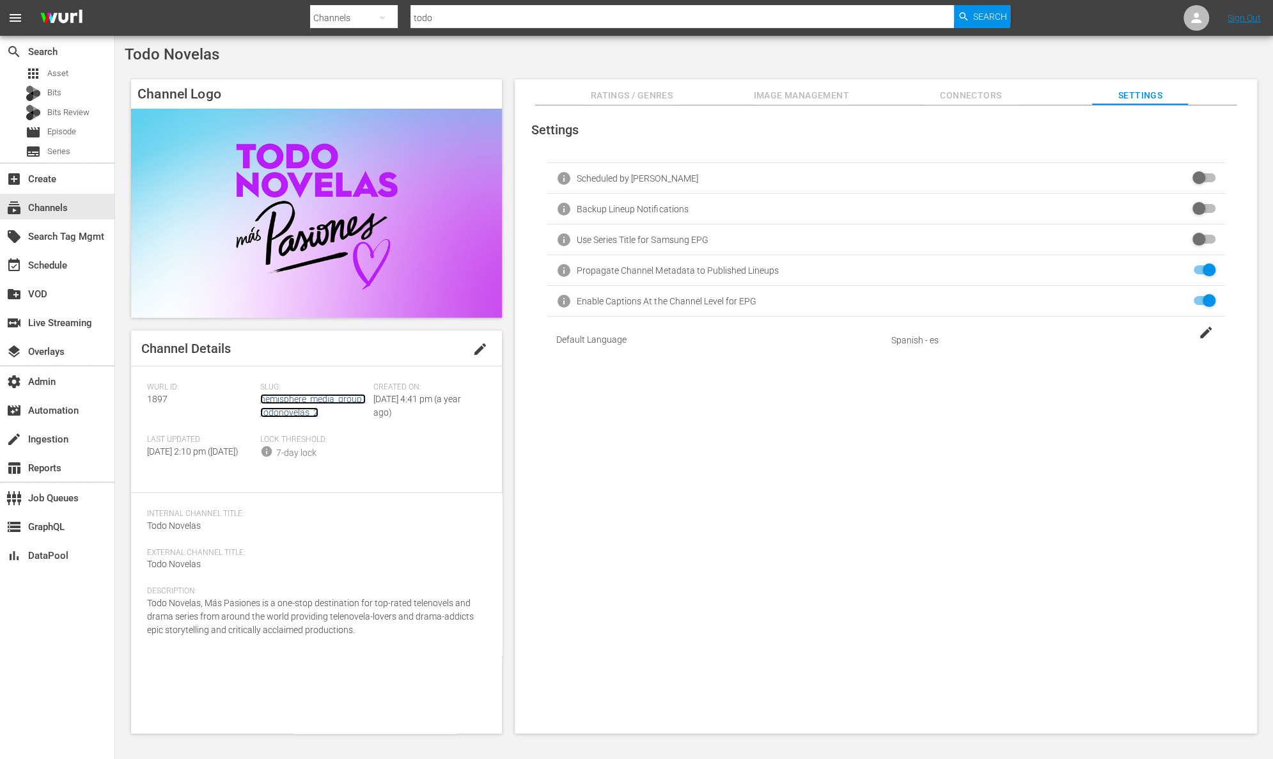
click at [275, 397] on link "hemisphere_media_group_todonovelas_2" at bounding box center [313, 406] width 106 height 24
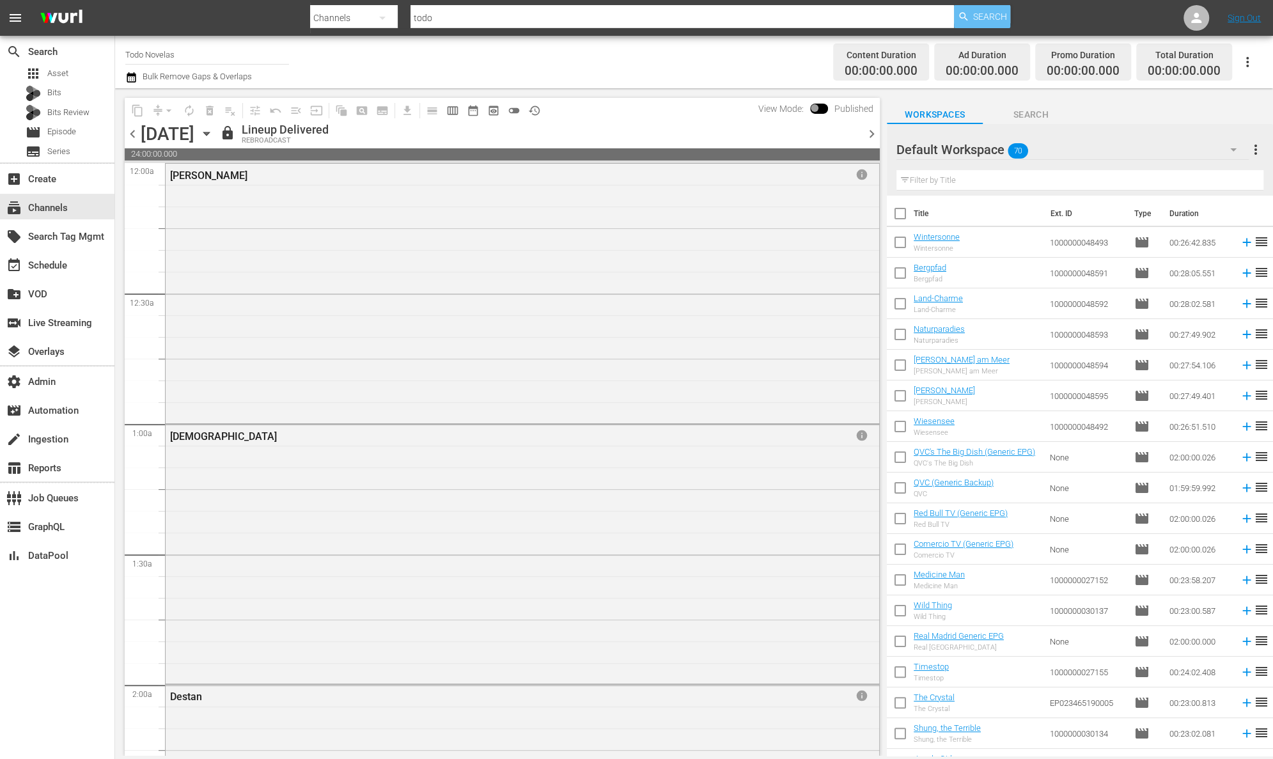
click at [982, 17] on span "Search" at bounding box center [990, 16] width 34 height 23
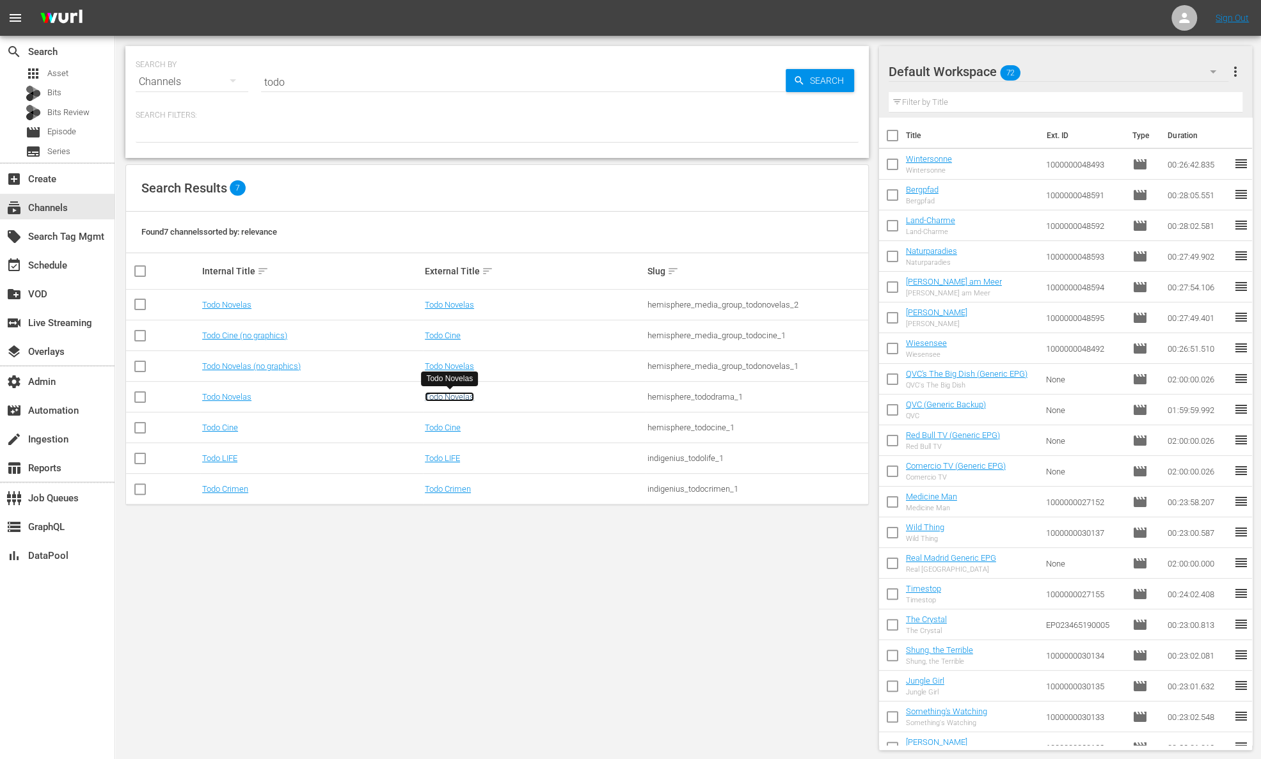
click at [454, 397] on link "Todo Novelas" at bounding box center [449, 397] width 49 height 10
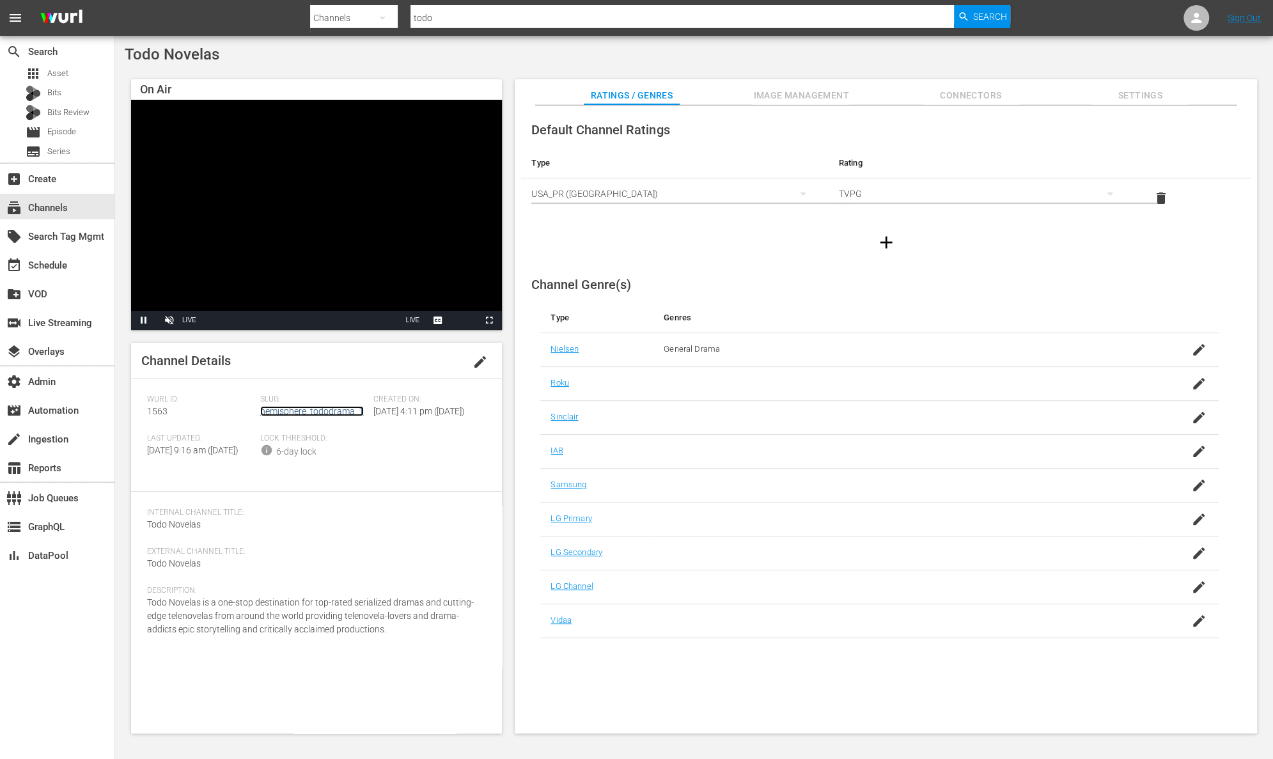
click at [343, 409] on link "hemisphere_tododrama_1" at bounding box center [312, 411] width 104 height 10
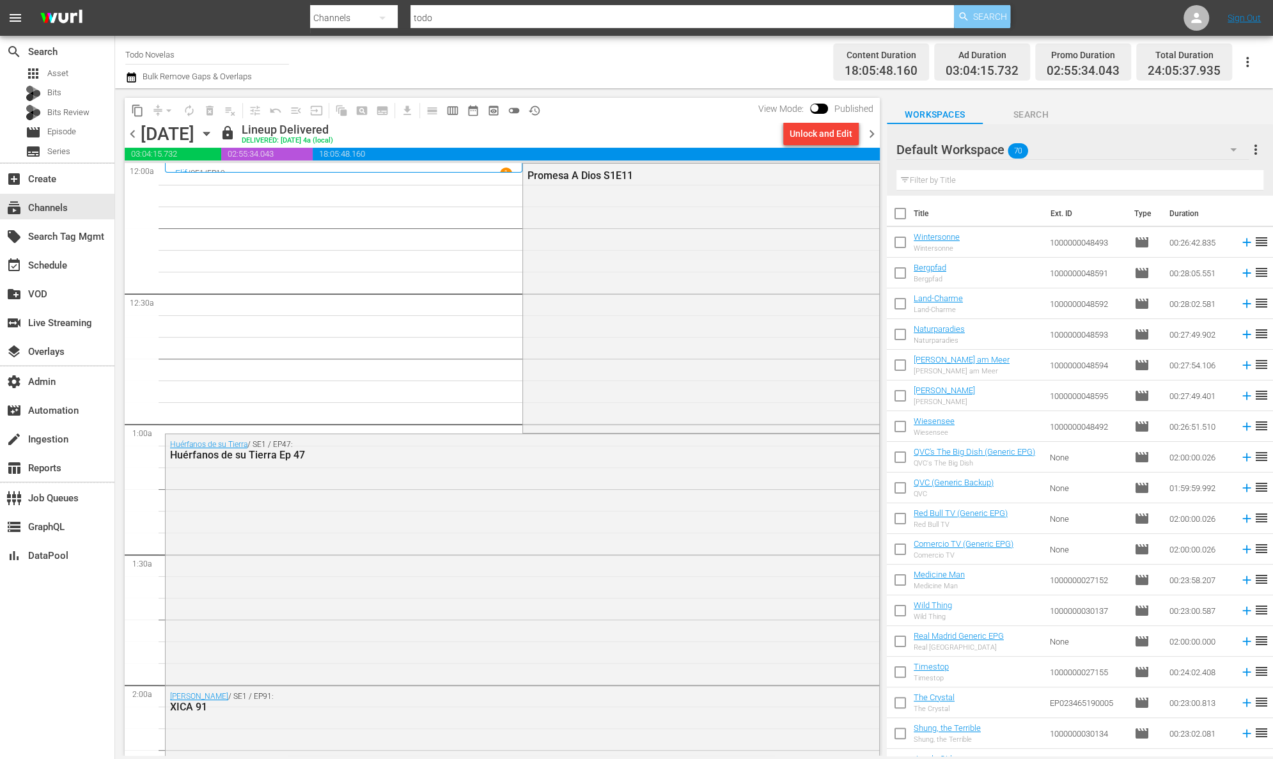
click at [989, 12] on span "Search" at bounding box center [990, 16] width 34 height 23
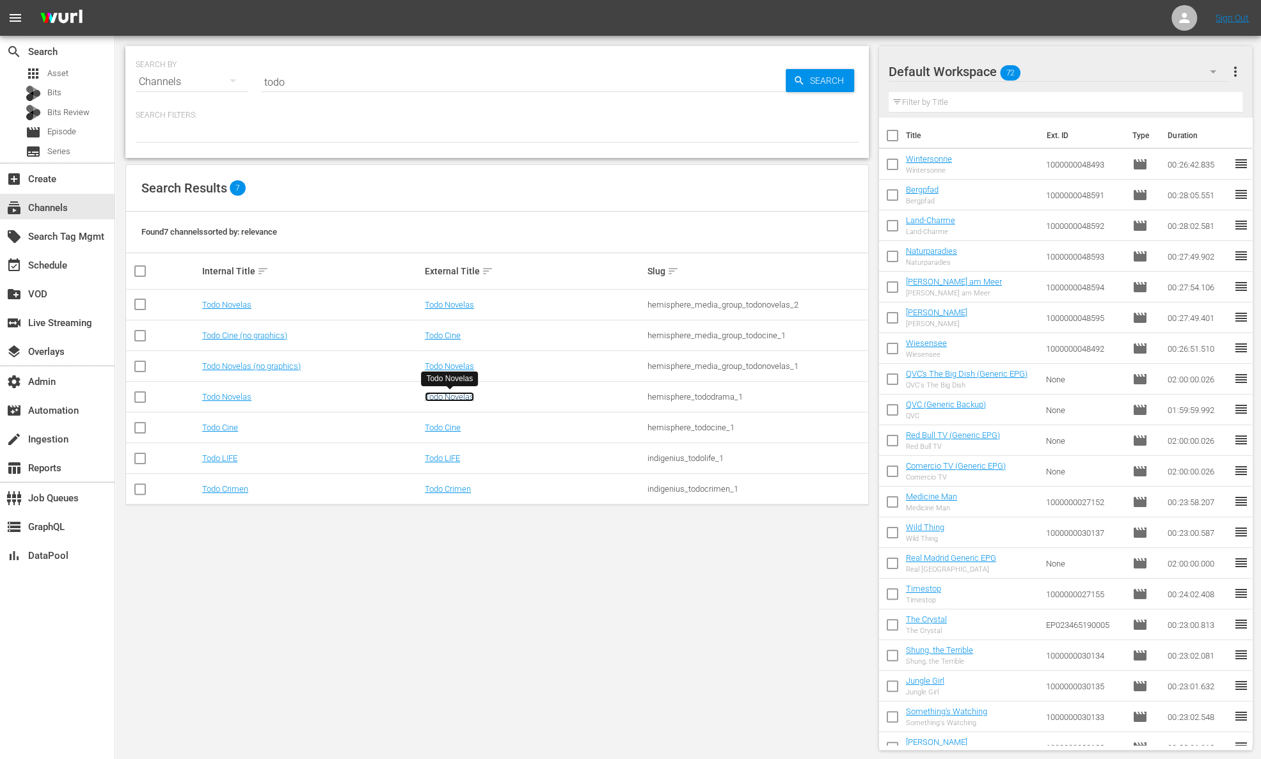
click at [451, 400] on link "Todo Novelas" at bounding box center [449, 397] width 49 height 10
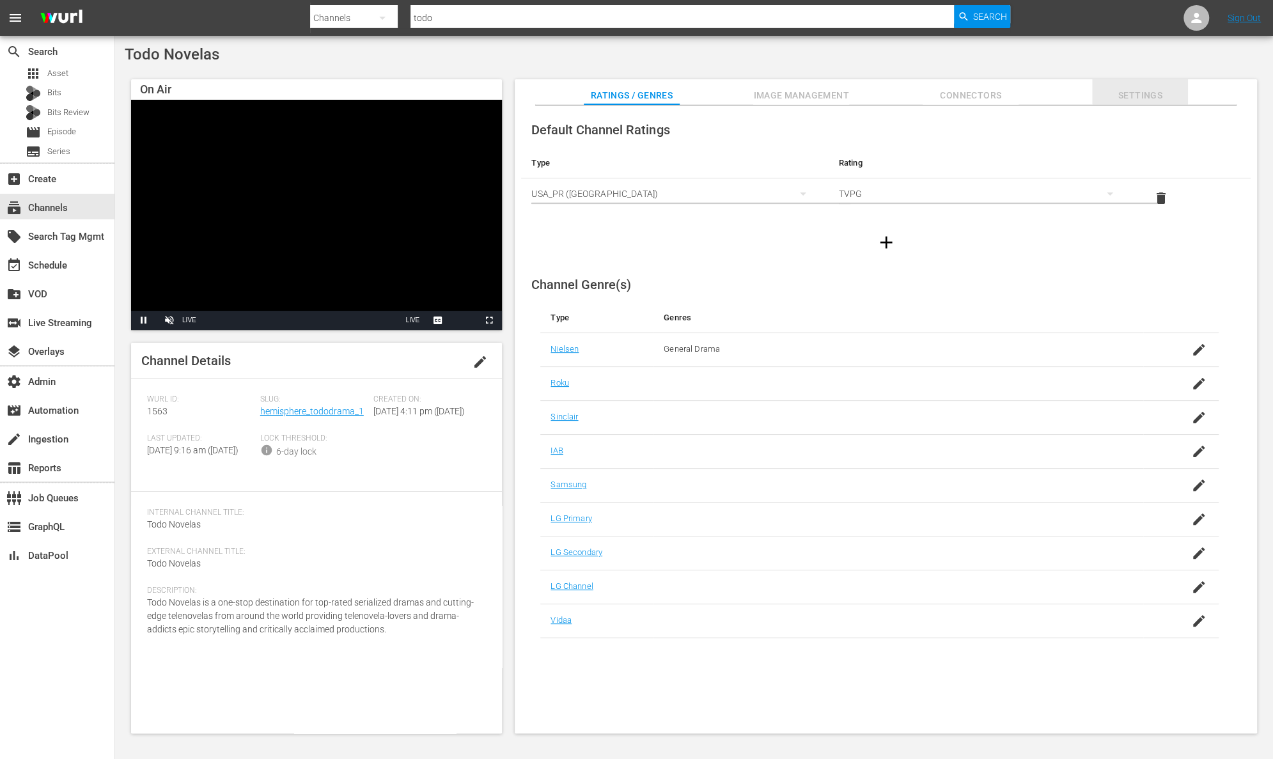
click at [1161, 95] on span "Settings" at bounding box center [1140, 96] width 96 height 16
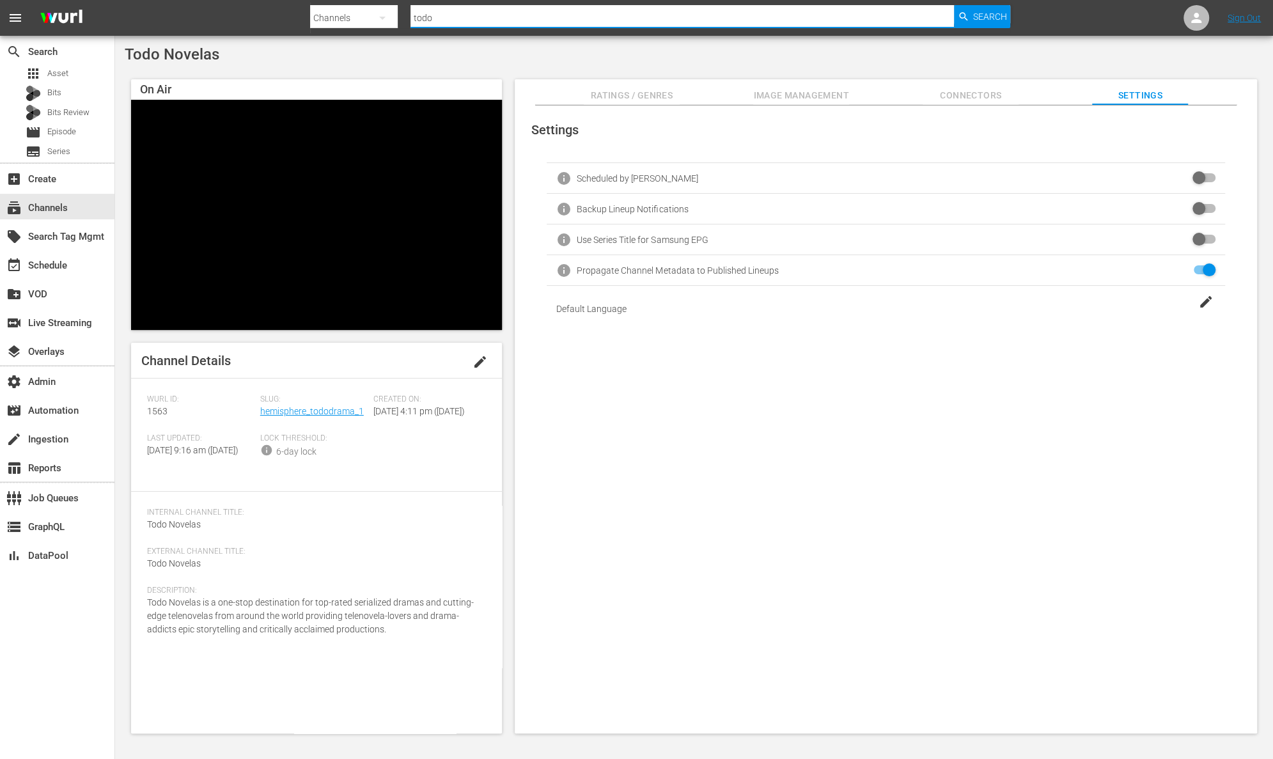
drag, startPoint x: 425, startPoint y: 17, endPoint x: 378, endPoint y: 10, distance: 47.8
click at [378, 10] on div "Search By Channels Search ID, Title, Description, Keywords, or Category todo Se…" at bounding box center [660, 18] width 700 height 31
type input "autentic"
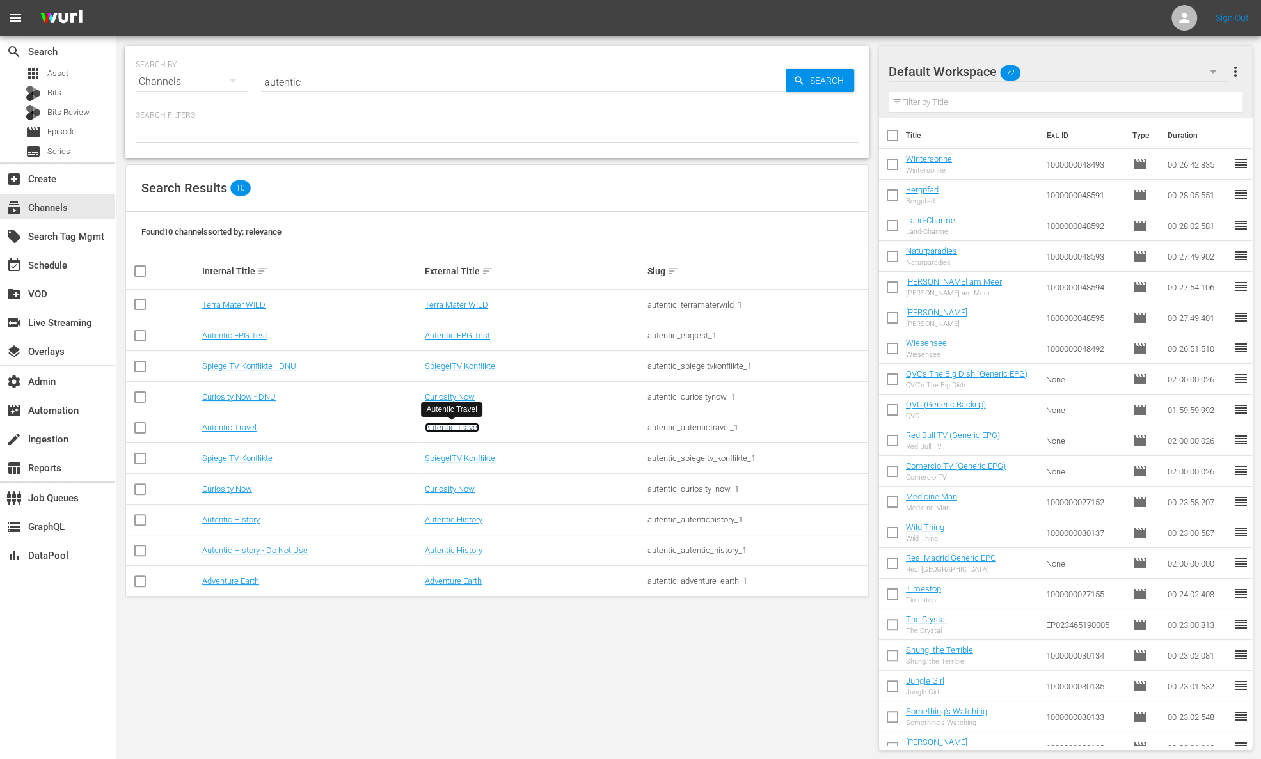
click at [458, 427] on link "Autentic Travel" at bounding box center [452, 428] width 54 height 10
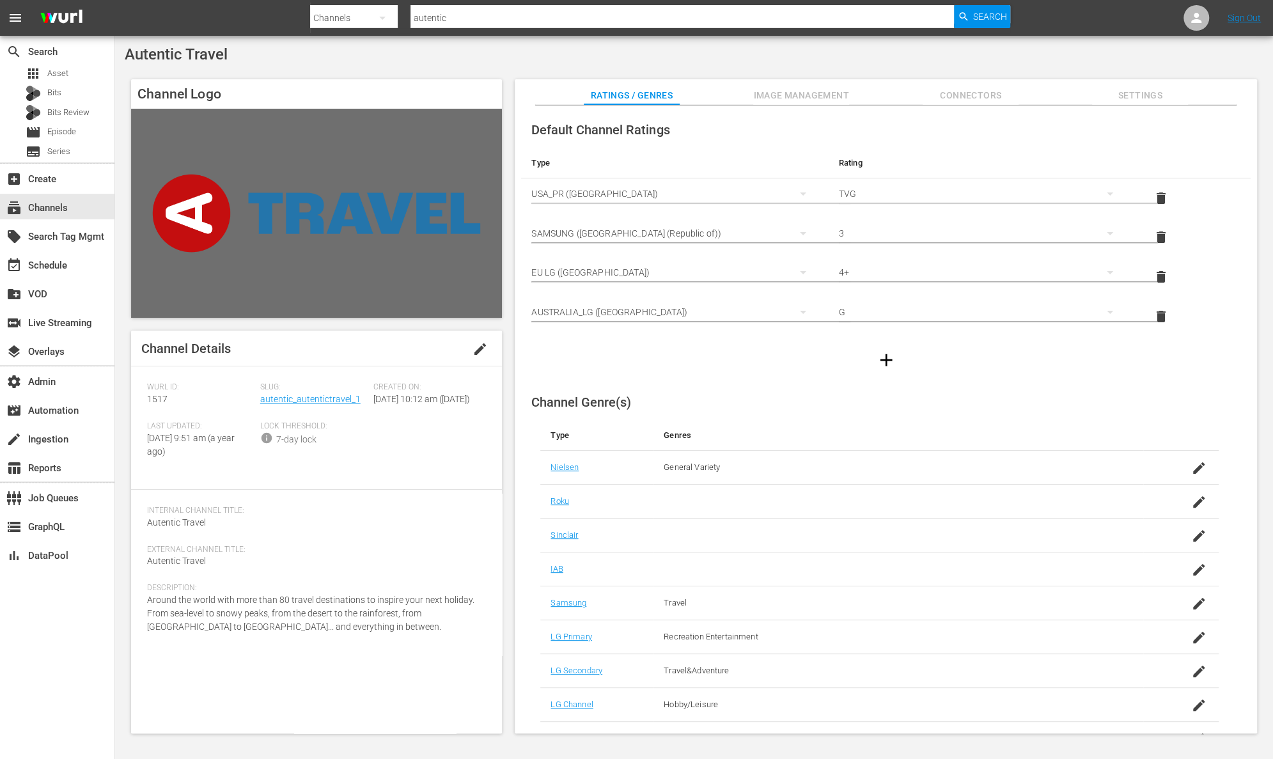
click at [817, 91] on span "Image Management" at bounding box center [801, 96] width 96 height 16
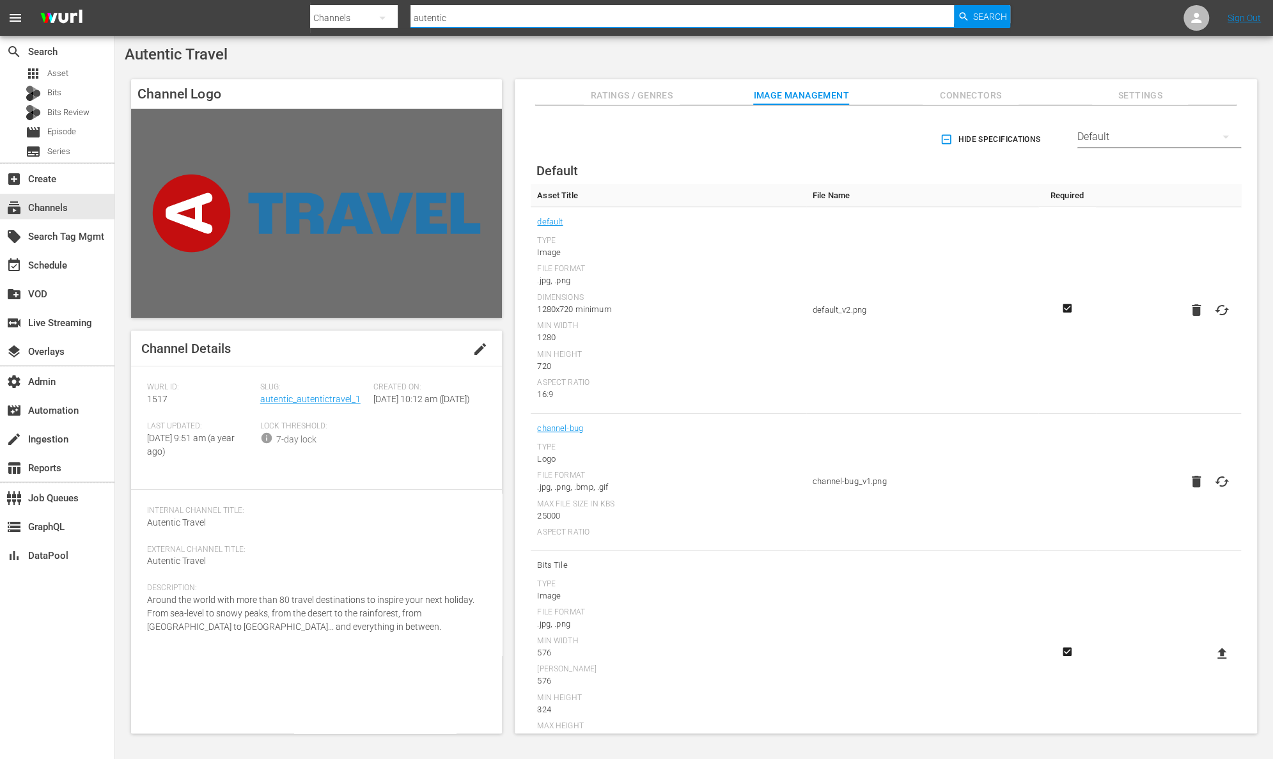
drag, startPoint x: 446, startPoint y: 16, endPoint x: 358, endPoint y: 16, distance: 87.6
click at [358, 16] on div "Search By Channels Search ID, Title, Description, Keywords, or Category autenti…" at bounding box center [660, 18] width 700 height 31
paste input "_adventure_earth_1"
type input "autentic_adventure_earth_1"
click at [992, 17] on span "Search" at bounding box center [990, 16] width 34 height 23
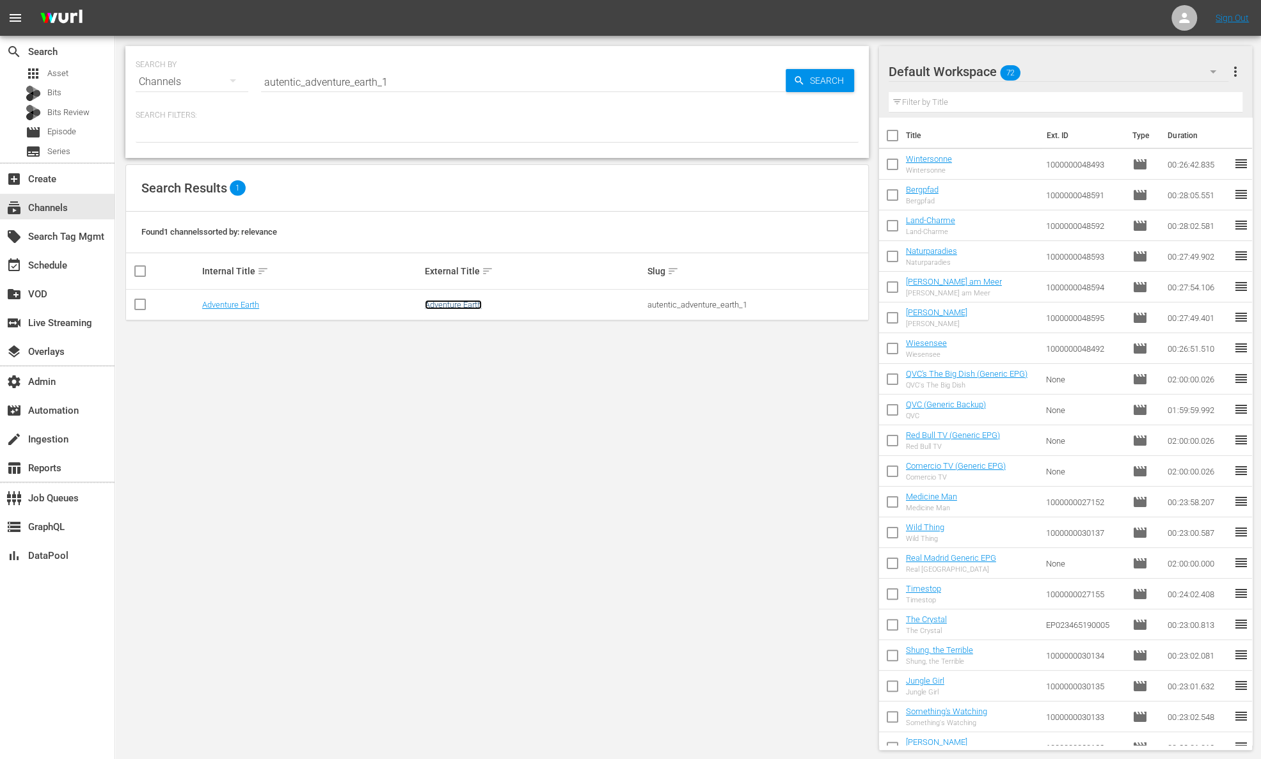
click at [474, 303] on link "Adventure Earth" at bounding box center [453, 305] width 57 height 10
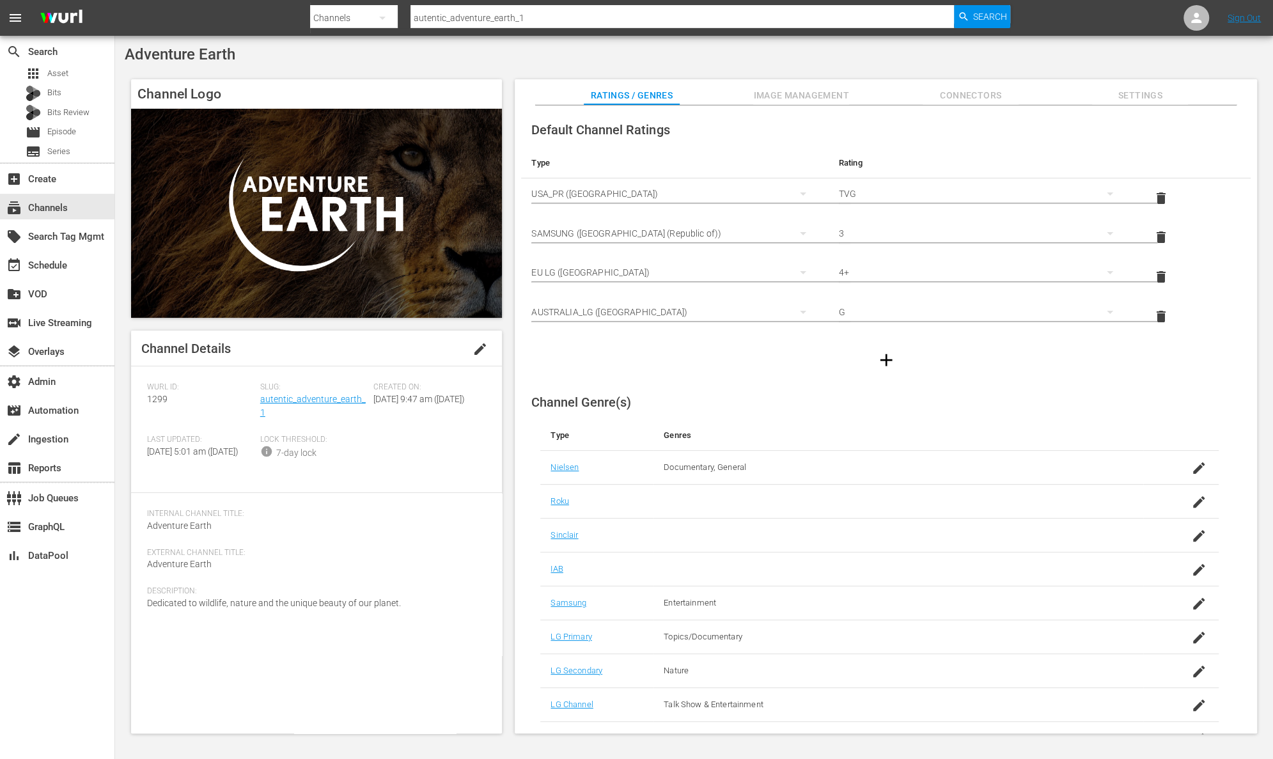
click at [838, 86] on button "Image Management" at bounding box center [801, 92] width 96 height 26
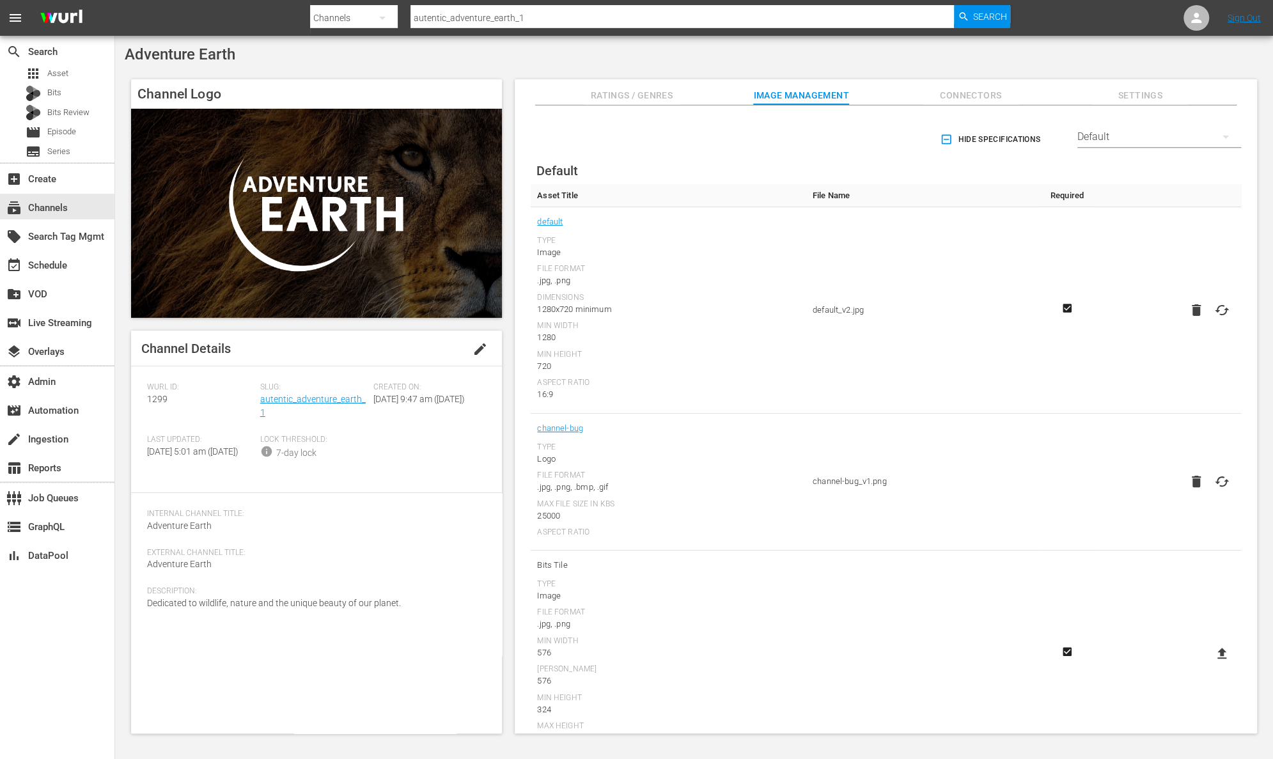
click at [1136, 137] on div "Default" at bounding box center [1160, 137] width 164 height 36
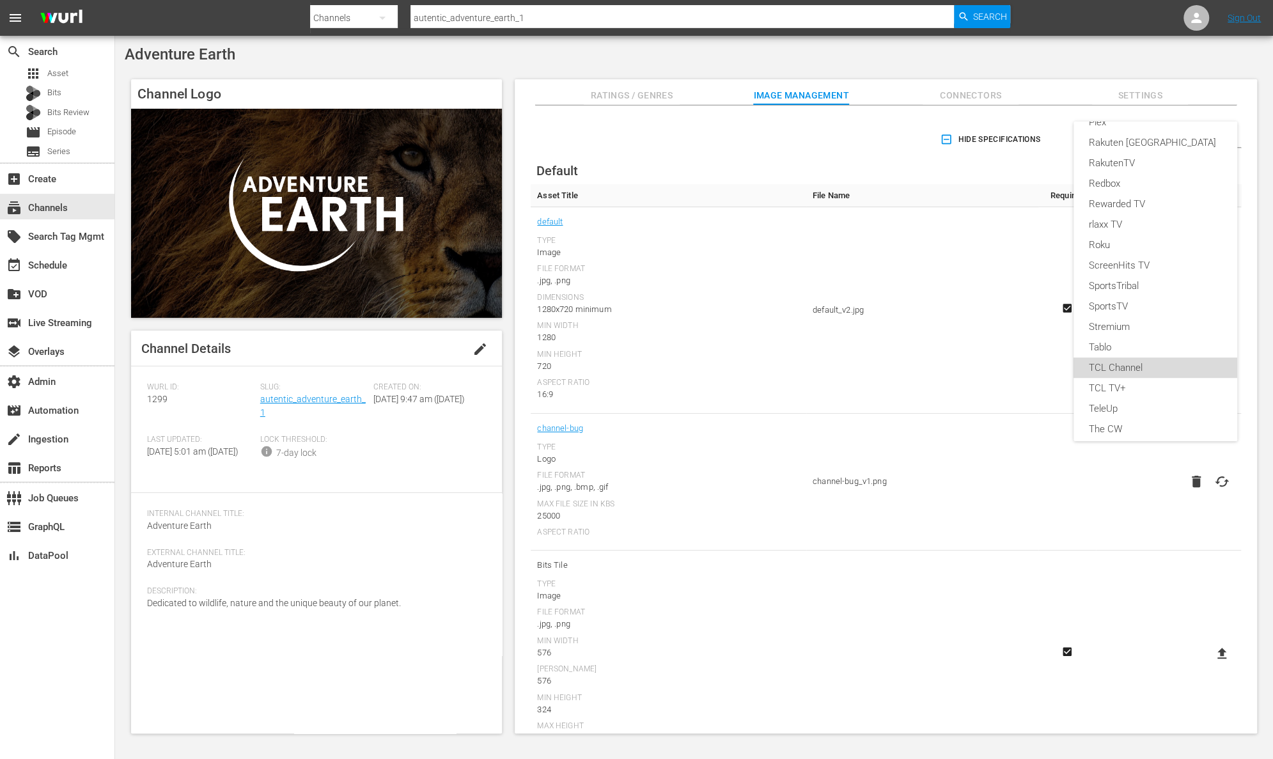
click at [1165, 362] on div "TCL Channel" at bounding box center [1155, 368] width 133 height 20
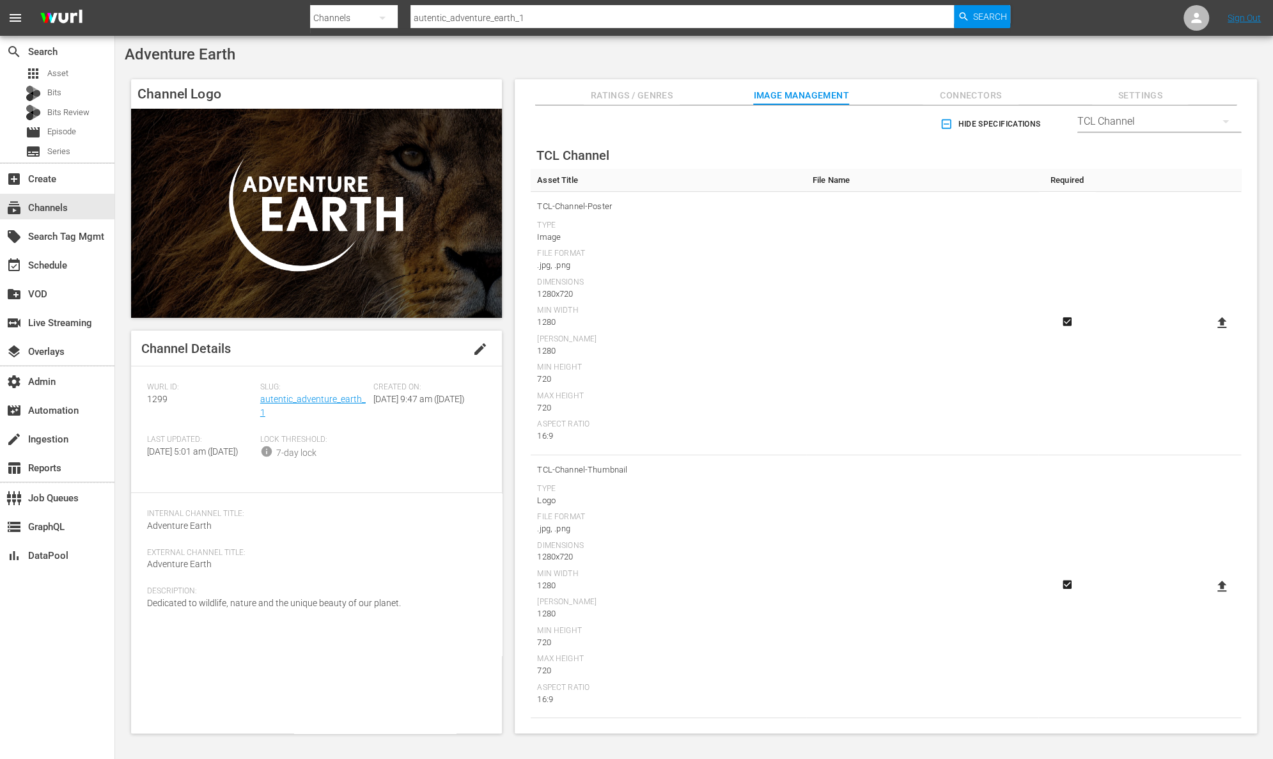
scroll to position [0, 0]
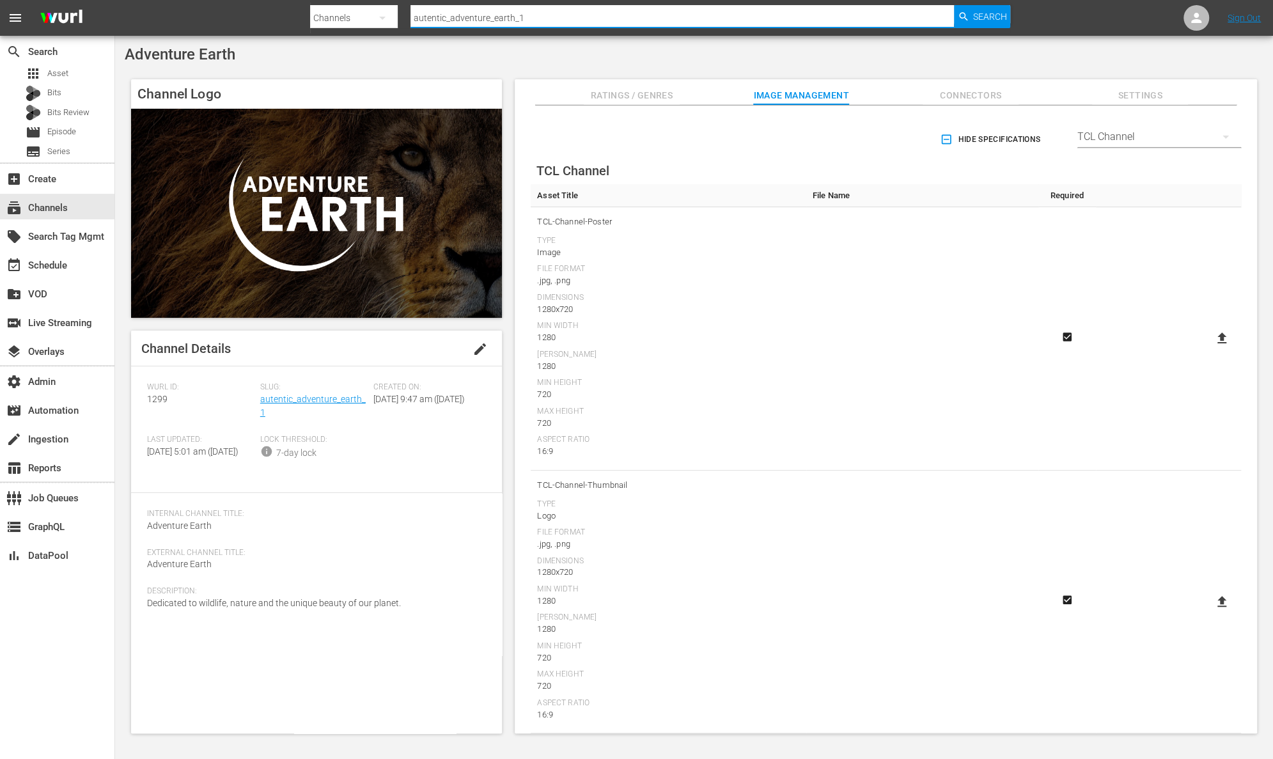
drag, startPoint x: 649, startPoint y: 15, endPoint x: 470, endPoint y: 7, distance: 178.6
click at [470, 7] on input "autentic_adventure_earth_1" at bounding box center [683, 18] width 544 height 31
type input "autentic"
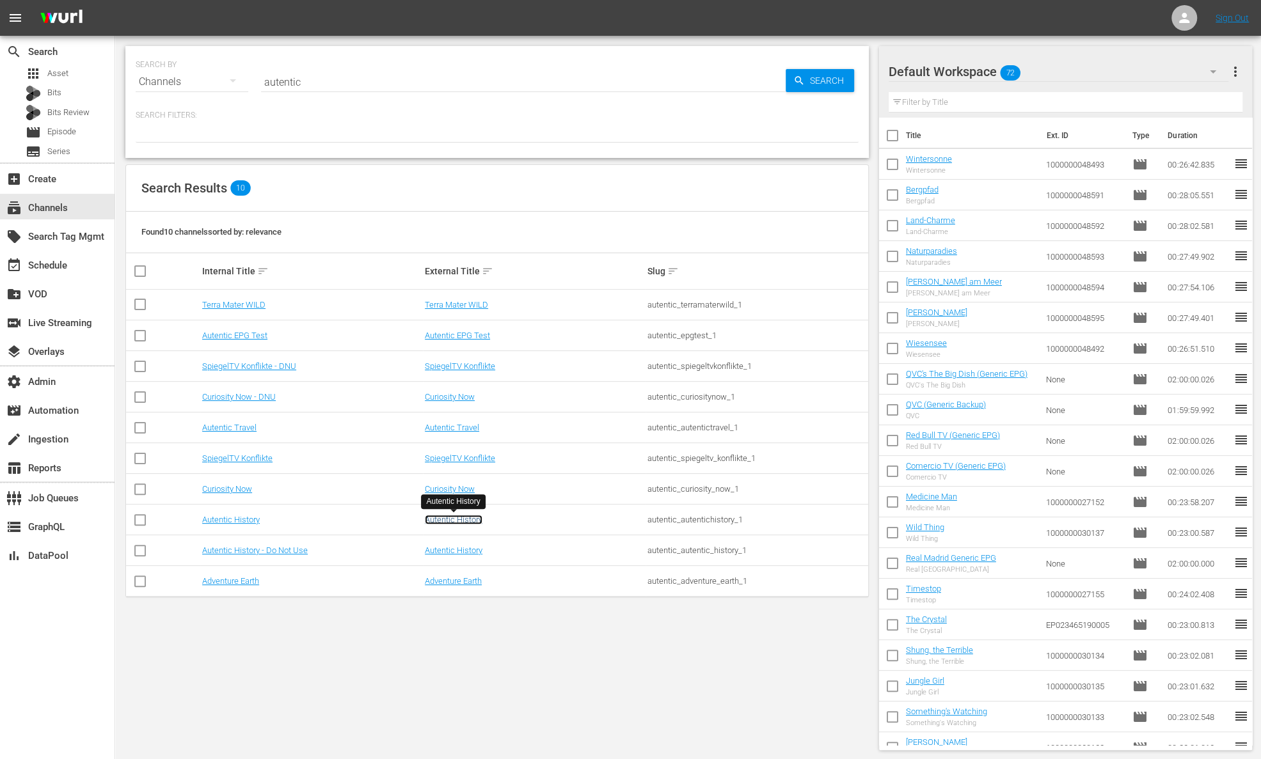
click at [457, 521] on link "Autentic History" at bounding box center [454, 520] width 58 height 10
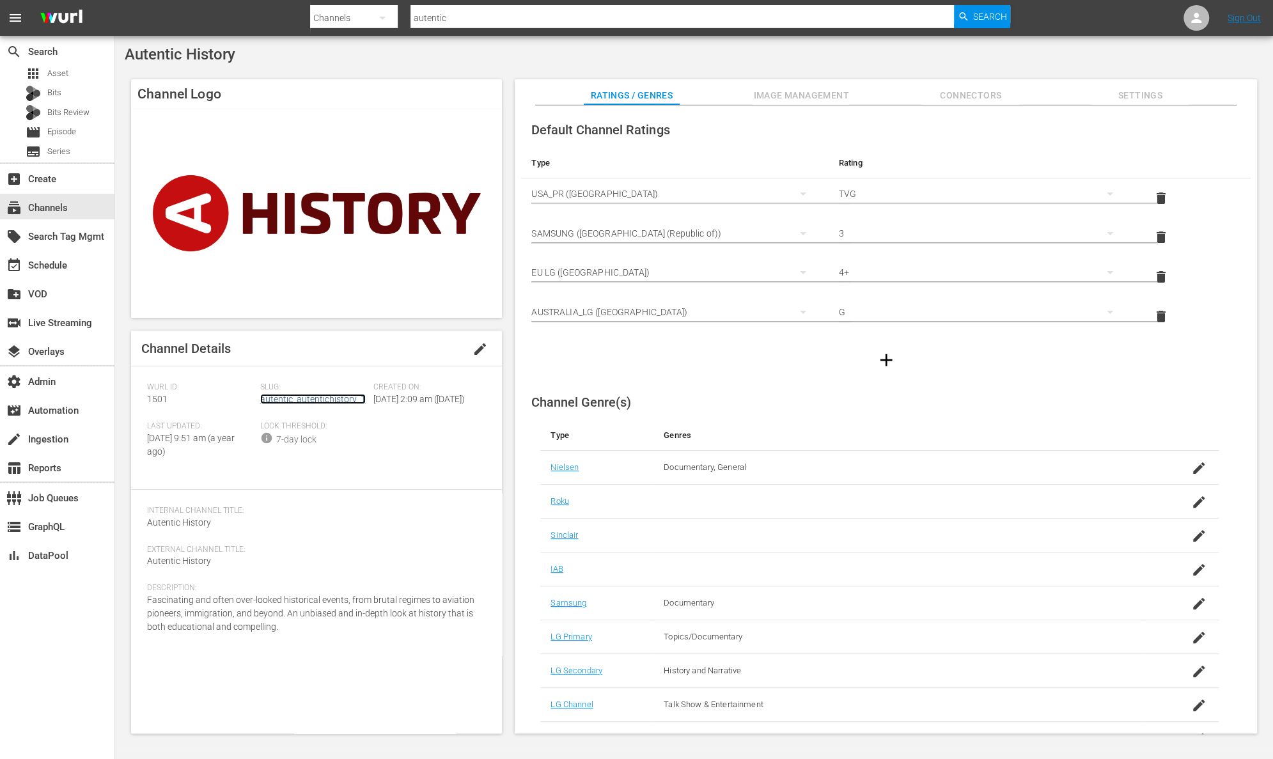
click at [342, 397] on link "autentic_autentichistory_1" at bounding box center [313, 399] width 106 height 10
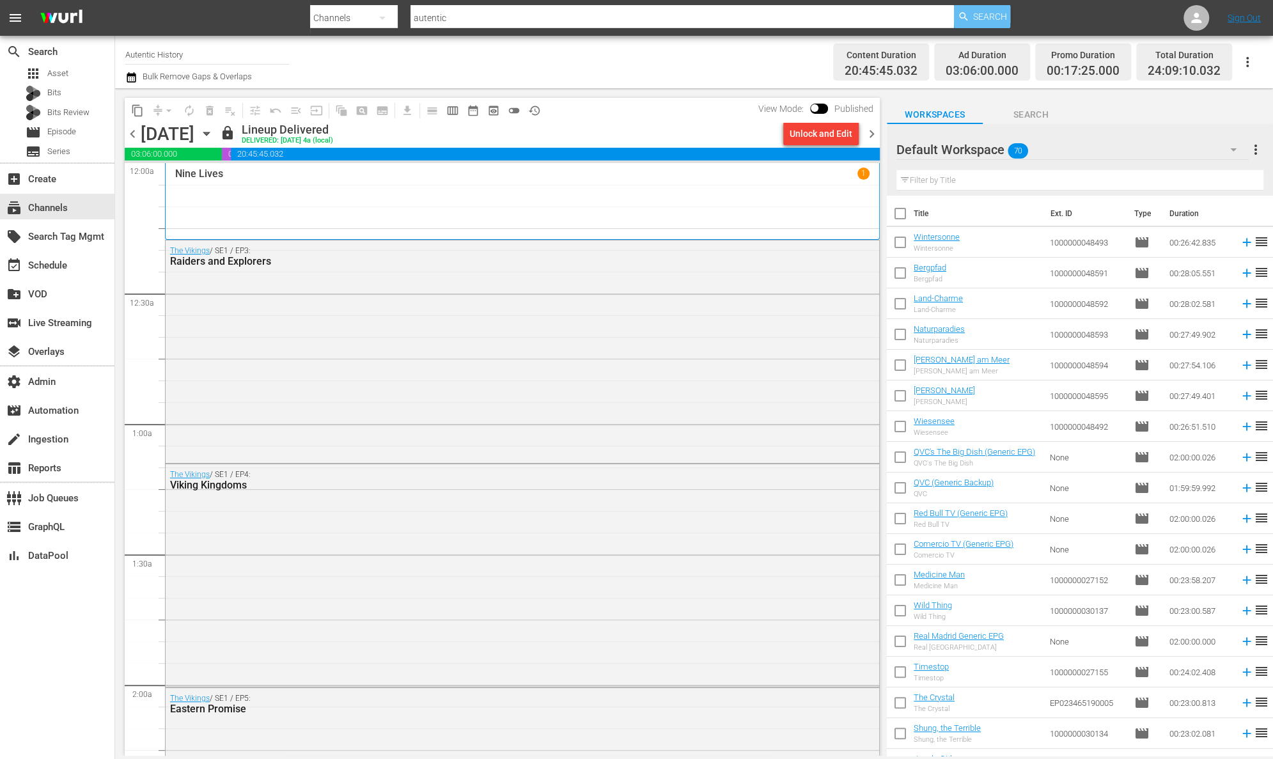
click at [973, 18] on span "Search" at bounding box center [990, 16] width 34 height 23
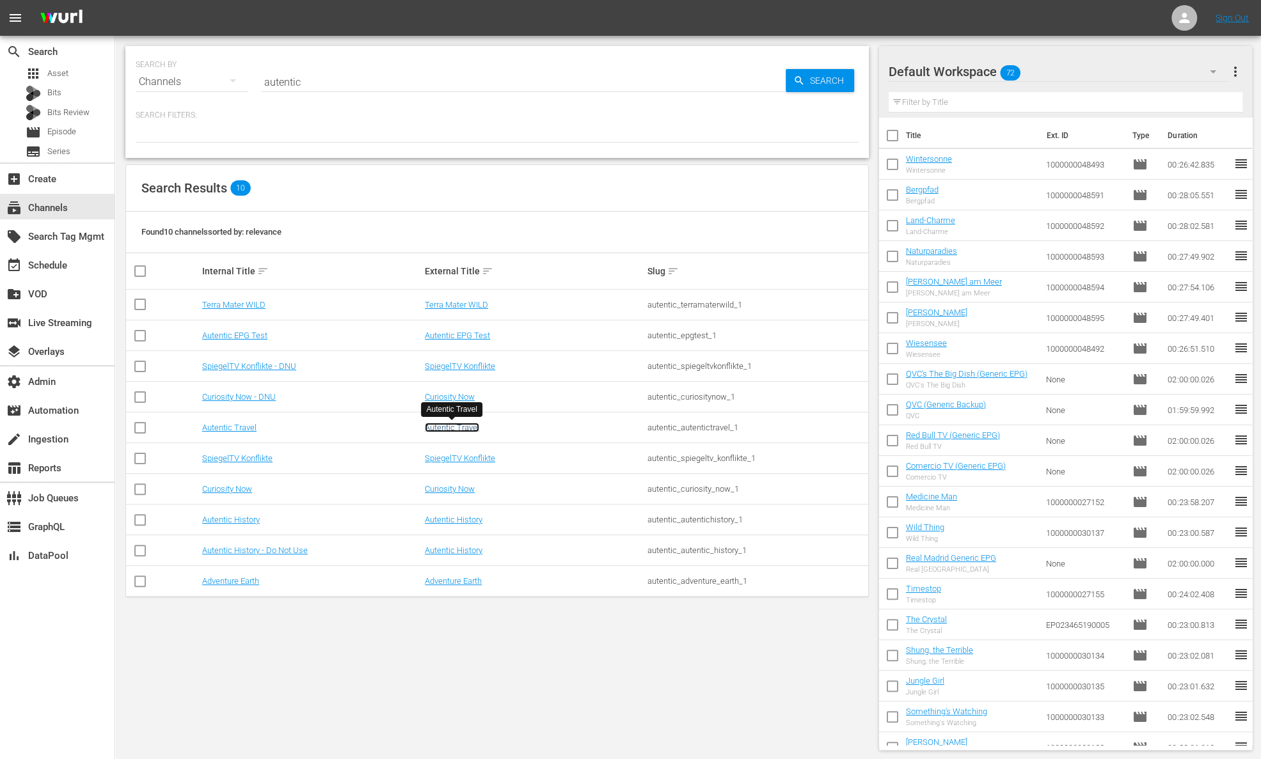
click at [452, 423] on link "Autentic Travel" at bounding box center [452, 428] width 54 height 10
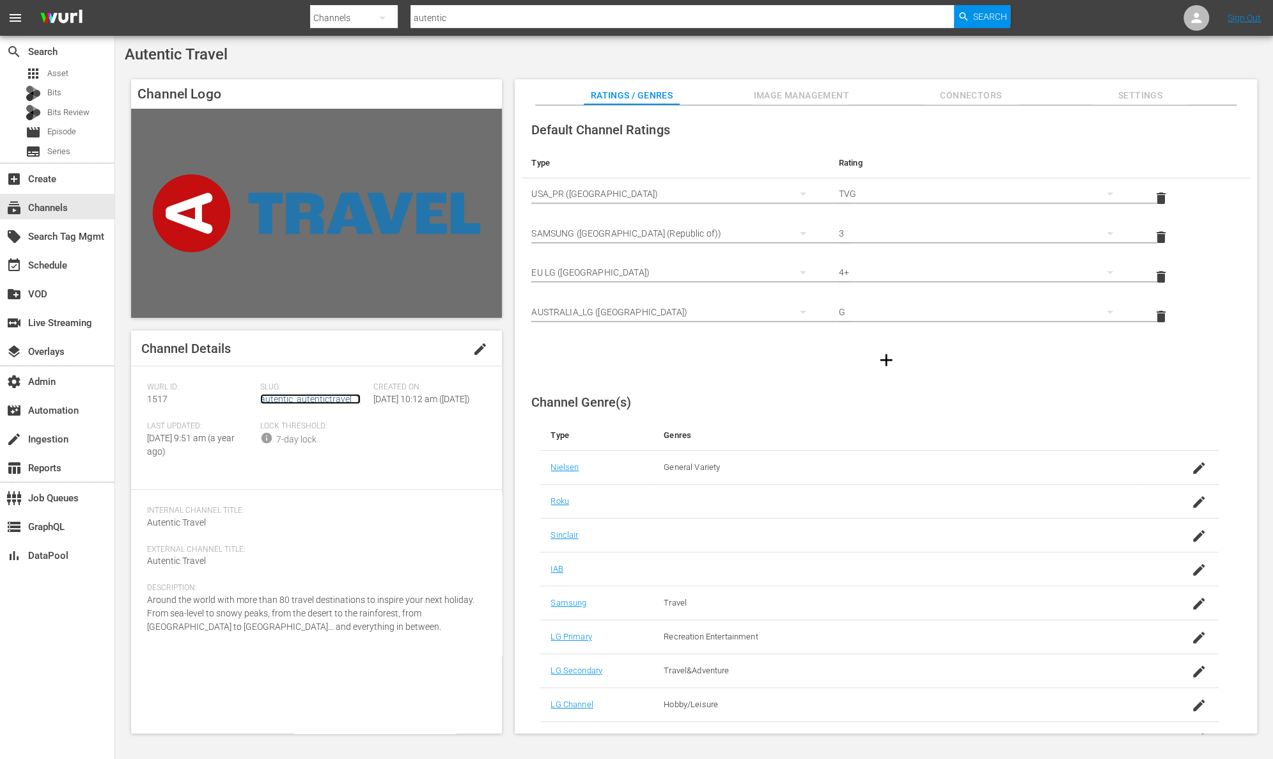
click at [321, 397] on link "autentic_autentictravel_1" at bounding box center [310, 399] width 100 height 10
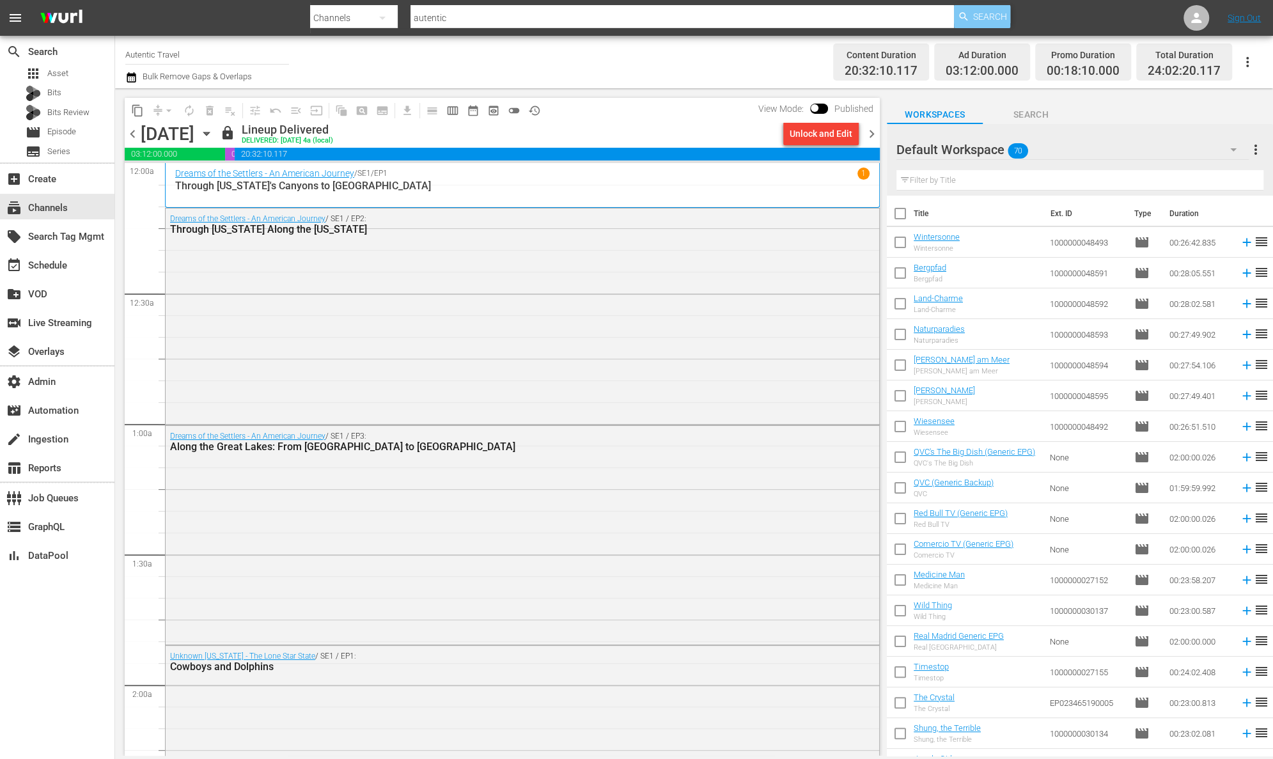
click at [987, 15] on span "Search" at bounding box center [990, 16] width 34 height 23
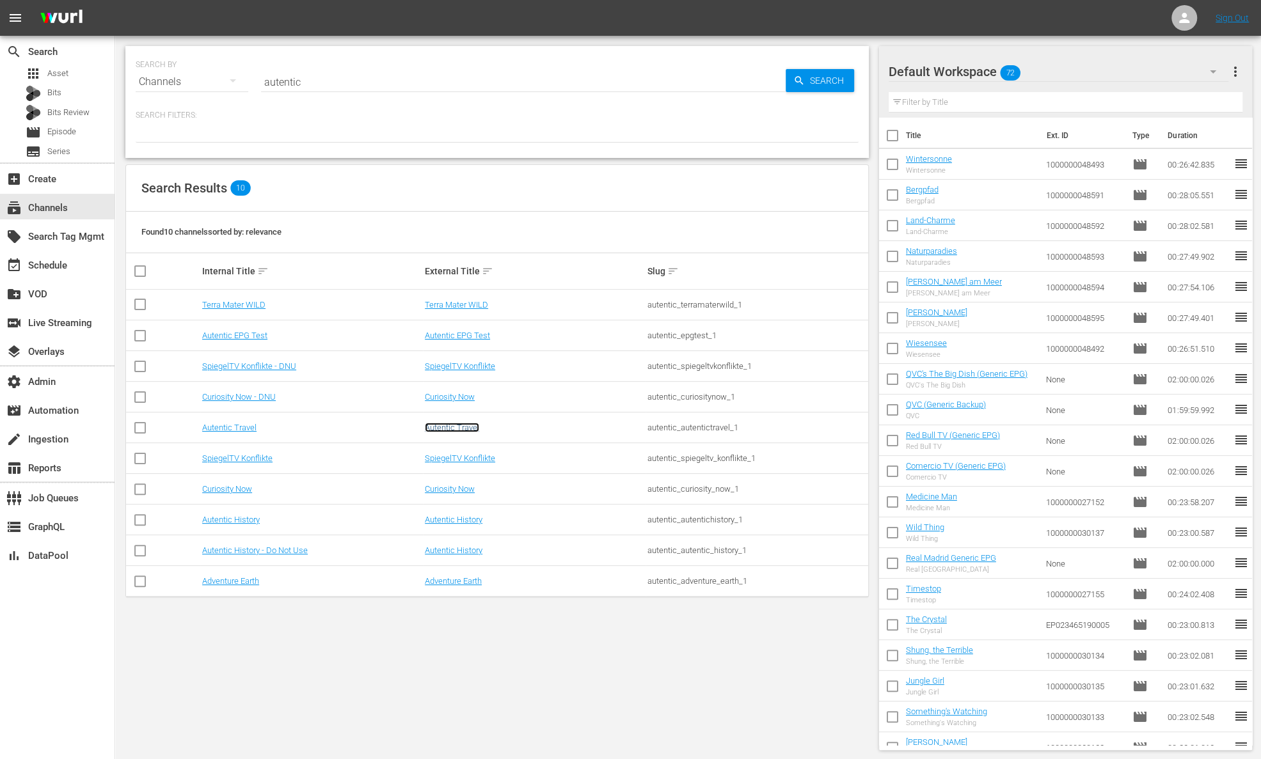
click at [469, 428] on link "Autentic Travel" at bounding box center [452, 428] width 54 height 10
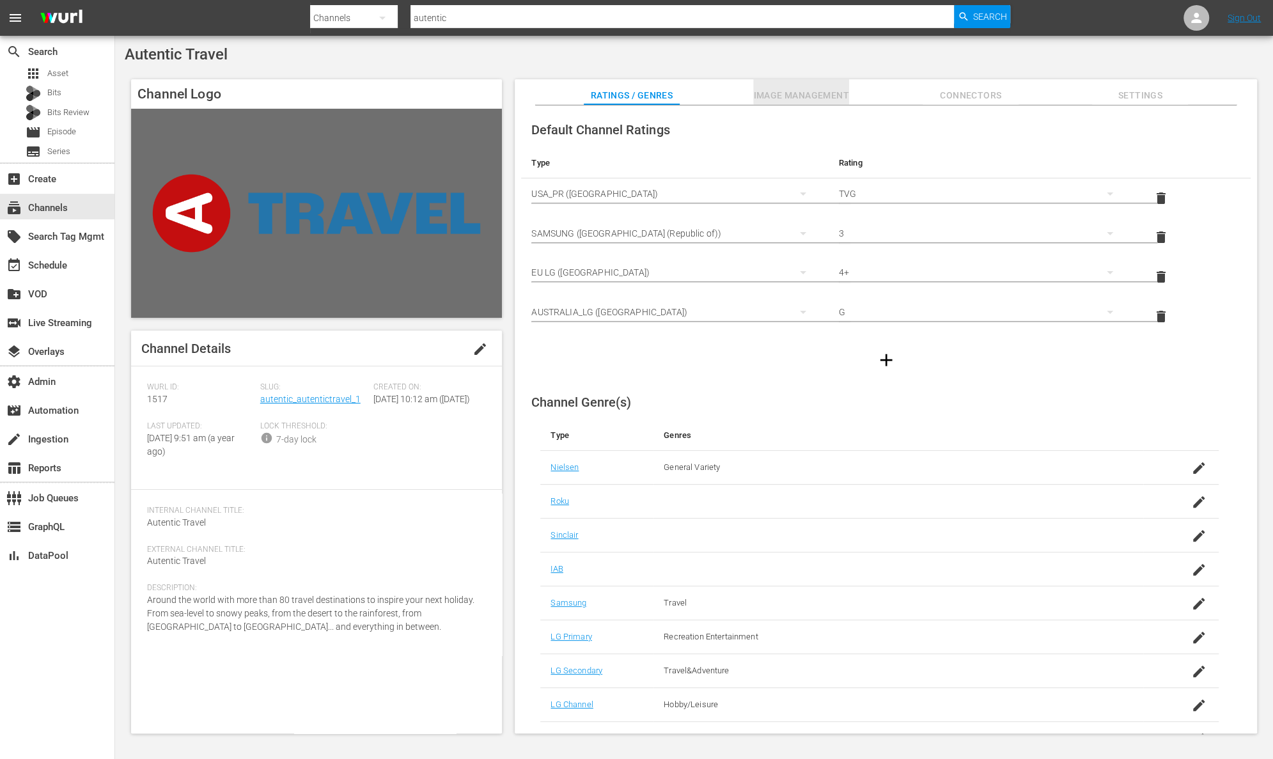
click at [775, 93] on span "Image Management" at bounding box center [801, 96] width 96 height 16
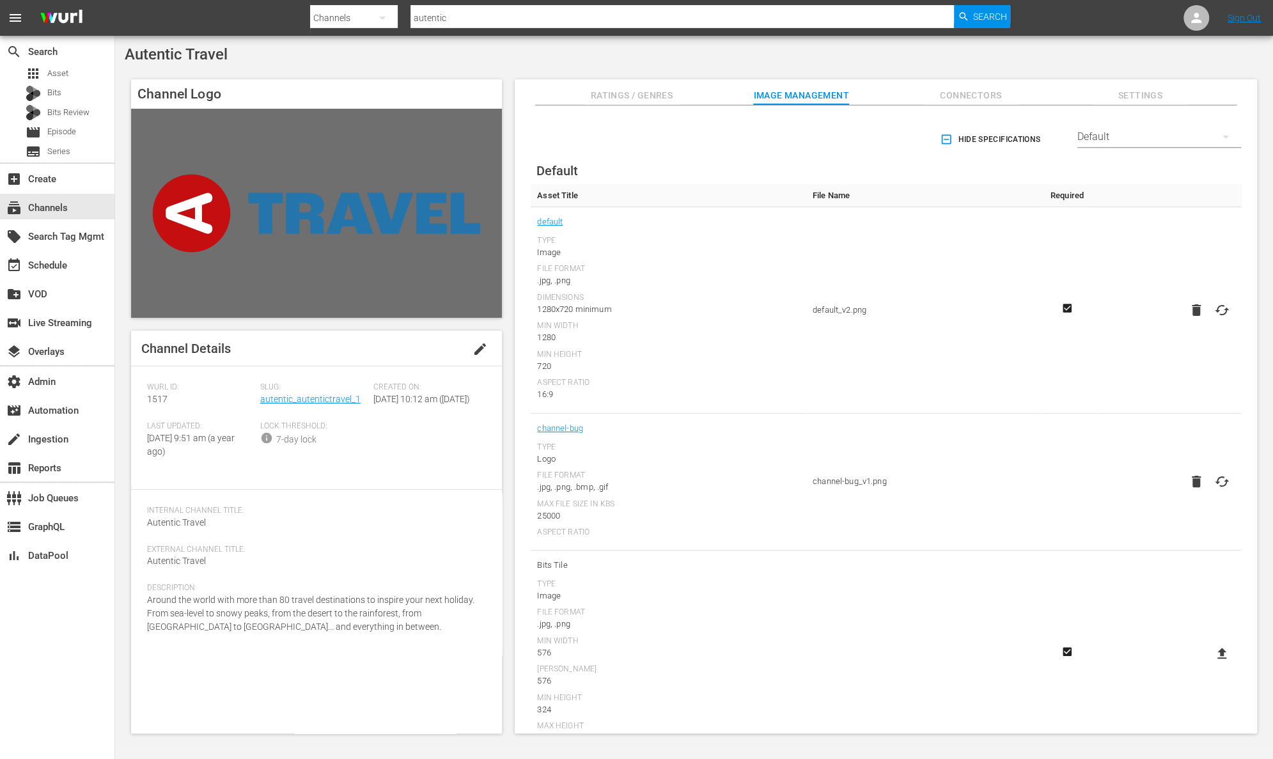
click at [1148, 126] on div "Default" at bounding box center [1160, 137] width 164 height 36
click at [1127, 275] on div "TCL Channel" at bounding box center [1155, 275] width 133 height 20
